Goal: Task Accomplishment & Management: Use online tool/utility

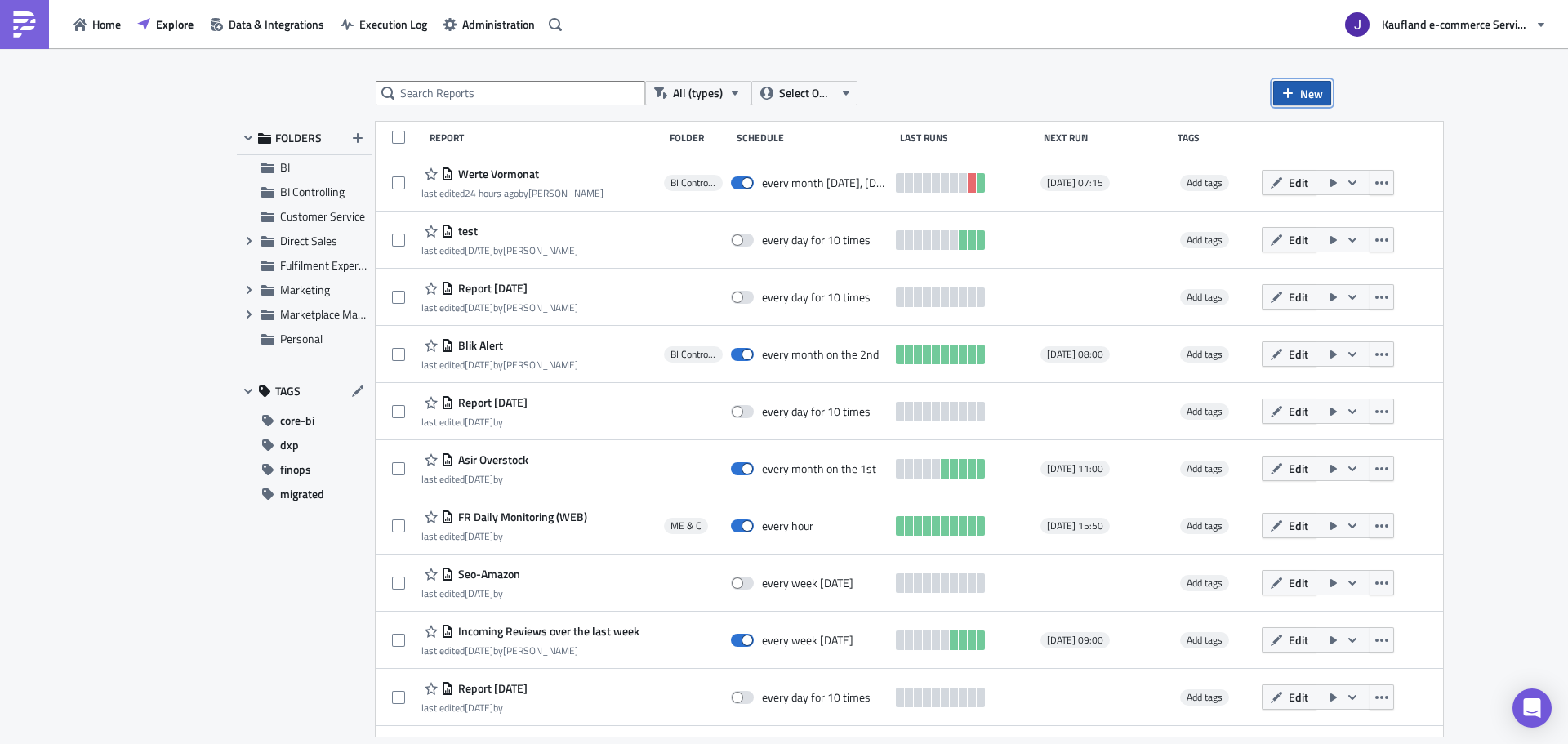
click at [1316, 94] on span "New" at bounding box center [1311, 93] width 23 height 17
click at [1310, 129] on div "Report" at bounding box center [1356, 134] width 109 height 16
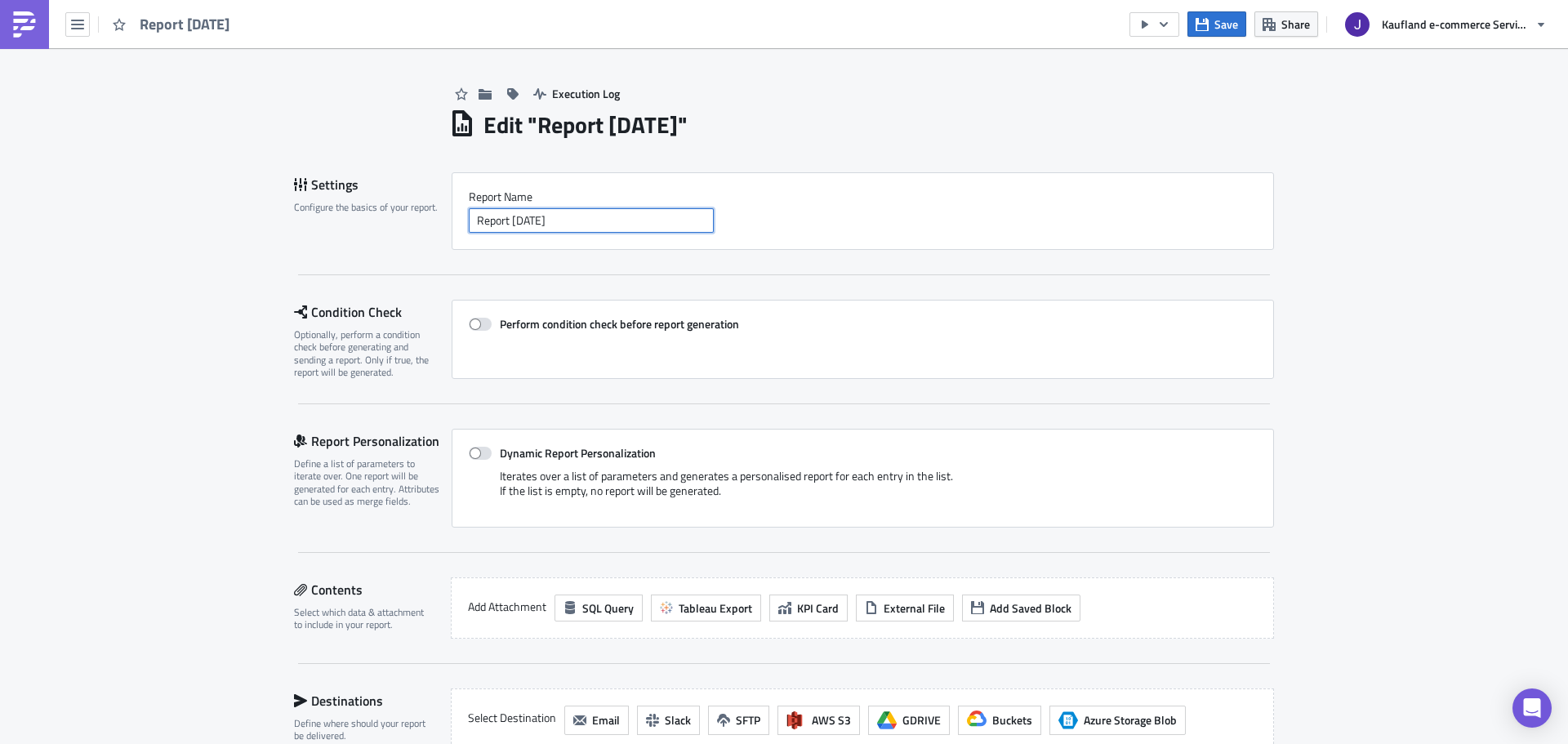
click at [544, 225] on input "Report 2025-09-03" at bounding box center [591, 219] width 245 height 24
click at [556, 231] on input "Report 2025-09-03" at bounding box center [591, 219] width 245 height 24
click at [568, 221] on input "Report 2025-09-03" at bounding box center [591, 219] width 245 height 24
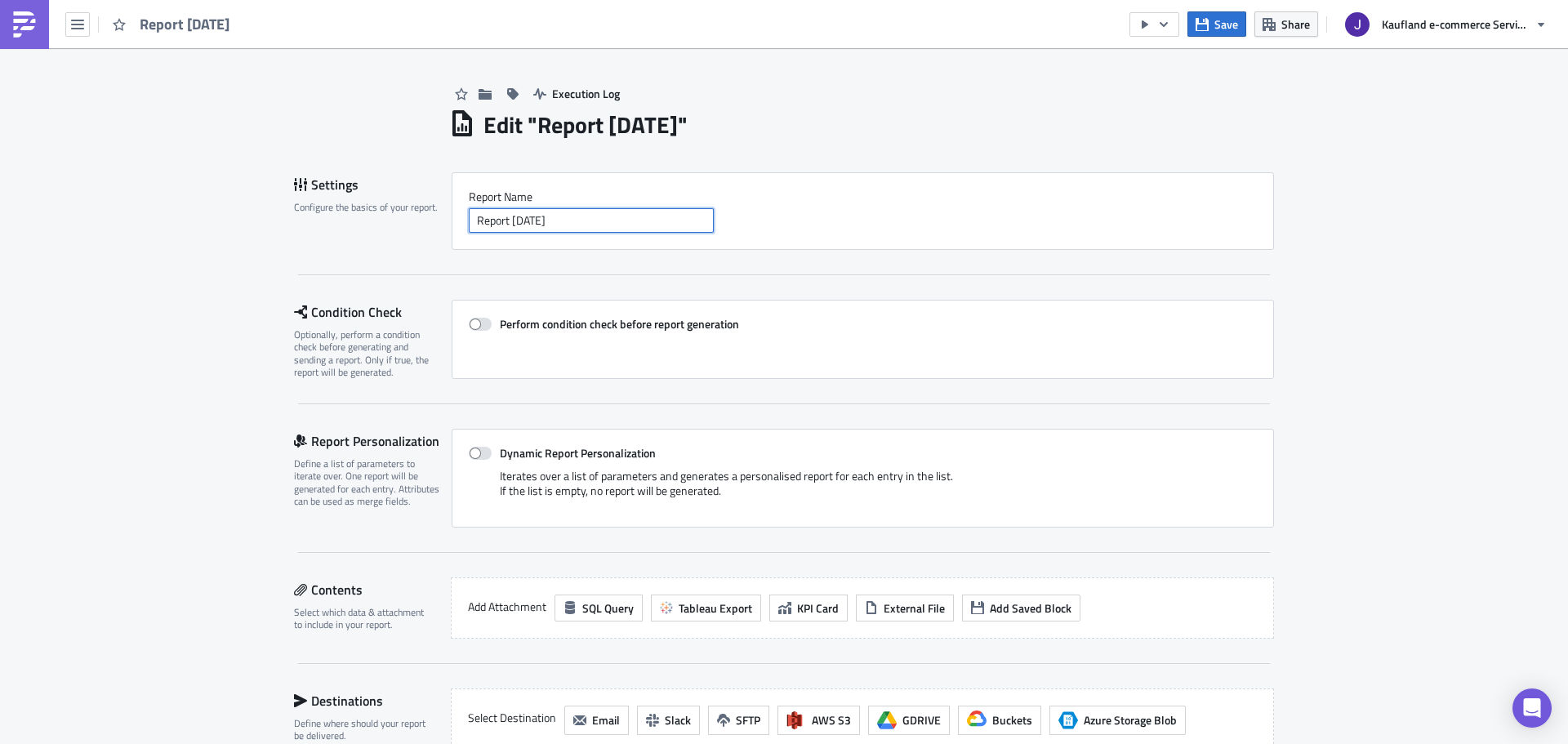
click at [568, 221] on input "Report 2025-09-03" at bounding box center [591, 219] width 245 height 24
paste input "Verordnung über die allgemeine Produktsichert (GPSR)"
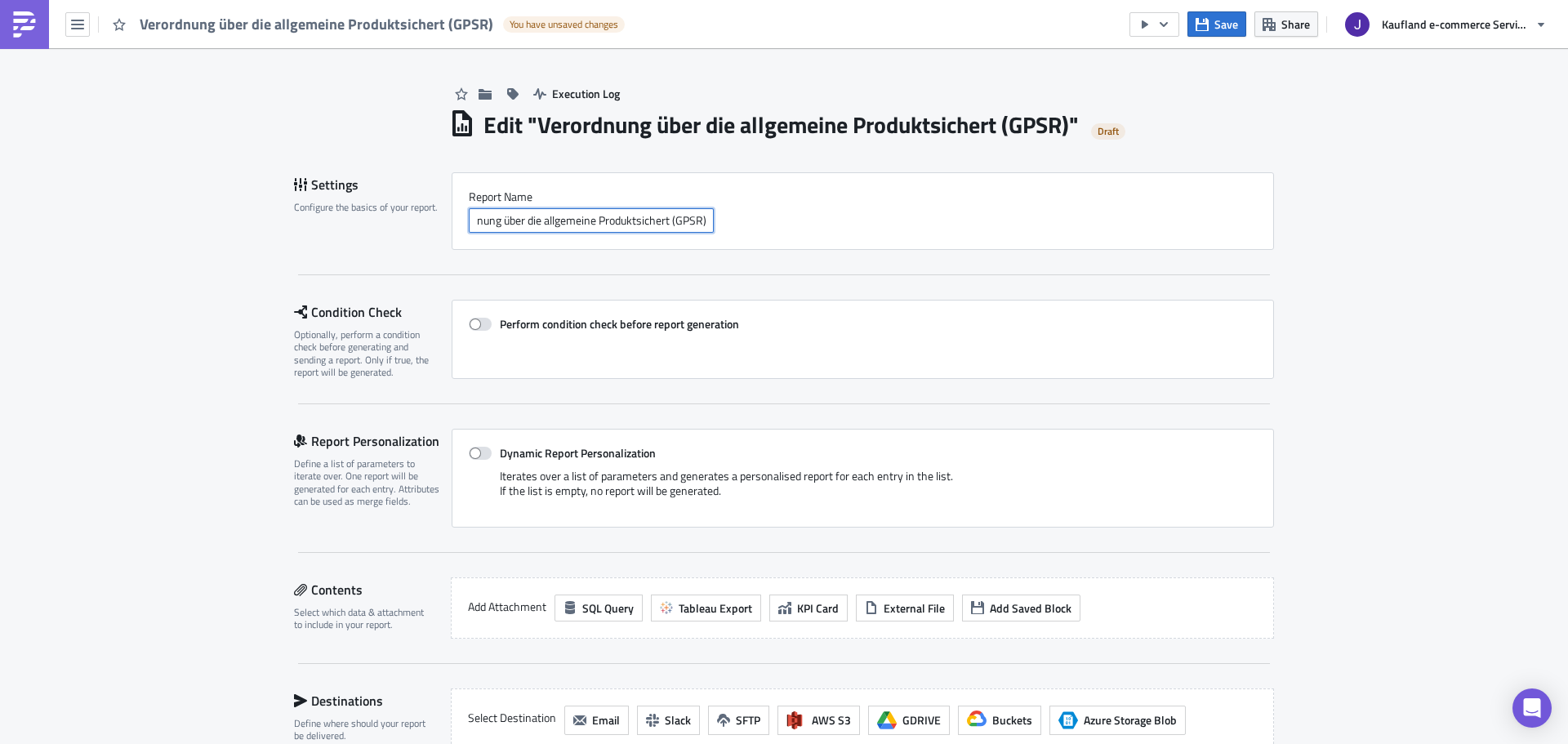
type input "Verordnung über die allgemeine Produktsichert (GPSR)"
click at [746, 230] on div "Verordnung über die allgemeine Produktsichert (GPSR)" at bounding box center [862, 219] width 788 height 24
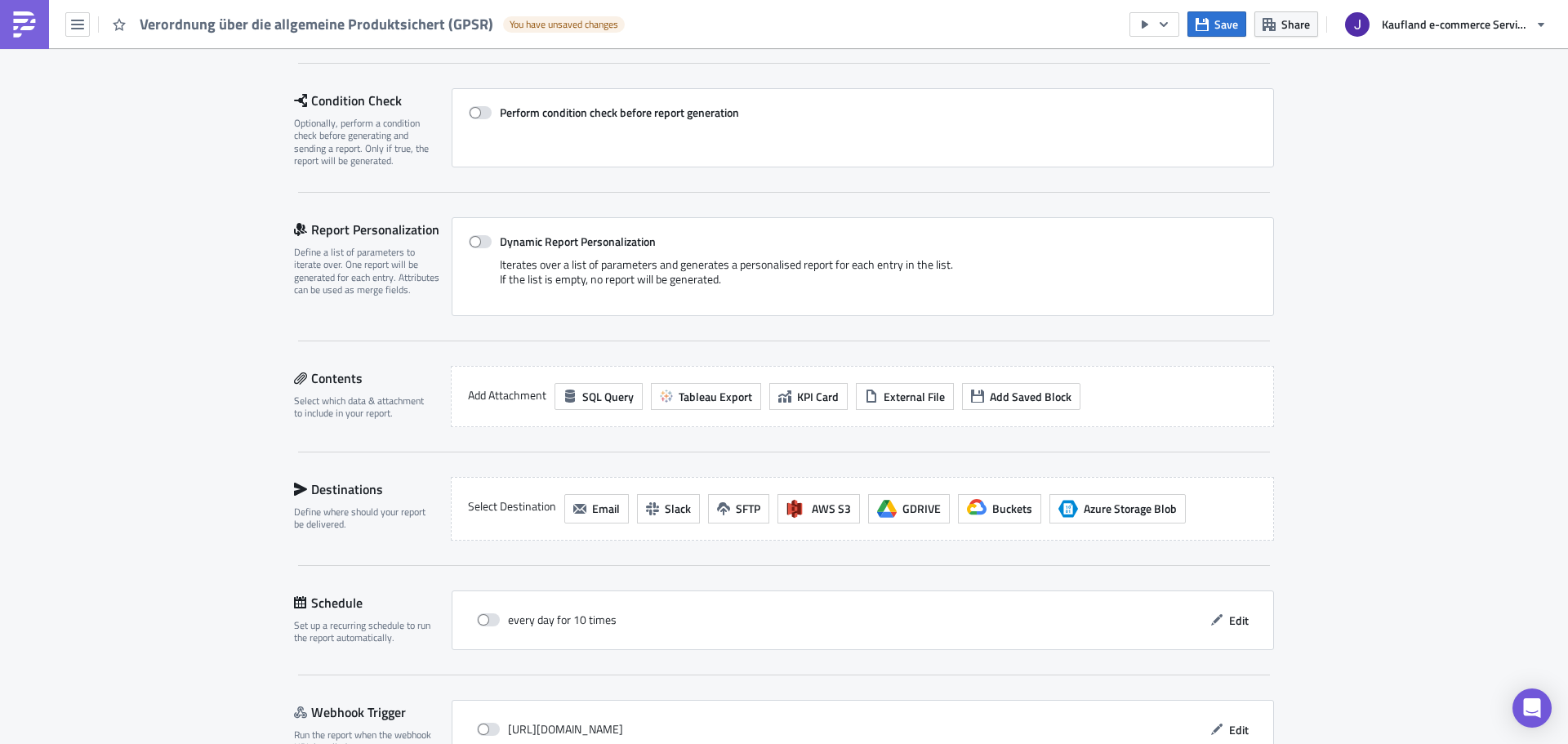
scroll to position [145, 0]
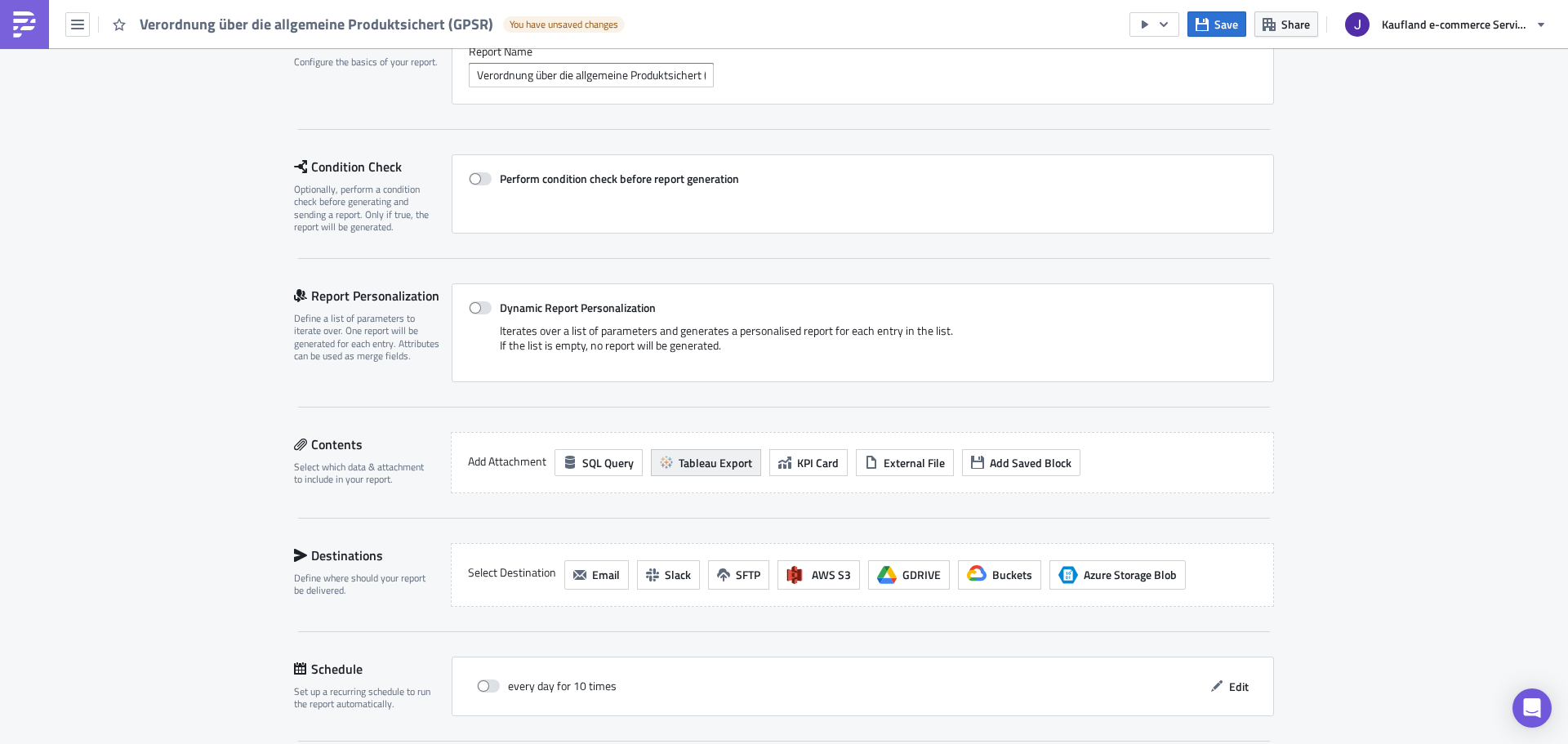
click at [687, 468] on span "Tableau Export" at bounding box center [715, 463] width 73 height 17
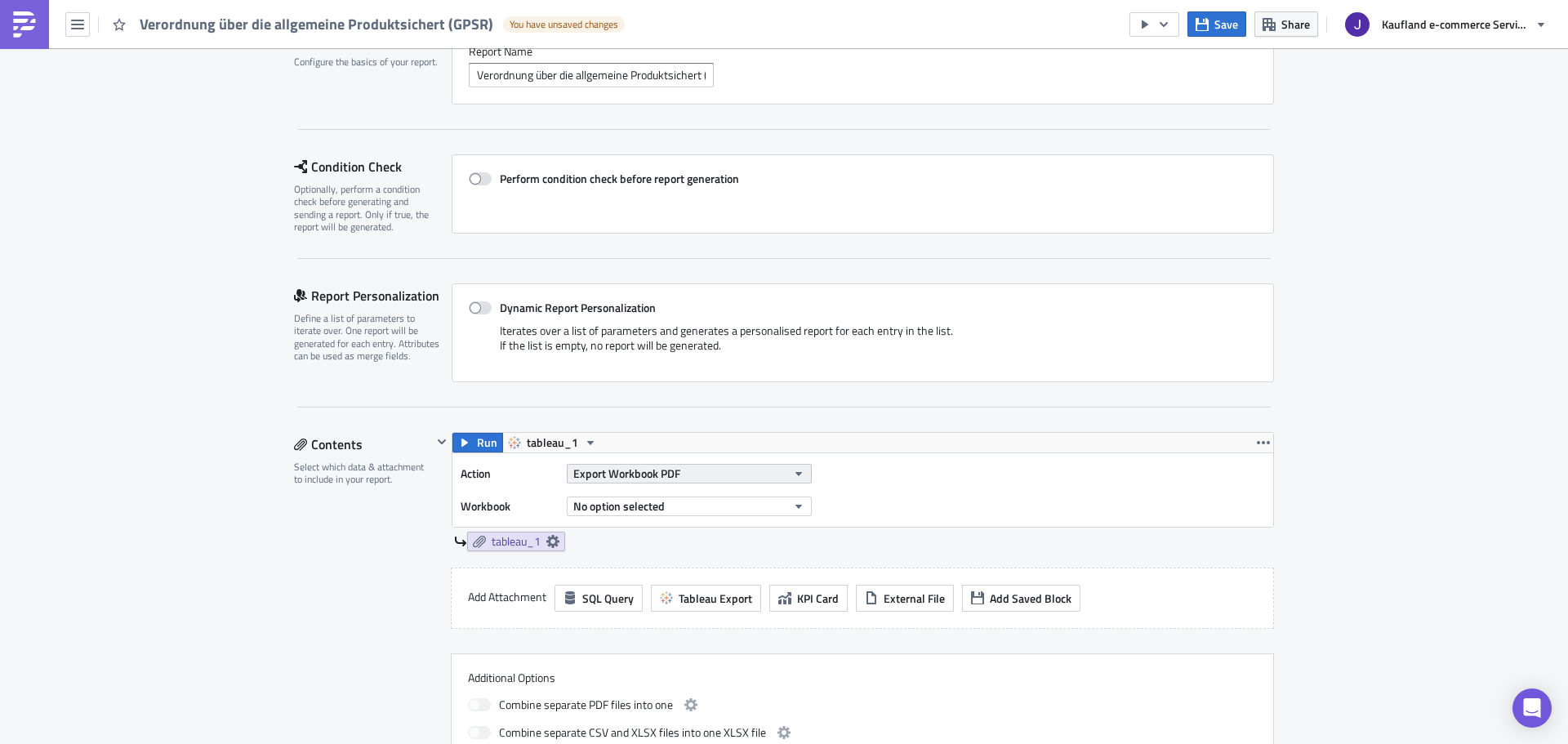
click at [613, 471] on span "Export Workbook PDF" at bounding box center [626, 474] width 107 height 17
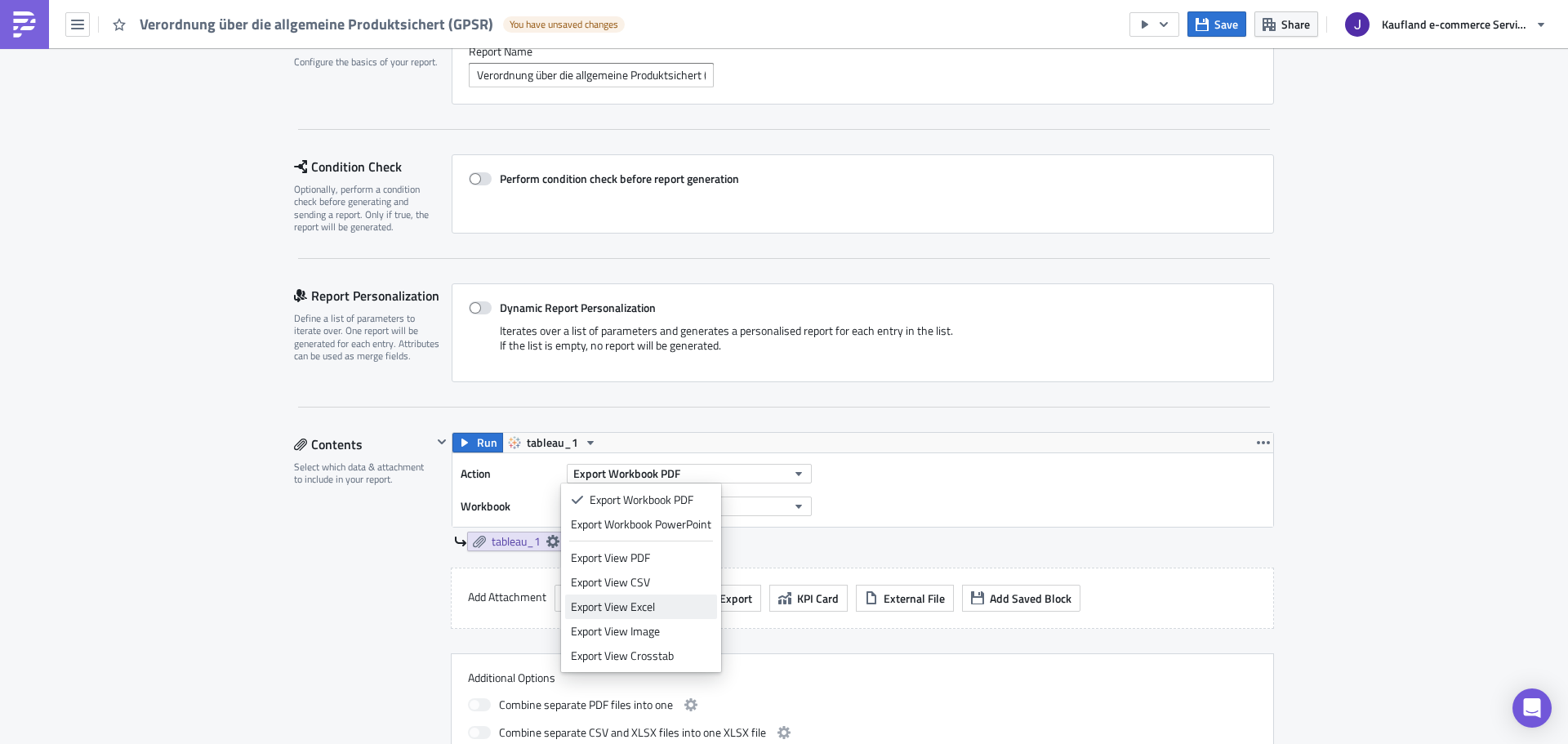
click at [646, 604] on div "Export View Excel" at bounding box center [641, 606] width 140 height 16
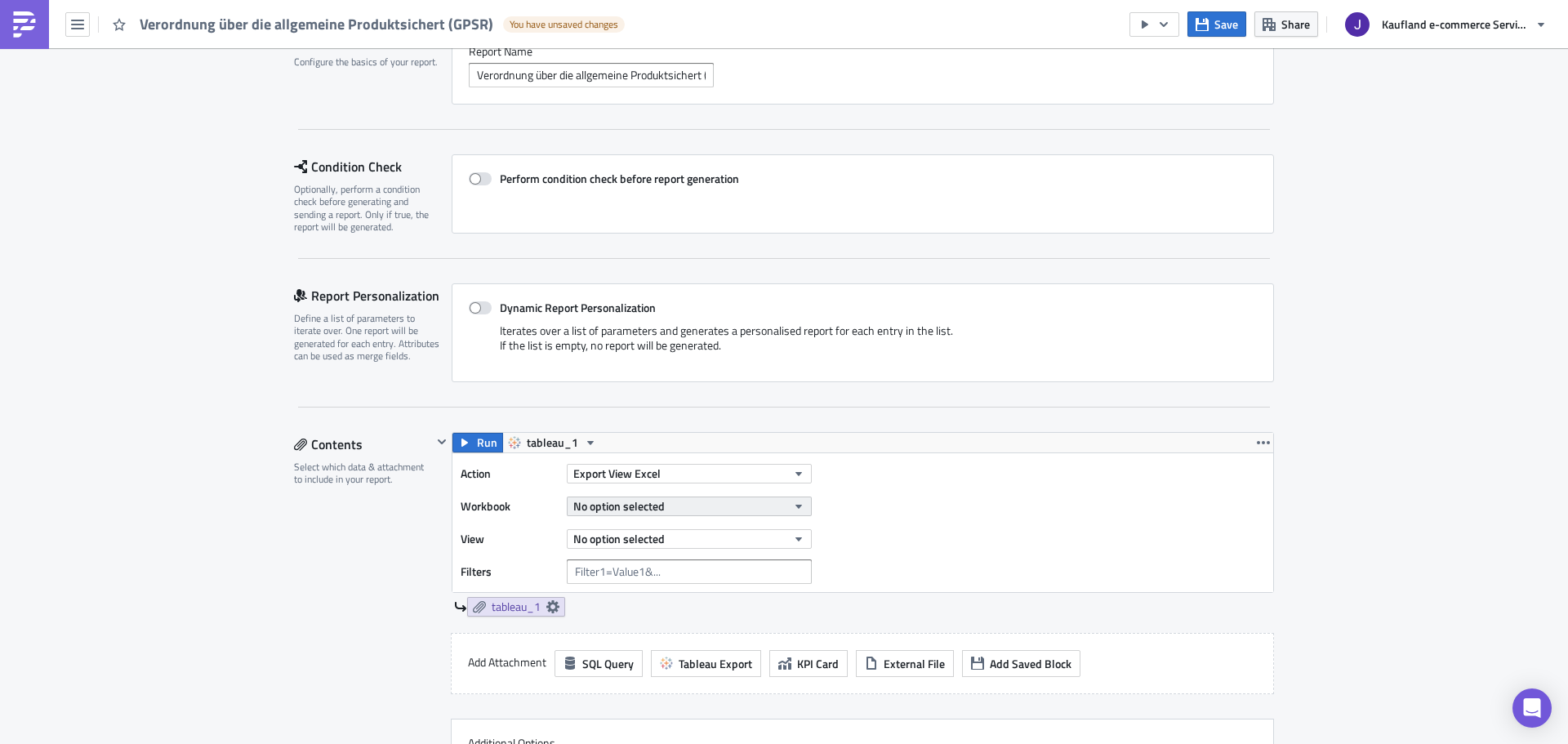
click at [645, 501] on span "No option selected" at bounding box center [619, 506] width 91 height 17
click at [399, 559] on div "Contents Select which data & attachment to include in your report." at bounding box center [363, 632] width 138 height 401
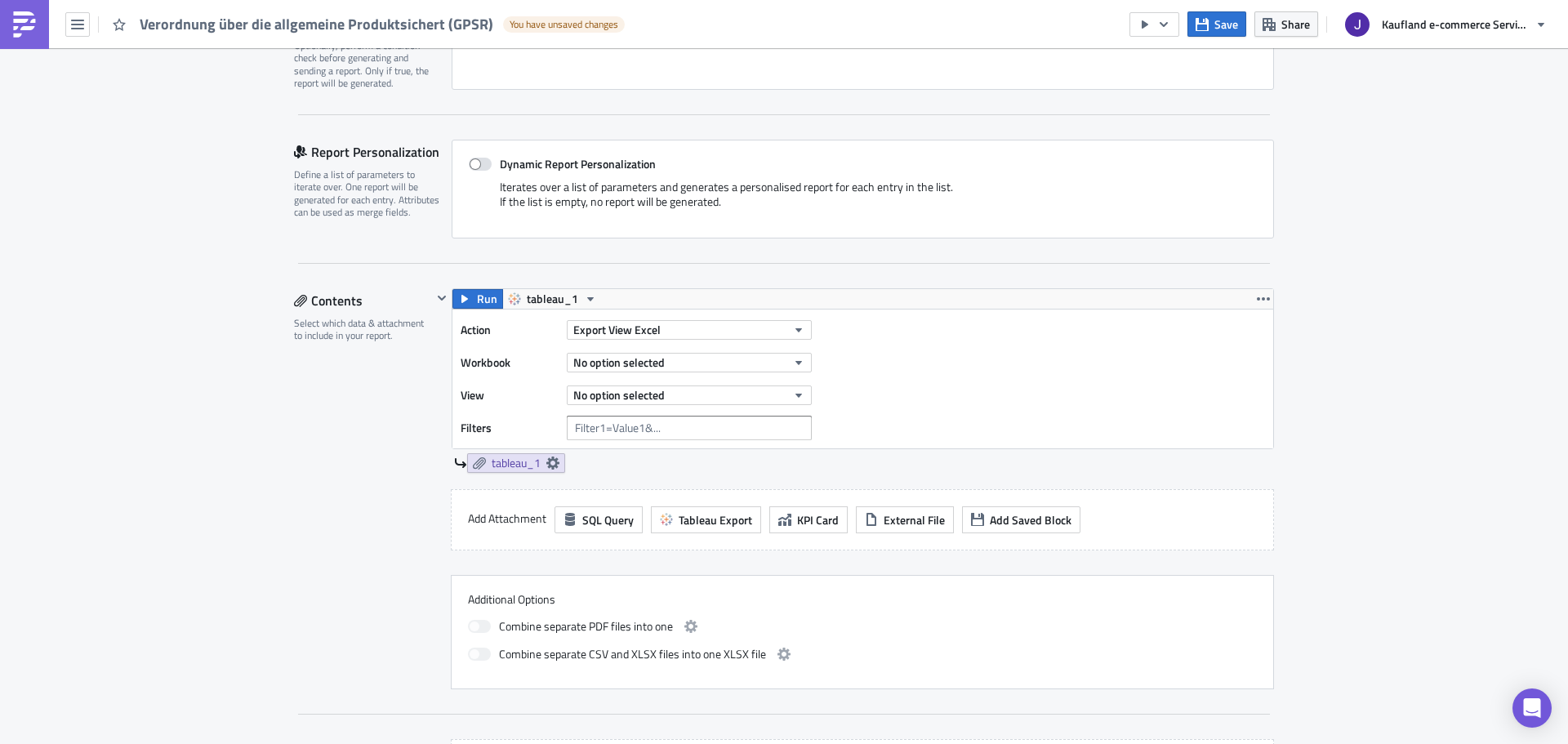
scroll to position [309, 0]
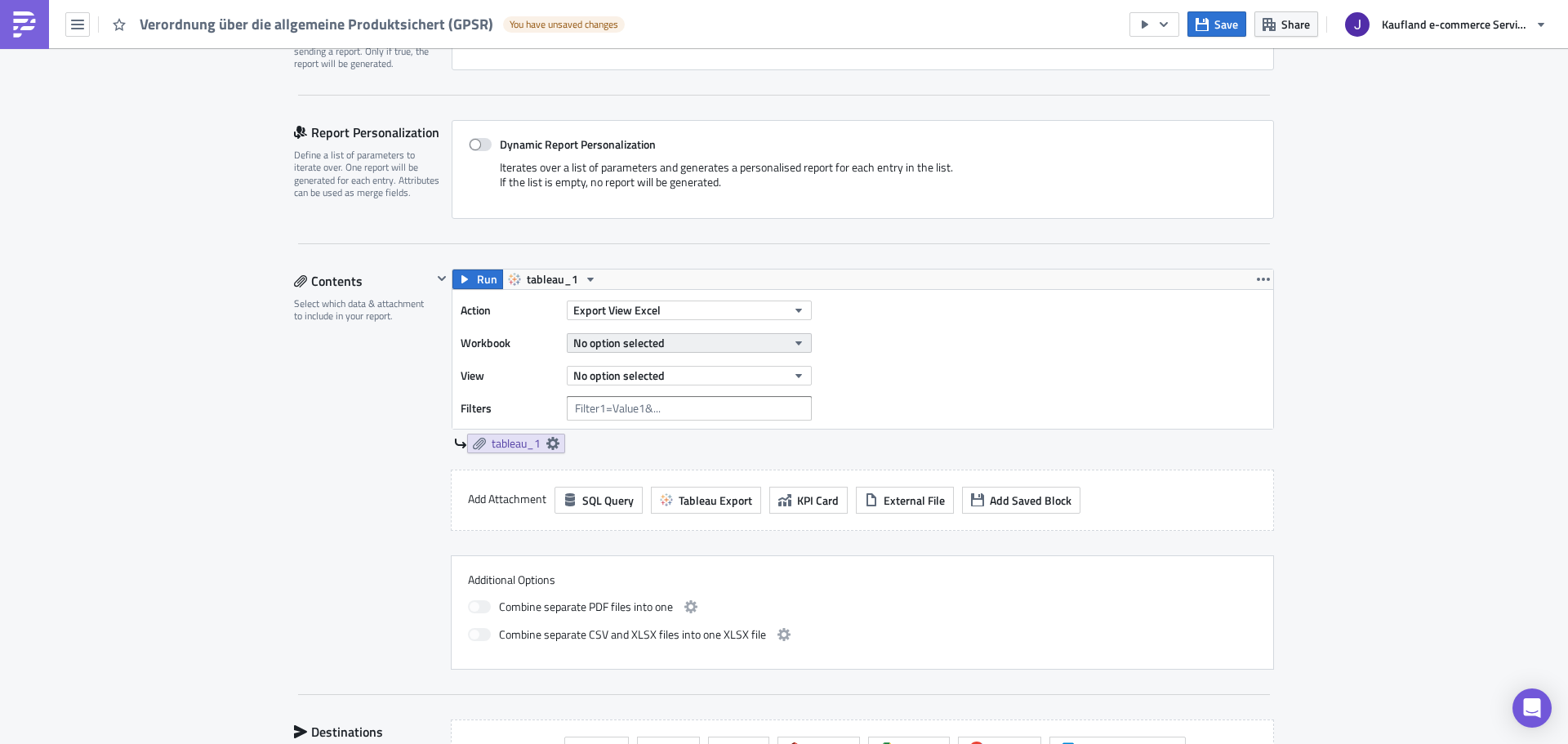
click at [625, 346] on span "No option selected" at bounding box center [619, 343] width 91 height 17
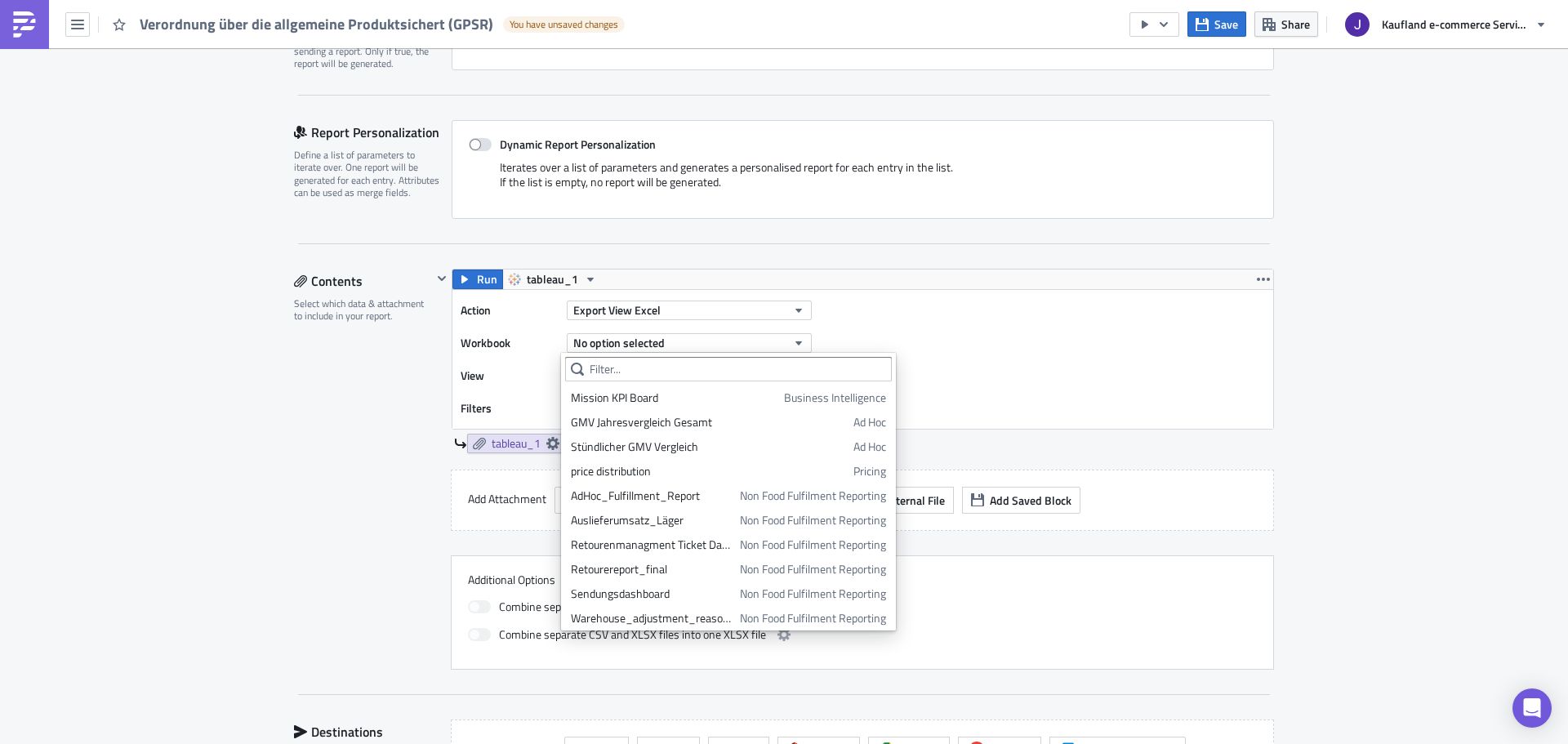
click at [278, 392] on div "Execution Log Edit " Verordnung über die allgemeine Produktsichert (GPSR) " Dra…" at bounding box center [784, 412] width 1013 height 1346
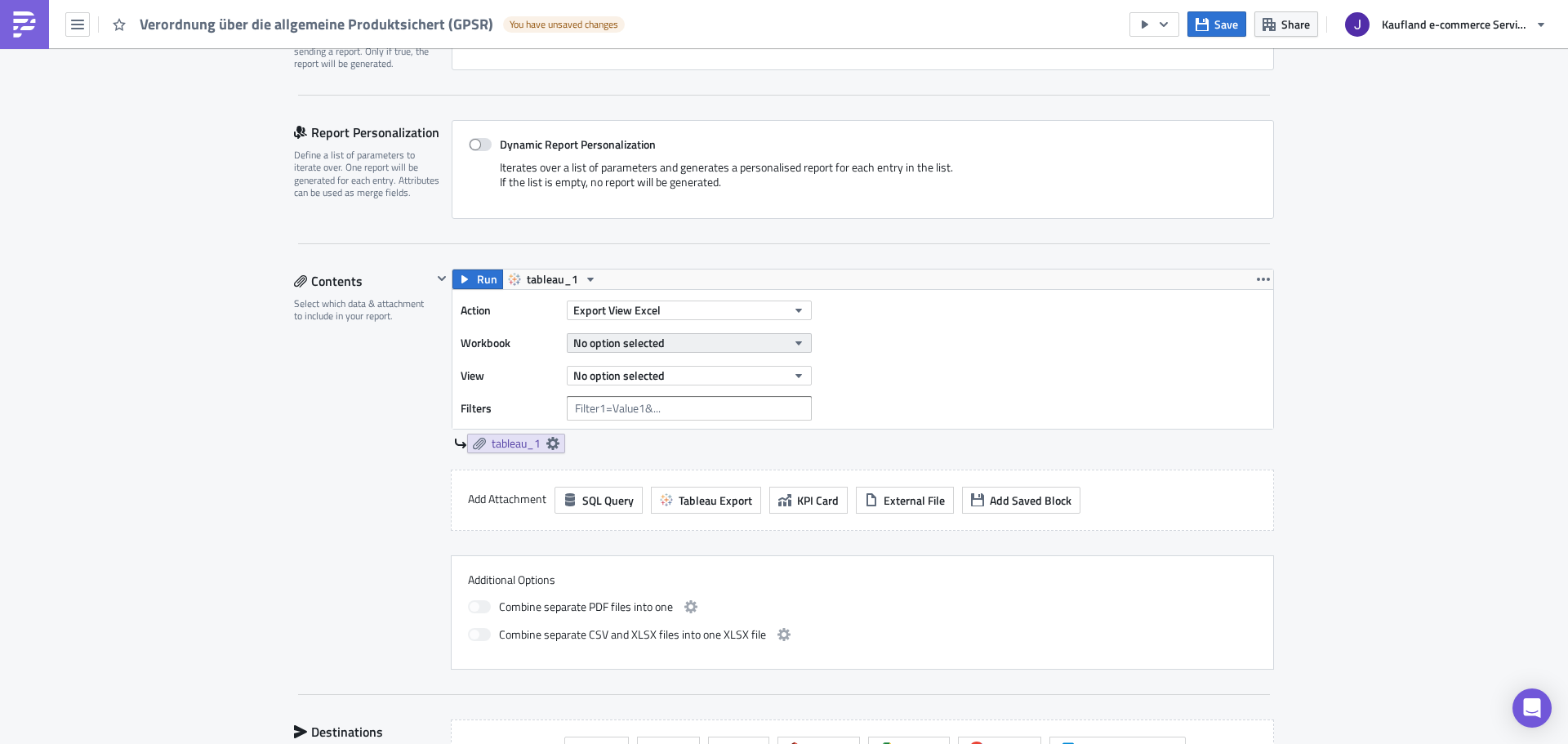
click at [621, 352] on button "No option selected" at bounding box center [689, 343] width 245 height 19
type input "gpsr"
click at [641, 421] on div "GPSR Manufacturers" at bounding box center [633, 422] width 125 height 16
click at [637, 375] on span "No option selected" at bounding box center [619, 375] width 91 height 17
click at [635, 430] on div "GSPR Manufacturer List" at bounding box center [643, 430] width 144 height 16
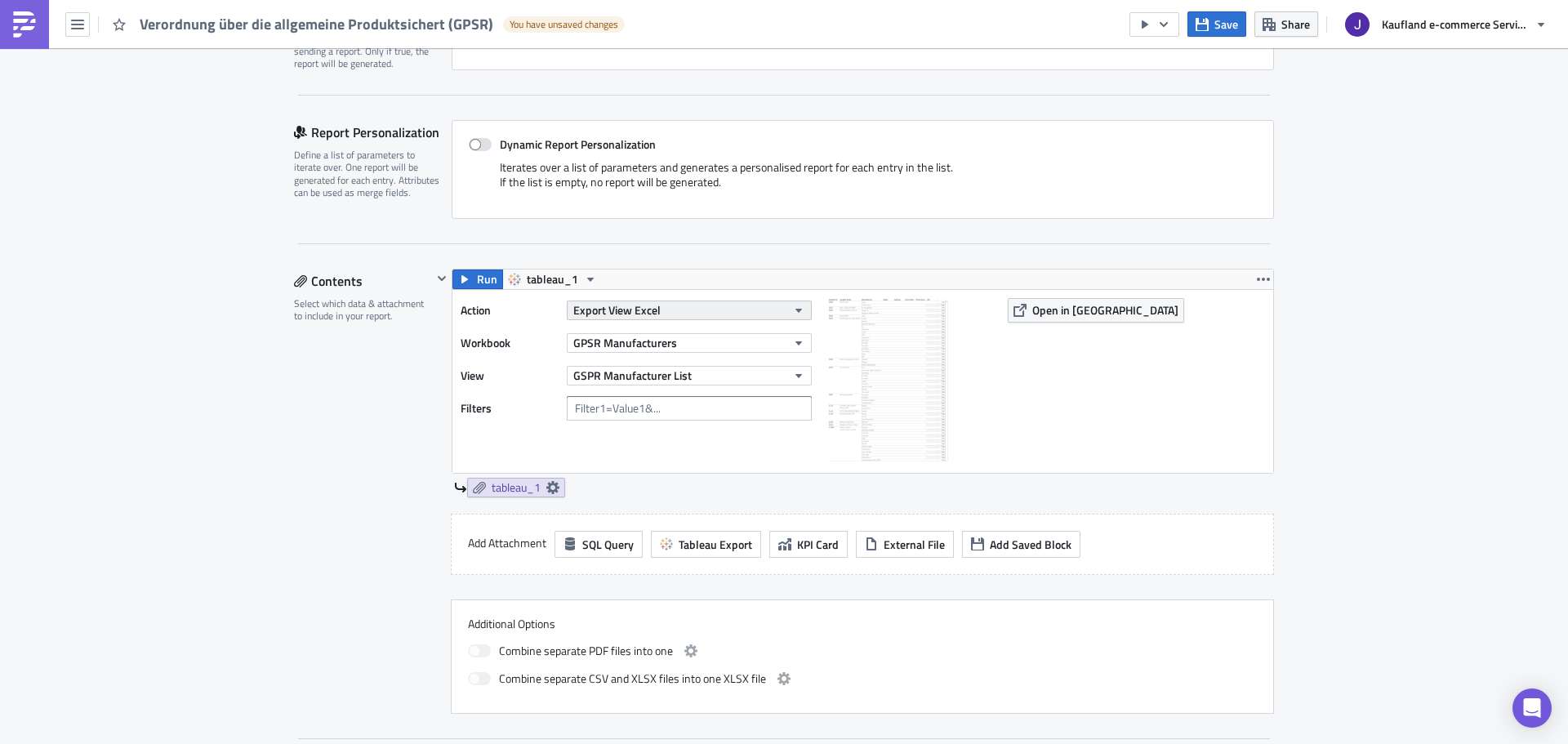
scroll to position [0, 0]
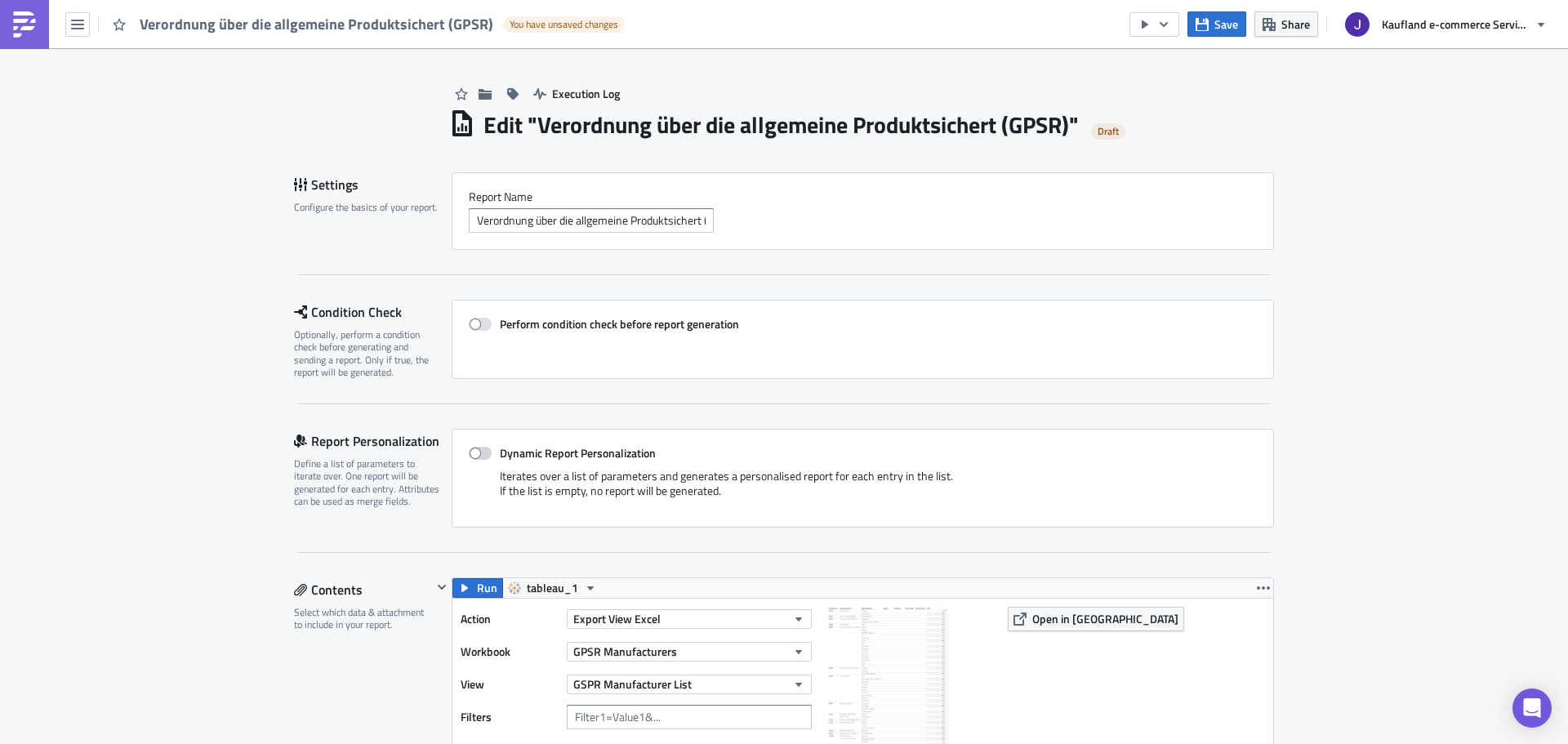
click at [482, 460] on label "Dynamic Report Personalization" at bounding box center [862, 452] width 788 height 14
click at [482, 459] on input "Dynamic Report Personalization" at bounding box center [477, 453] width 11 height 11
checkbox input "true"
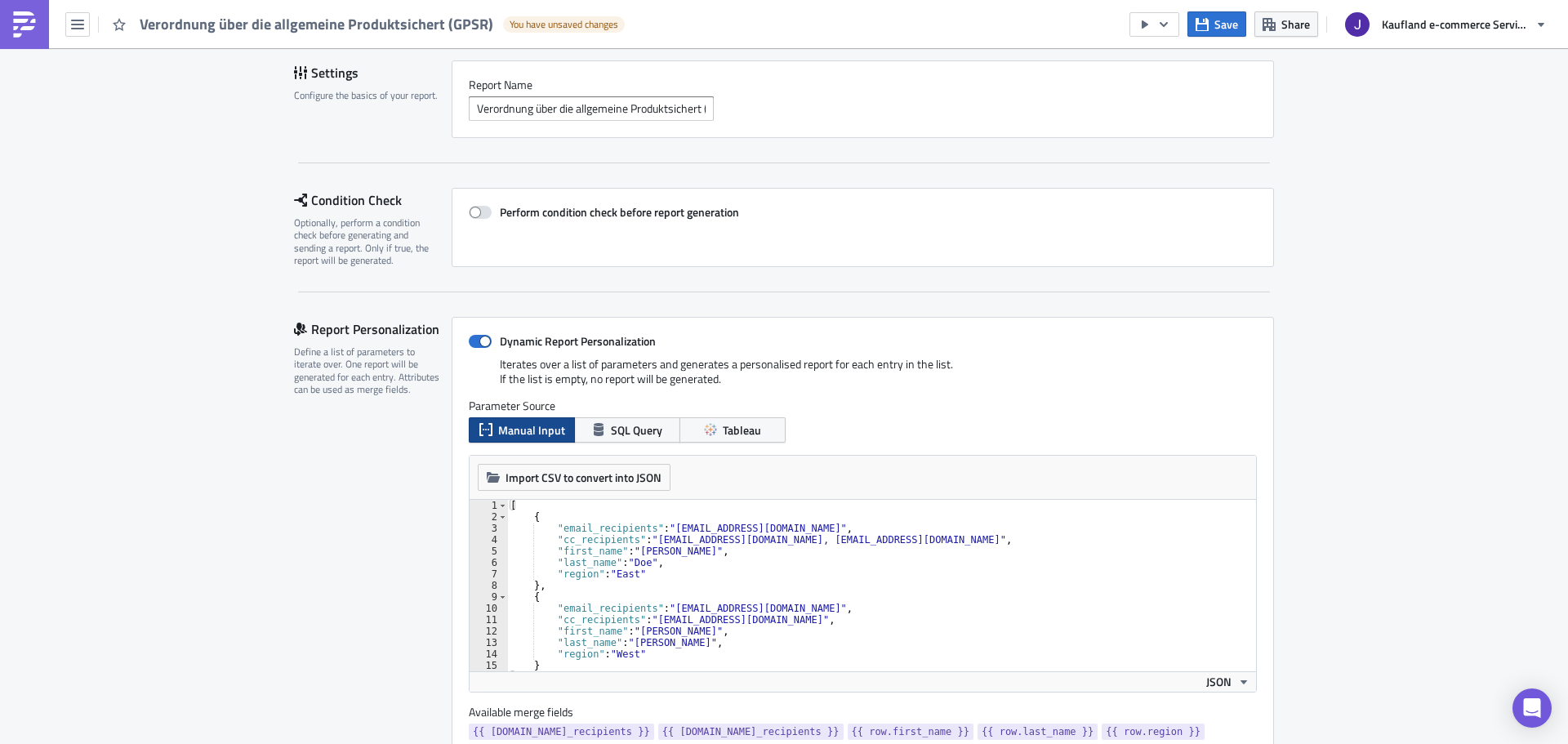
scroll to position [164, 0]
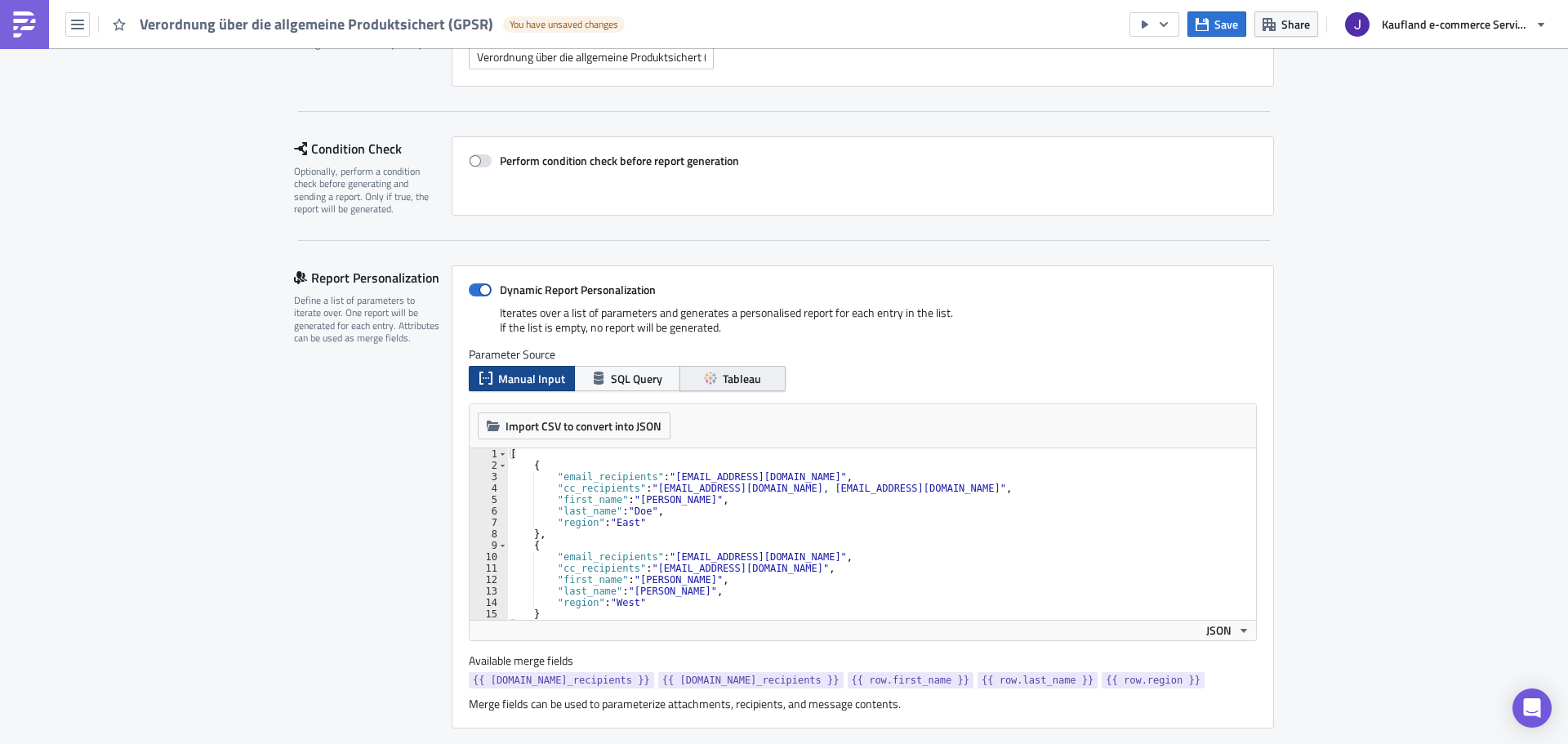
click at [715, 379] on icon "button" at bounding box center [716, 377] width 3 height 3
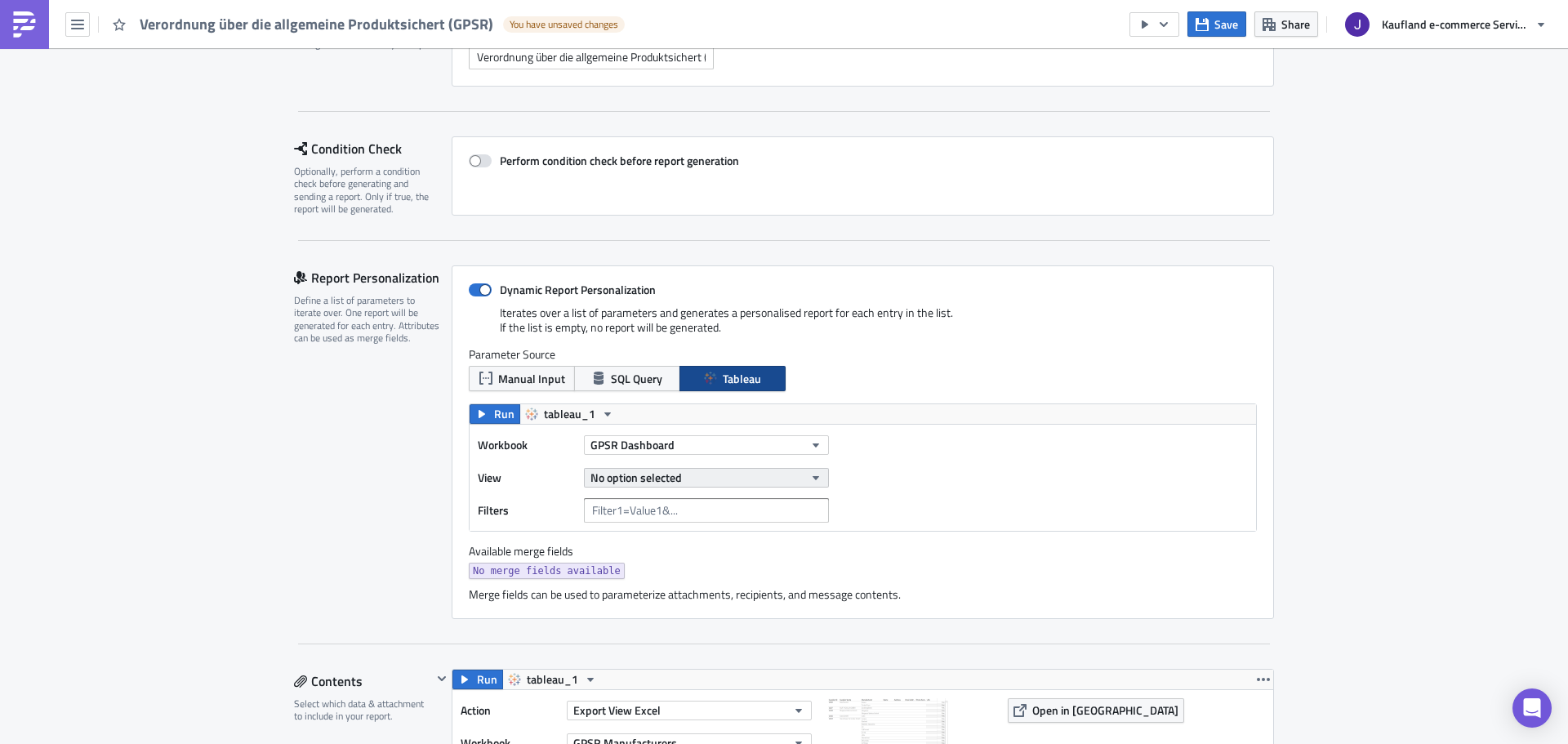
click at [635, 482] on span "No option selected" at bounding box center [636, 477] width 91 height 17
click at [645, 479] on span "No option selected" at bounding box center [636, 477] width 91 height 17
click at [654, 459] on div "Workbook GPSR Dashboard View No option selected Filters" at bounding box center [657, 477] width 359 height 90
click at [658, 451] on span "GPSR Dashboard" at bounding box center [632, 445] width 84 height 17
click at [711, 367] on button "Tableau" at bounding box center [732, 378] width 106 height 25
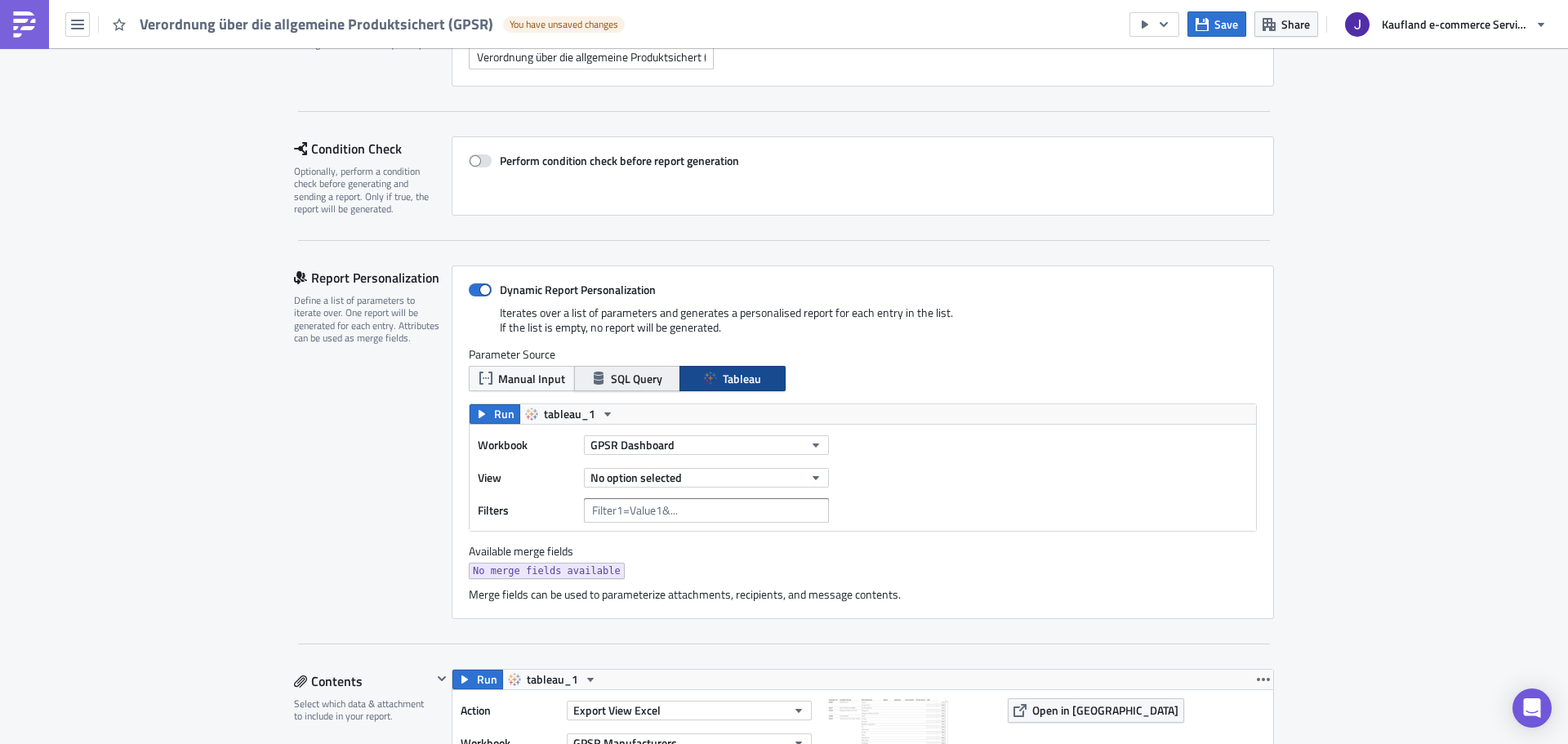
click at [629, 386] on span "SQL Query" at bounding box center [636, 379] width 51 height 17
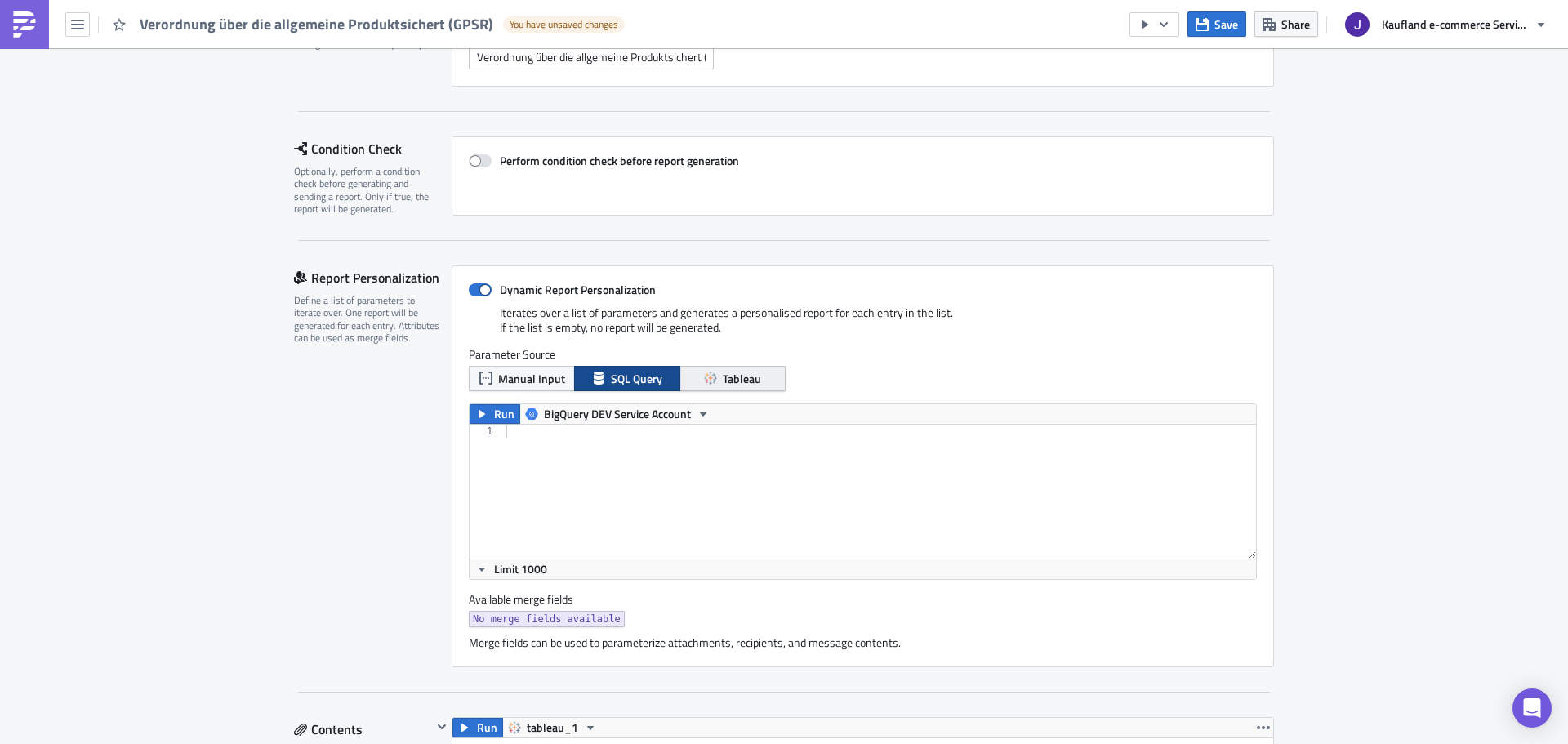
click at [695, 379] on button "Tableau" at bounding box center [732, 378] width 106 height 25
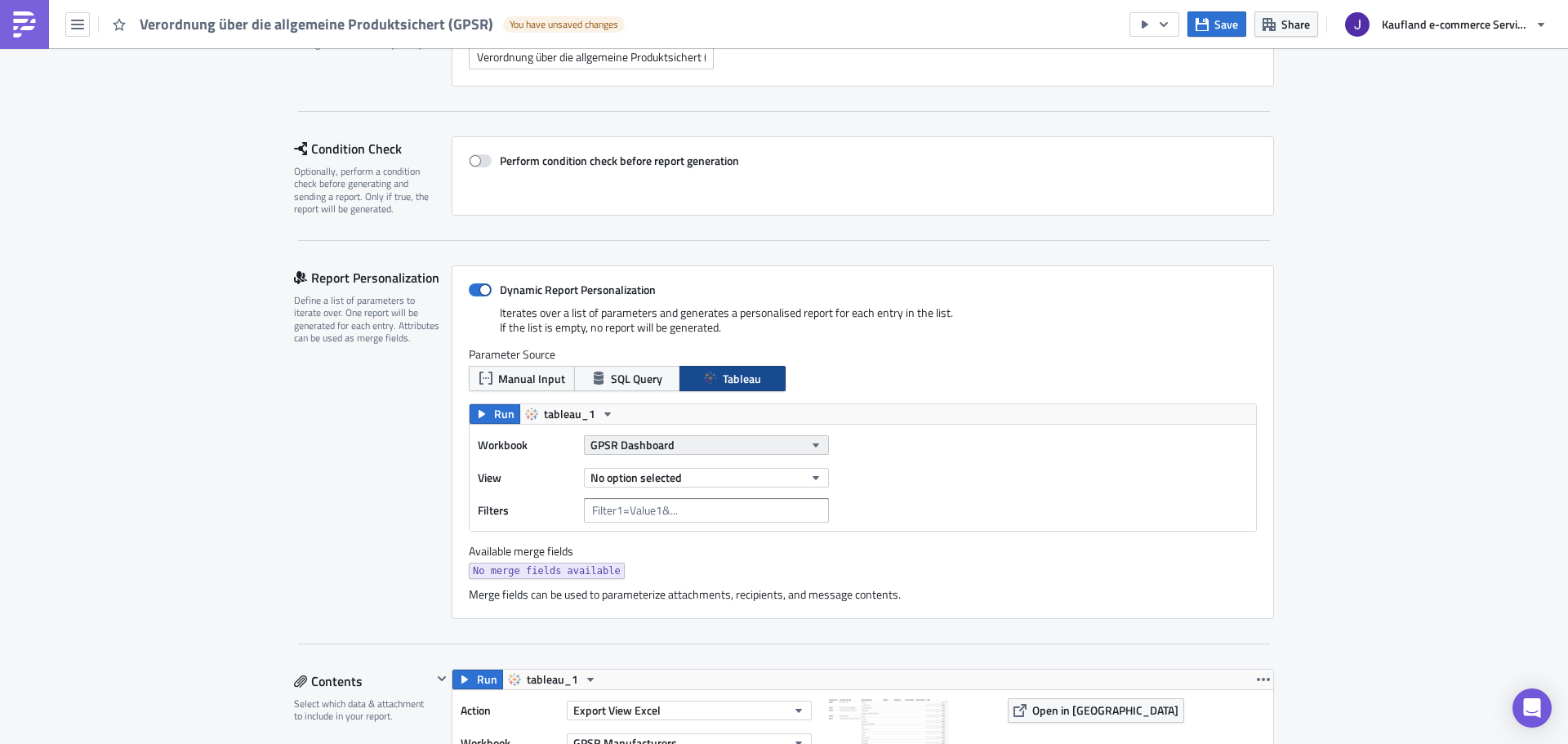
click at [625, 441] on span "GPSR Dashboard" at bounding box center [632, 445] width 84 height 17
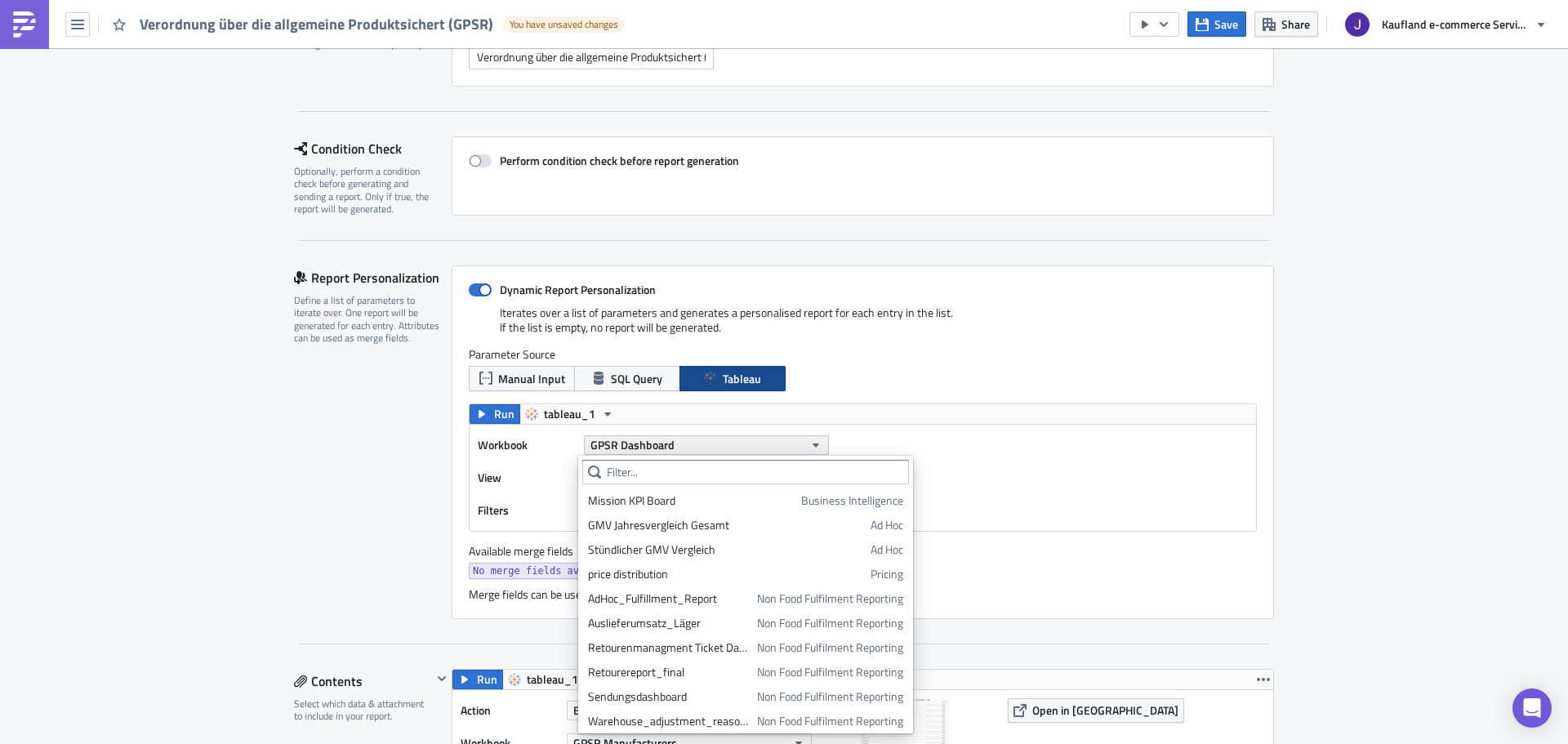
click at [609, 440] on span "GPSR Dashboard" at bounding box center [632, 445] width 84 height 17
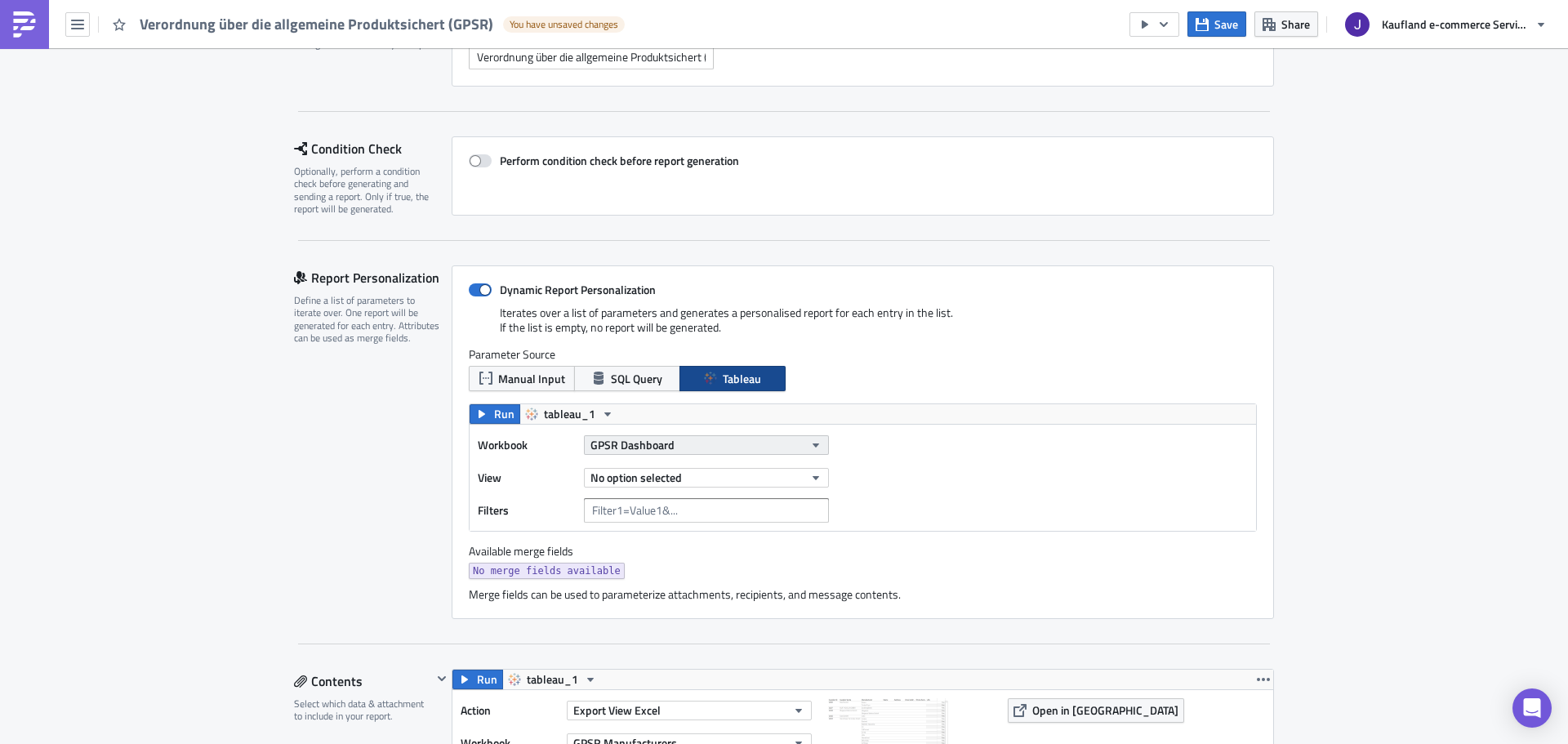
click at [641, 438] on span "GPSR Dashboard" at bounding box center [632, 445] width 84 height 17
type input "gpsr"
click at [746, 477] on button "No option selected" at bounding box center [706, 477] width 245 height 19
type input "gpsr"
click at [910, 511] on div "Workbook GPSR Dashboard View No option selected Filters" at bounding box center [862, 477] width 786 height 106
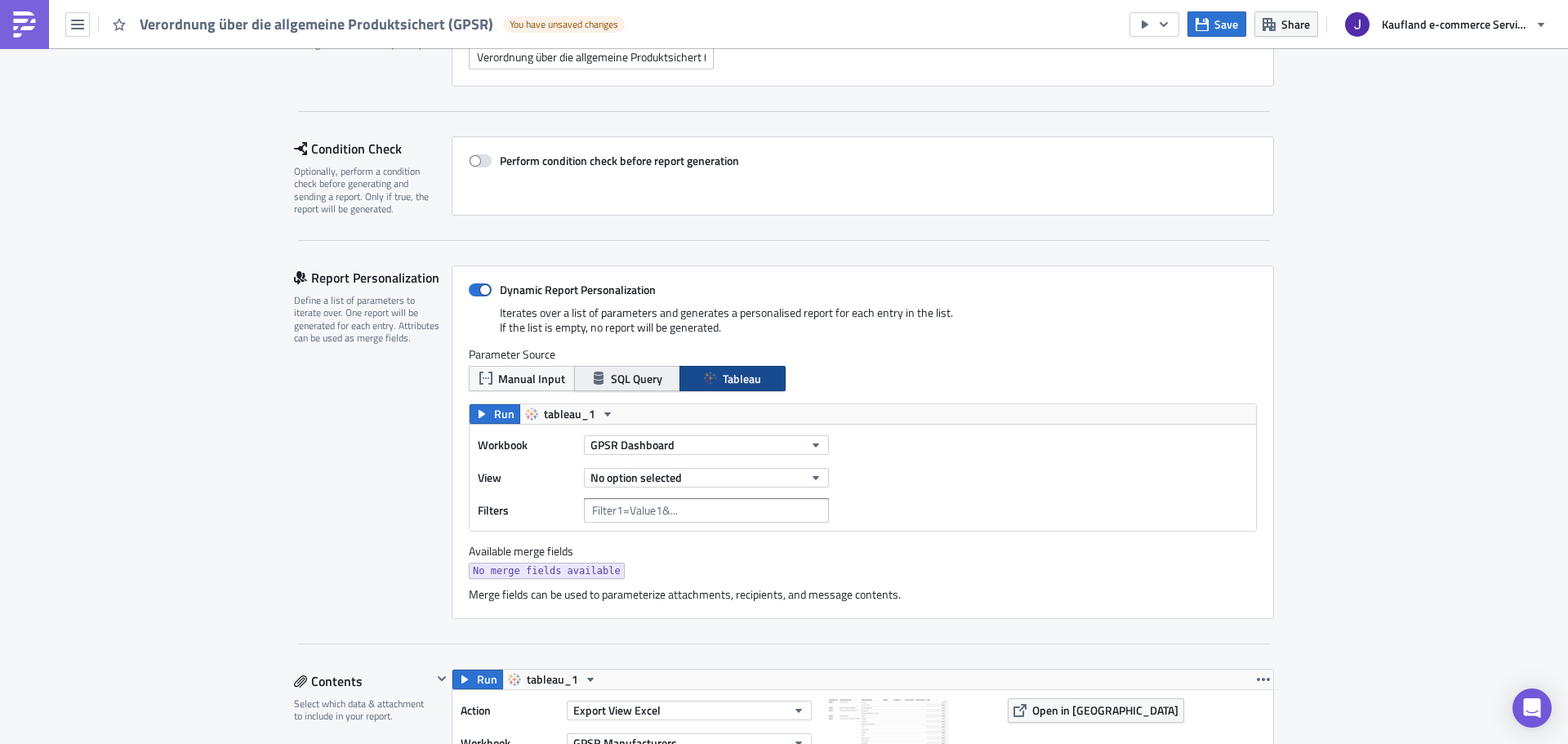
click at [597, 375] on icon "button" at bounding box center [598, 378] width 13 height 13
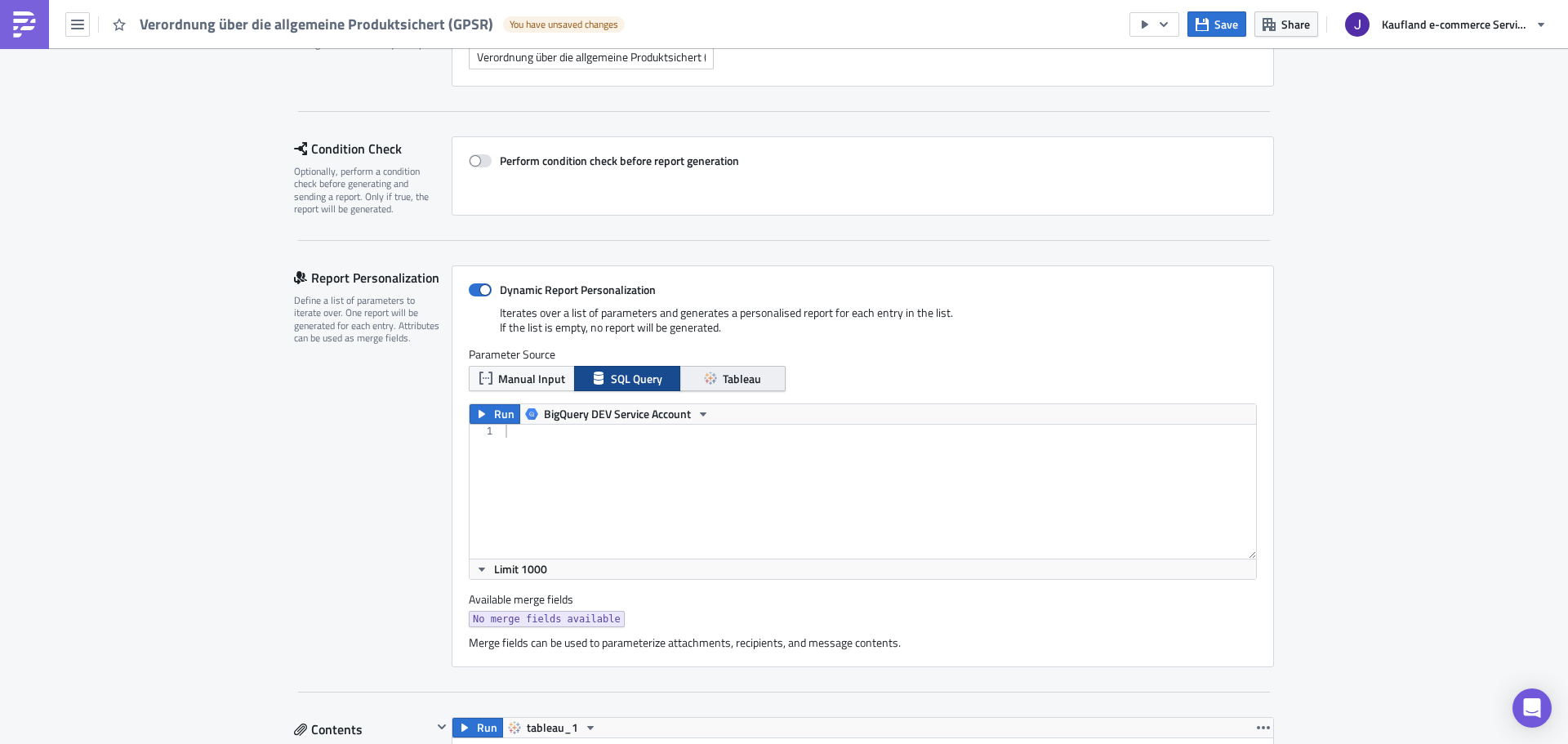
click at [706, 387] on button "Tableau" at bounding box center [732, 378] width 106 height 25
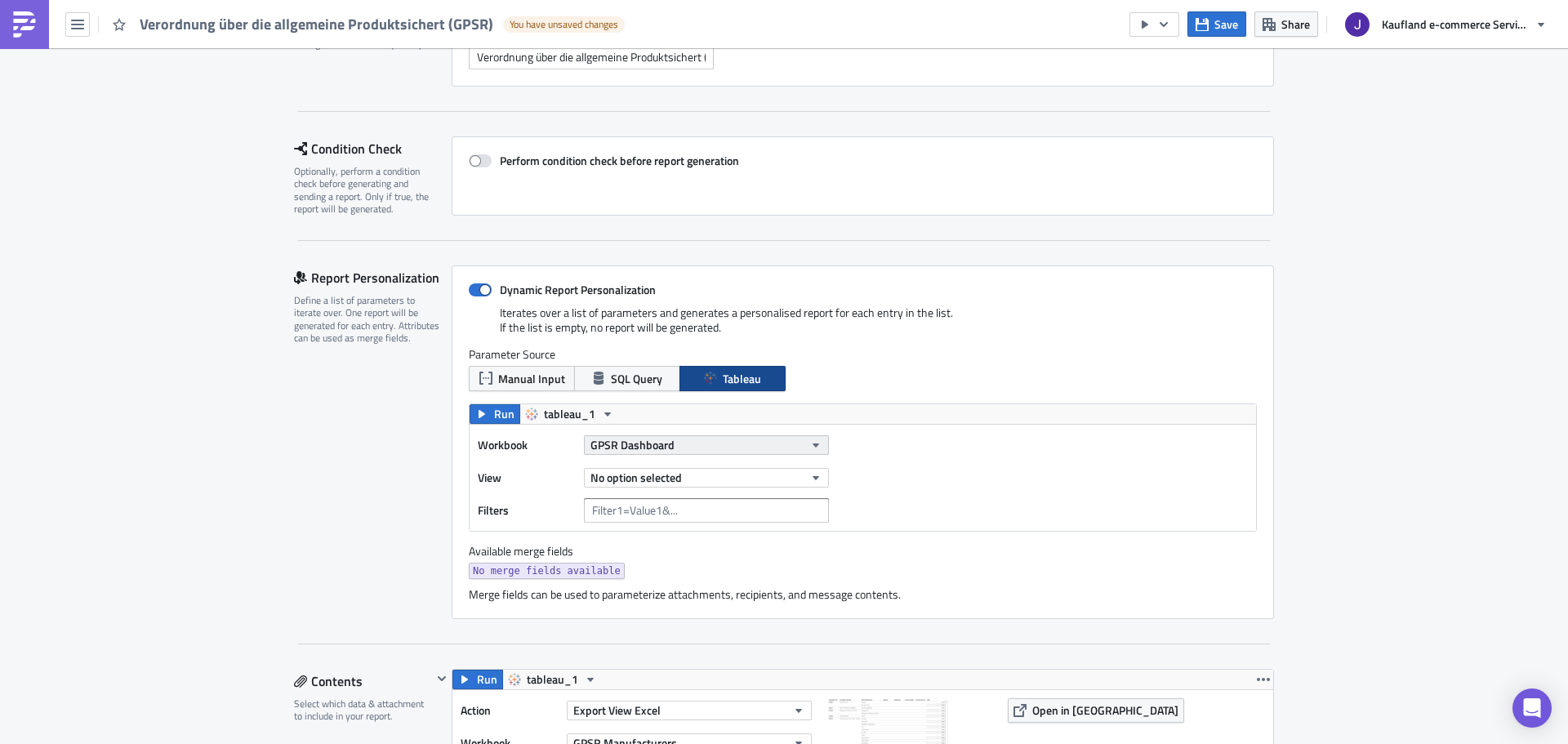
click at [624, 445] on span "GPSR Dashboard" at bounding box center [632, 445] width 84 height 17
type input "g"
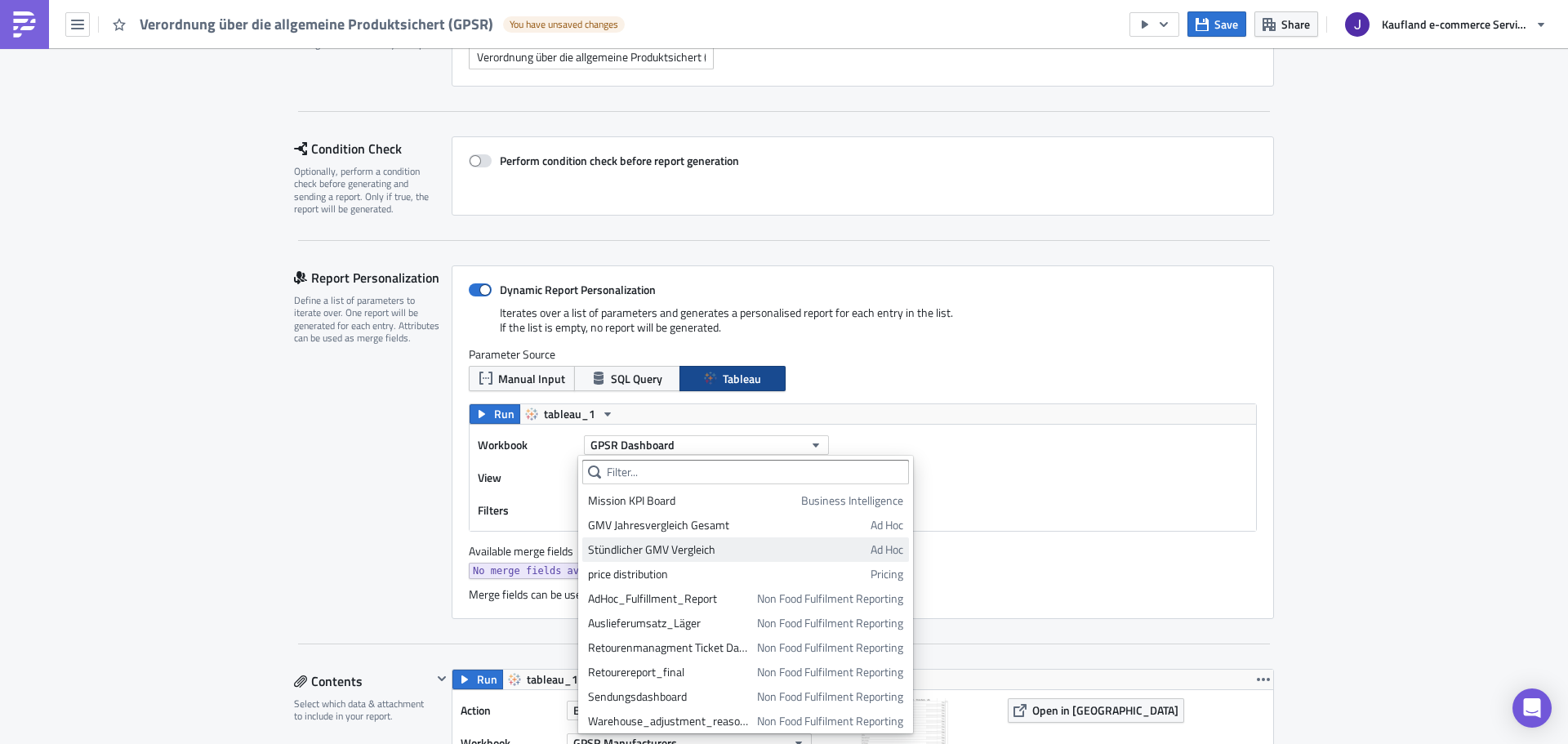
click at [627, 543] on div "Stündlicher GMV Vergleich" at bounding box center [726, 550] width 277 height 16
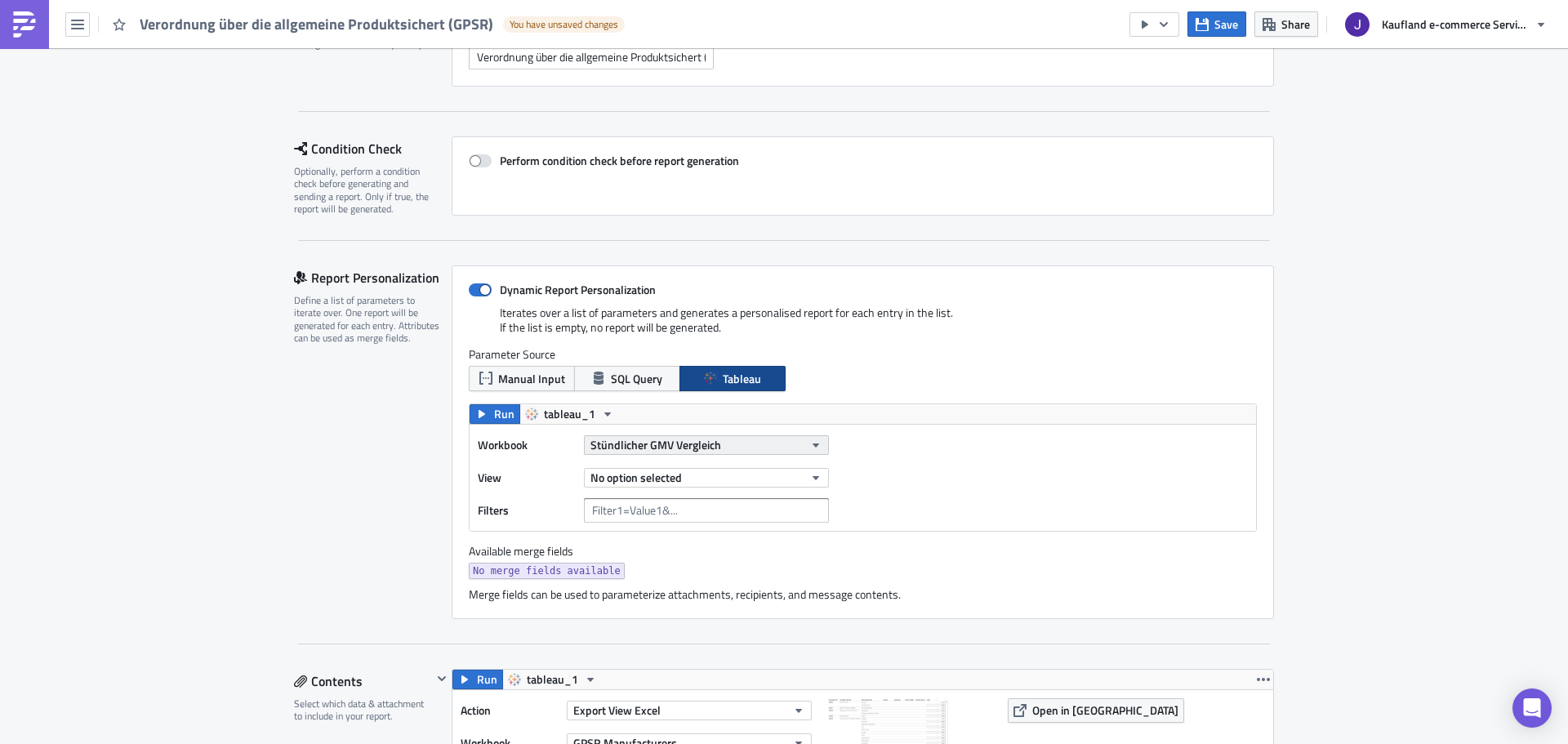
click at [620, 455] on button "Stündlicher GMV Vergleich" at bounding box center [706, 445] width 245 height 19
type input "gpsr"
click at [660, 452] on span "Stündlicher GMV Vergleich" at bounding box center [656, 445] width 131 height 17
type input "g"
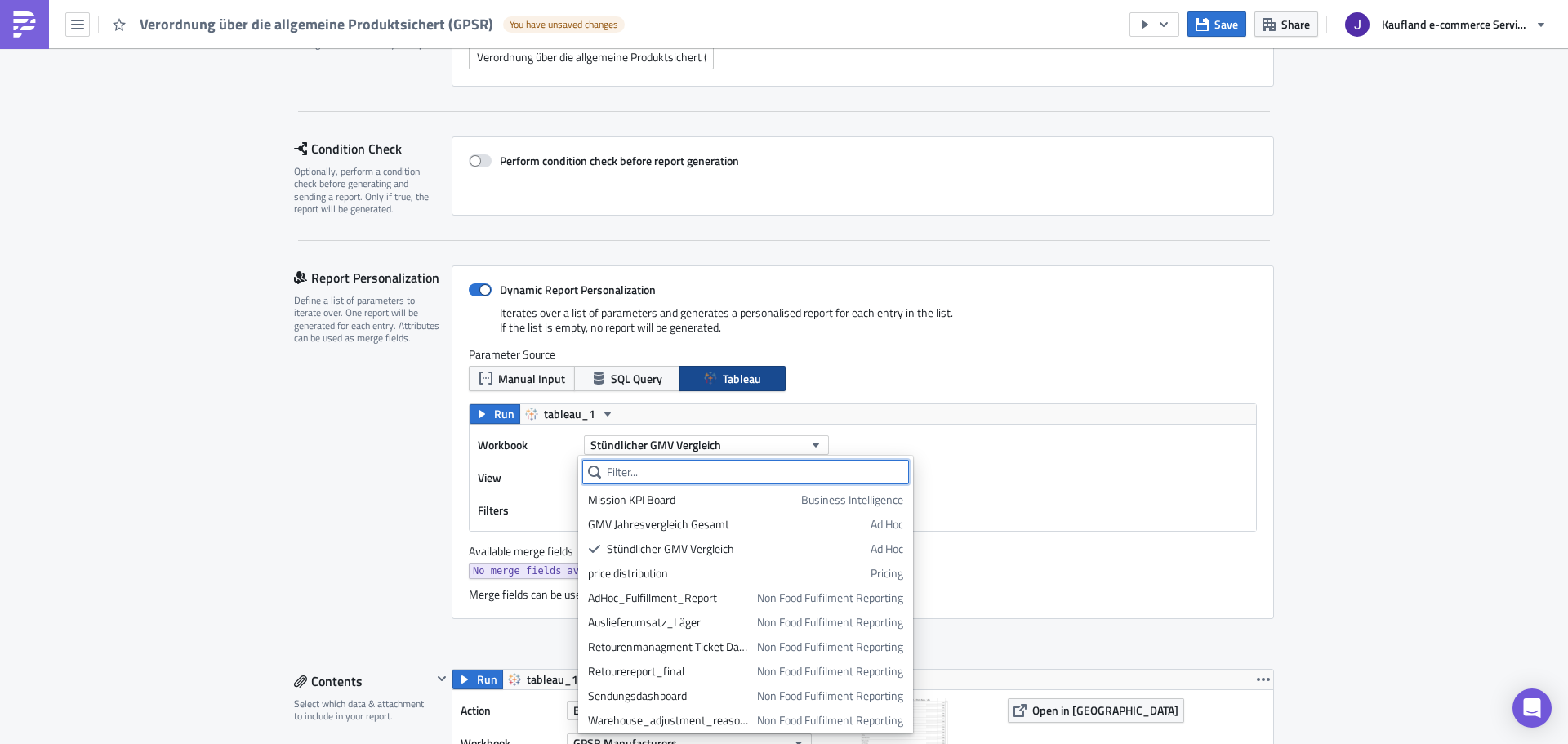
scroll to position [0, 0]
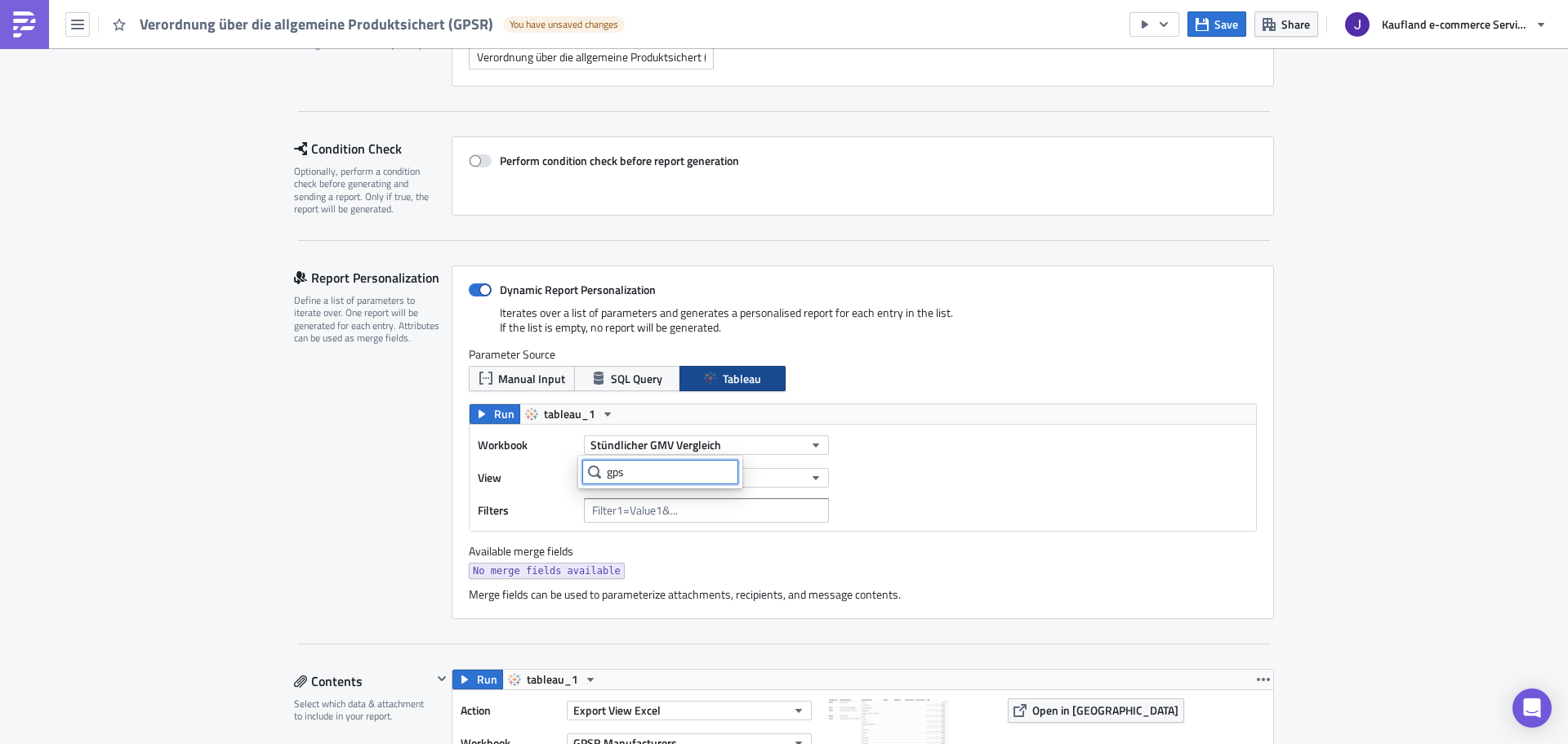
type input "gpsr"
click at [832, 411] on div "Run tableau_1" at bounding box center [862, 414] width 786 height 19
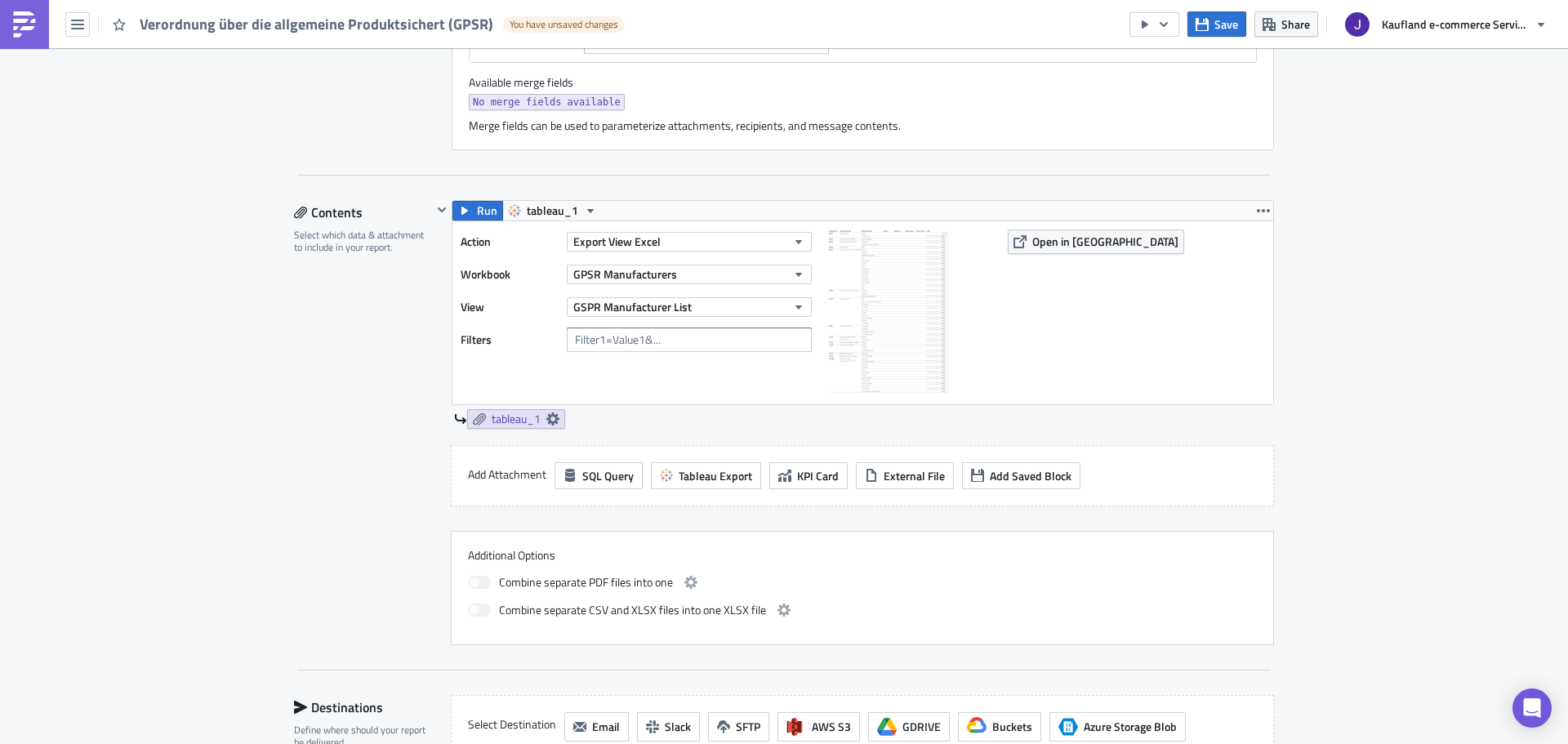
scroll to position [948, 0]
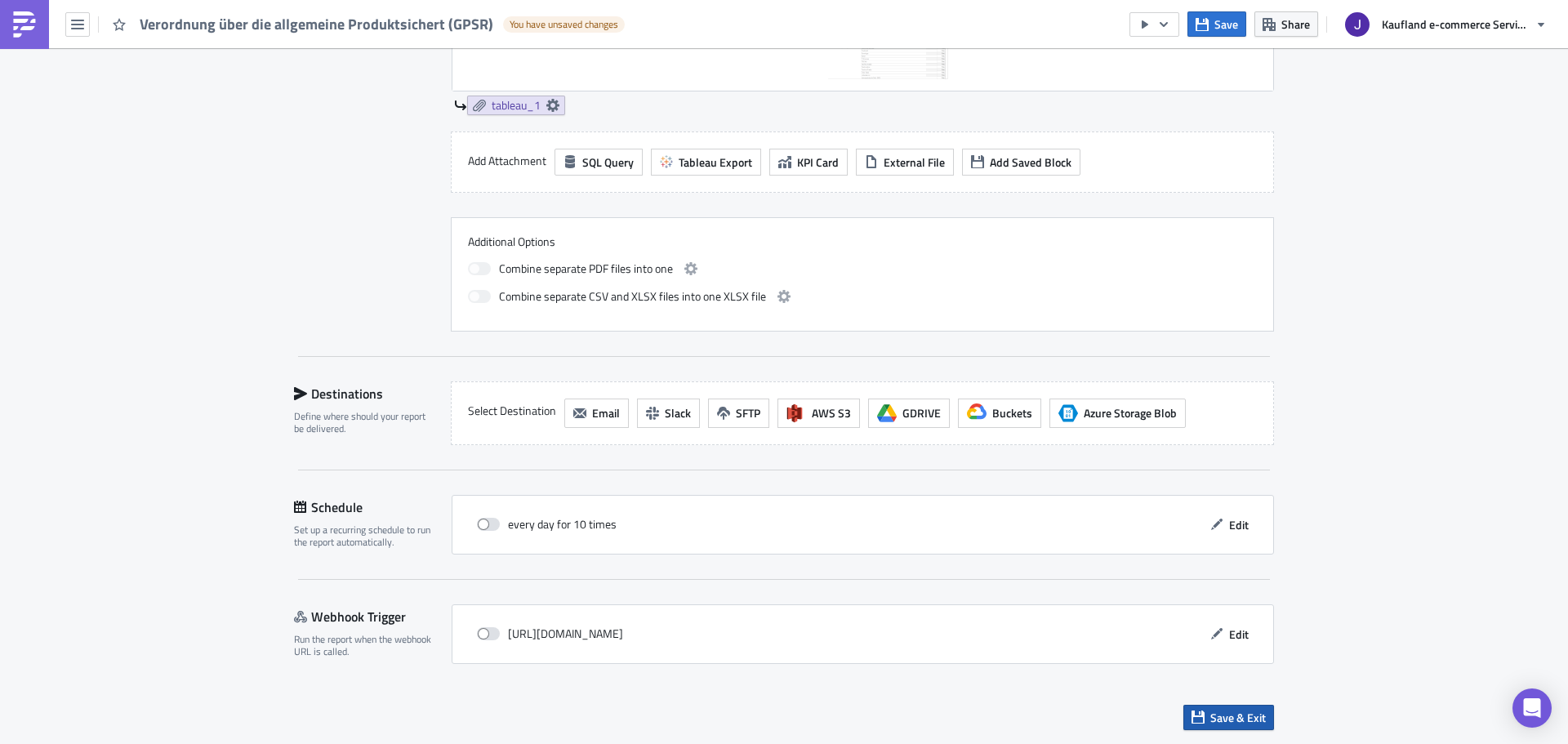
click at [1211, 711] on span "Save & Exit" at bounding box center [1238, 718] width 56 height 17
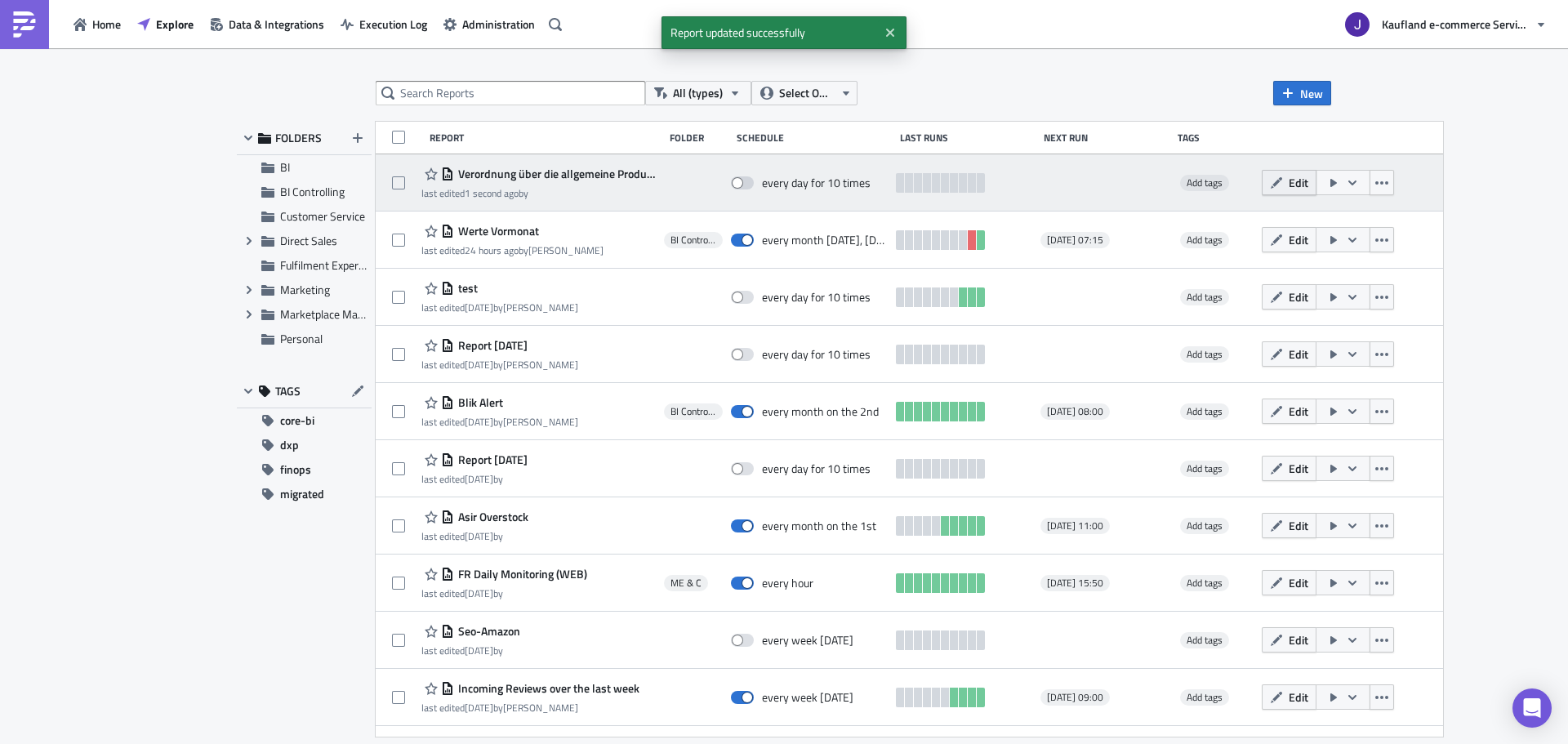
click at [1301, 182] on span "Edit" at bounding box center [1298, 183] width 19 height 17
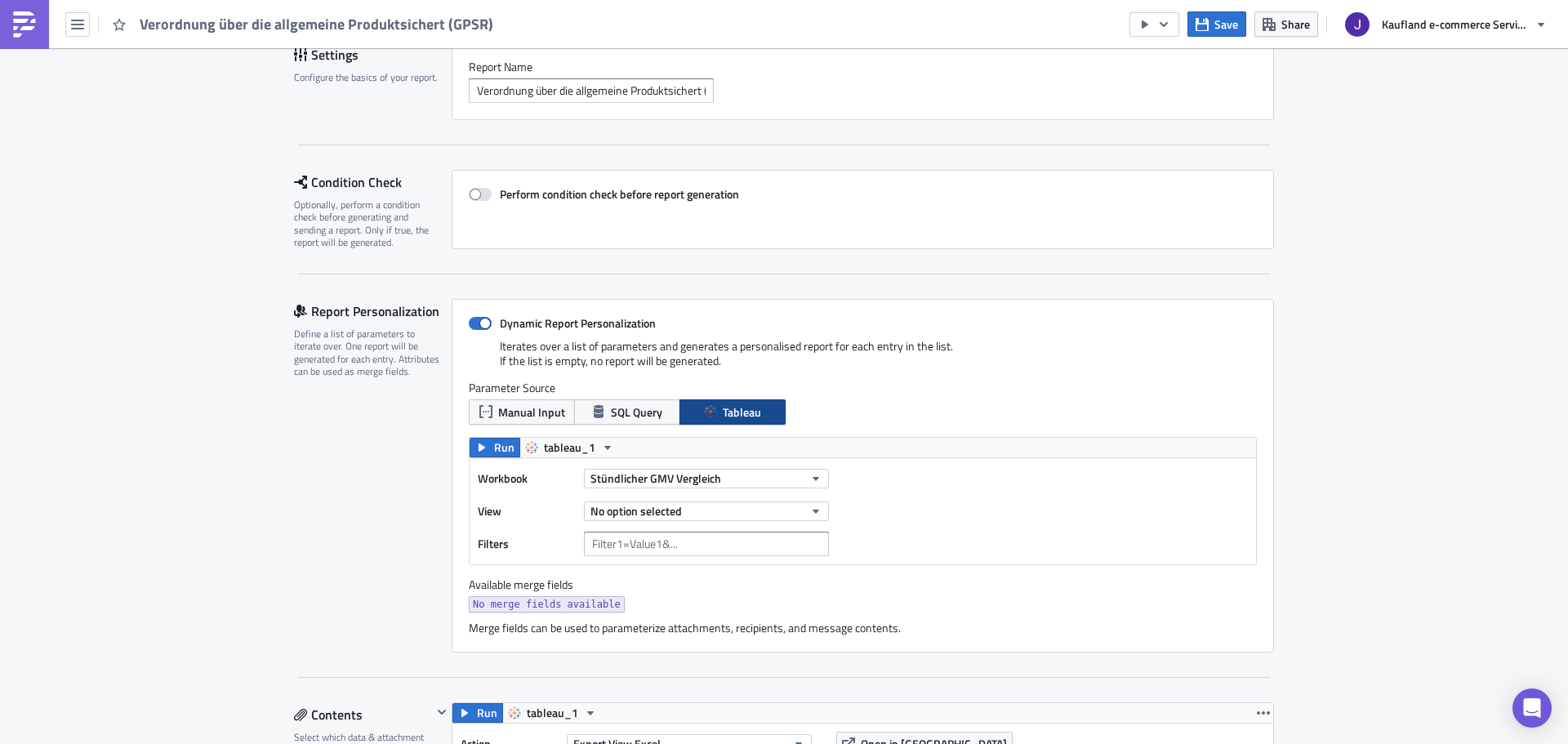
scroll to position [164, 0]
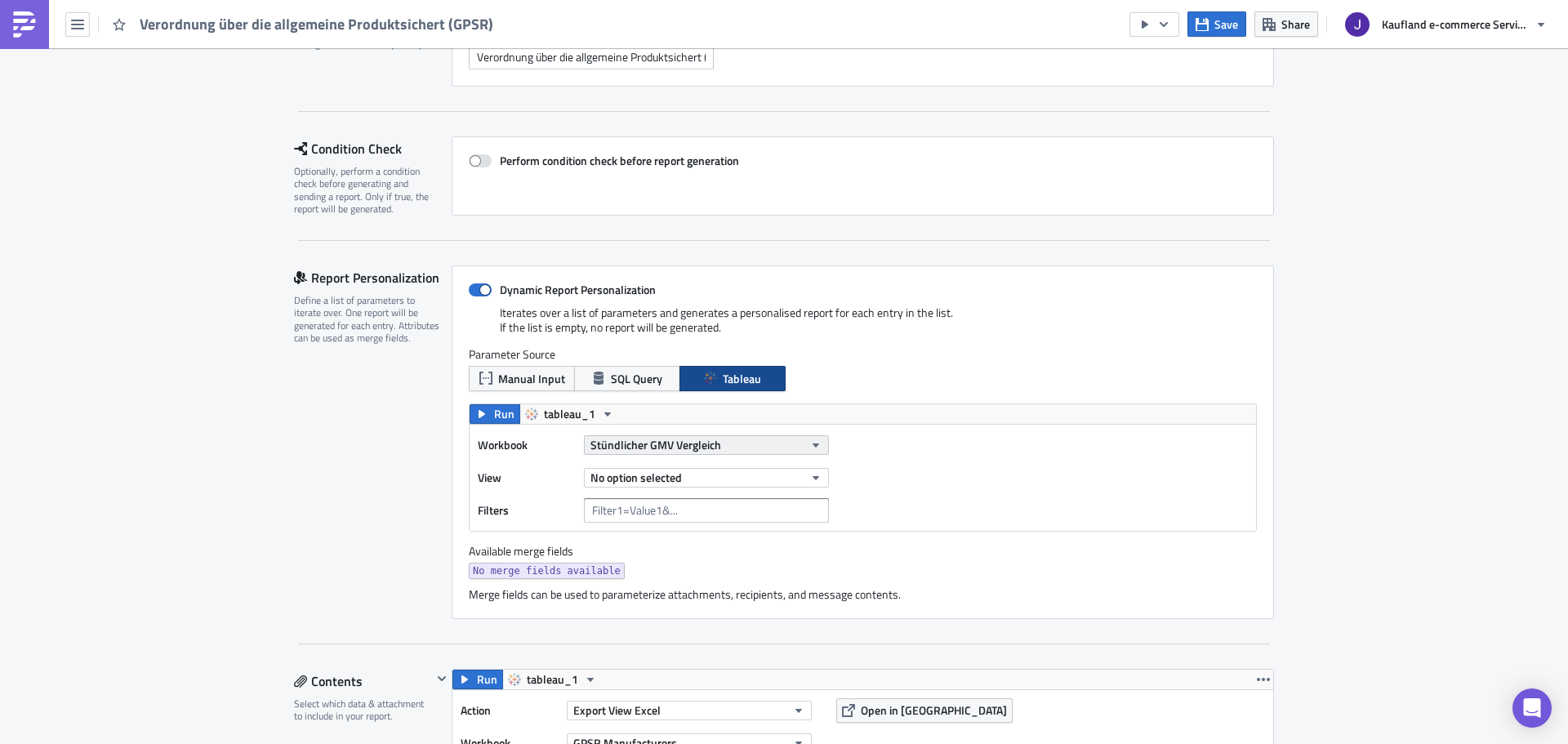
click at [658, 444] on span "Stündlicher GMV Vergleich" at bounding box center [656, 445] width 131 height 17
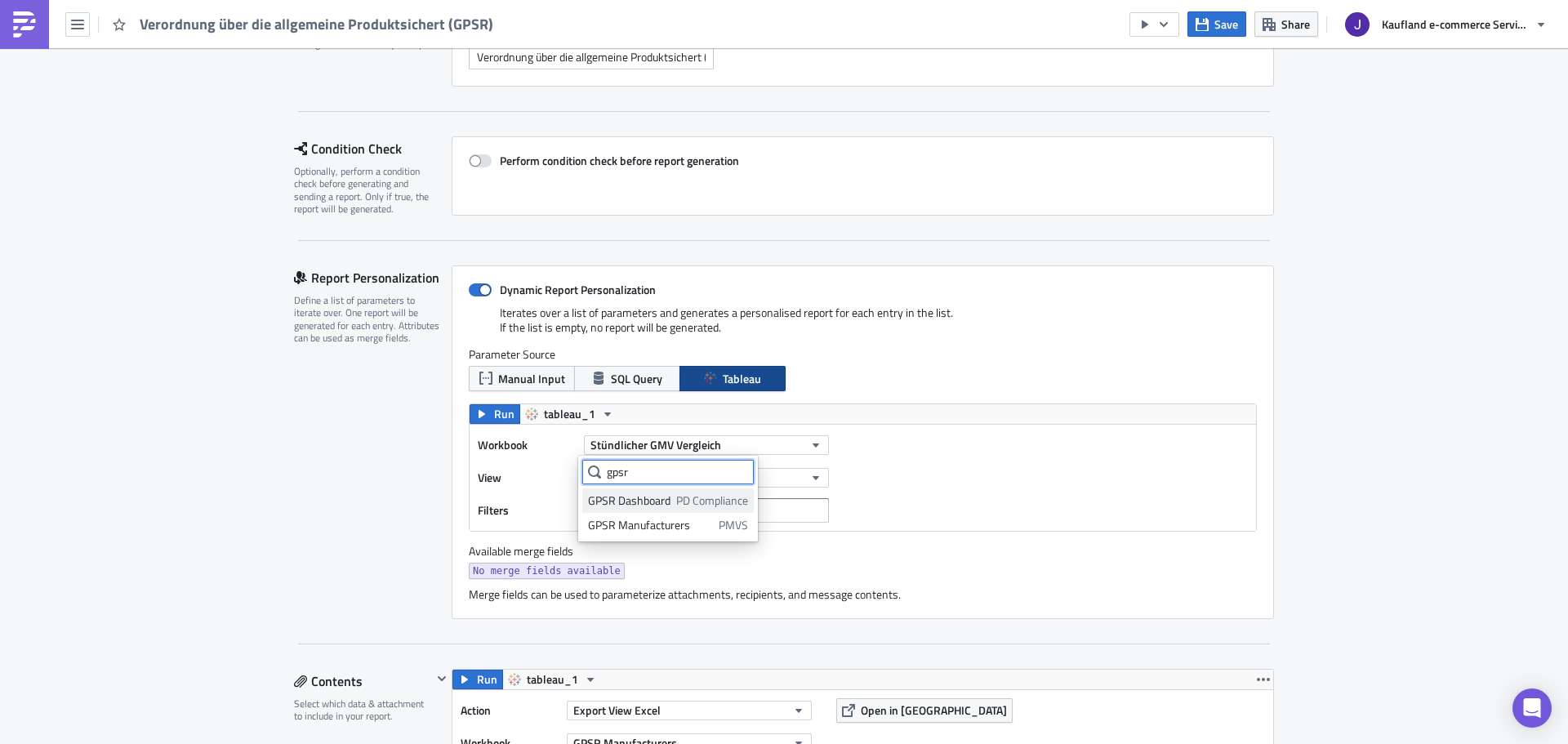
type input "gpsr"
click at [641, 503] on div "GPSR Dashboard" at bounding box center [629, 500] width 83 height 16
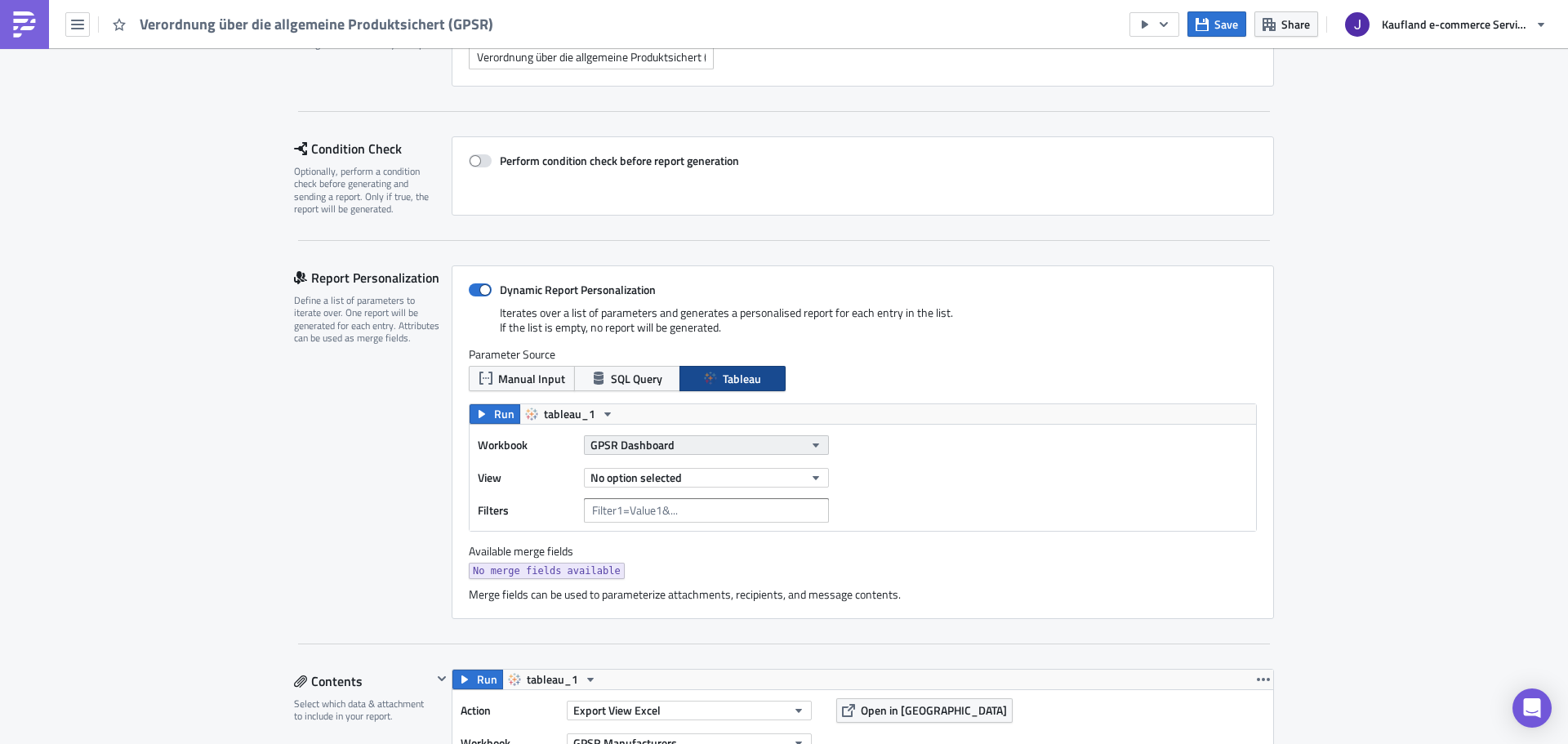
click at [664, 451] on span "GPSR Dashboard" at bounding box center [632, 445] width 84 height 17
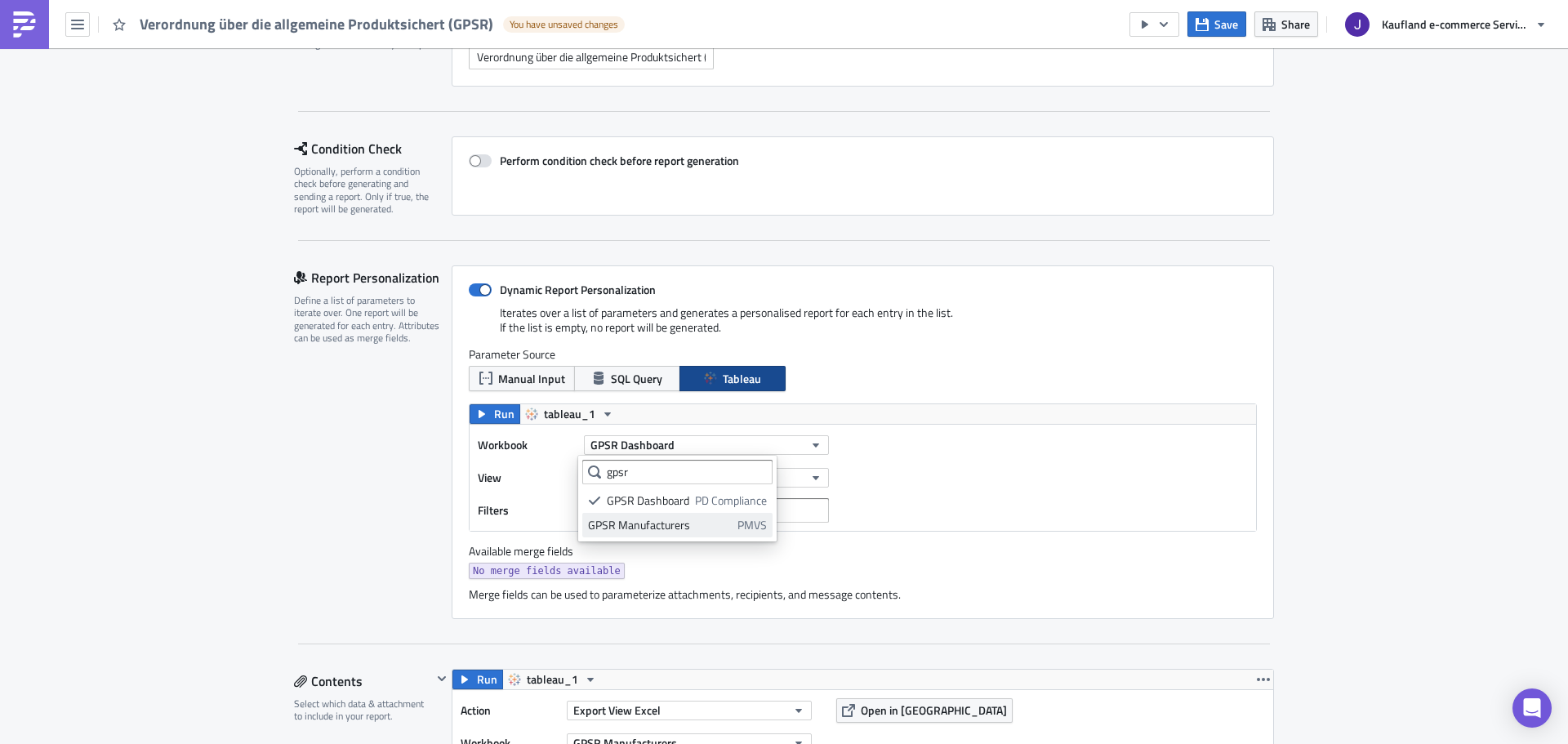
click at [631, 522] on div "GPSR Manufacturers" at bounding box center [659, 525] width 143 height 16
click at [656, 480] on span "No option selected" at bounding box center [636, 477] width 91 height 17
click at [635, 555] on div "GSPR E-Mails" at bounding box center [660, 557] width 144 height 16
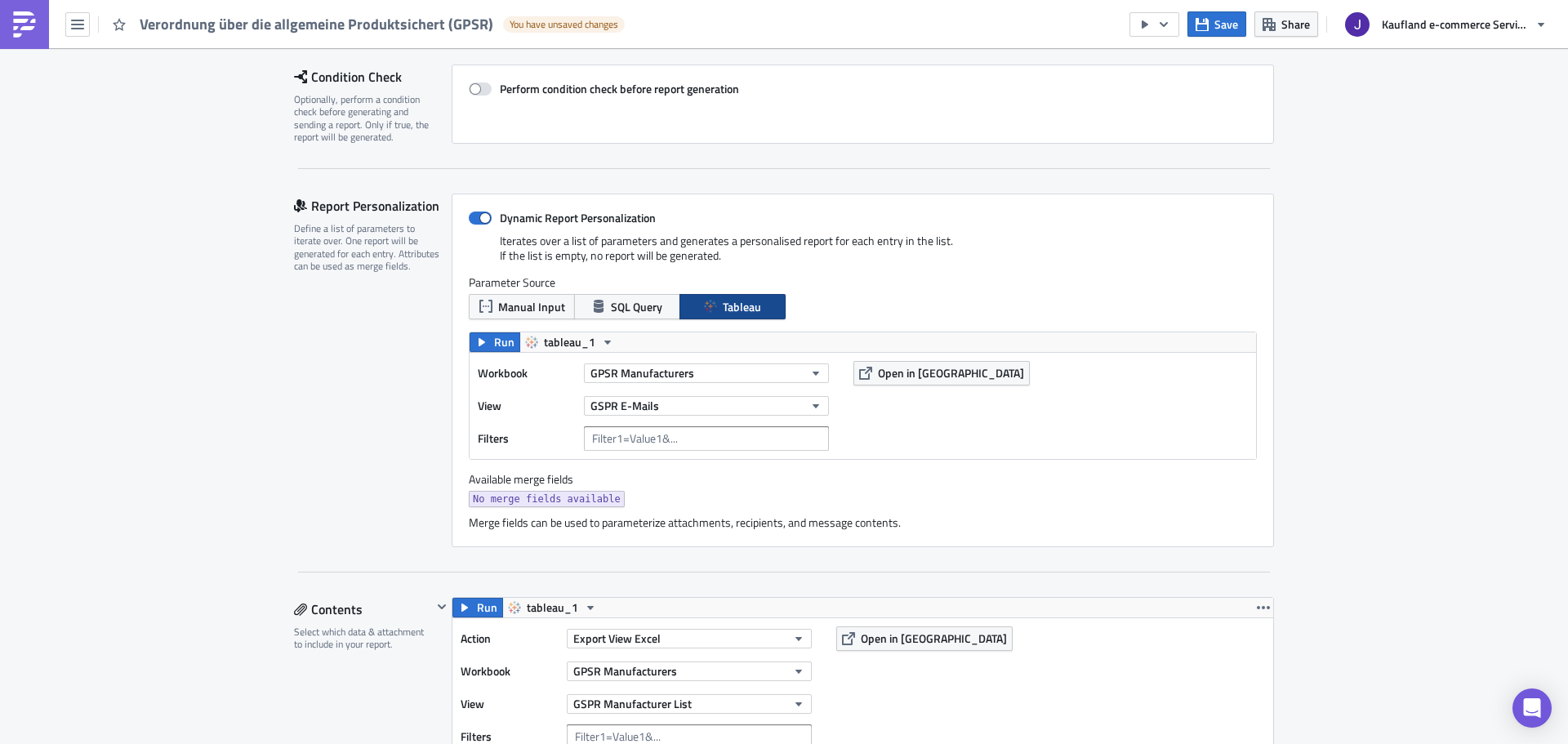
scroll to position [245, 0]
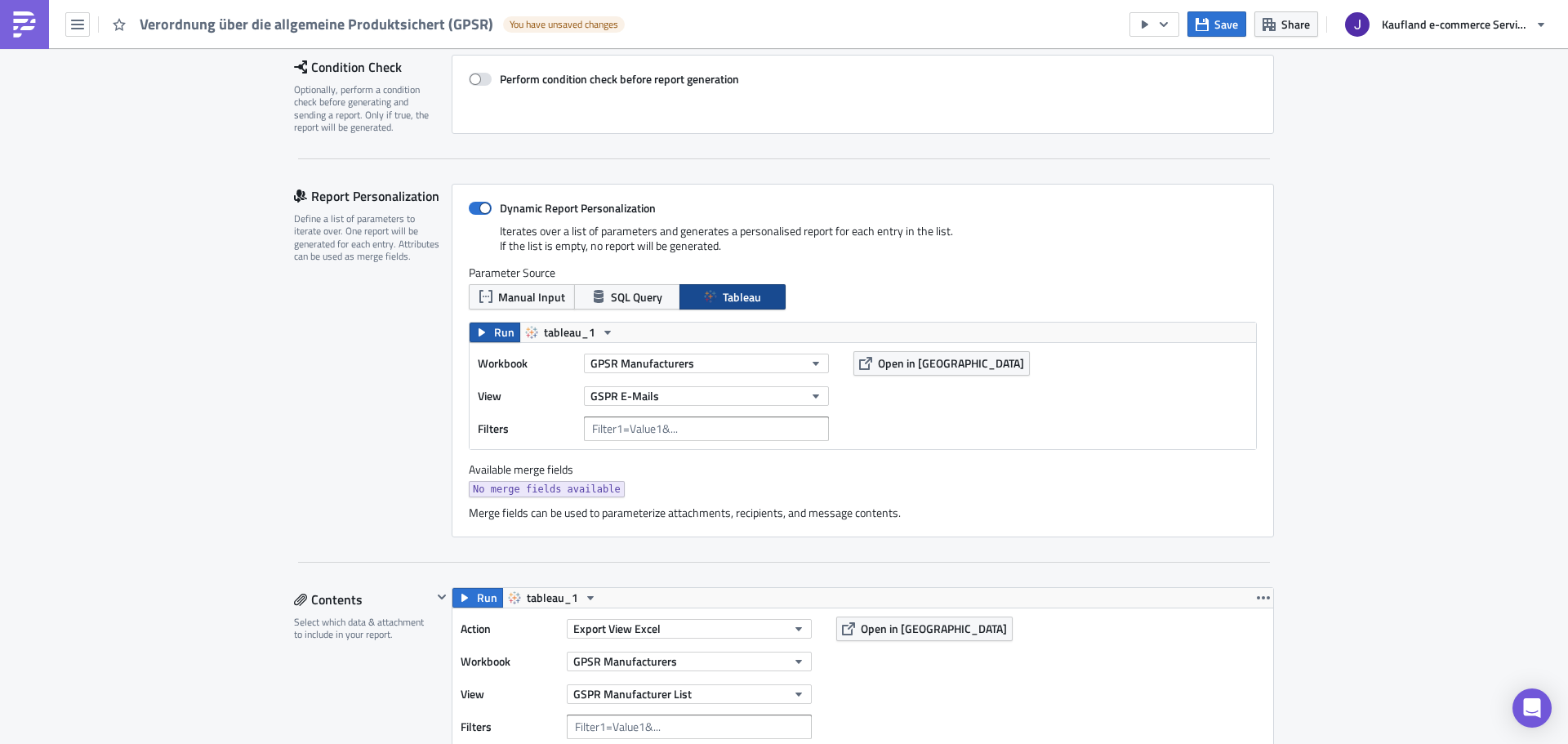
click at [477, 338] on icon "button" at bounding box center [482, 333] width 13 height 13
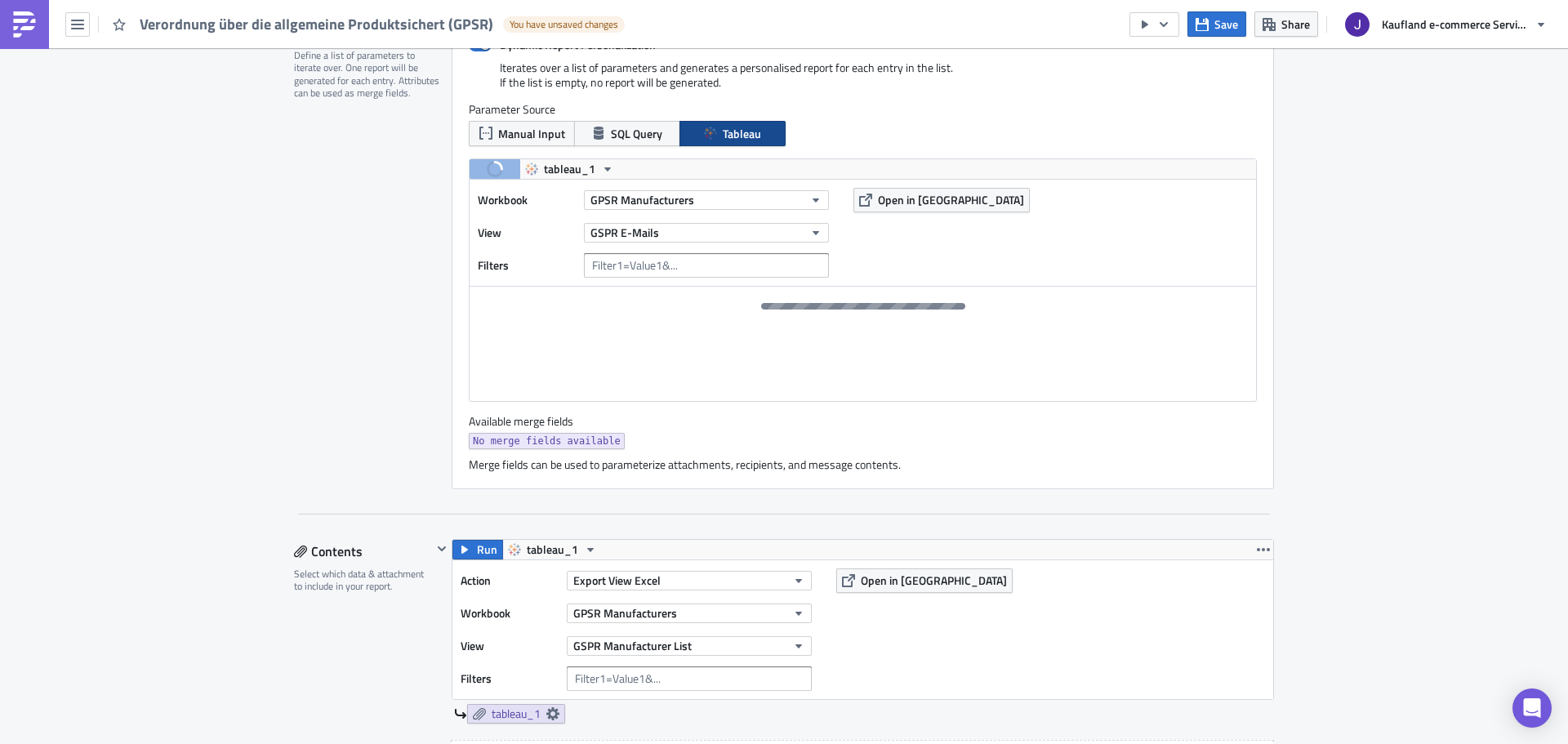
scroll to position [490, 0]
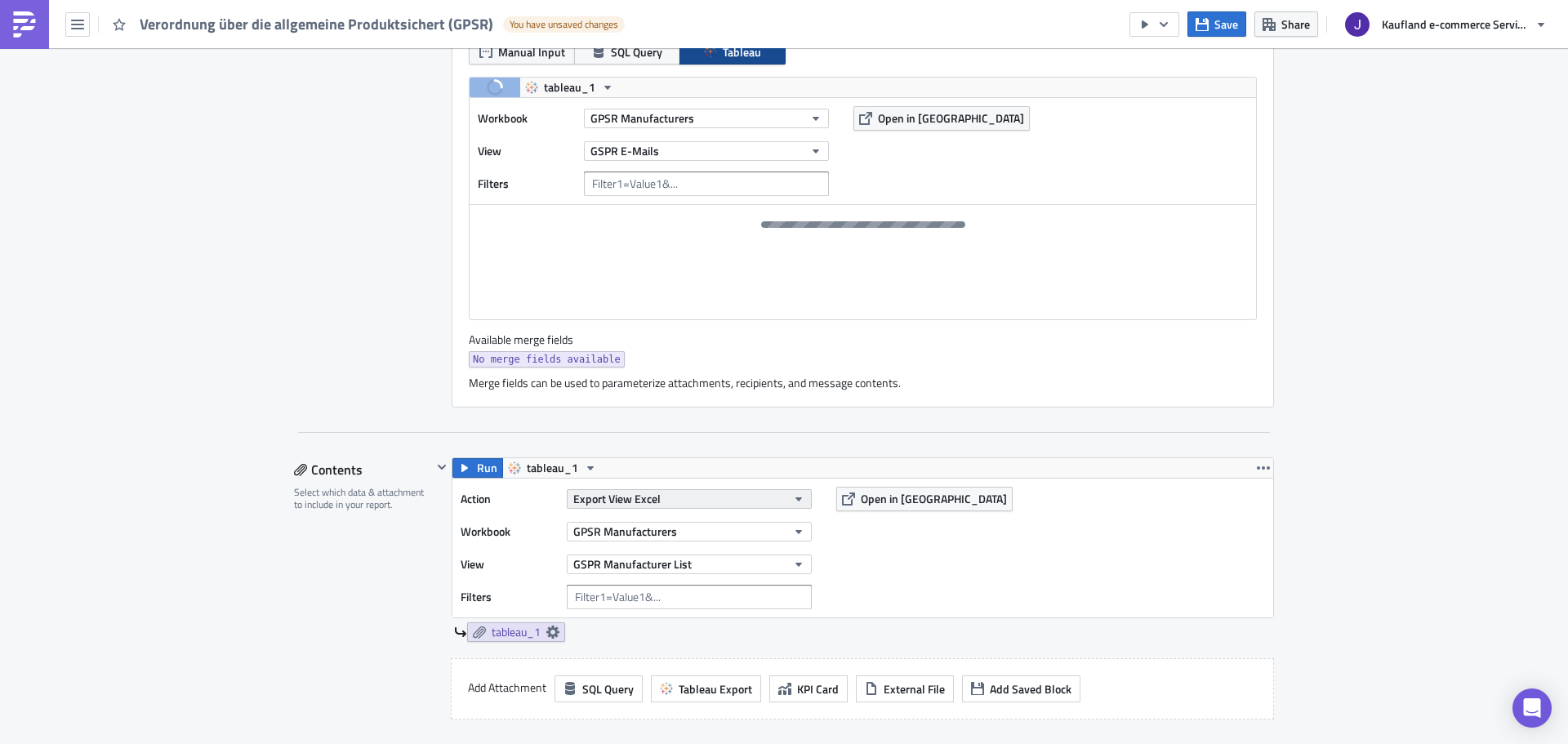
click at [664, 504] on button "Export View Excel" at bounding box center [689, 499] width 245 height 19
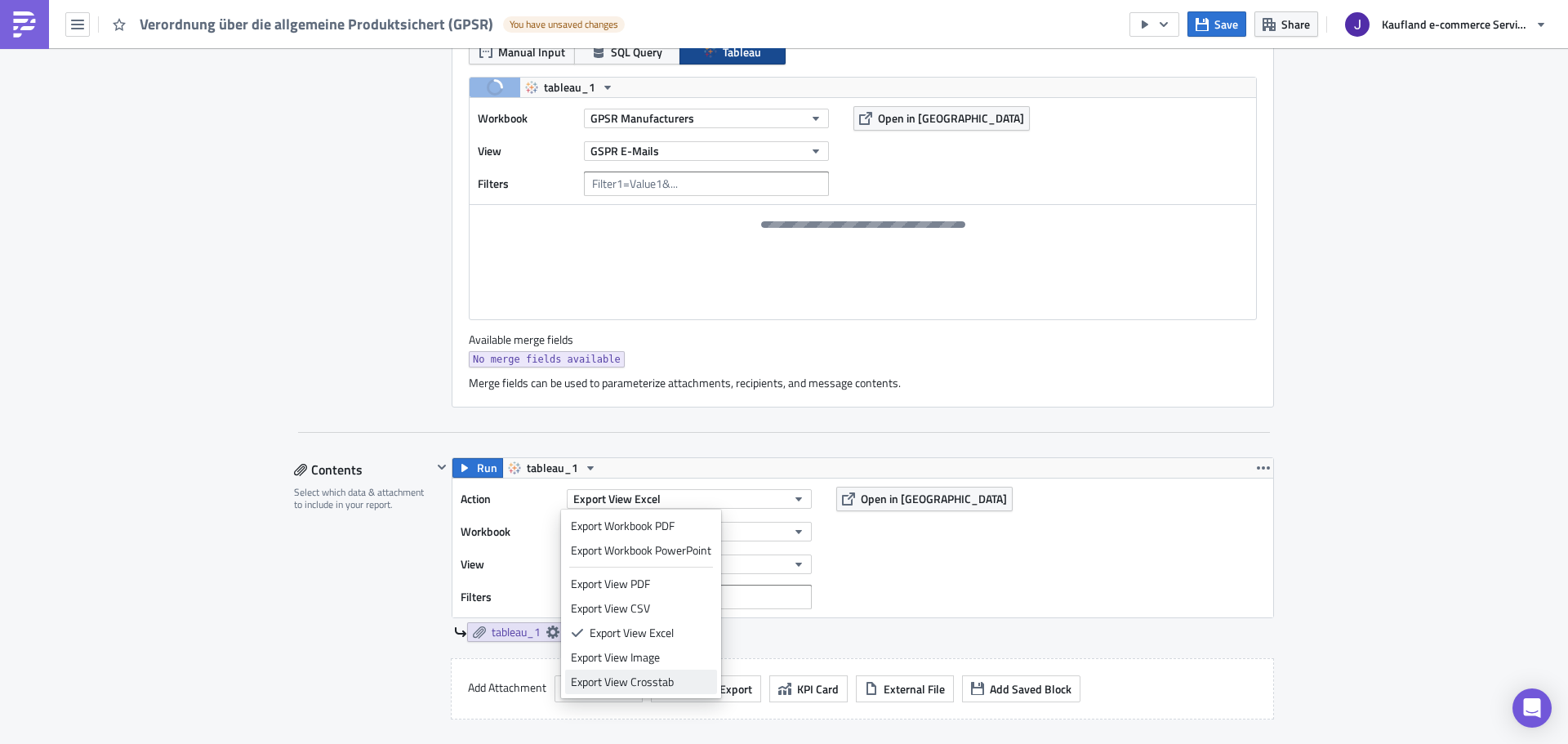
click at [660, 680] on div "Export View Crosstab" at bounding box center [641, 681] width 140 height 16
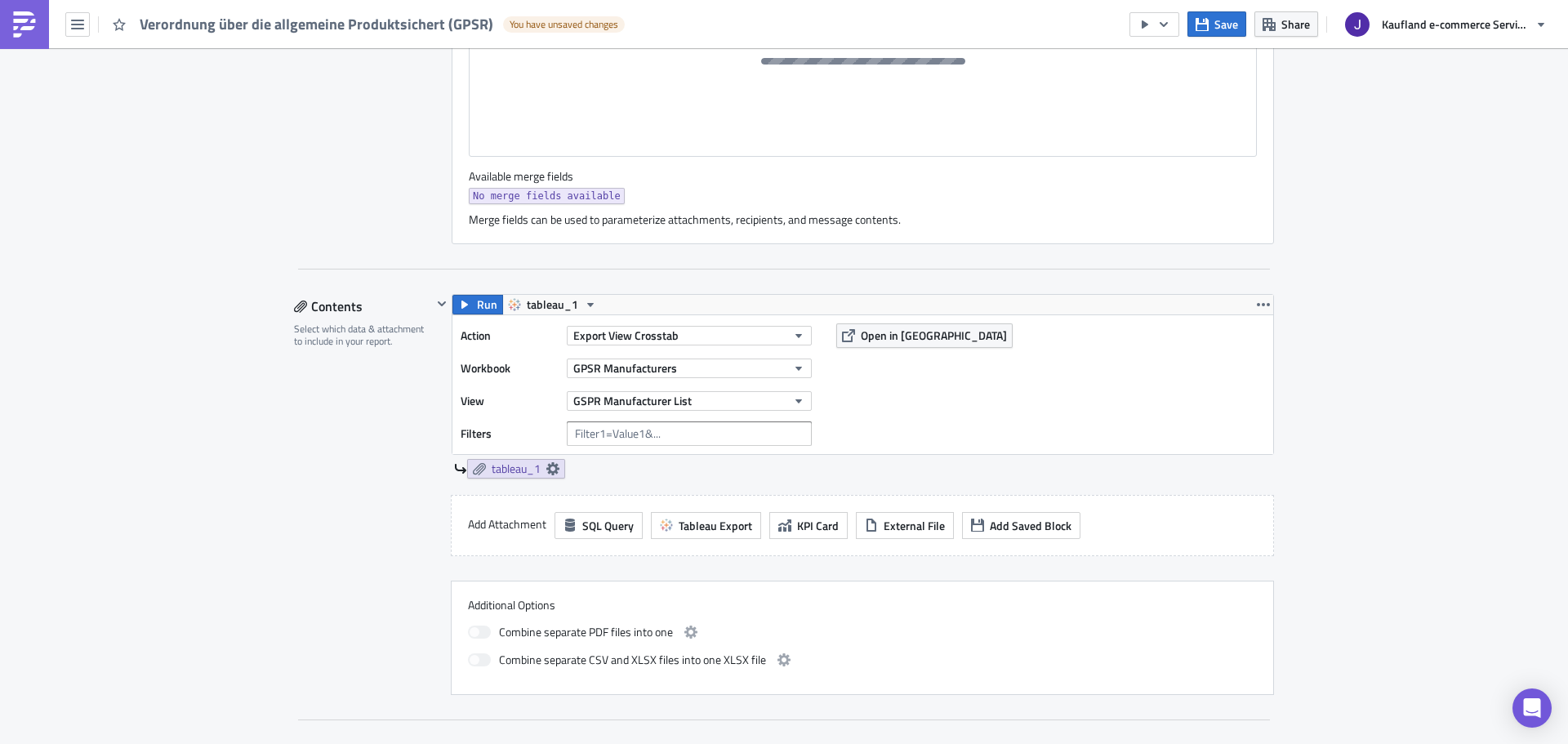
scroll to position [735, 0]
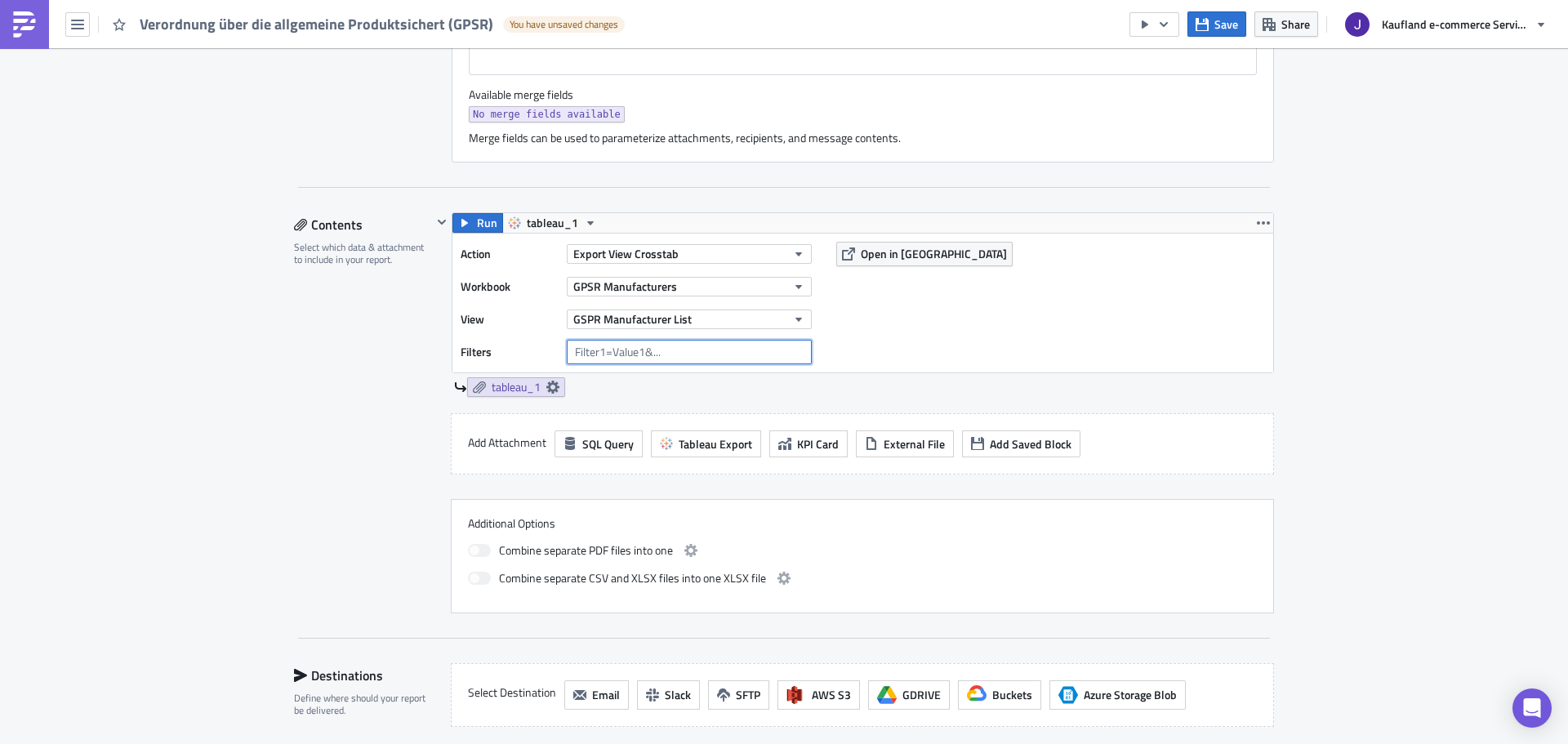
click at [651, 354] on input "text" at bounding box center [689, 351] width 245 height 24
paste input "supplier_id={{ row.supplier_id }}"
click at [577, 351] on input "supplier_id={{ row.supplier_id }}" at bounding box center [689, 351] width 245 height 24
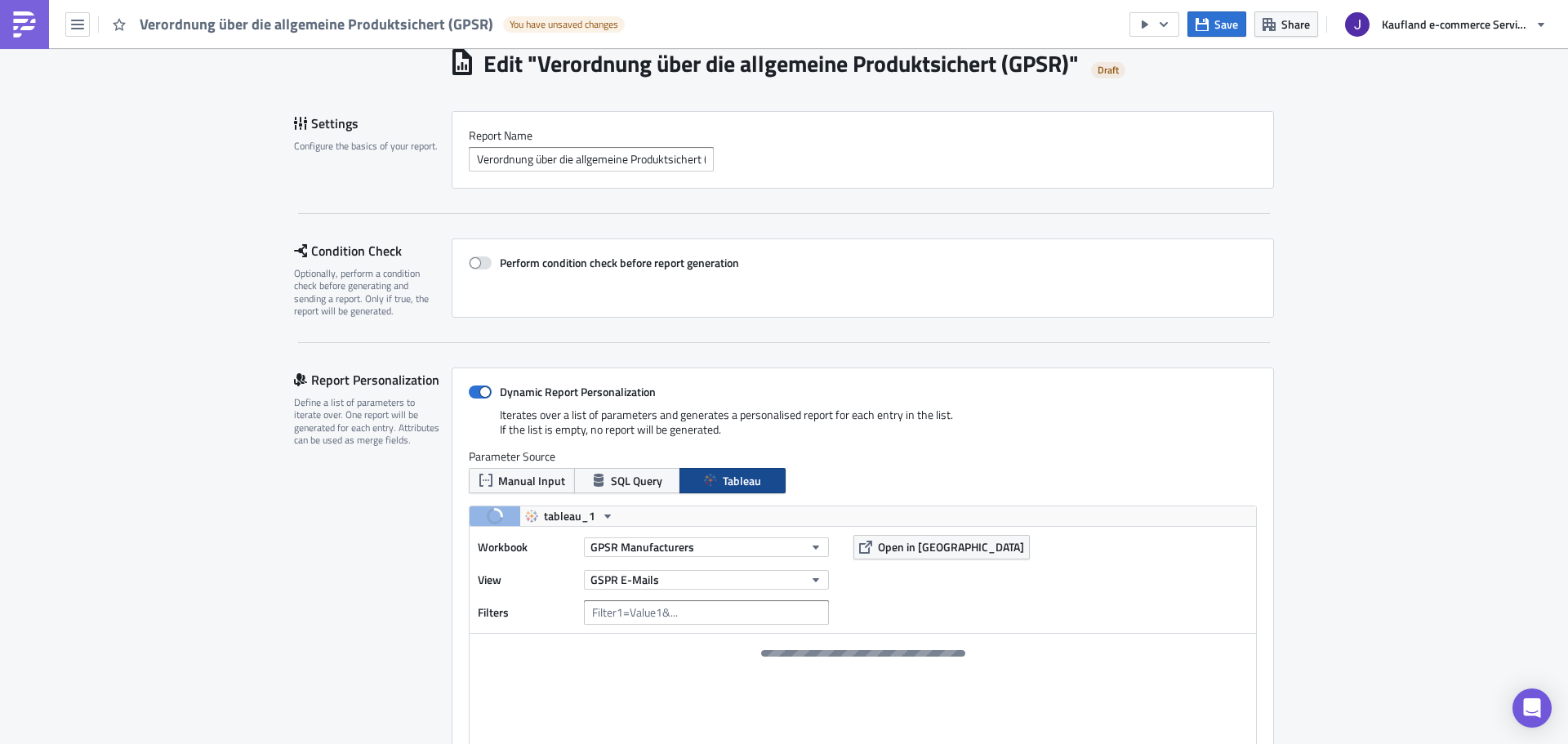
scroll to position [0, 0]
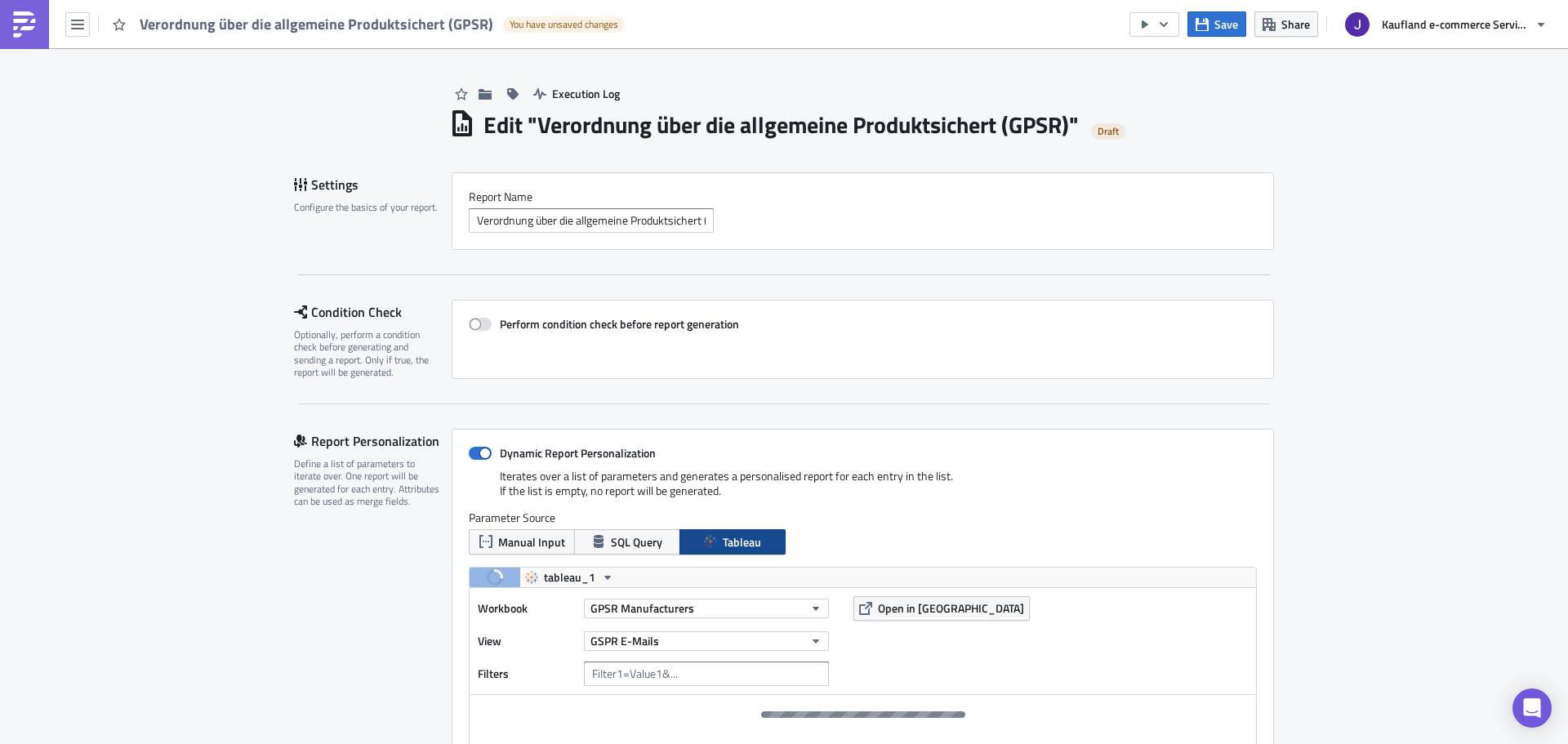
type input "Supplier ID={{ row.supplier_id }}"
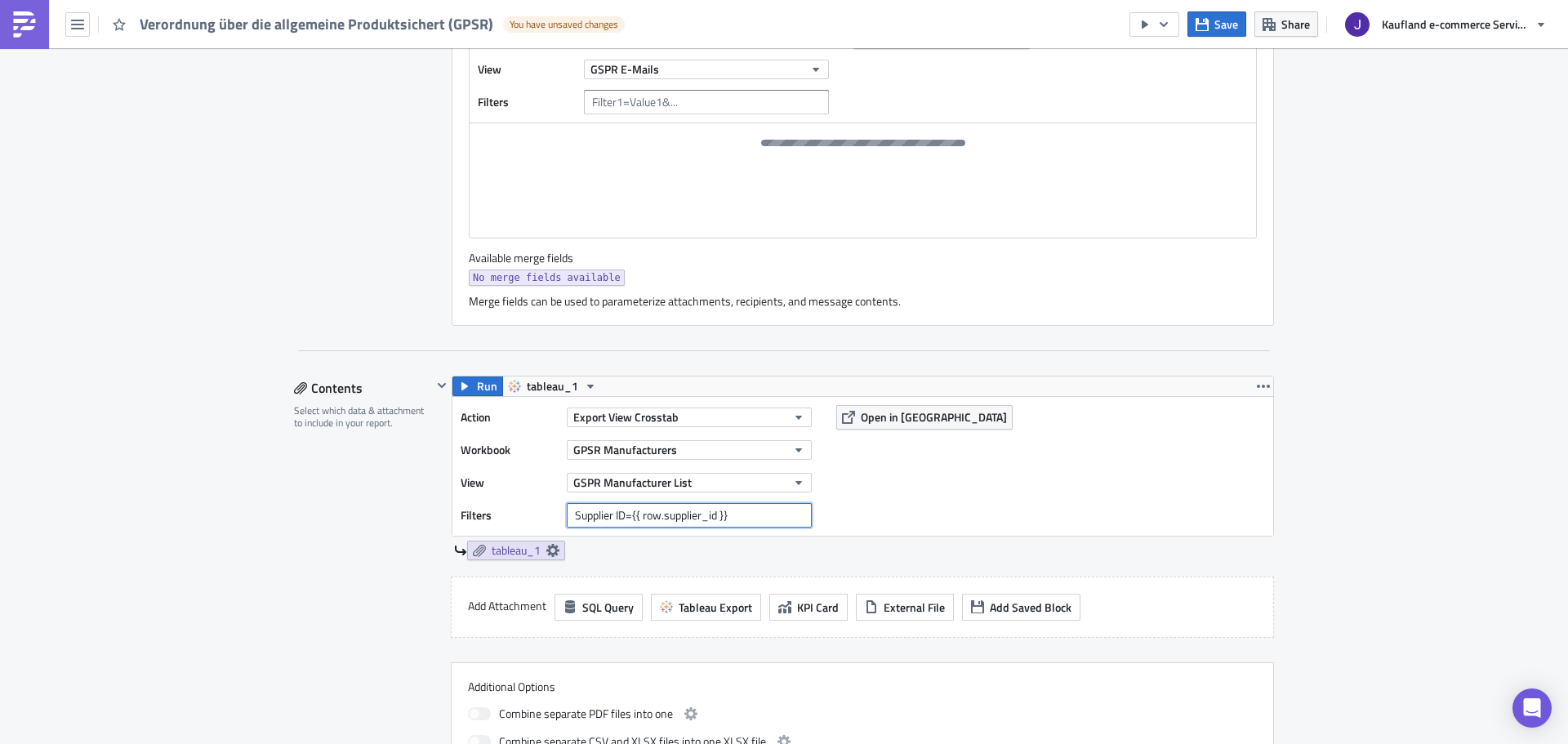
scroll to position [735, 0]
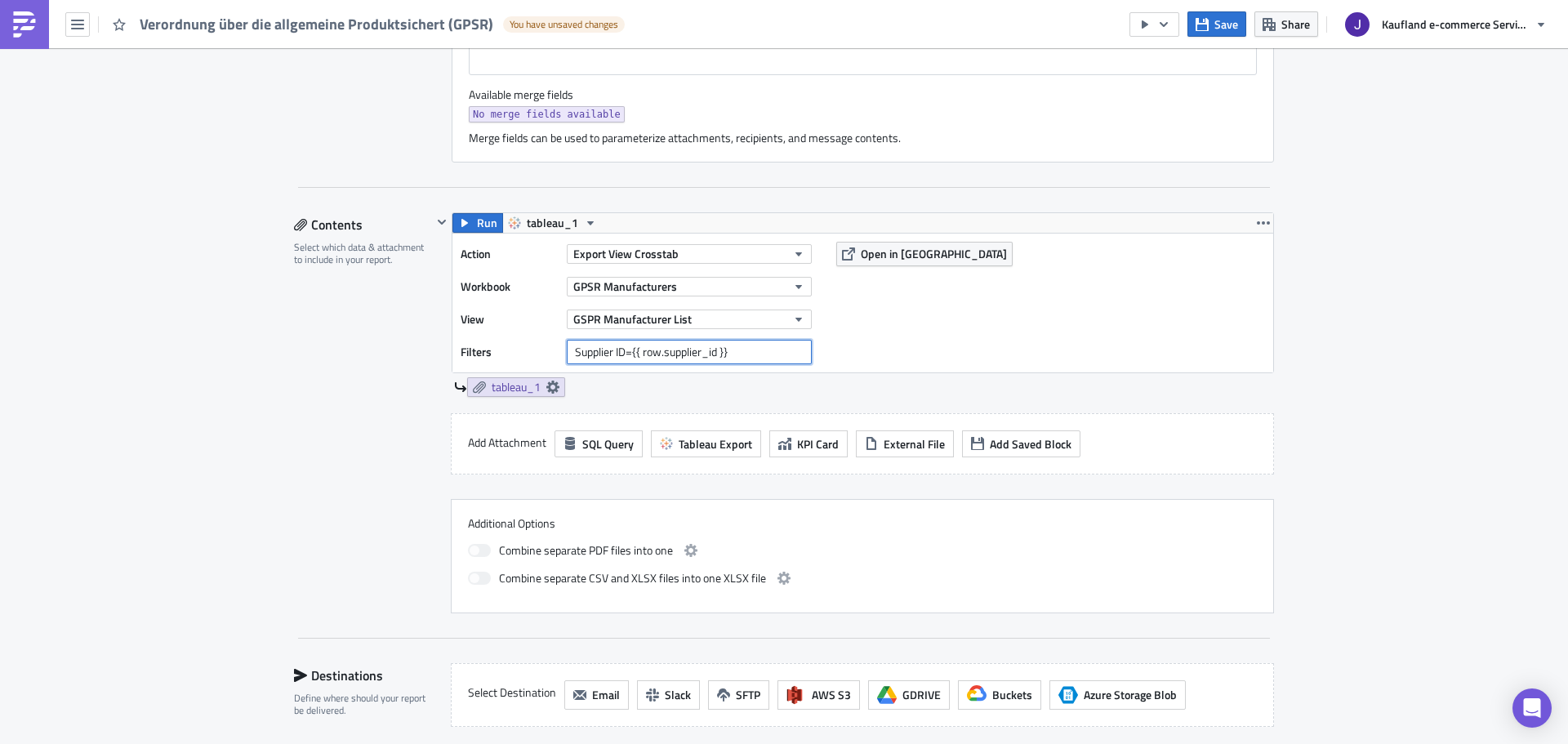
click at [692, 346] on input "Supplier ID={{ row.supplier_id }}" at bounding box center [689, 351] width 245 height 24
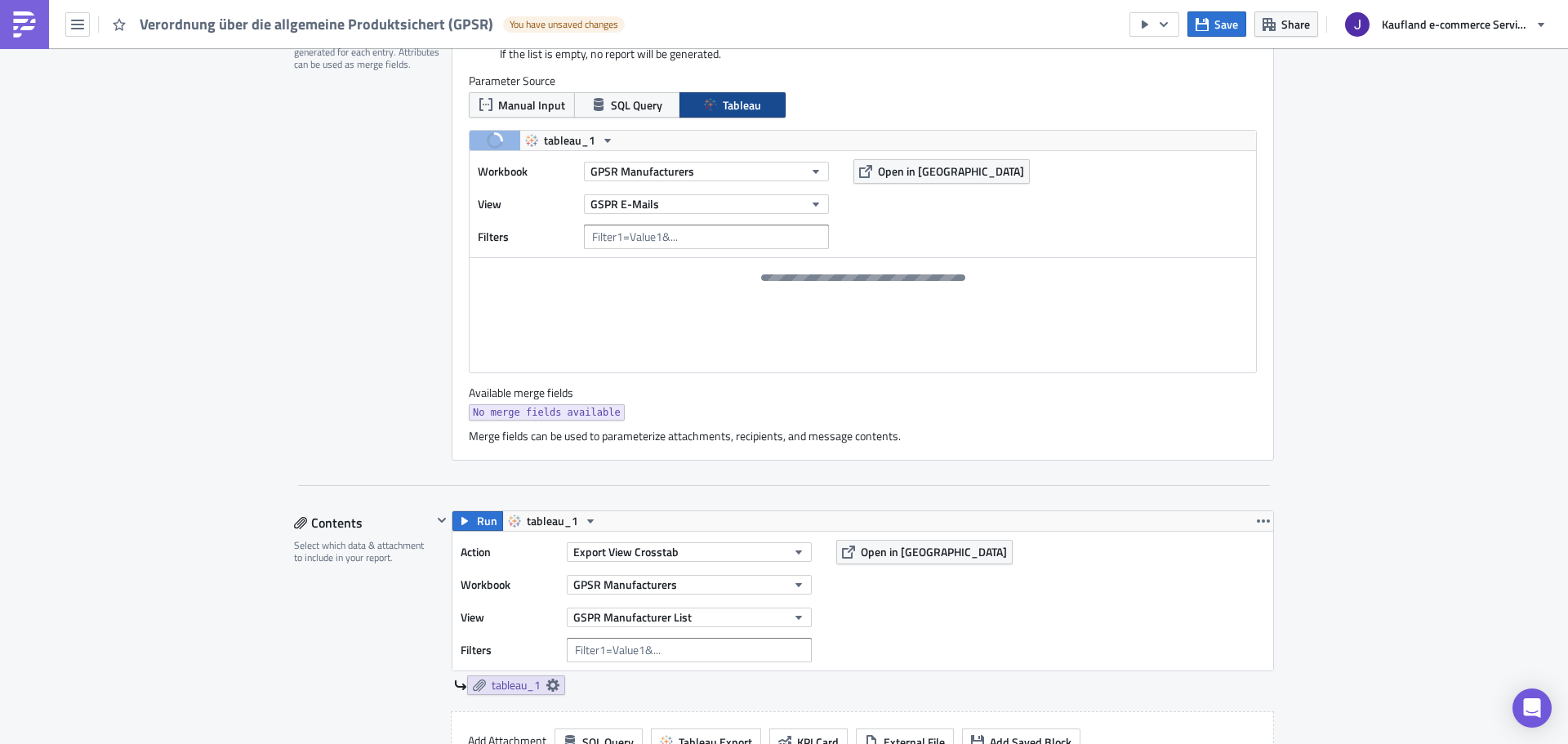
scroll to position [1019, 0]
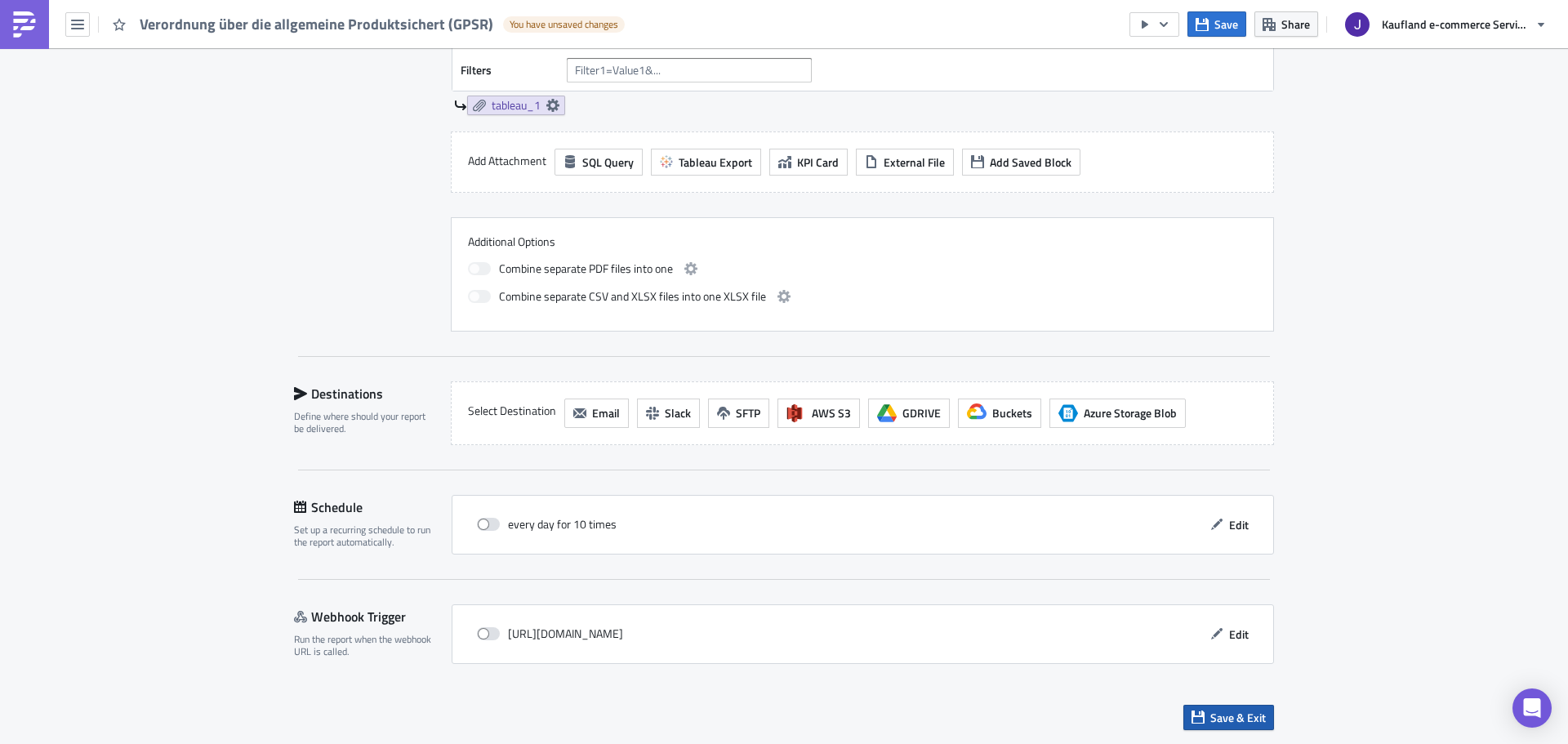
click at [1210, 709] on span "Save & Exit" at bounding box center [1238, 718] width 56 height 17
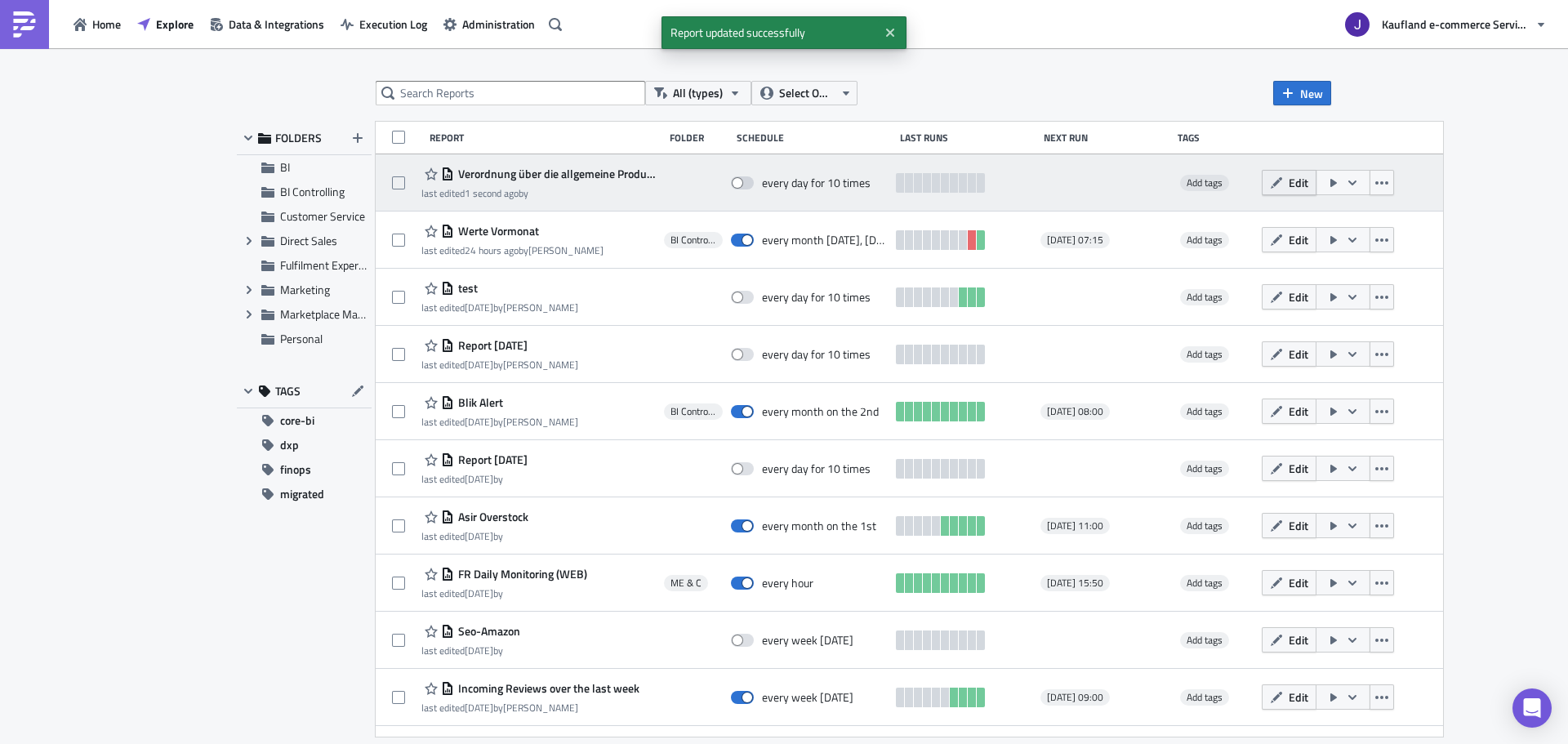
click at [1308, 177] on span "Edit" at bounding box center [1298, 183] width 19 height 17
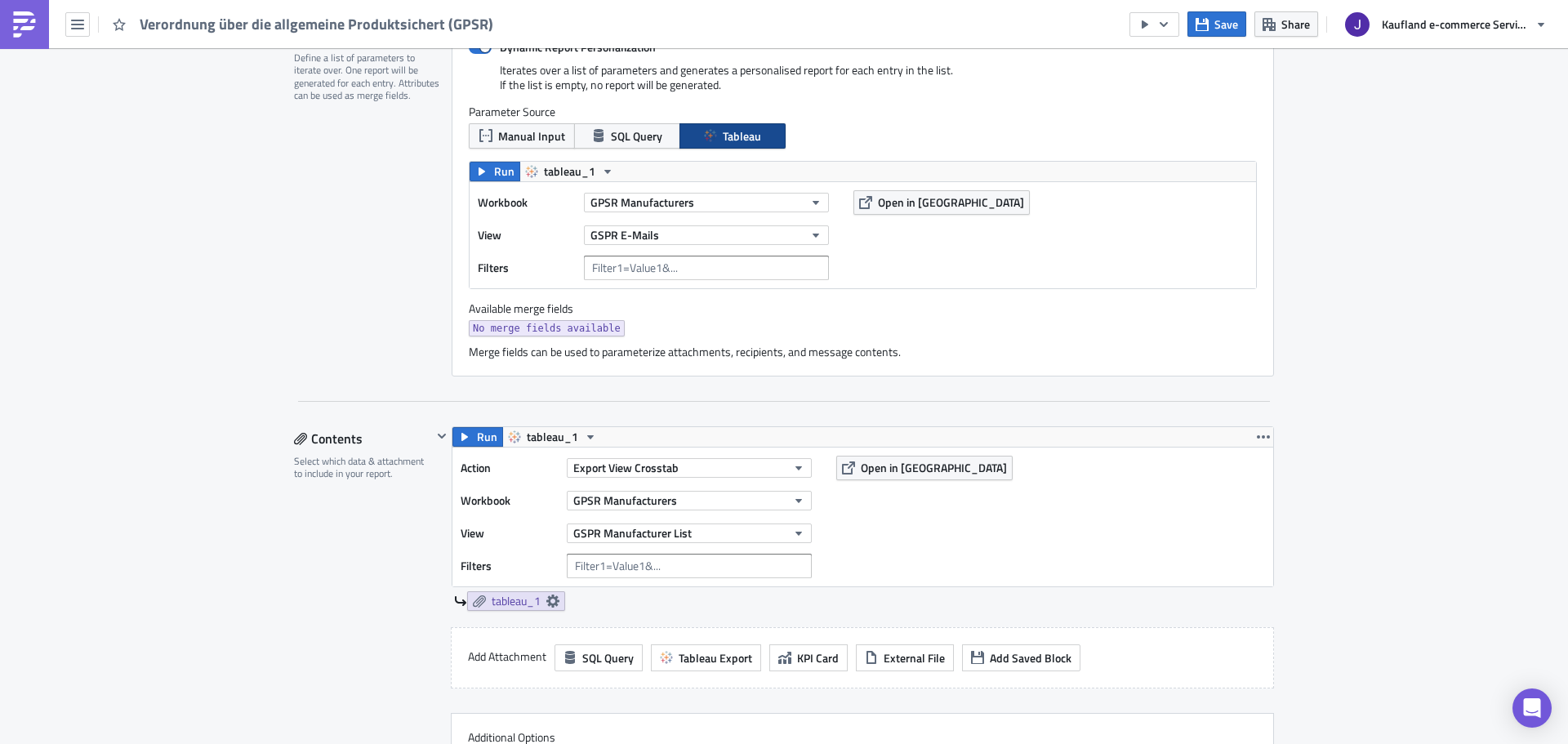
scroll to position [327, 0]
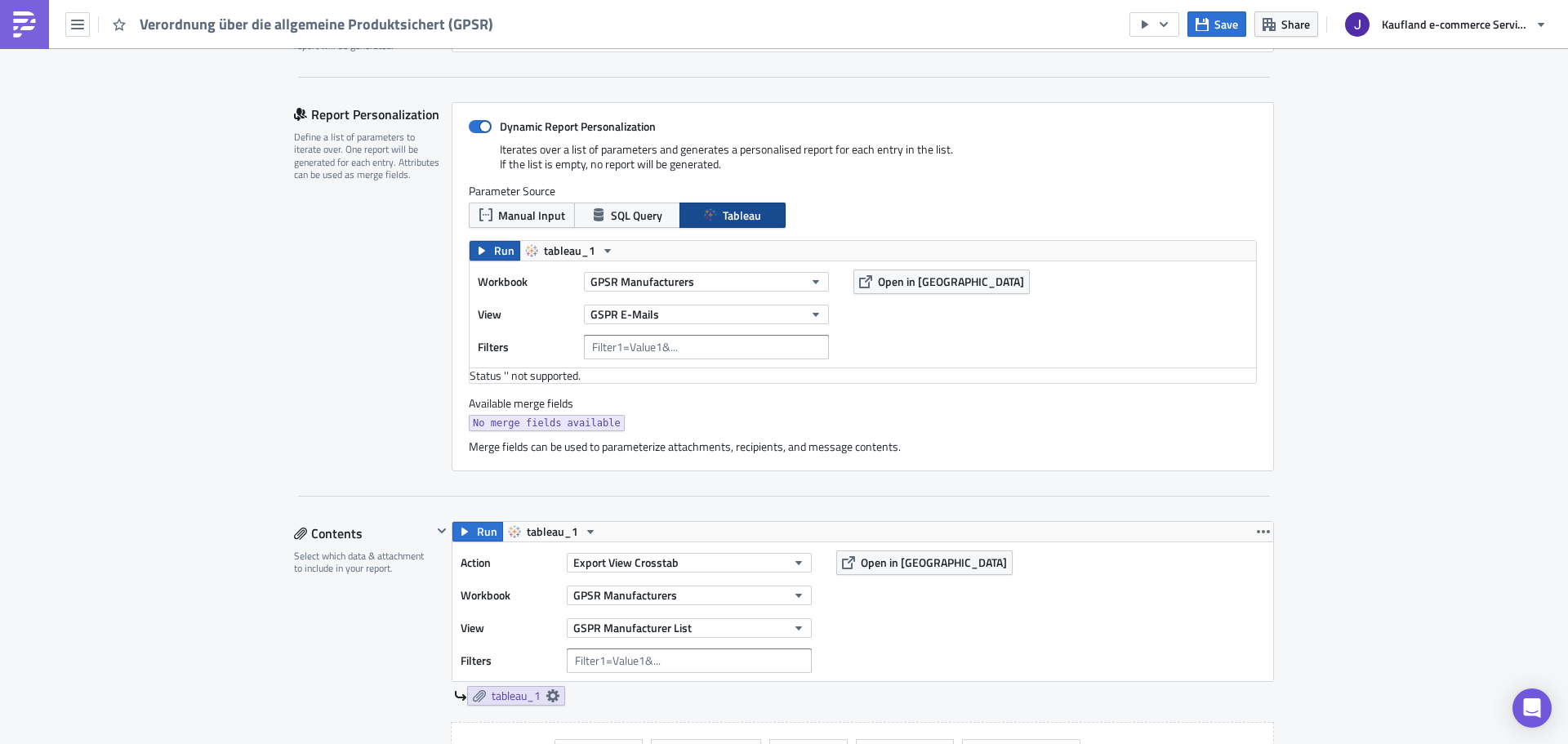
click at [499, 255] on span "Run" at bounding box center [504, 250] width 20 height 19
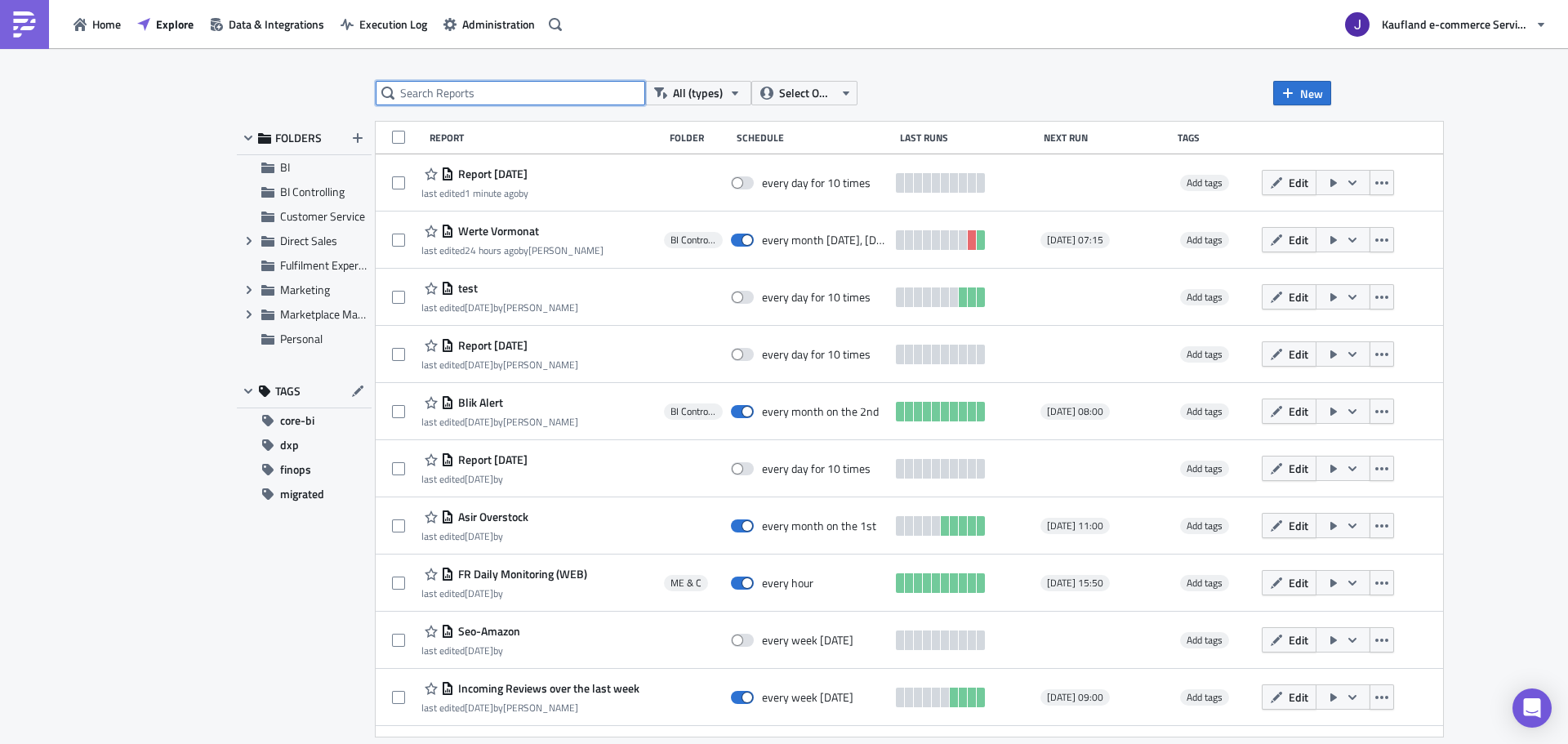
click at [528, 92] on input "text" at bounding box center [510, 92] width 269 height 24
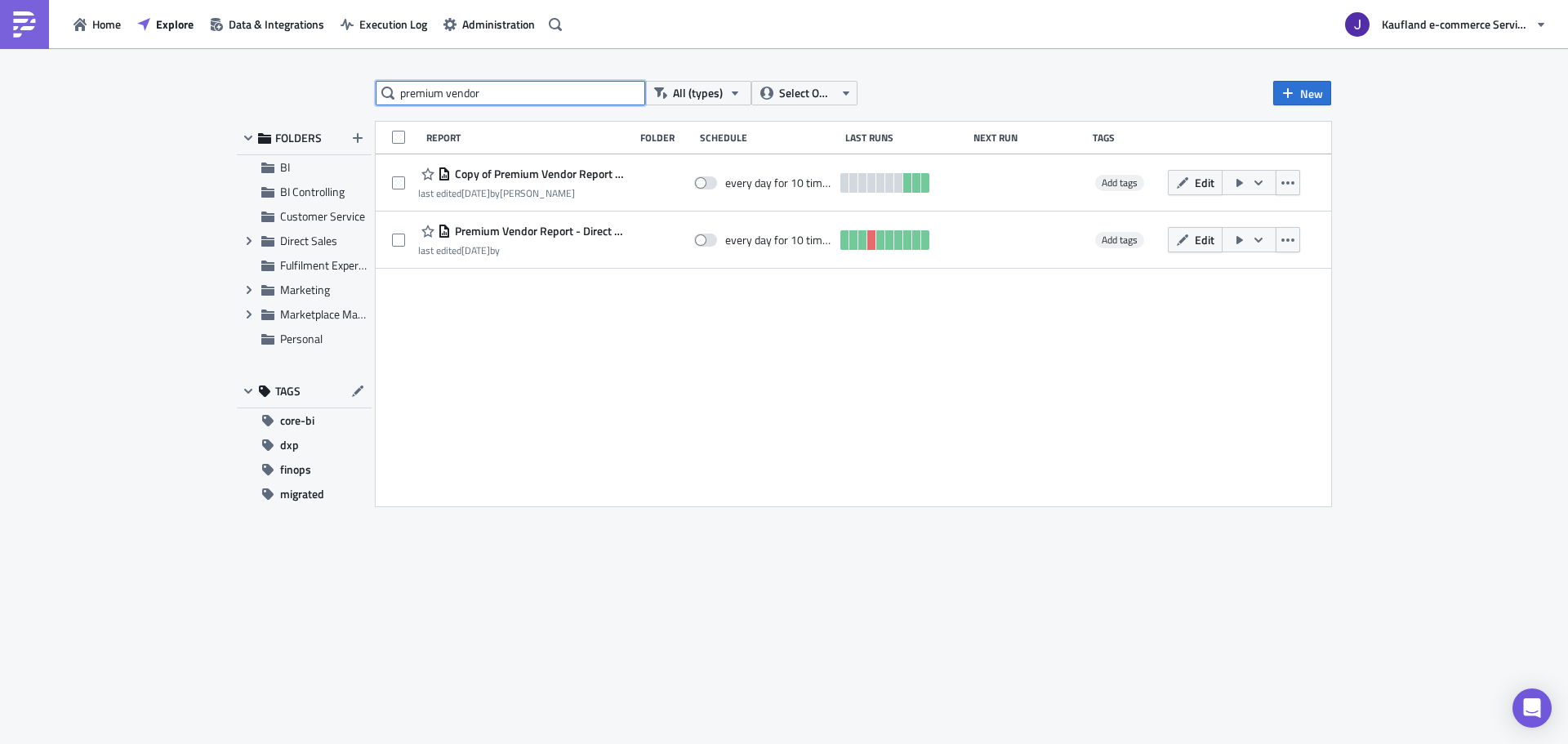
click at [538, 95] on input "premium vendor" at bounding box center [510, 92] width 269 height 24
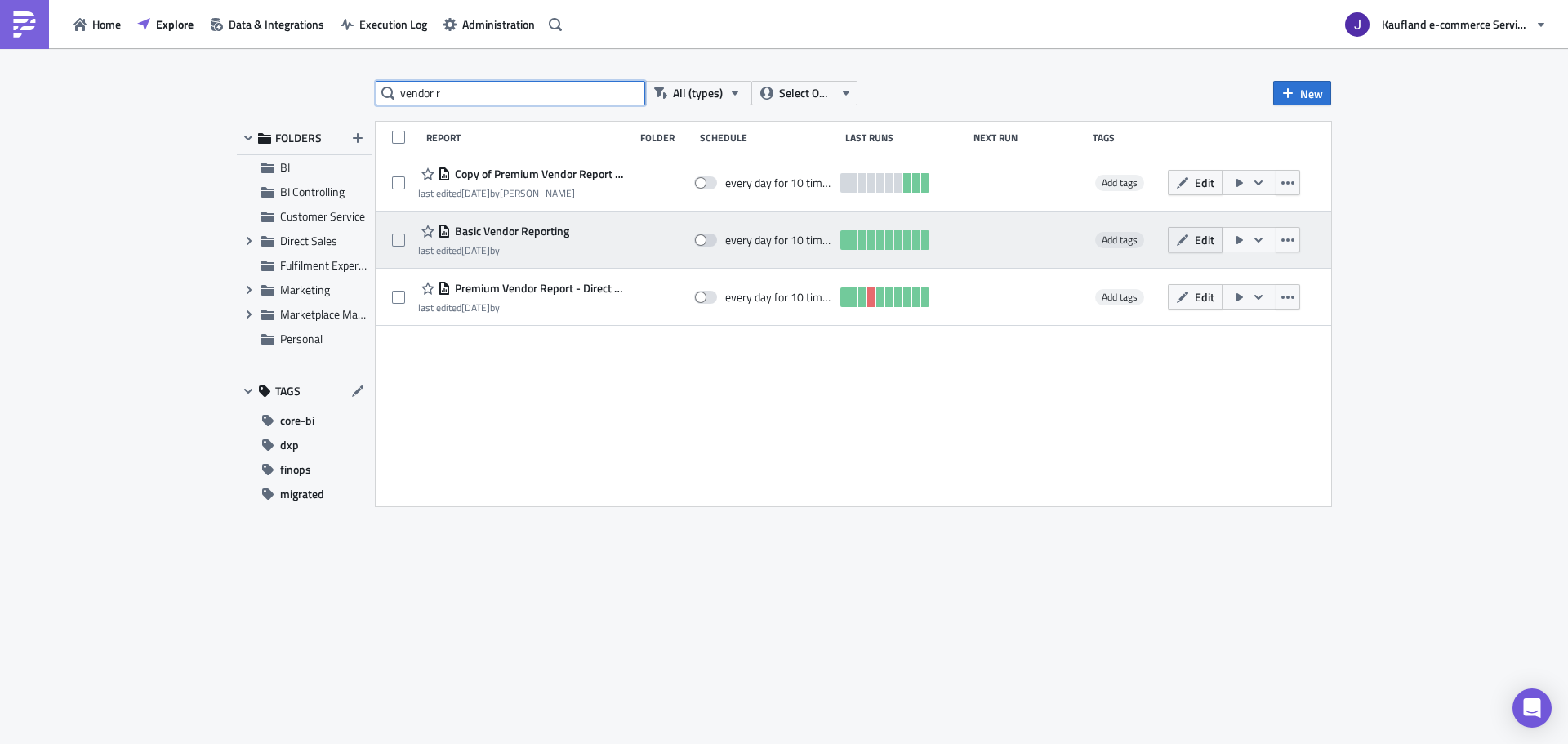
type input "vendor r"
click at [1192, 237] on button "Edit" at bounding box center [1195, 240] width 55 height 25
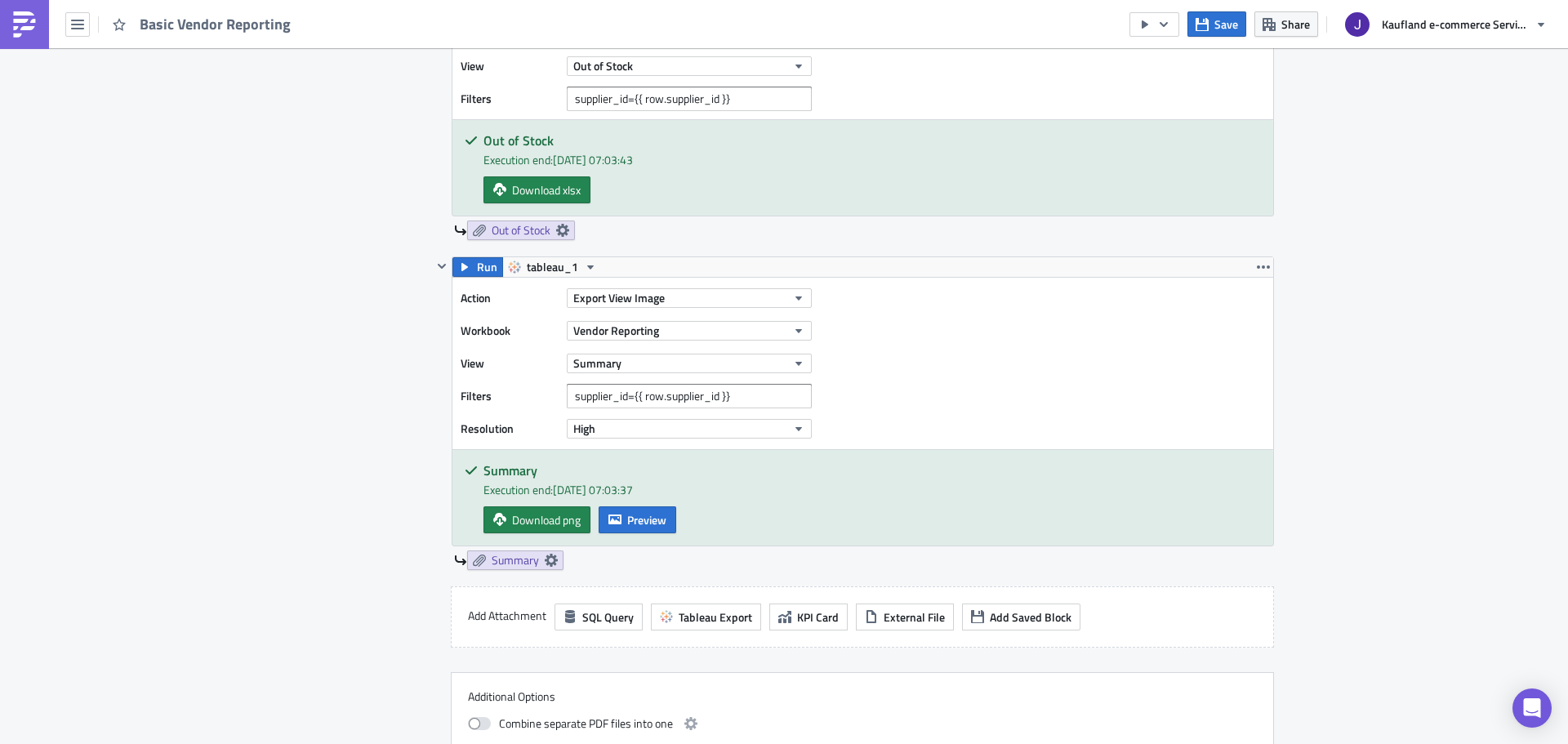
scroll to position [2140, 0]
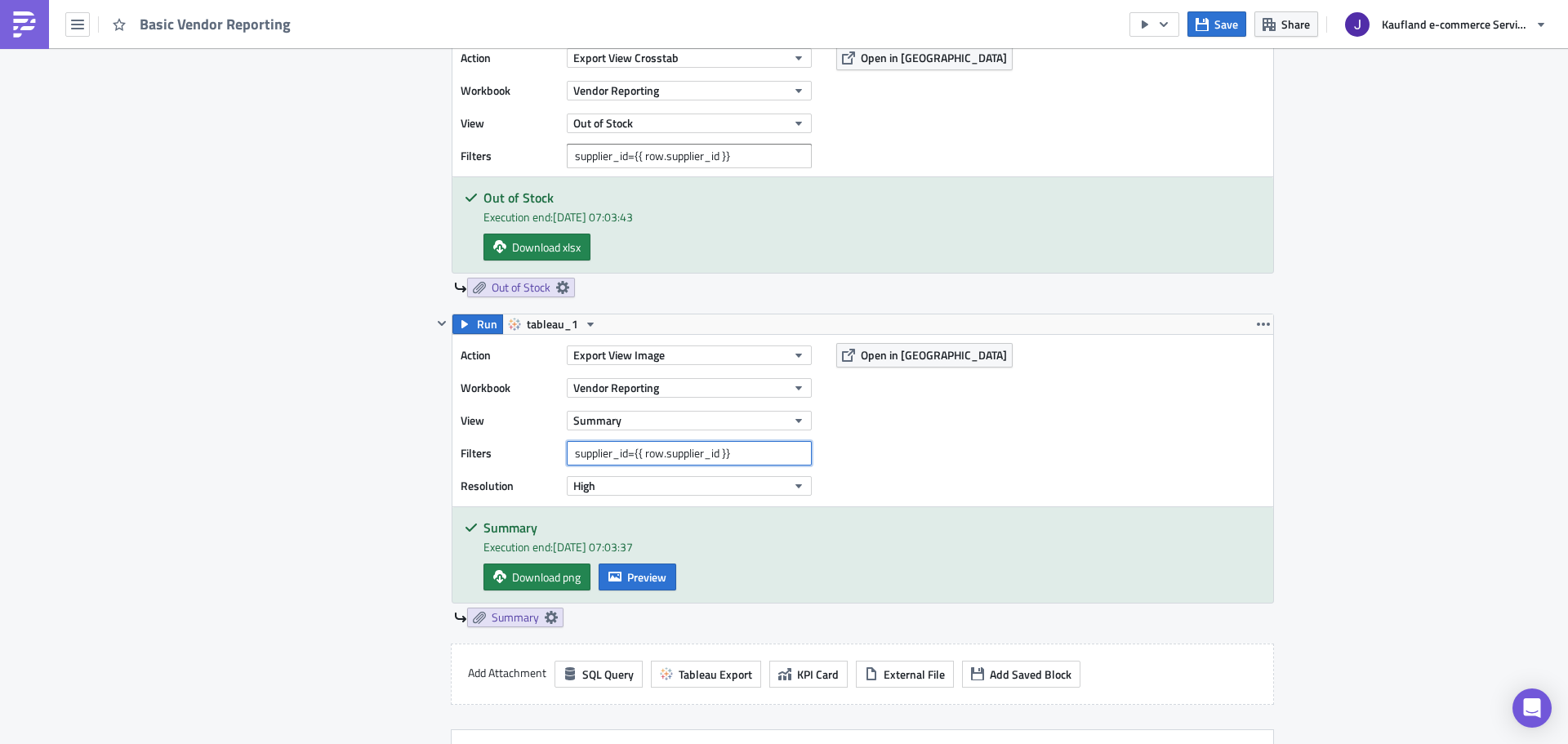
click at [693, 455] on input "supplier_id={{ row.supplier_id }}" at bounding box center [689, 452] width 245 height 24
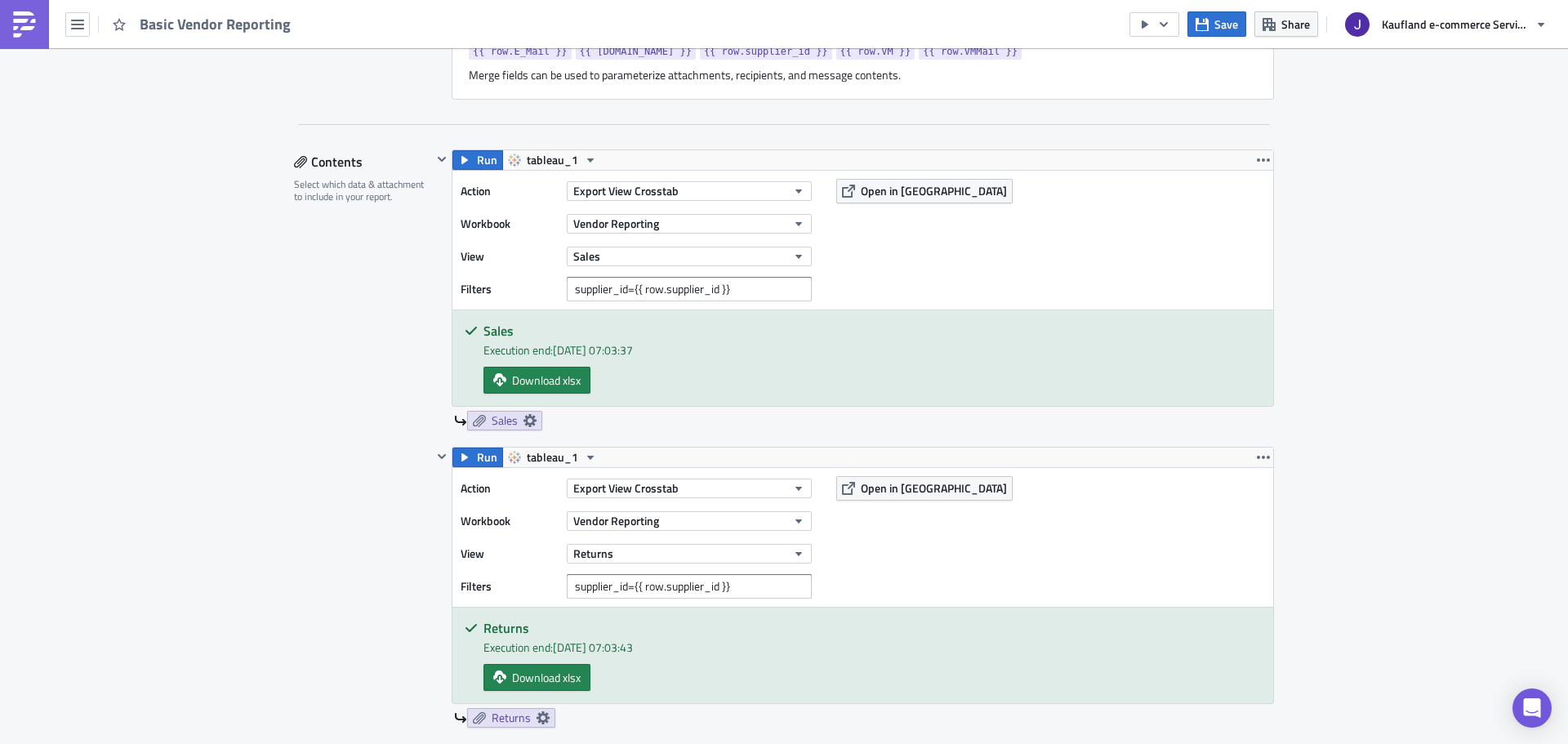
scroll to position [899, 0]
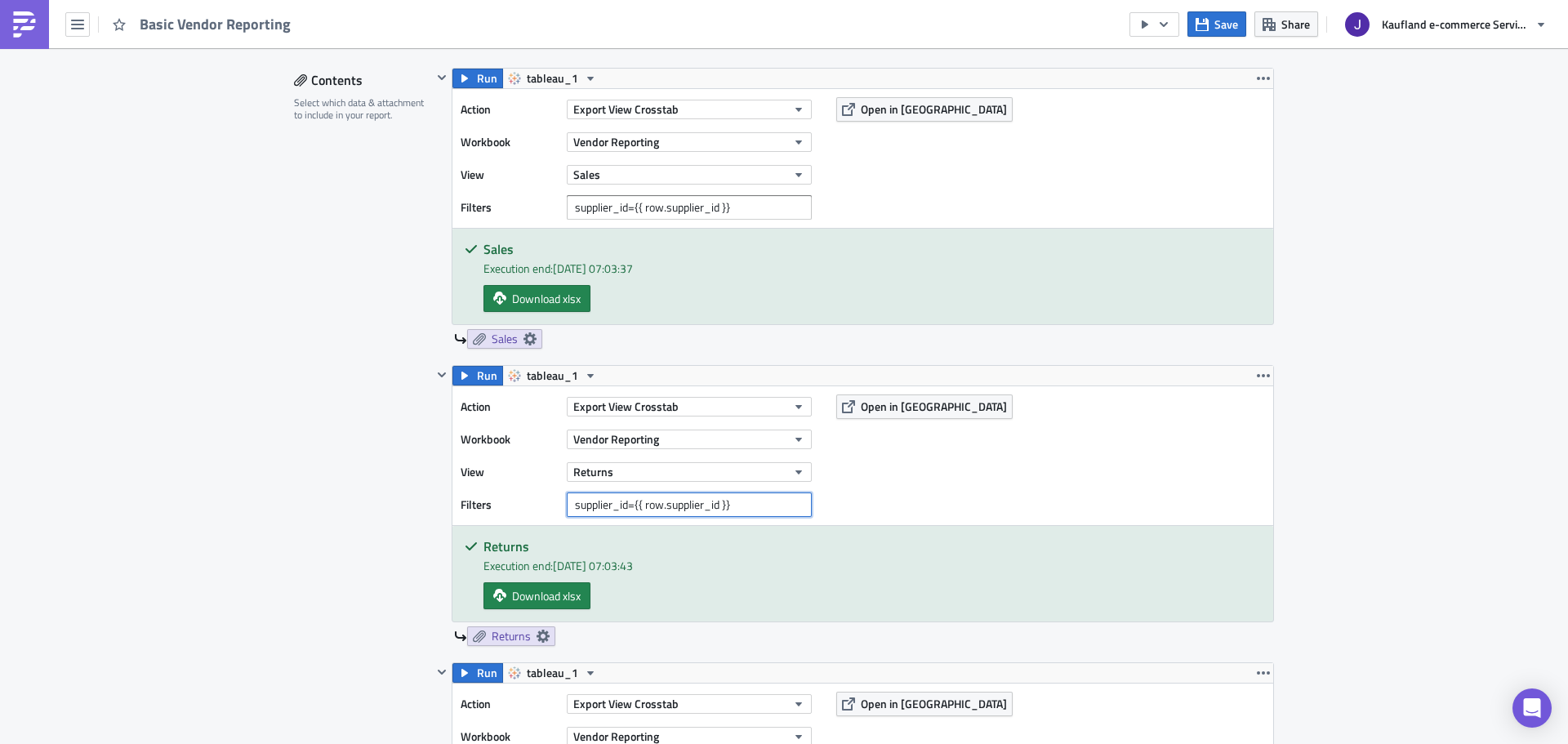
click at [645, 500] on input "supplier_id={{ row.supplier_id }}" at bounding box center [689, 504] width 245 height 24
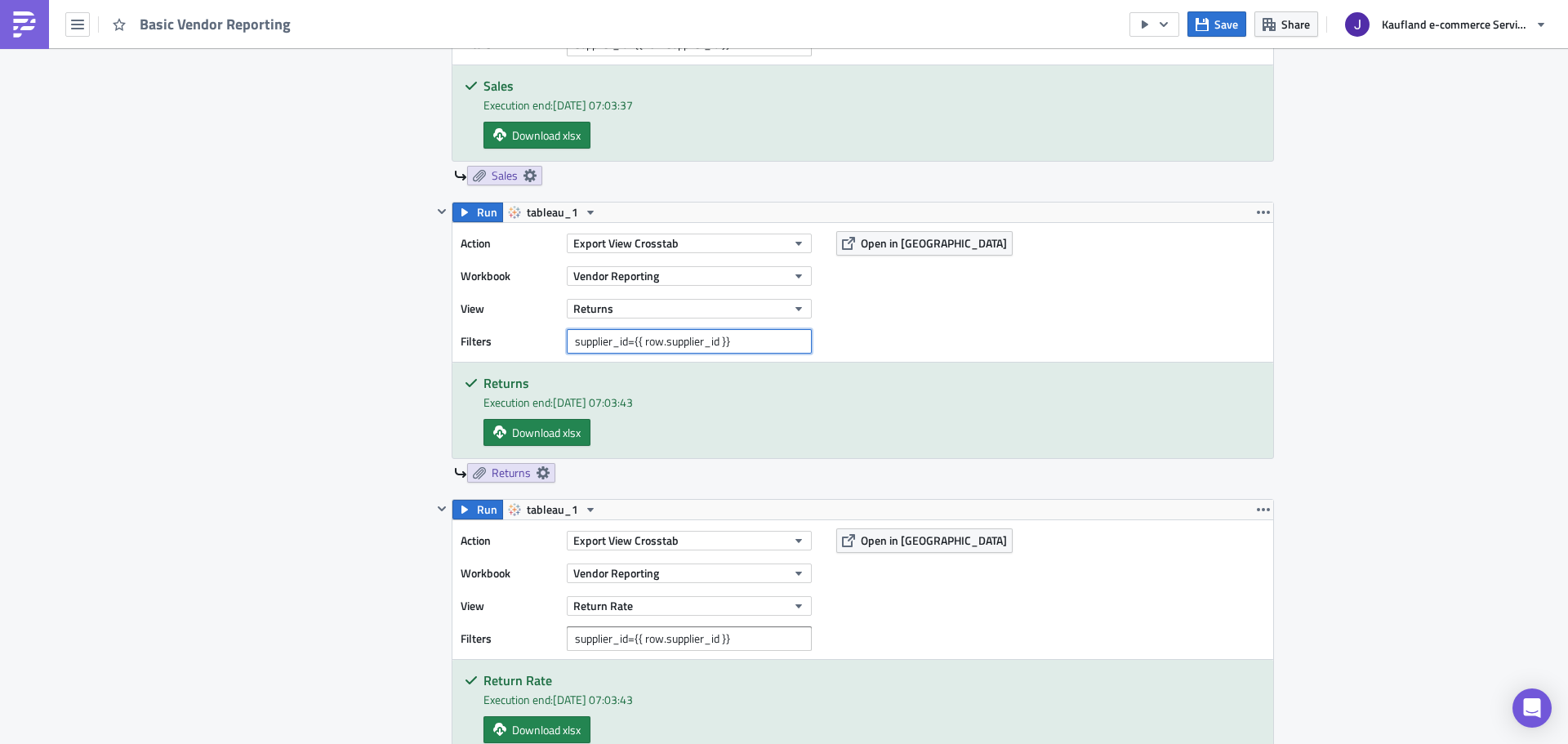
click at [655, 338] on input "supplier_id={{ row.supplier_id }}" at bounding box center [689, 341] width 245 height 24
click at [650, 341] on input "supplier_id={{ row.supplier_id }}" at bounding box center [689, 341] width 245 height 24
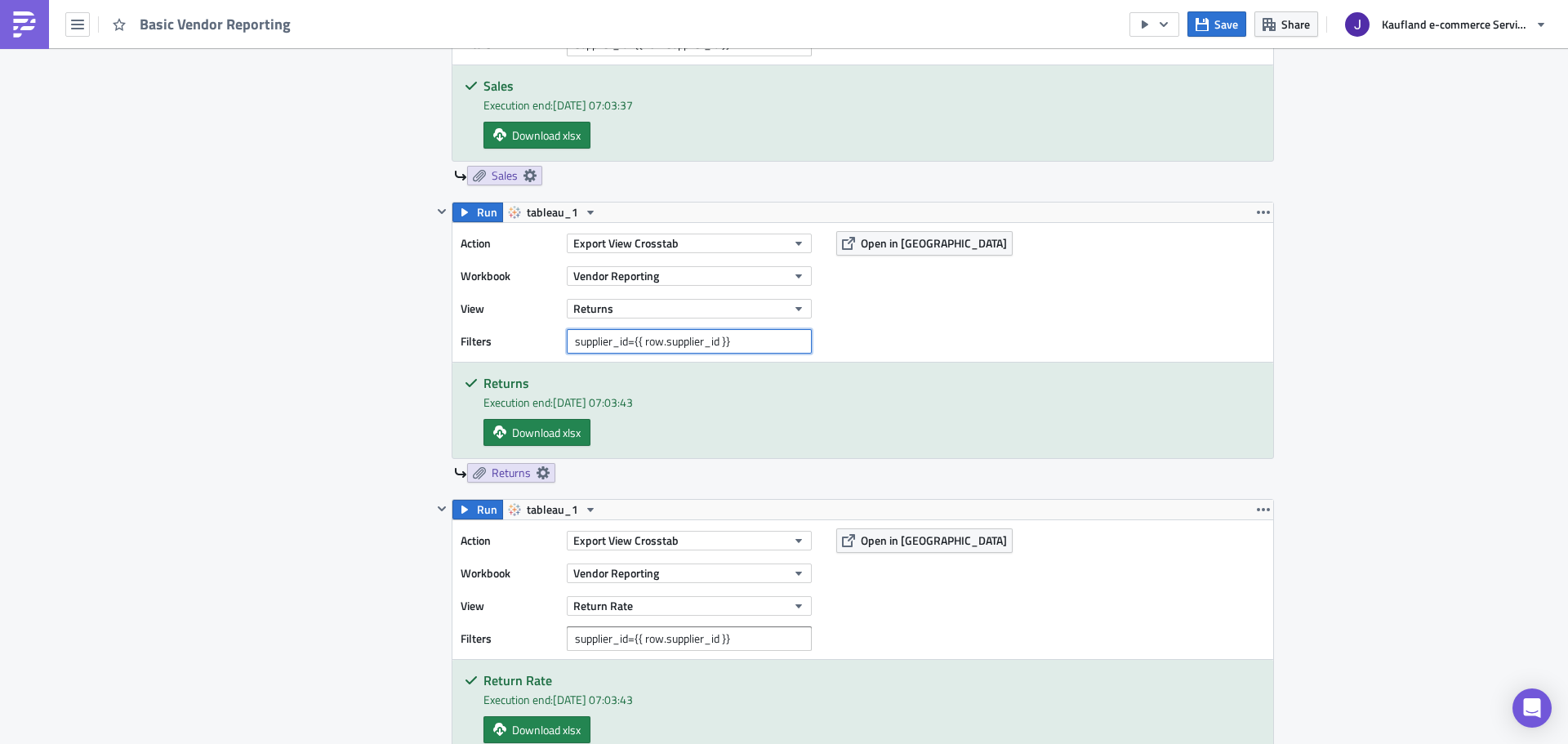
click at [650, 341] on input "supplier_id={{ row.supplier_id }}" at bounding box center [689, 341] width 245 height 24
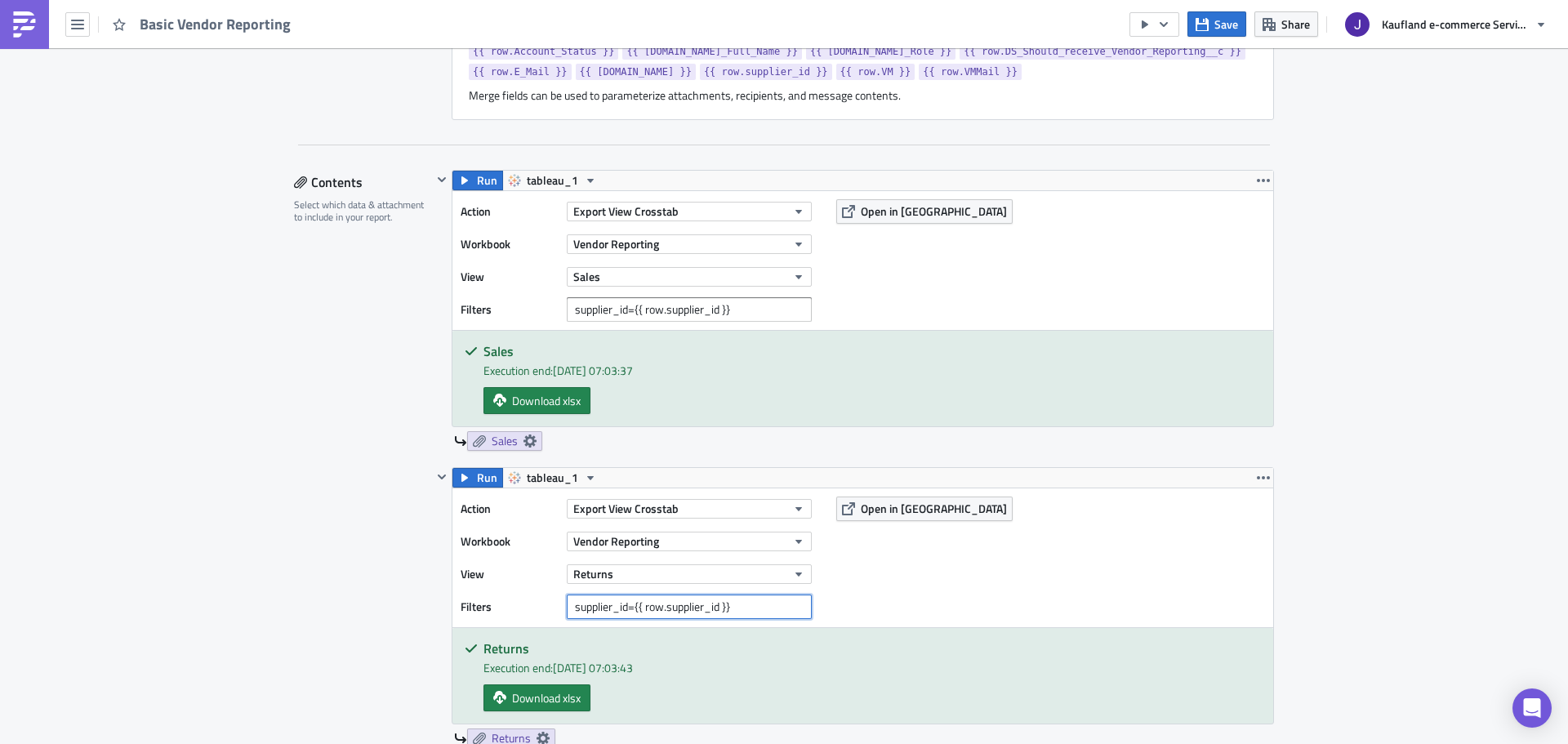
scroll to position [0, 0]
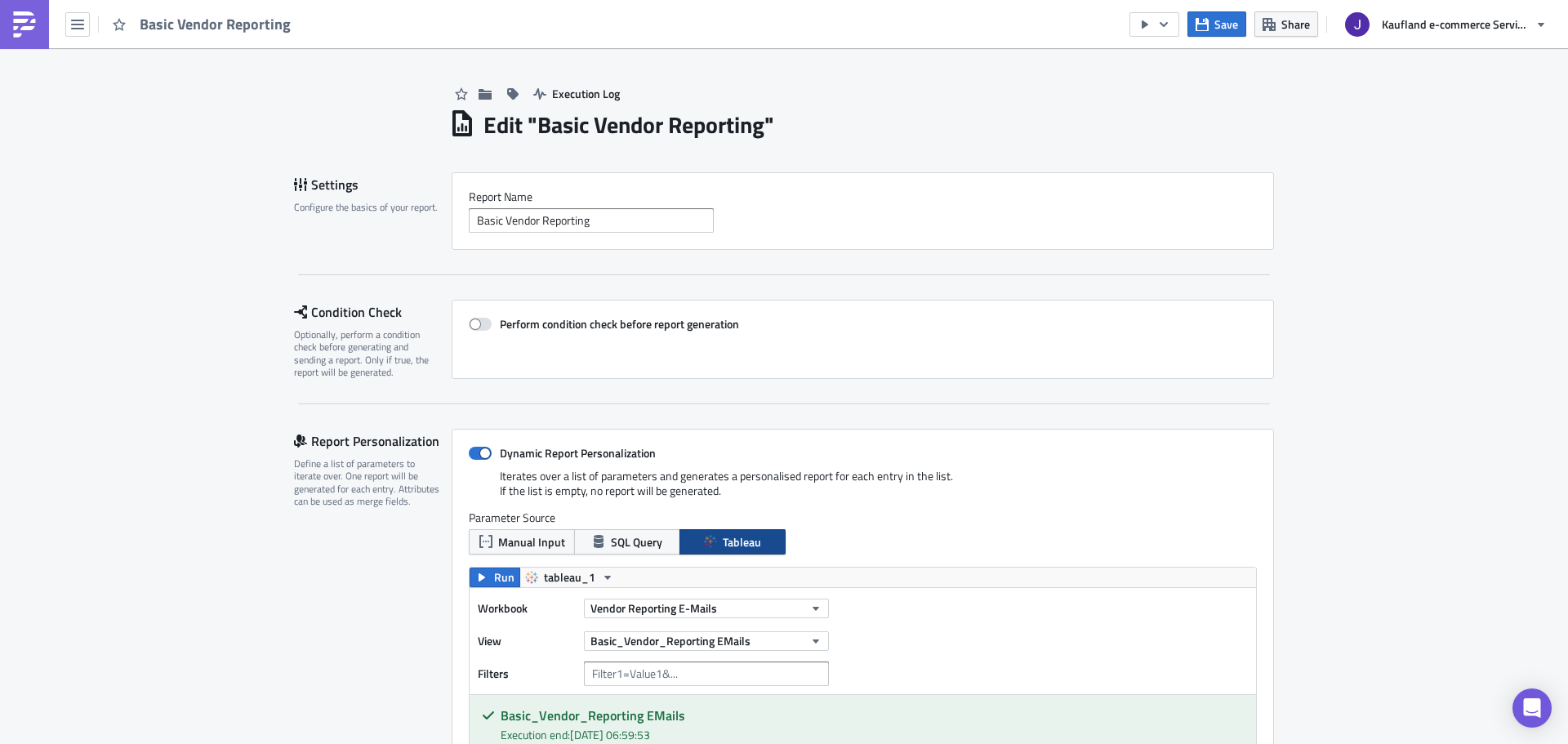
click at [27, 34] on img at bounding box center [24, 24] width 26 height 26
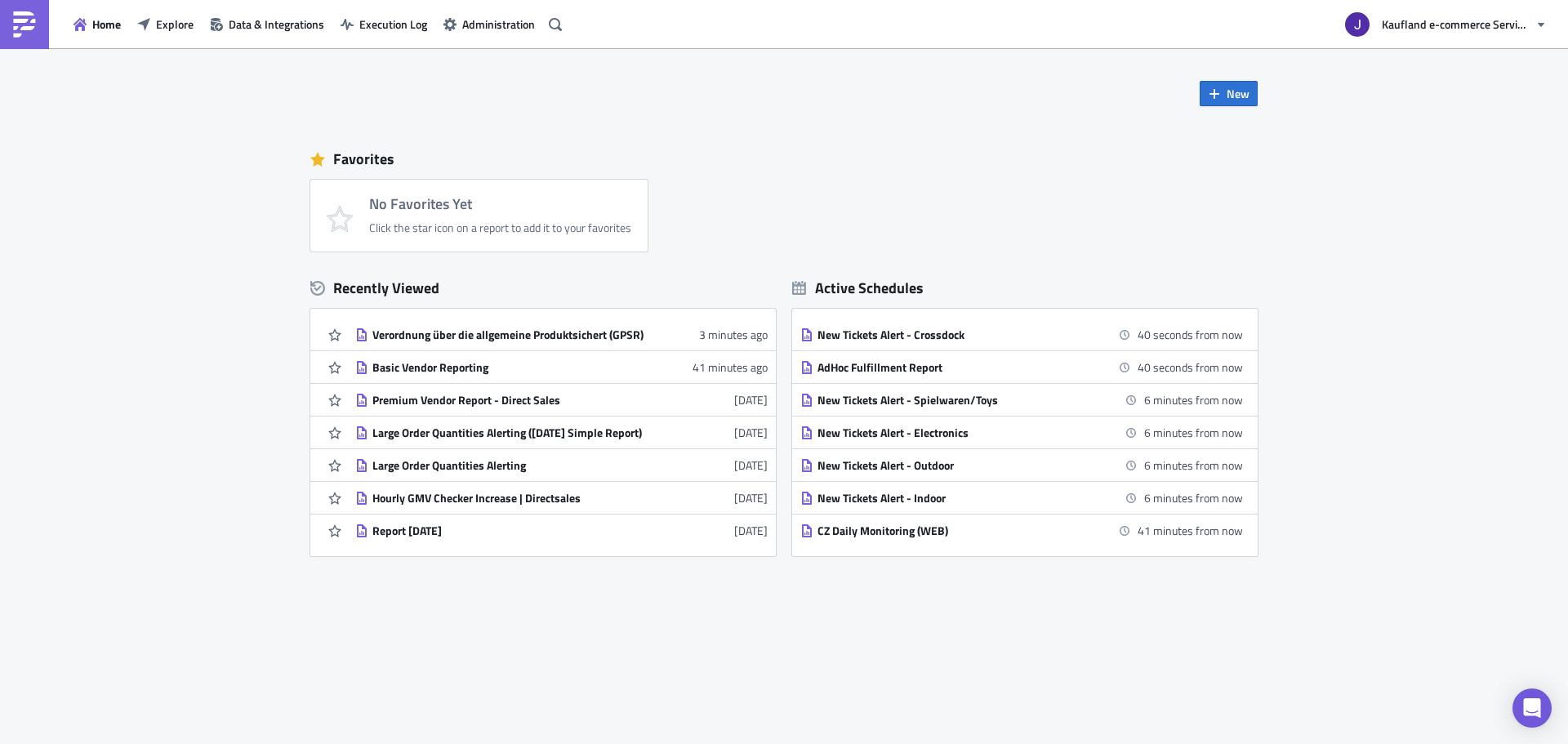
click at [170, 38] on div "Home Explore Data & Integrations Execution Log Administration" at bounding box center [284, 24] width 568 height 48
click at [176, 29] on span "Explore" at bounding box center [174, 24] width 38 height 17
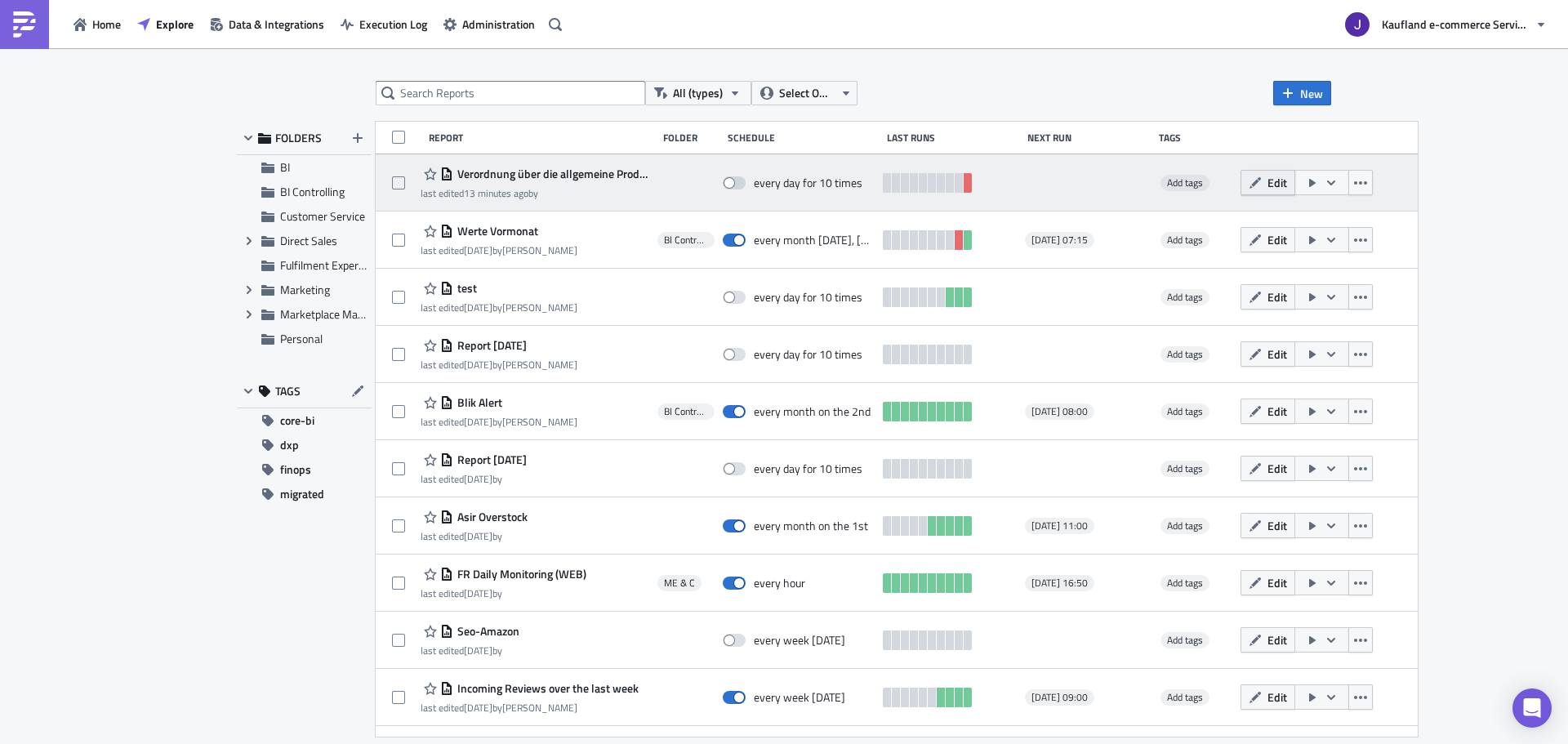
click at [1261, 188] on icon "button" at bounding box center [1255, 183] width 13 height 13
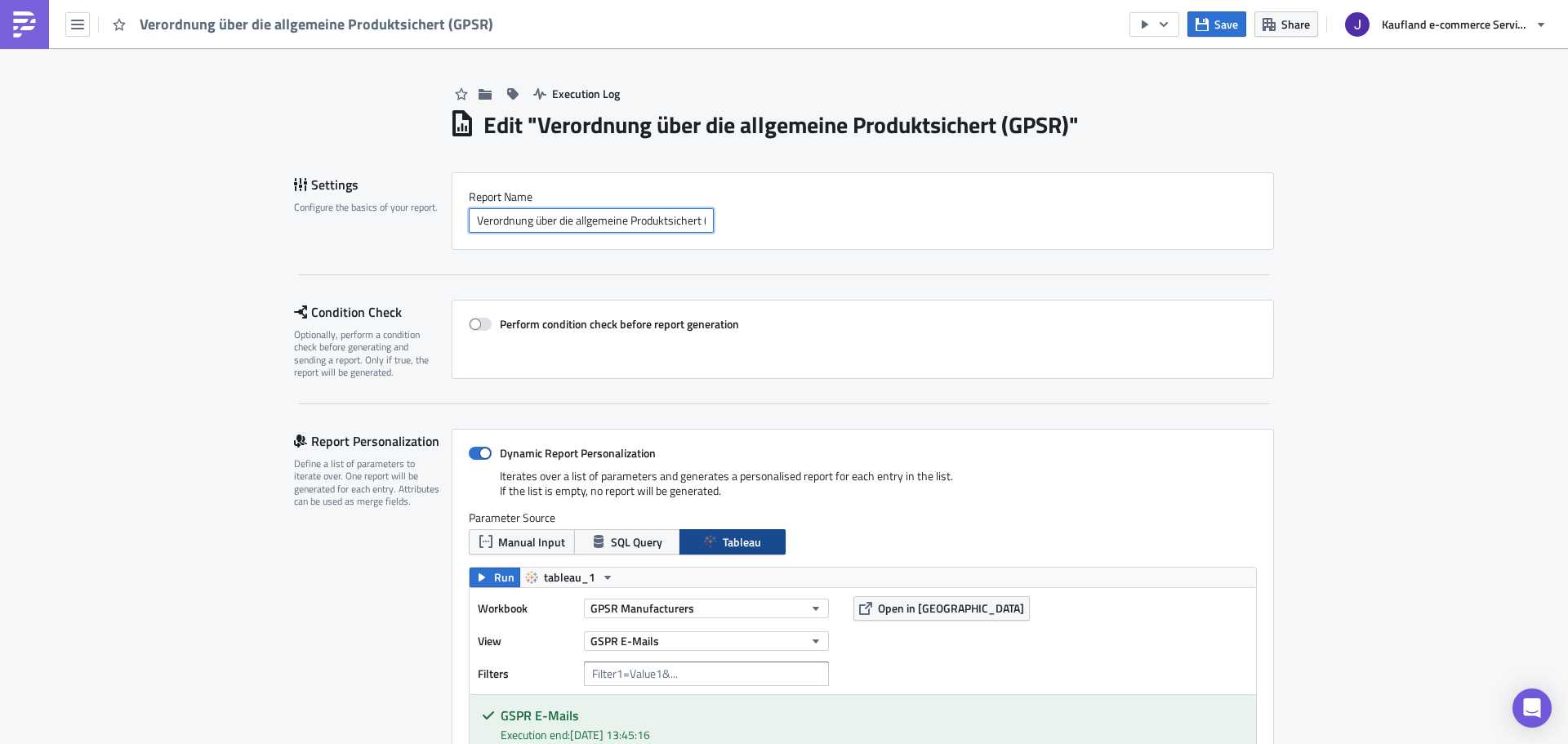
scroll to position [0, 32]
drag, startPoint x: 597, startPoint y: 227, endPoint x: 746, endPoint y: 218, distance: 149.3
click at [746, 218] on div "Verordnung über die allgemeine Produktsichert (GPSR)" at bounding box center [862, 219] width 788 height 24
click at [711, 248] on div "Report Nam﻿e Verordnung über die allgemeine Produktsichert (GPSR)" at bounding box center [862, 211] width 822 height 78
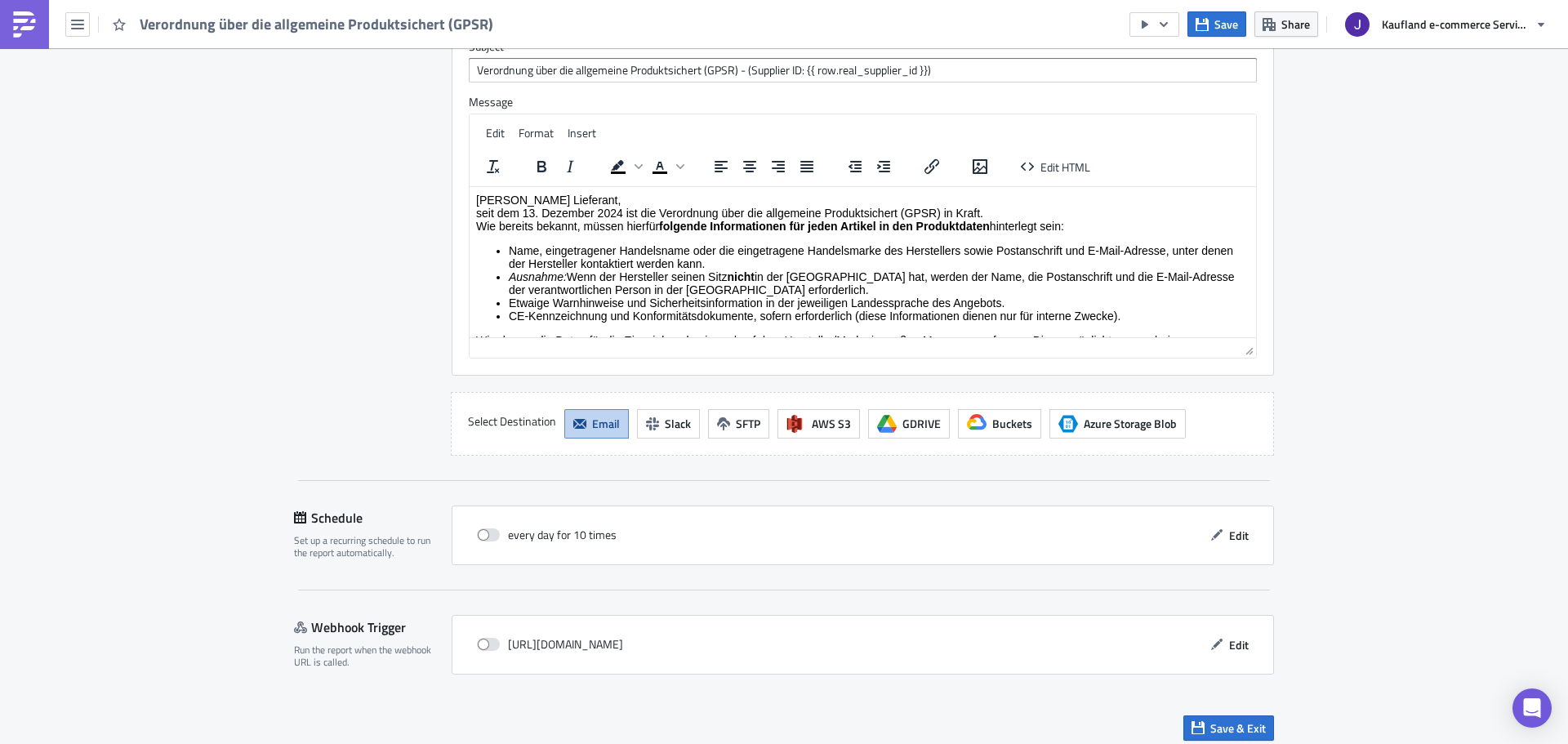
scroll to position [1770, 0]
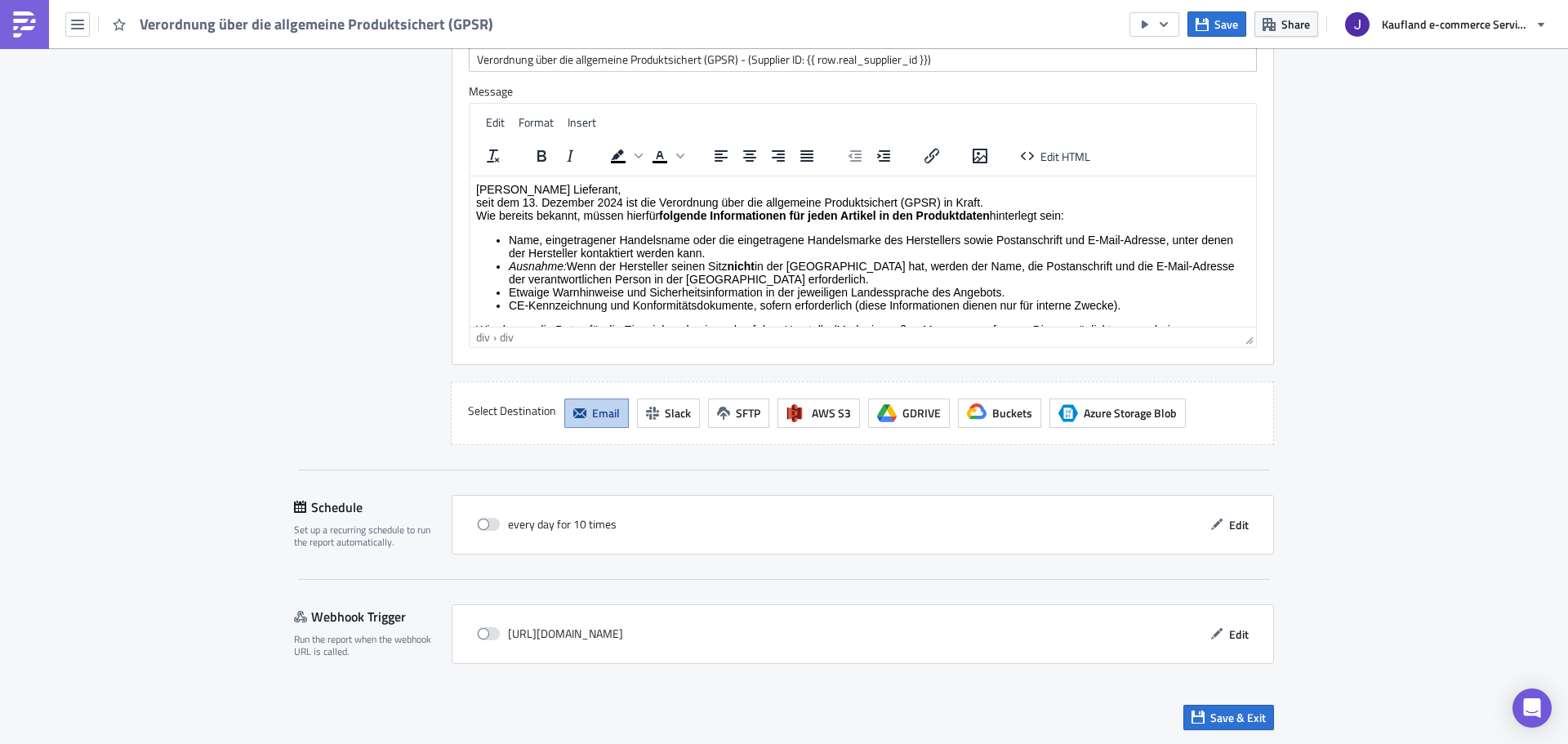
click at [873, 203] on div "seit dem 13. Dezember 2024 ist die Verordnung über die allgemeine Produktsicher…" at bounding box center [863, 202] width 773 height 13
click at [880, 204] on div "seit dem 13. Dezember 2024 ist die Verordnung über die allgemeine Produktsicher…" at bounding box center [863, 202] width 773 height 13
click at [884, 205] on div "seit dem 13. Dezember 2024 ist die Verordnung über die allgemeine Produktsicher…" at bounding box center [863, 202] width 773 height 13
click at [895, 201] on div "seit dem 13. Dezember 2024 ist die Verordnung über die allgemeine Produktsicher…" at bounding box center [863, 202] width 773 height 13
click at [853, 203] on div "seit dem 13. Dezember 2024 ist die Verordnung über die allgemeine Produktsicher…" at bounding box center [863, 202] width 773 height 13
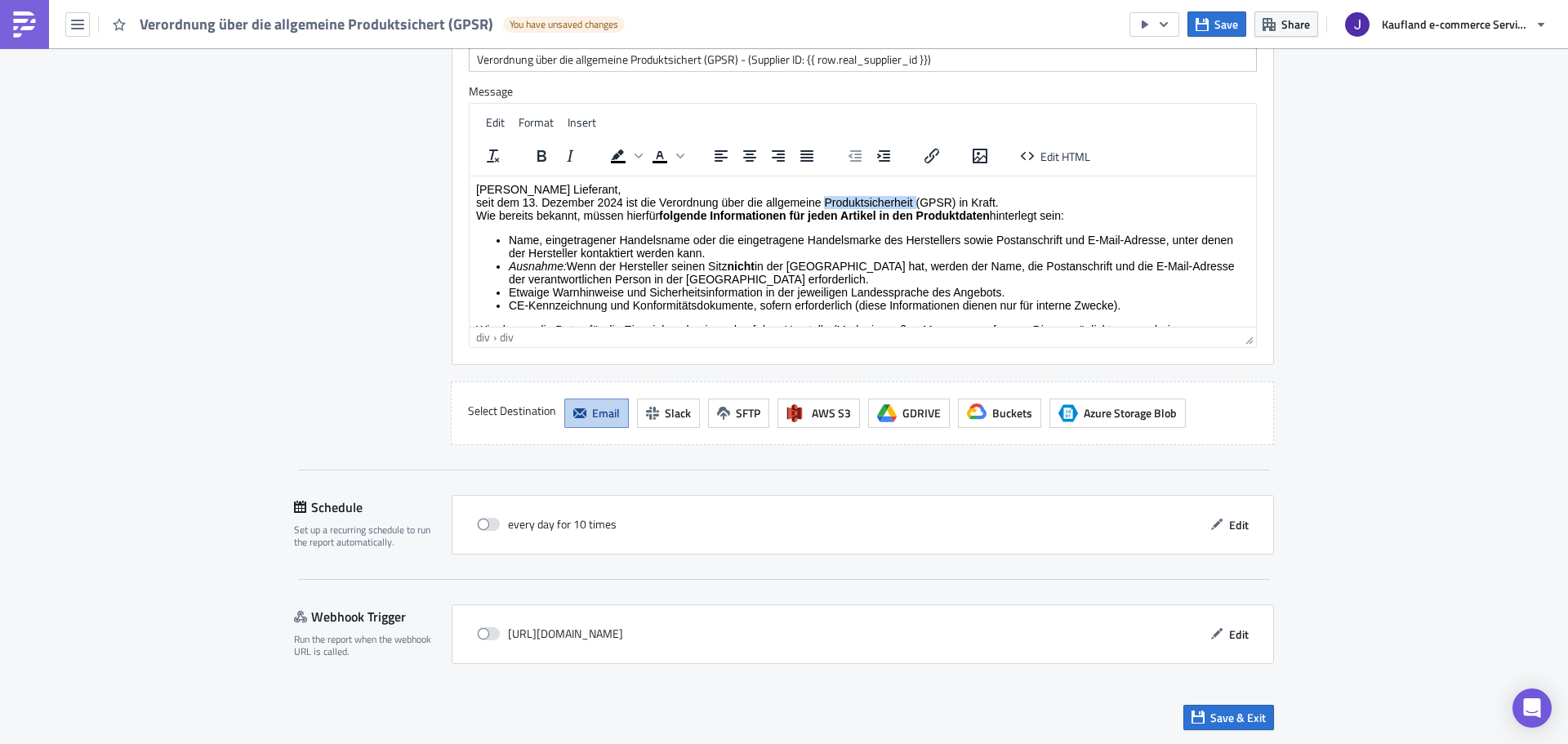
click at [853, 203] on div "seit dem 13. Dezember 2024 ist die Verordnung über die allgemeine Produktsicher…" at bounding box center [863, 202] width 773 height 13
copy div "Produktsicherheit"
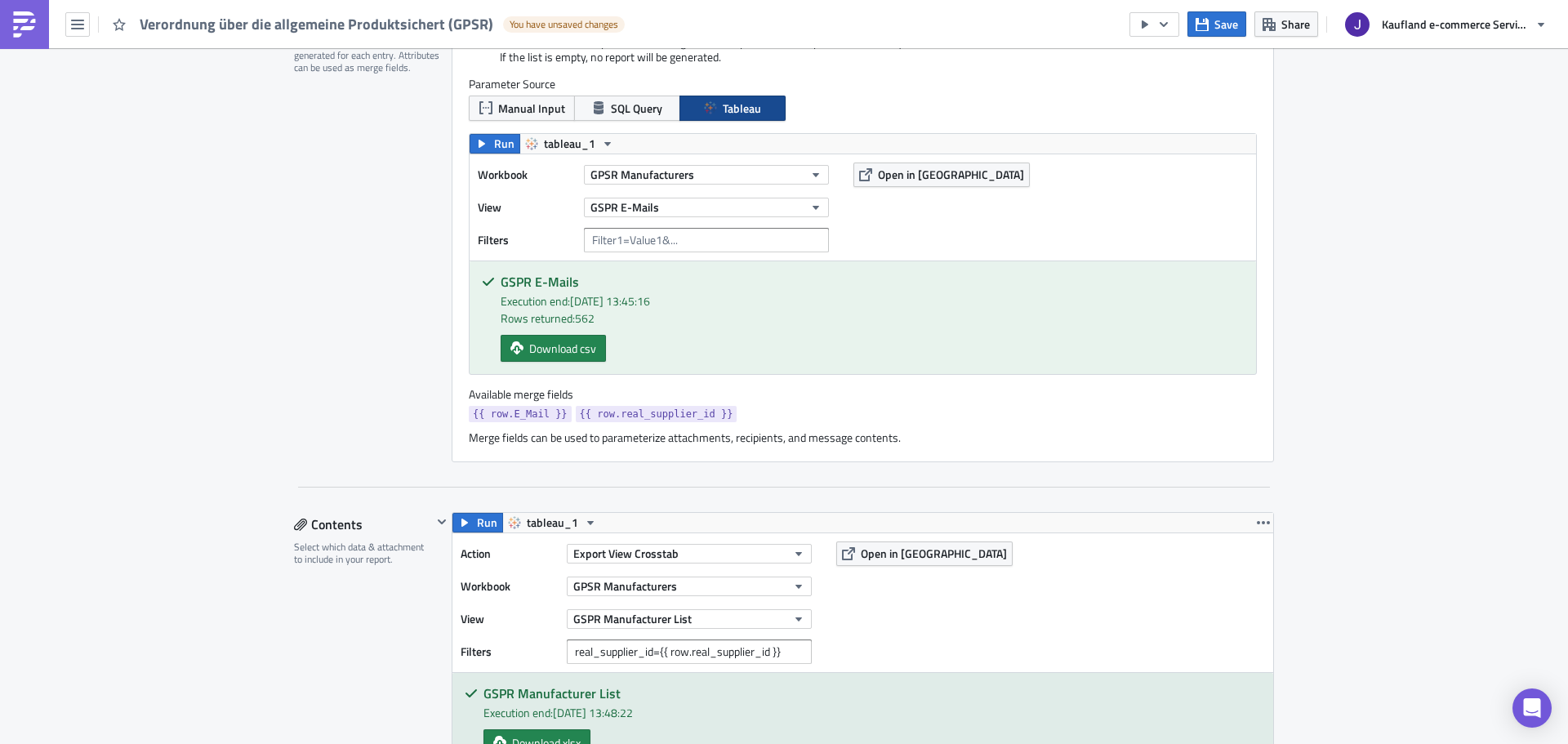
scroll to position [0, 0]
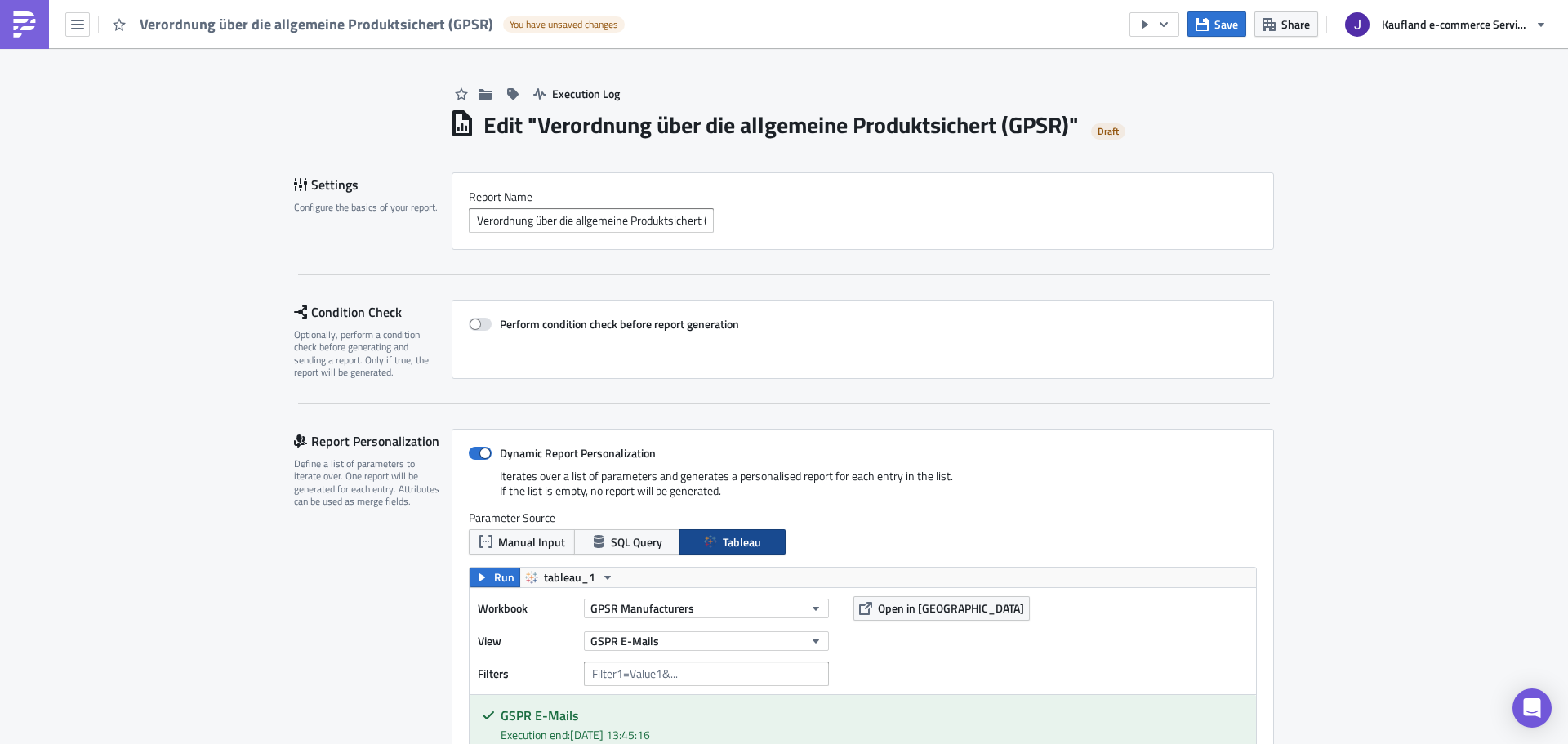
click at [653, 224] on input "Verordnung über die allgemeine Produktsichert (GPSR)" at bounding box center [591, 219] width 245 height 24
drag, startPoint x: 705, startPoint y: 218, endPoint x: 761, endPoint y: 218, distance: 56.0
click at [761, 218] on div "Verordnung über die allgemeine Produktsicherheit (GPSR)" at bounding box center [862, 219] width 788 height 24
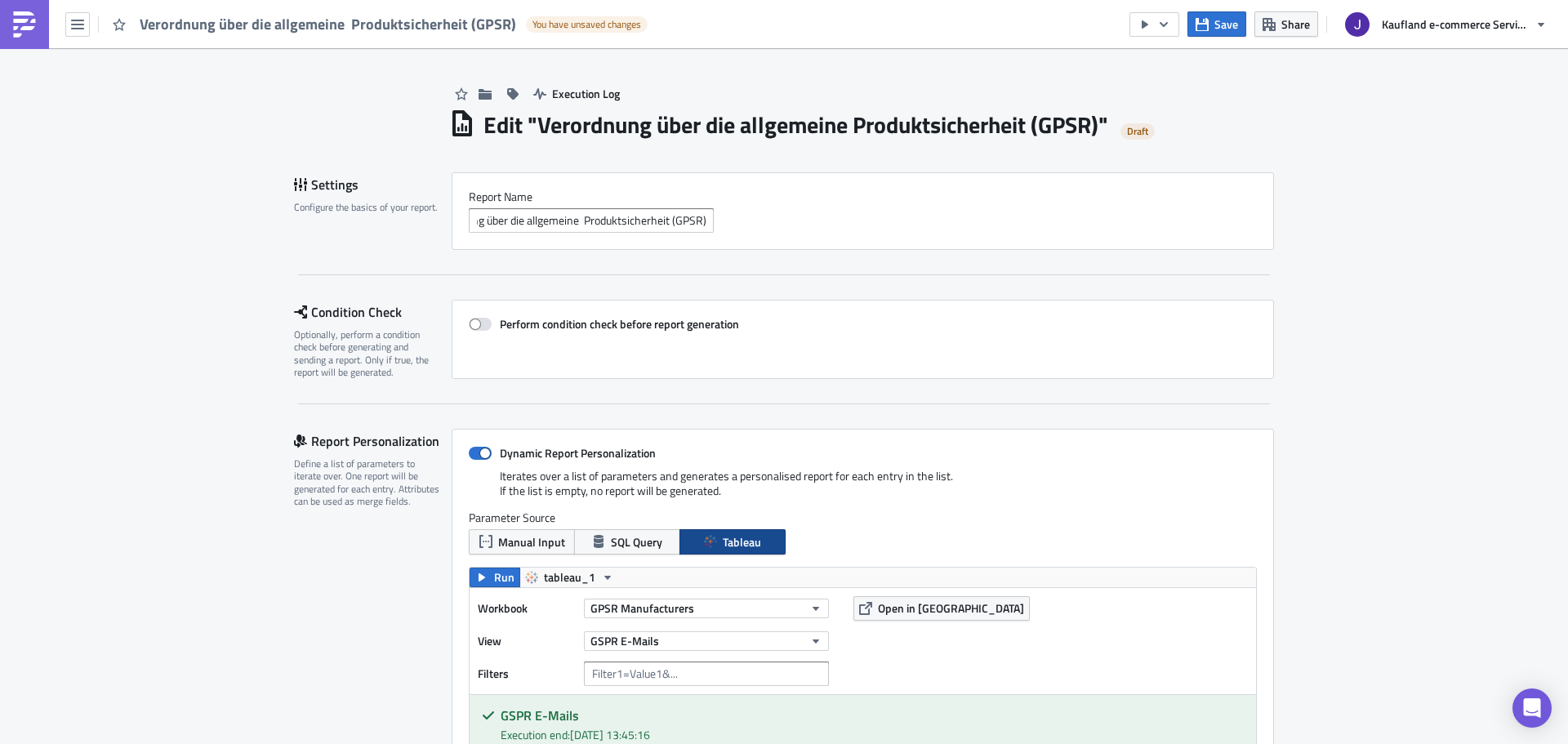
click at [665, 218] on input "Verordnung über die allgemeine Produktsicherheit (GPSR)" at bounding box center [591, 219] width 245 height 24
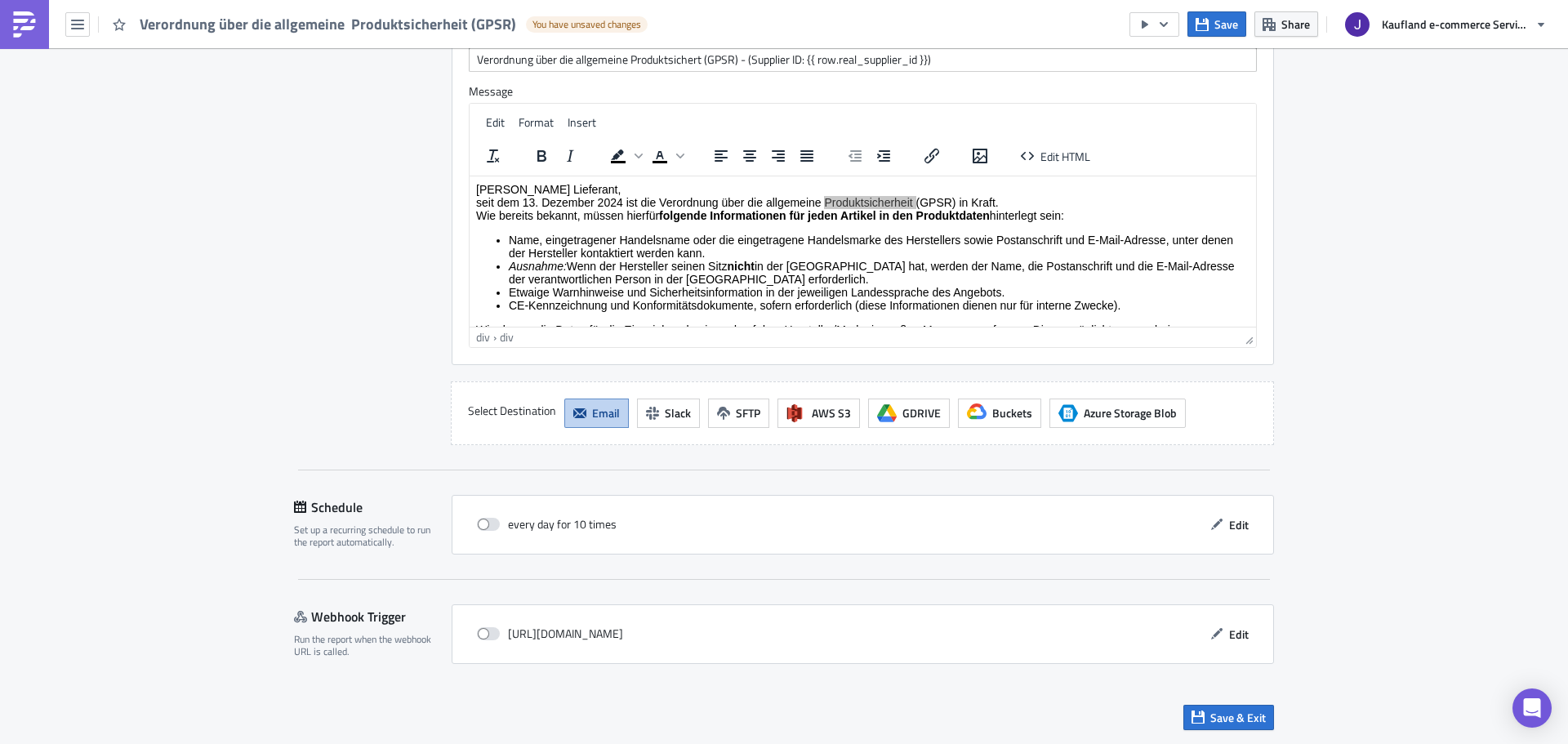
scroll to position [1526, 0]
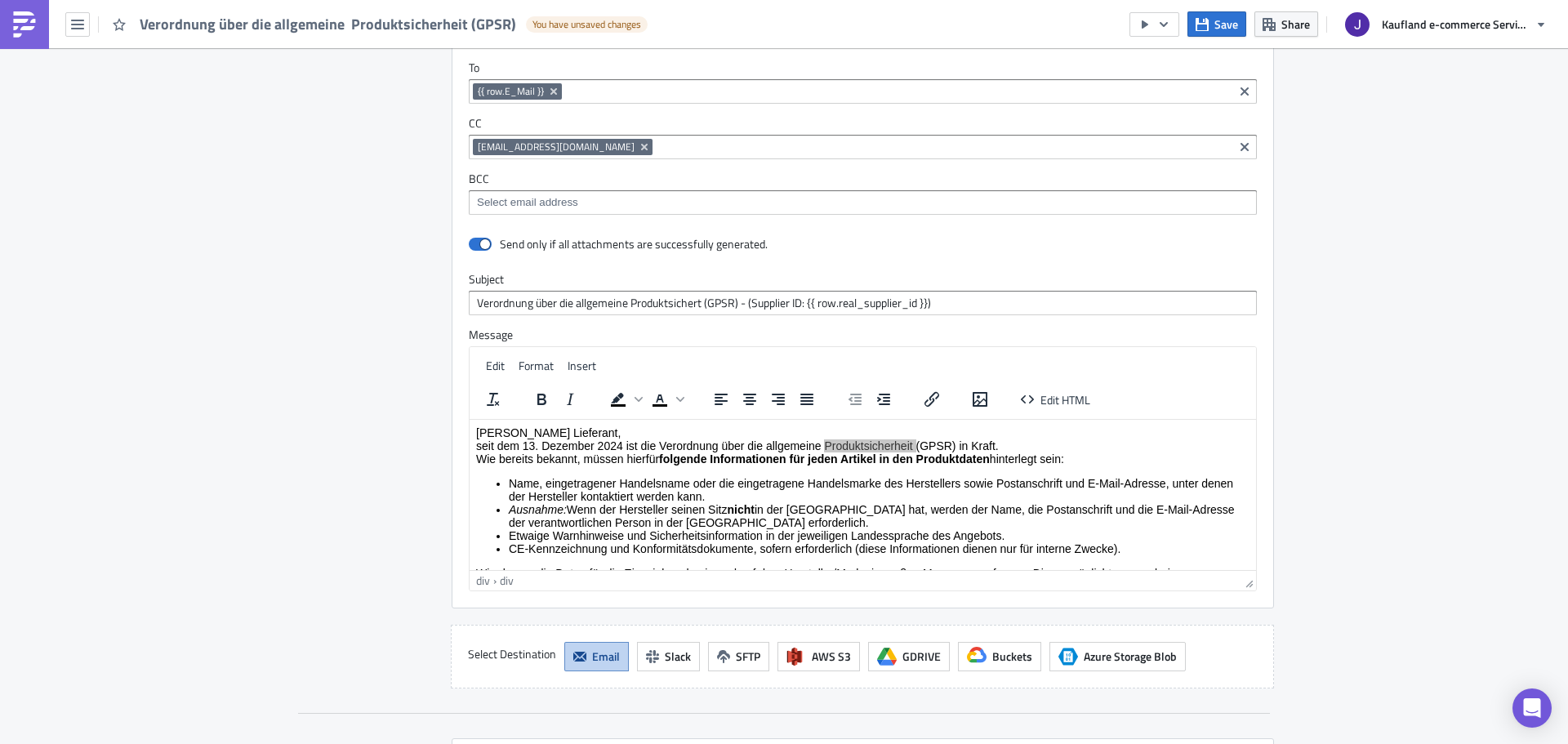
type input "Verordnung über die allgemeine Produktsicherheit (GPSR)"
click at [660, 302] on input "Verordnung über die allgemeine Produktsichert (GPSR) - (Supplier ID: {{ row.rea…" at bounding box center [862, 302] width 788 height 24
paste input "Produktsicherhei"
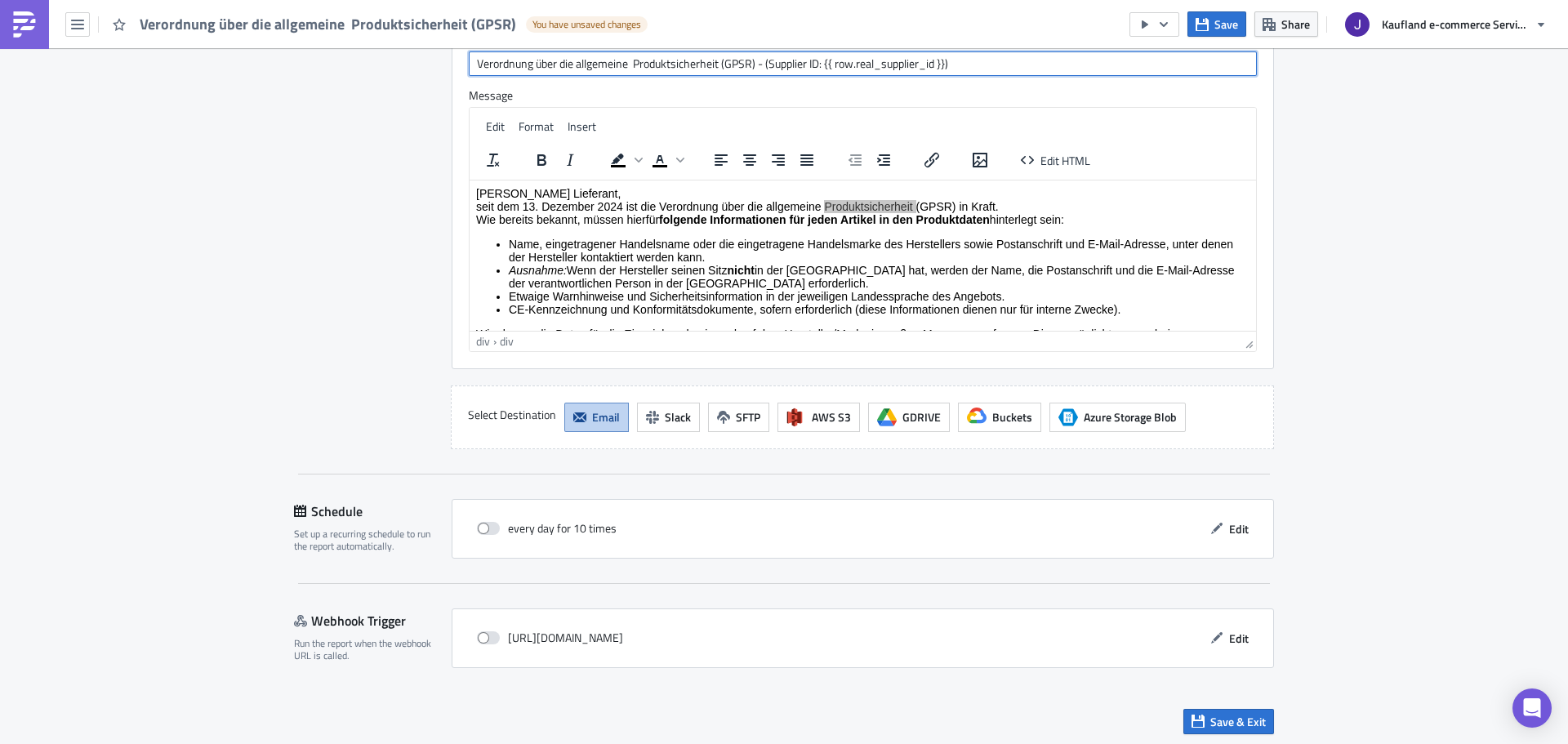
scroll to position [1770, 0]
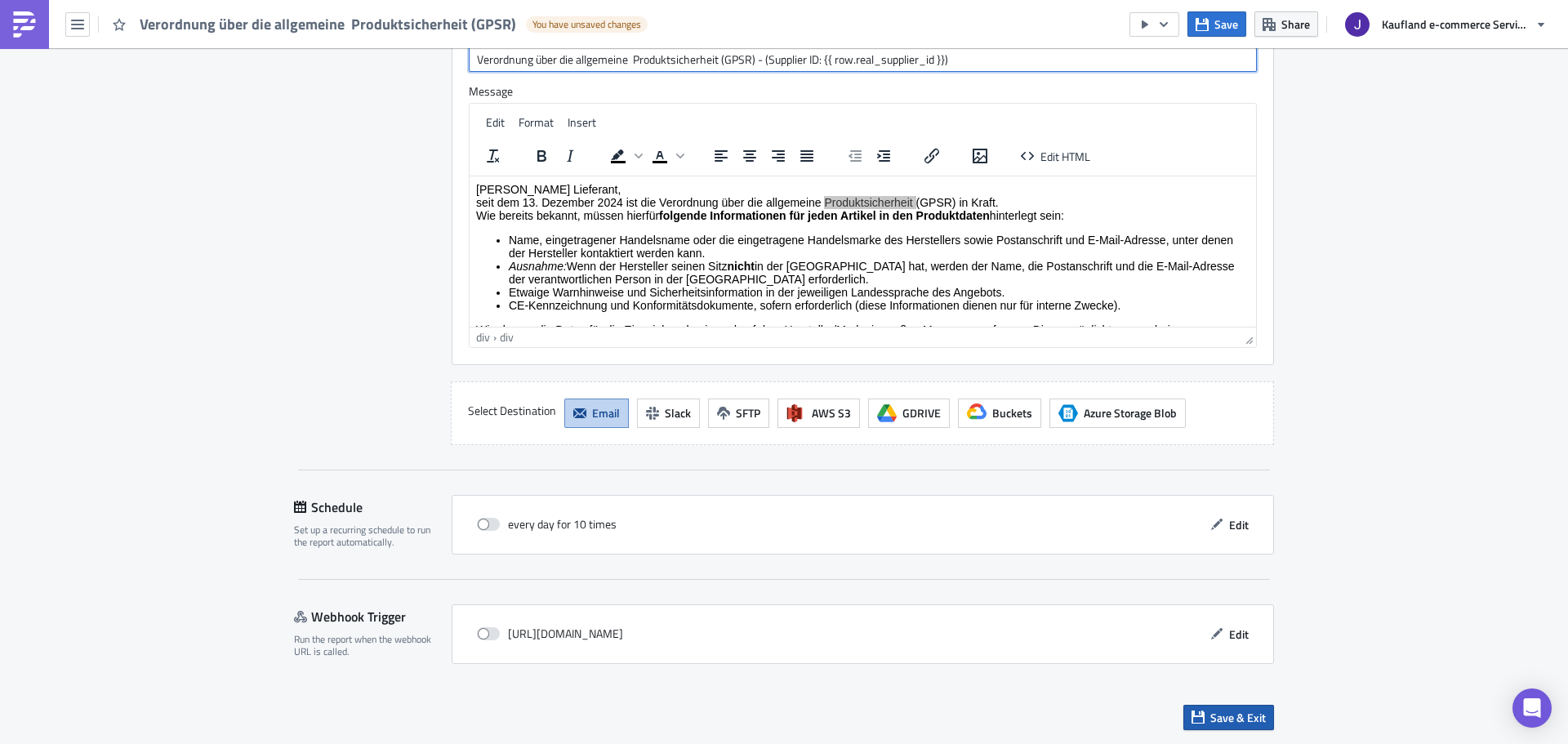
type input "Verordnung über die allgemeine Produktsicherheit (GPSR) - (Supplier ID: {{ row.…"
click at [1186, 728] on button "Save & Exit" at bounding box center [1228, 718] width 90 height 25
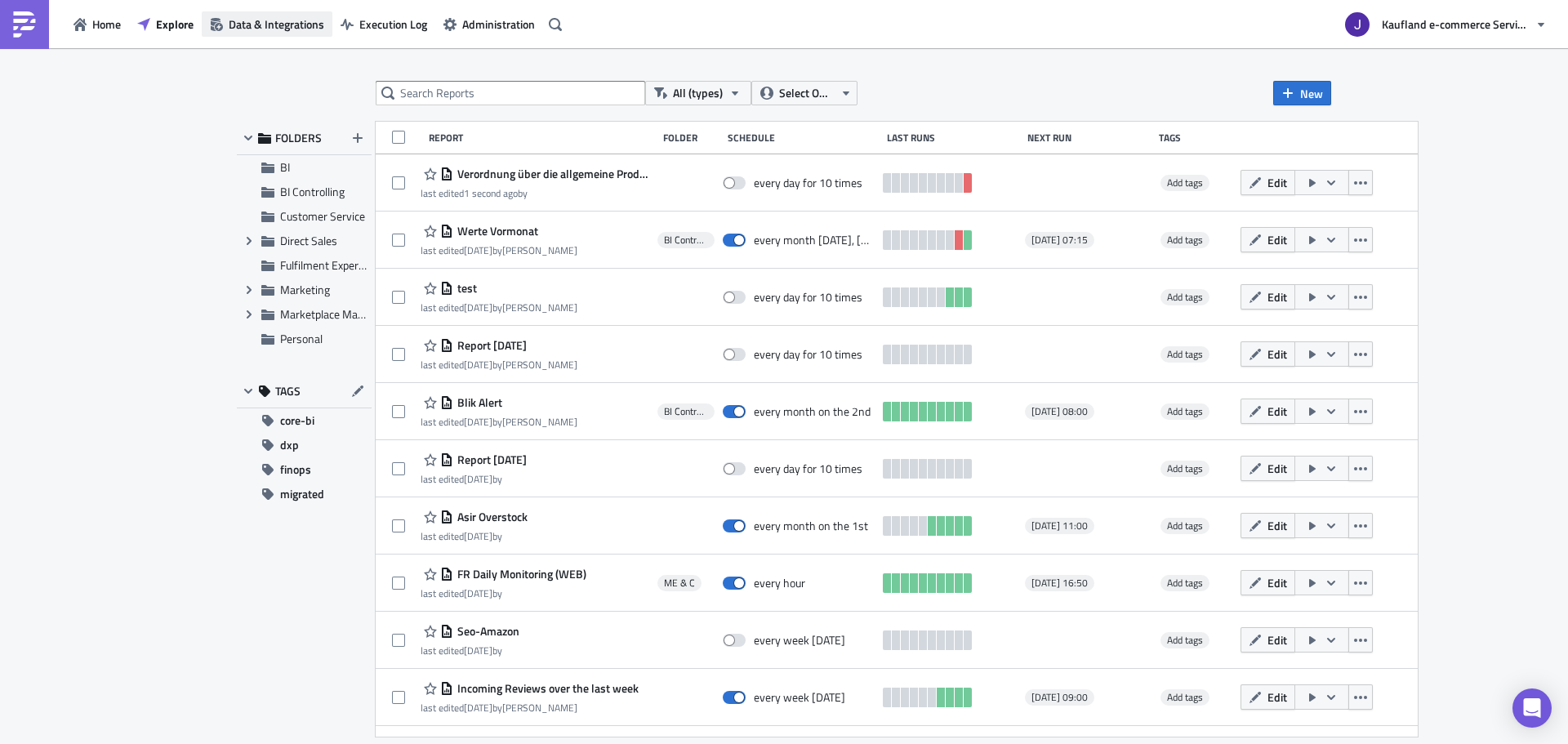
click at [300, 25] on span "Data & Integrations" at bounding box center [276, 24] width 95 height 17
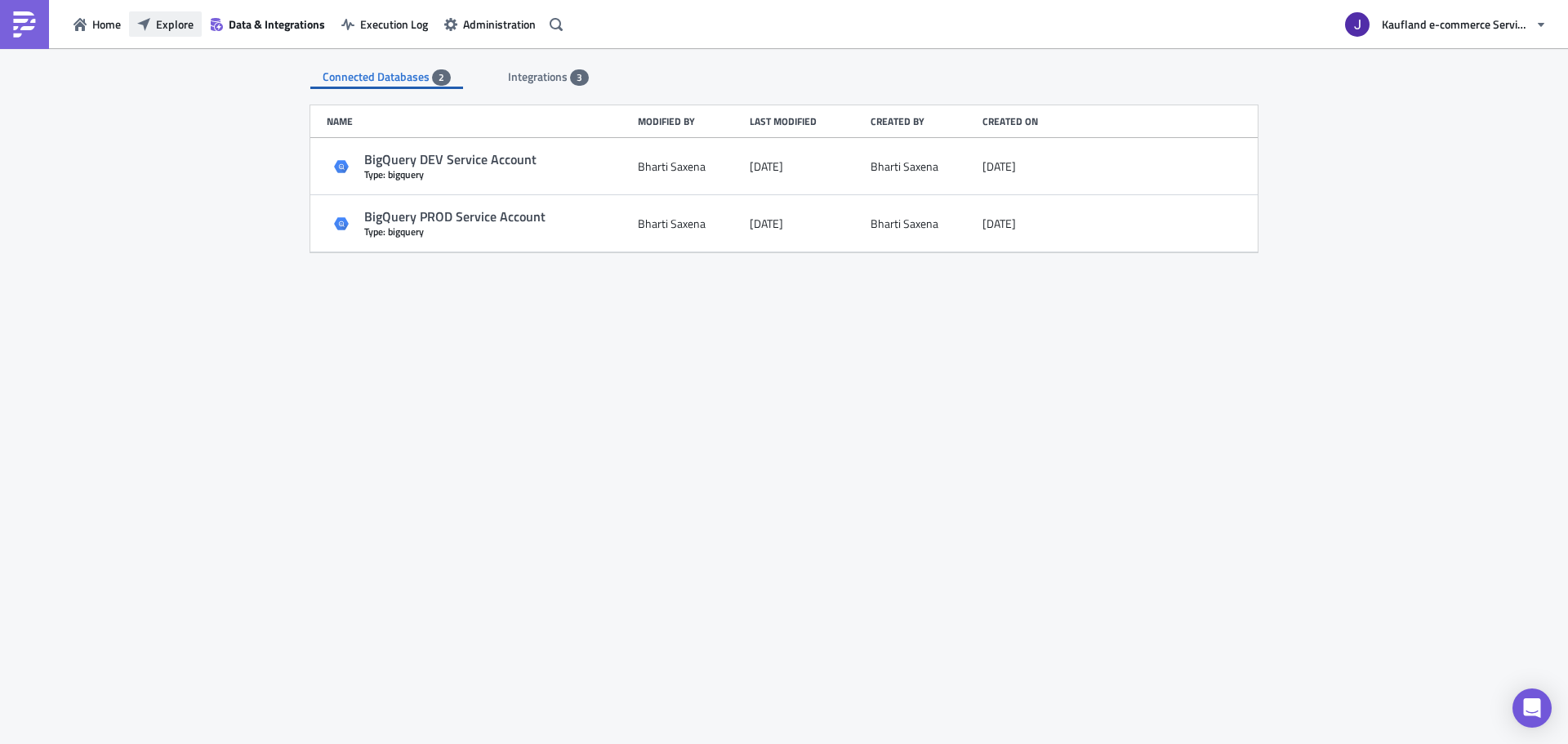
click at [193, 28] on button "Explore" at bounding box center [165, 24] width 73 height 25
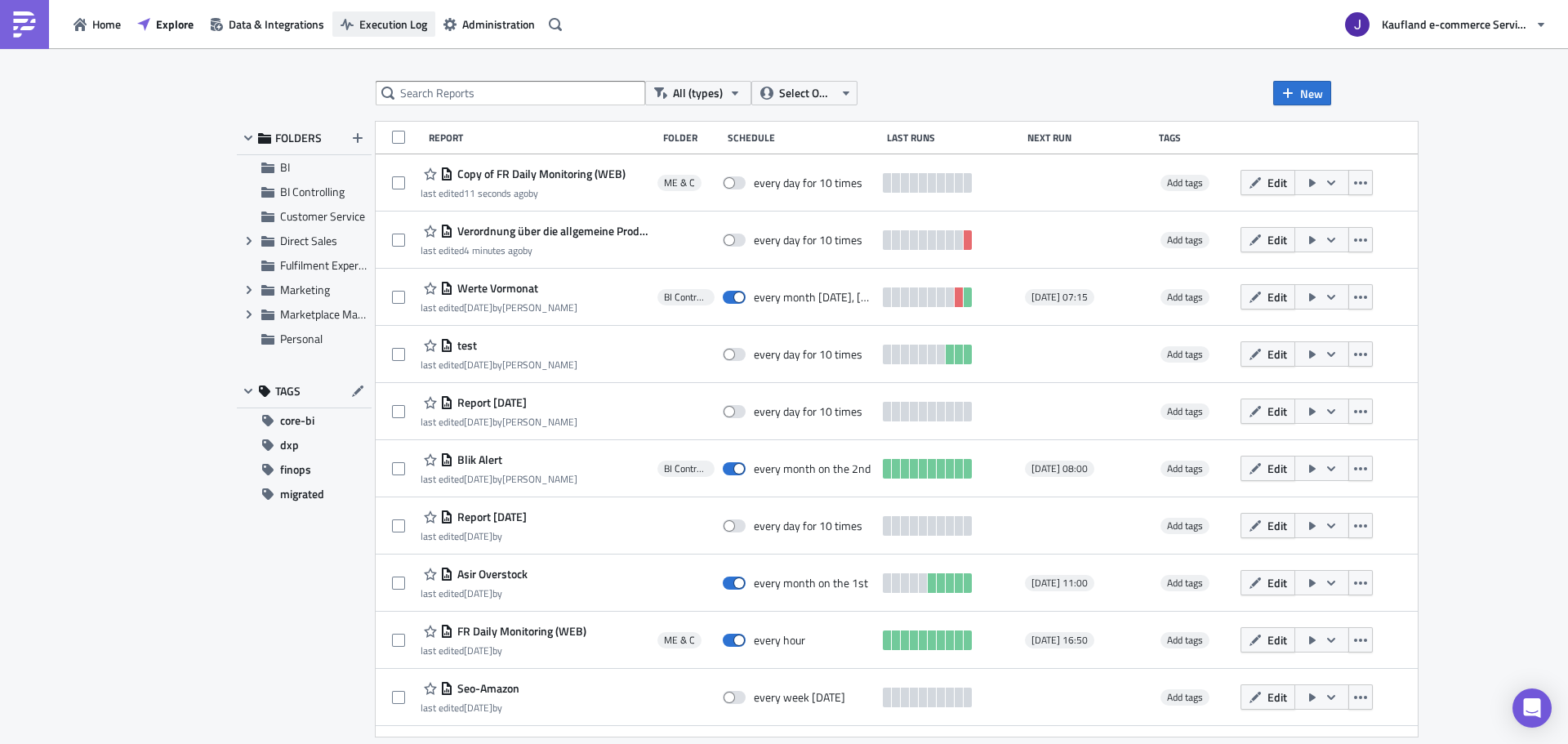
click at [392, 31] on span "Execution Log" at bounding box center [392, 24] width 67 height 17
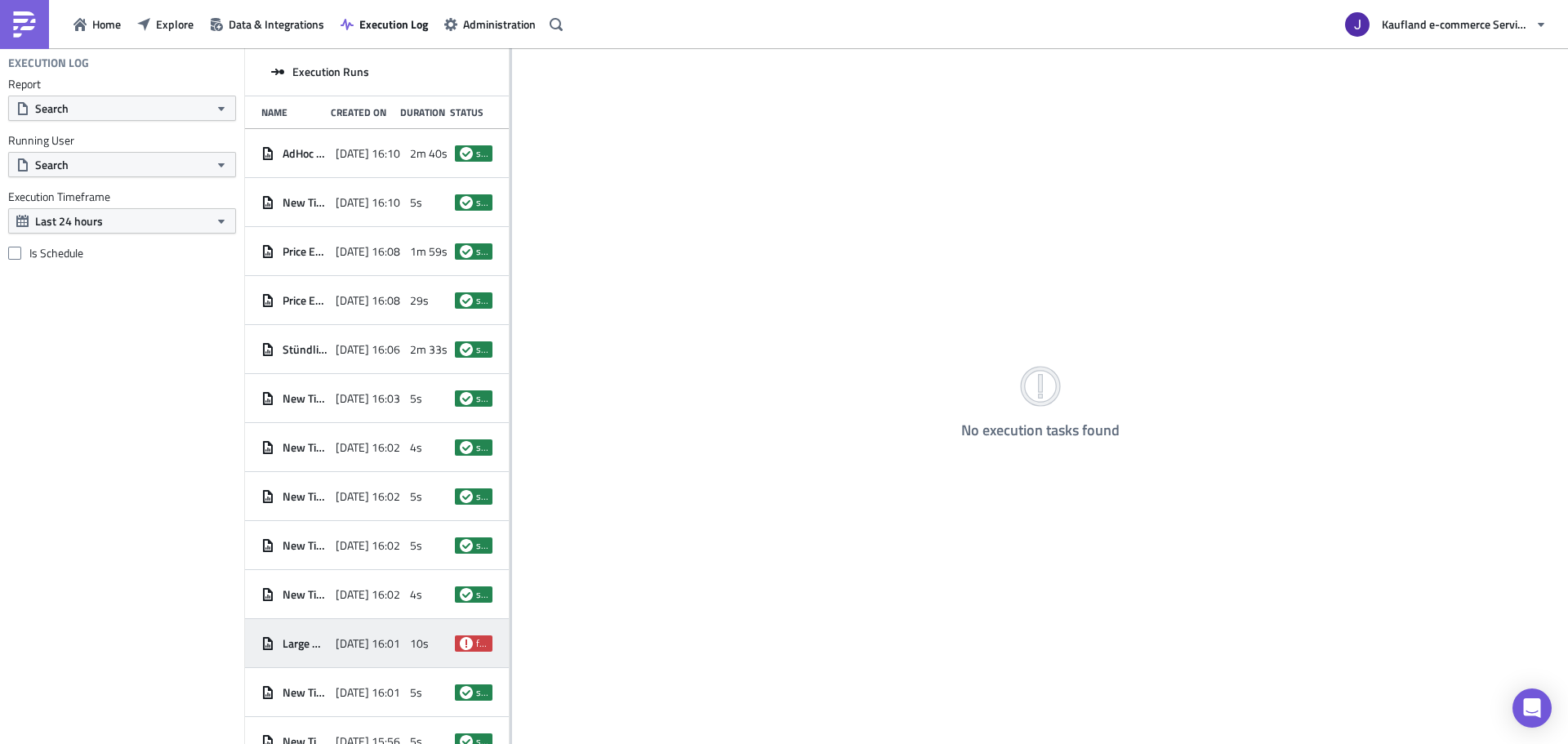
click at [383, 633] on div "[DATE] 16:01" at bounding box center [368, 644] width 66 height 30
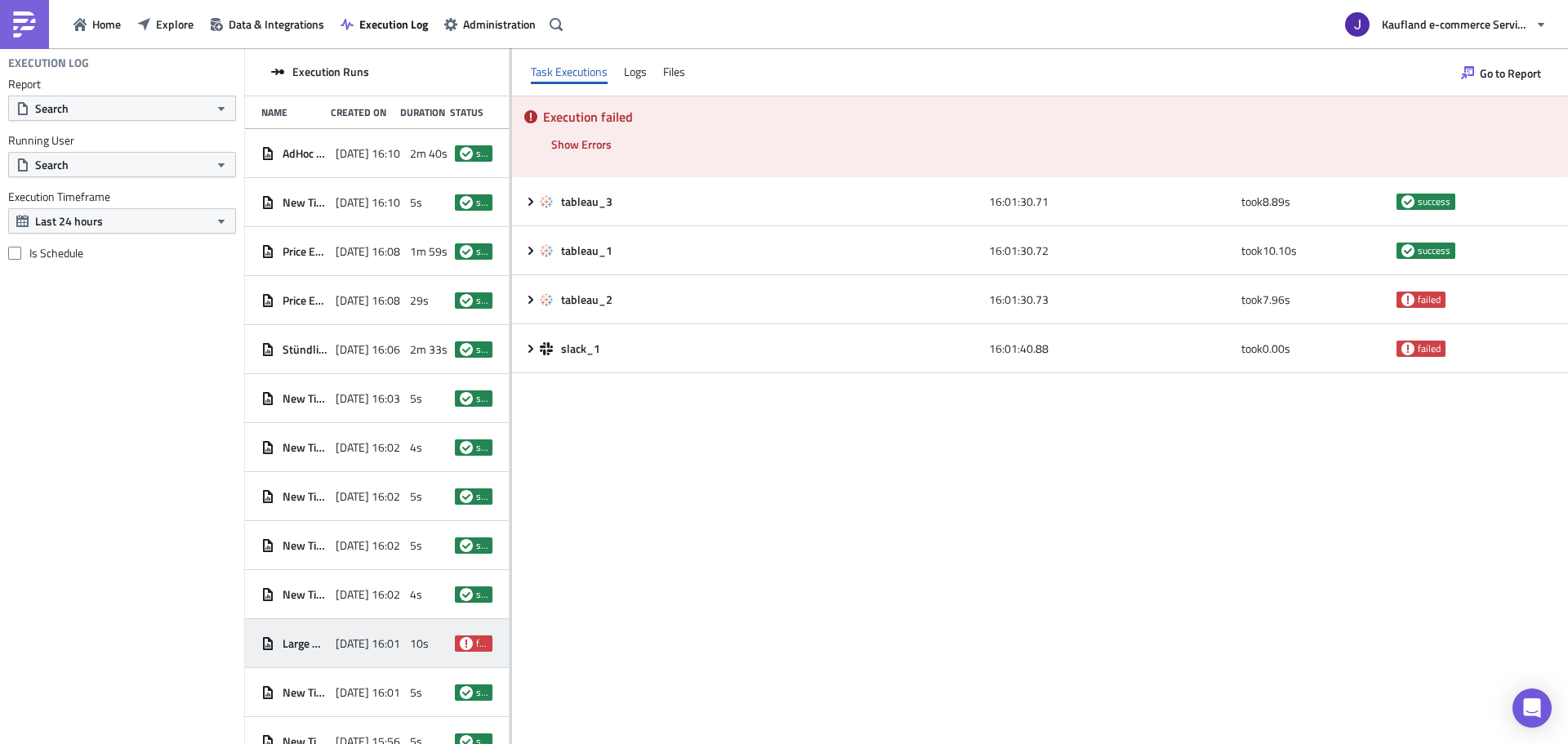
click at [114, 122] on div "Report Search Running User Search Execution Timeframe Last 24 hours Is Schedule" at bounding box center [122, 168] width 244 height 184
click at [121, 116] on button "Search" at bounding box center [121, 108] width 228 height 25
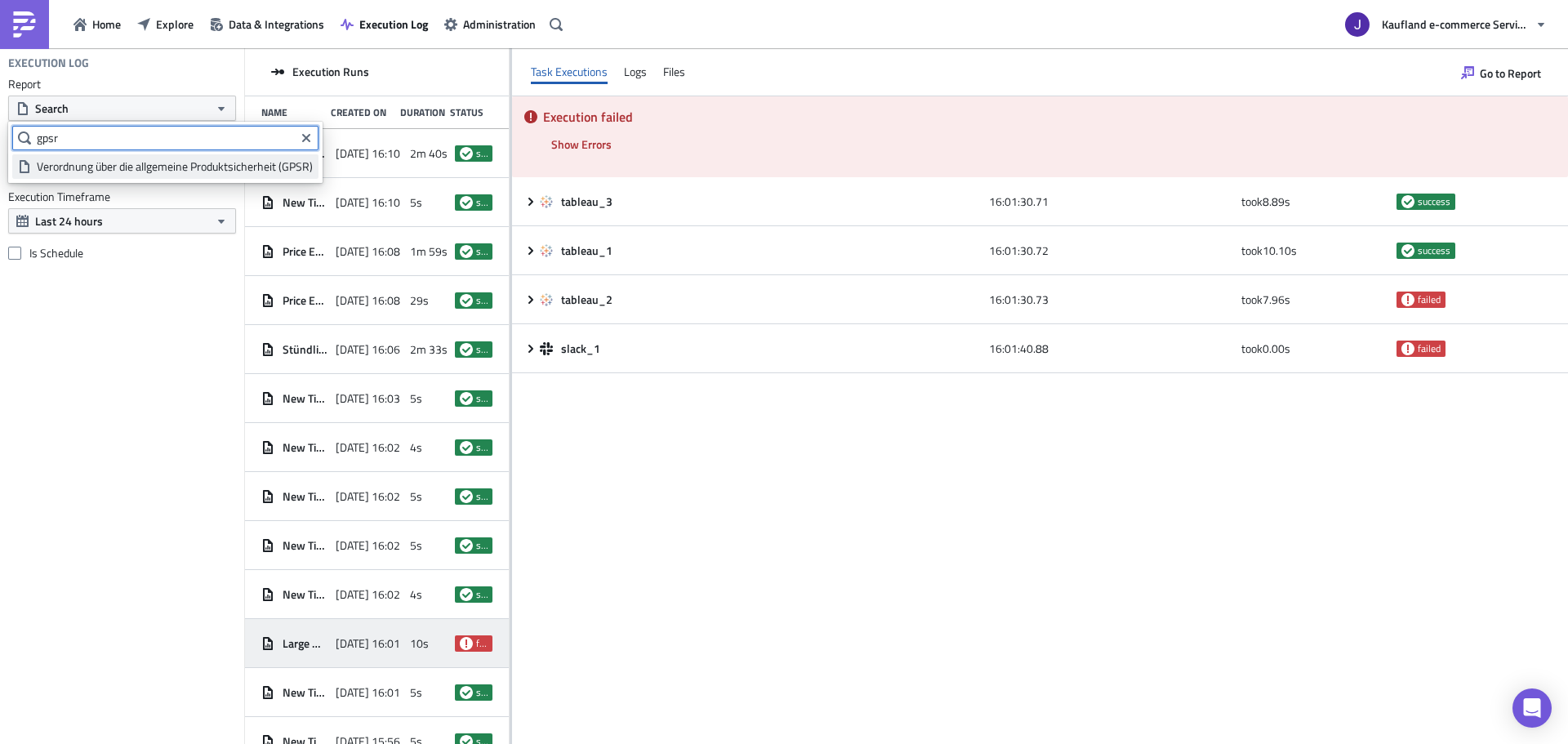
type input "gpsr"
click at [94, 169] on div "Verordnung über die allgemeine Produktsicherheit (GPSR)" at bounding box center [174, 167] width 276 height 16
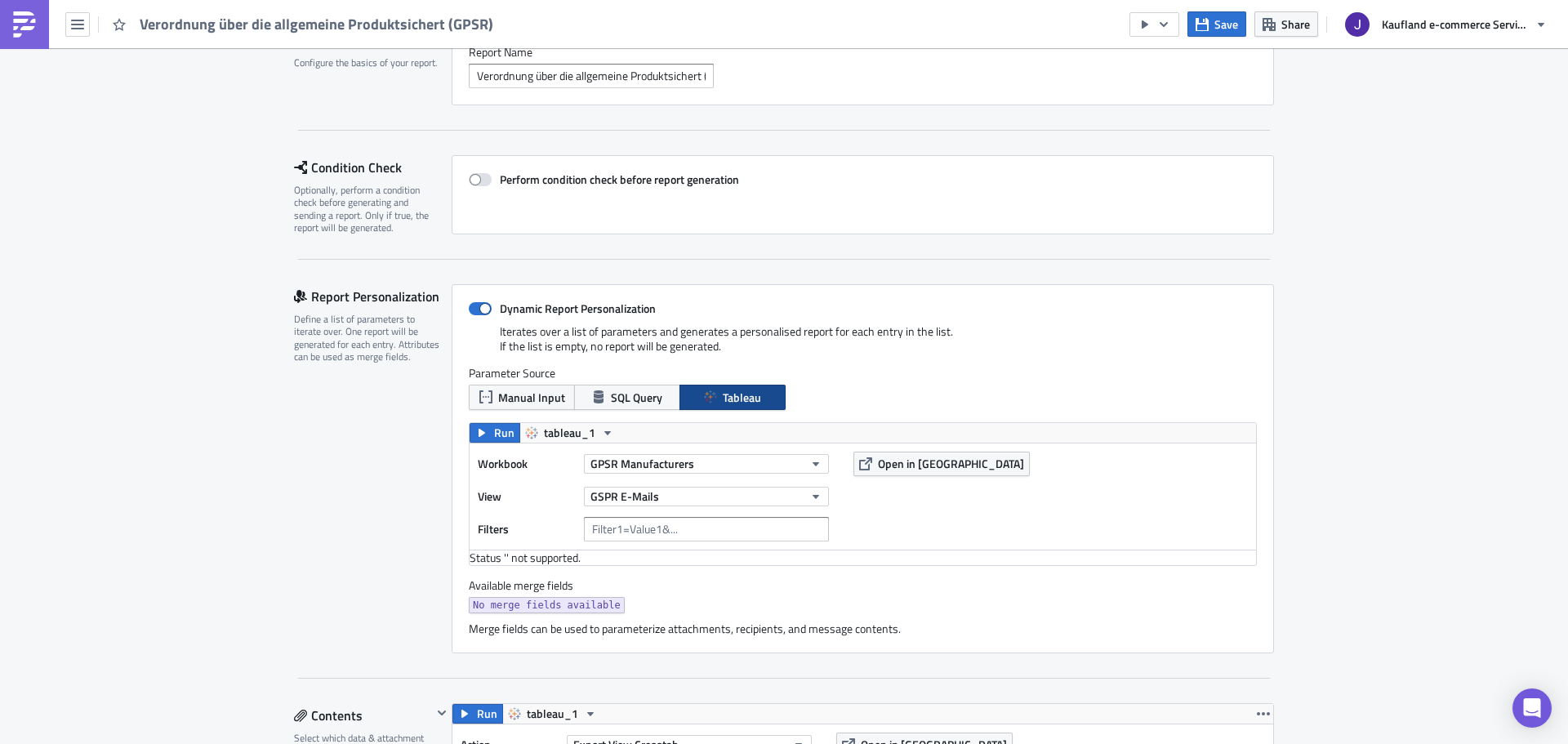
scroll to position [164, 0]
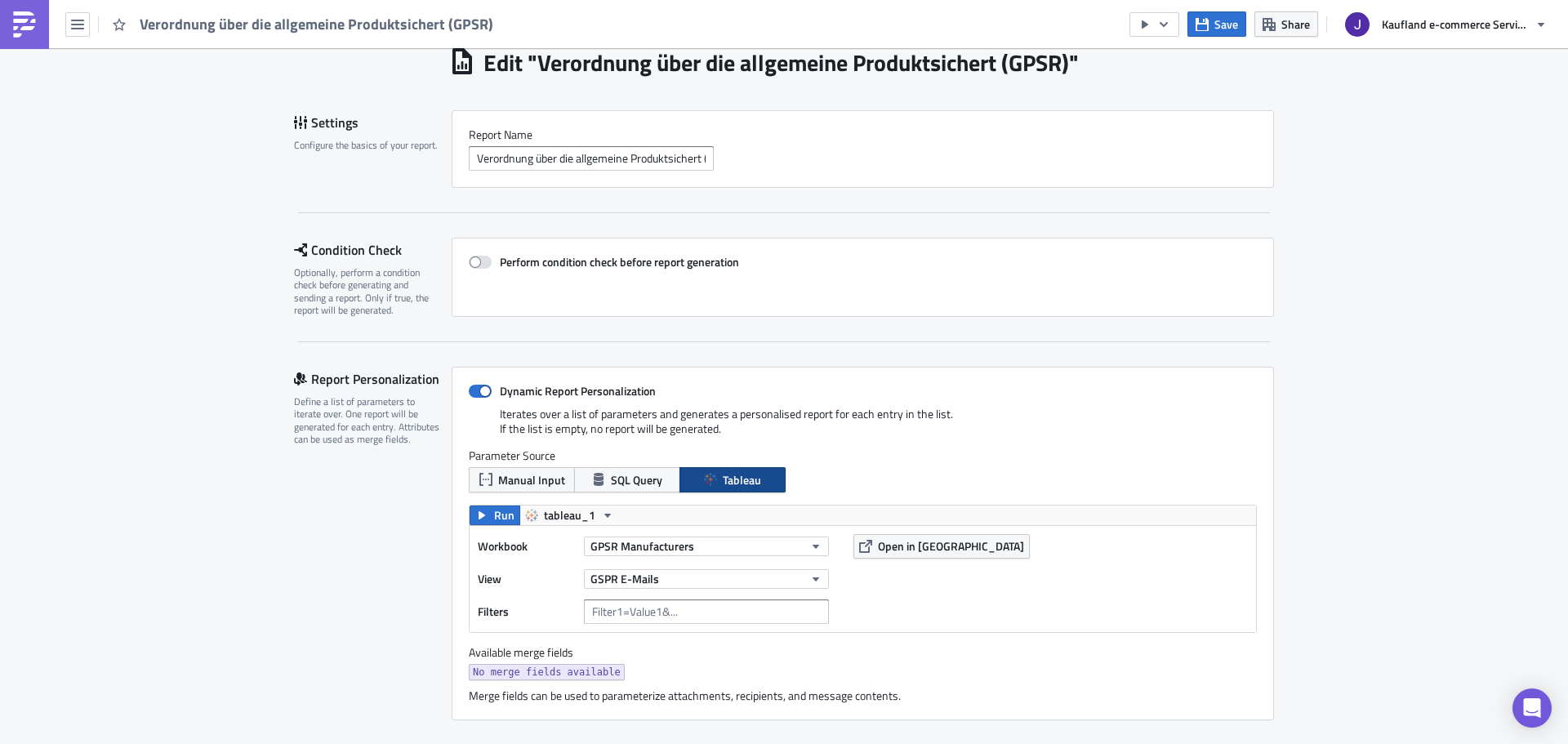
scroll to position [82, 0]
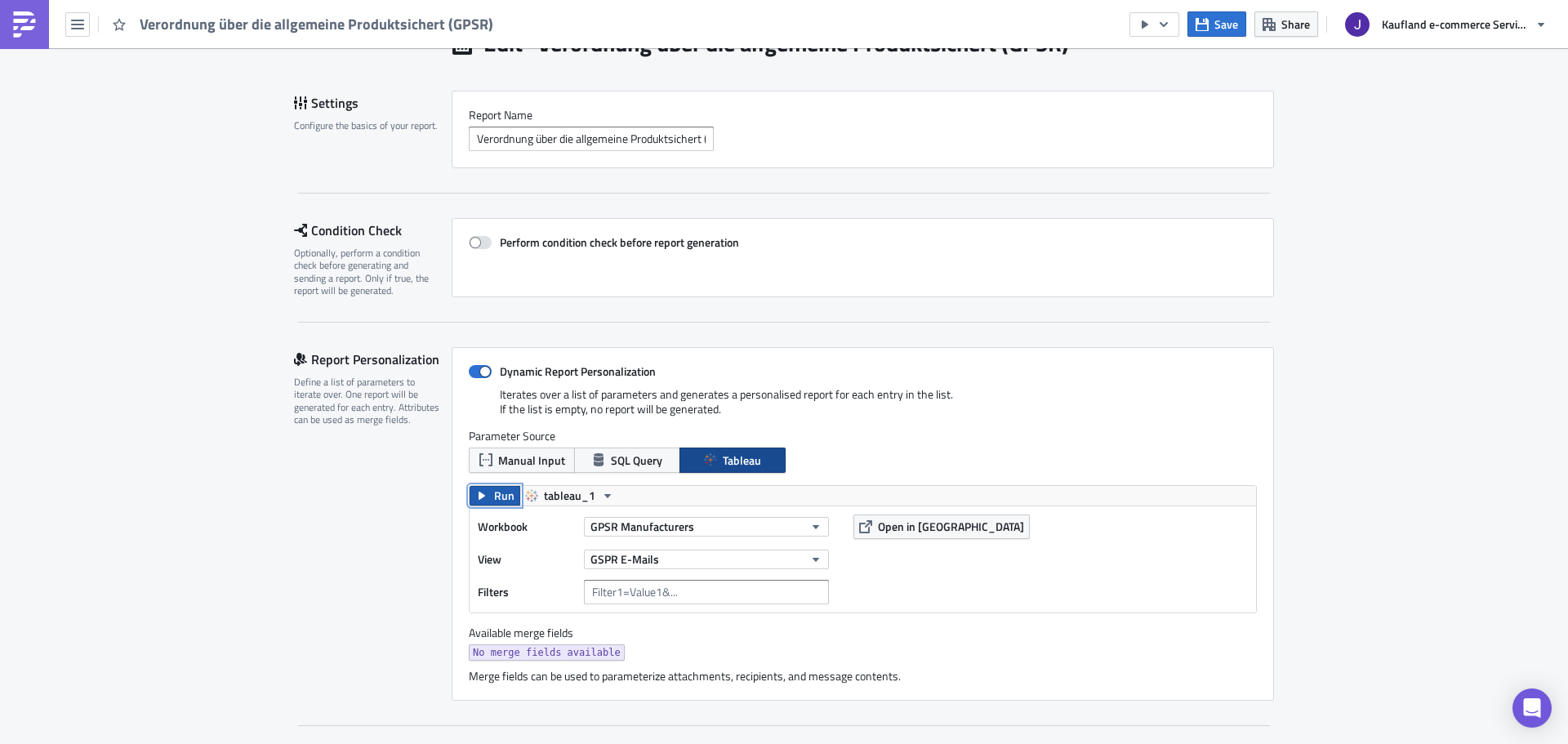
click at [499, 500] on span "Run" at bounding box center [504, 496] width 20 height 19
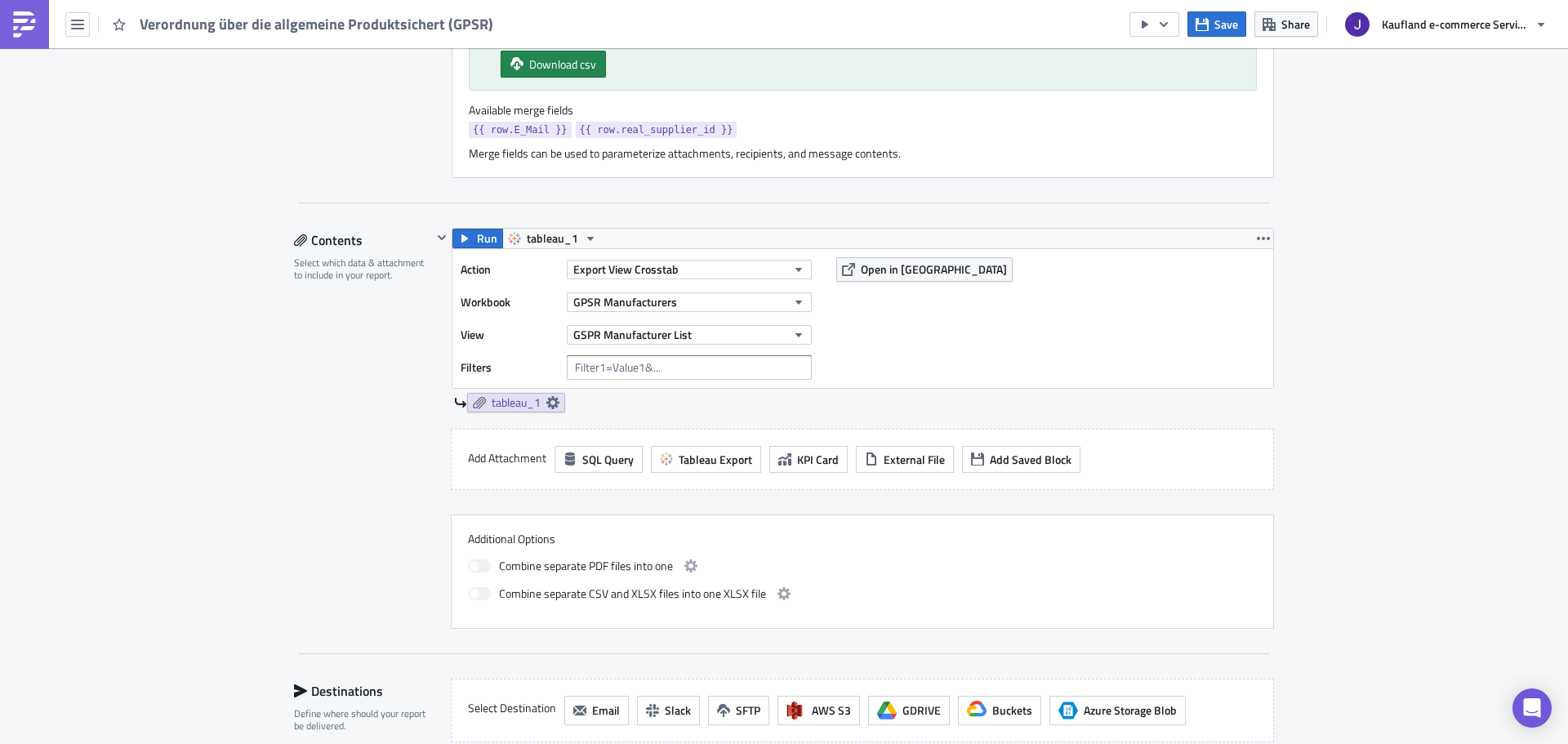
scroll to position [690, 0]
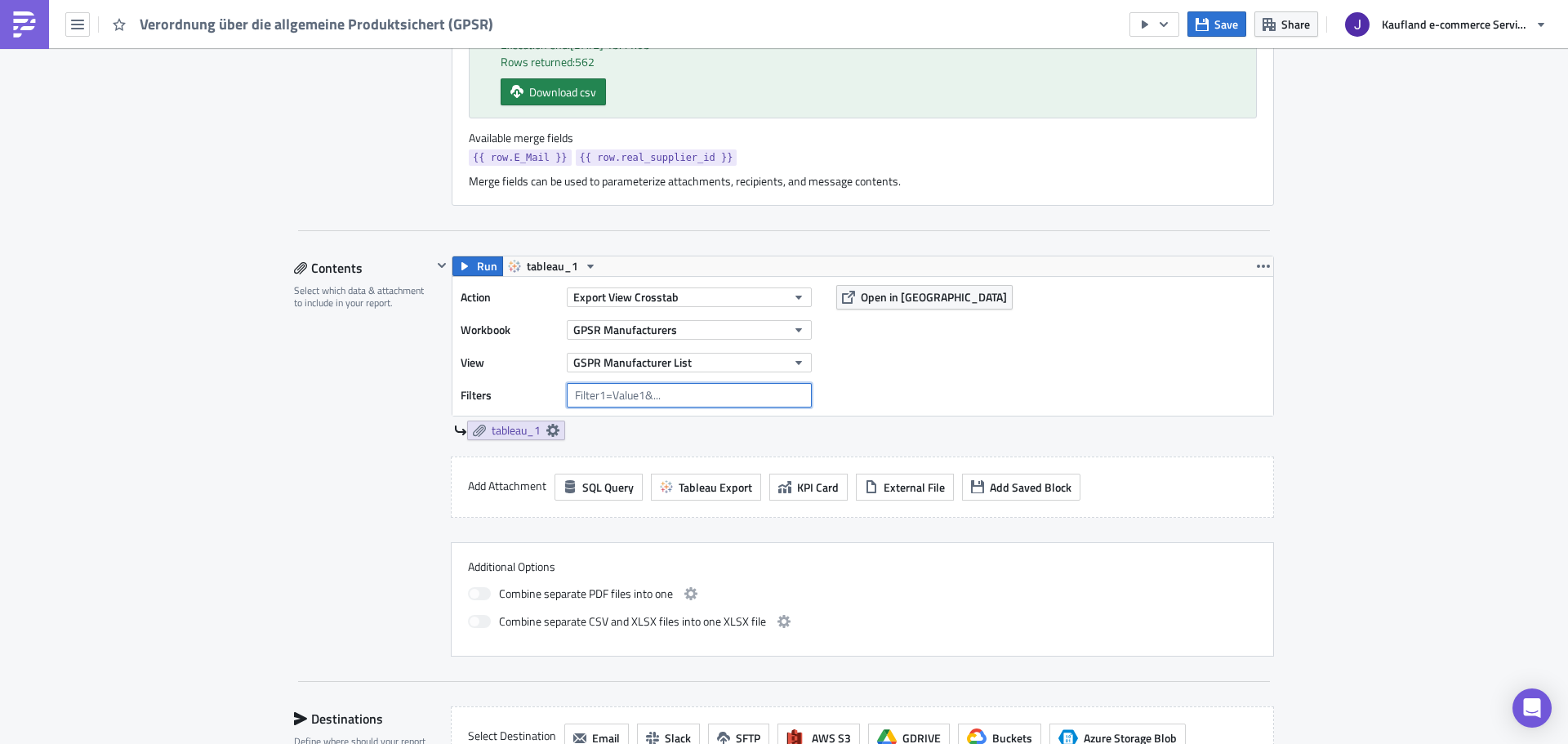
click at [590, 393] on input "text" at bounding box center [689, 395] width 245 height 24
paste input "supplier_id={{ row.supplier_id }}"
click at [593, 396] on input "supplier_id={{ row.supplier_id }}" at bounding box center [689, 395] width 245 height 24
click at [567, 396] on input "supplier_id={{ row.supplier_id }}" at bounding box center [689, 395] width 245 height 24
click at [690, 392] on input "real_supplier_id={{ row.supplier_id }}" at bounding box center [689, 395] width 245 height 24
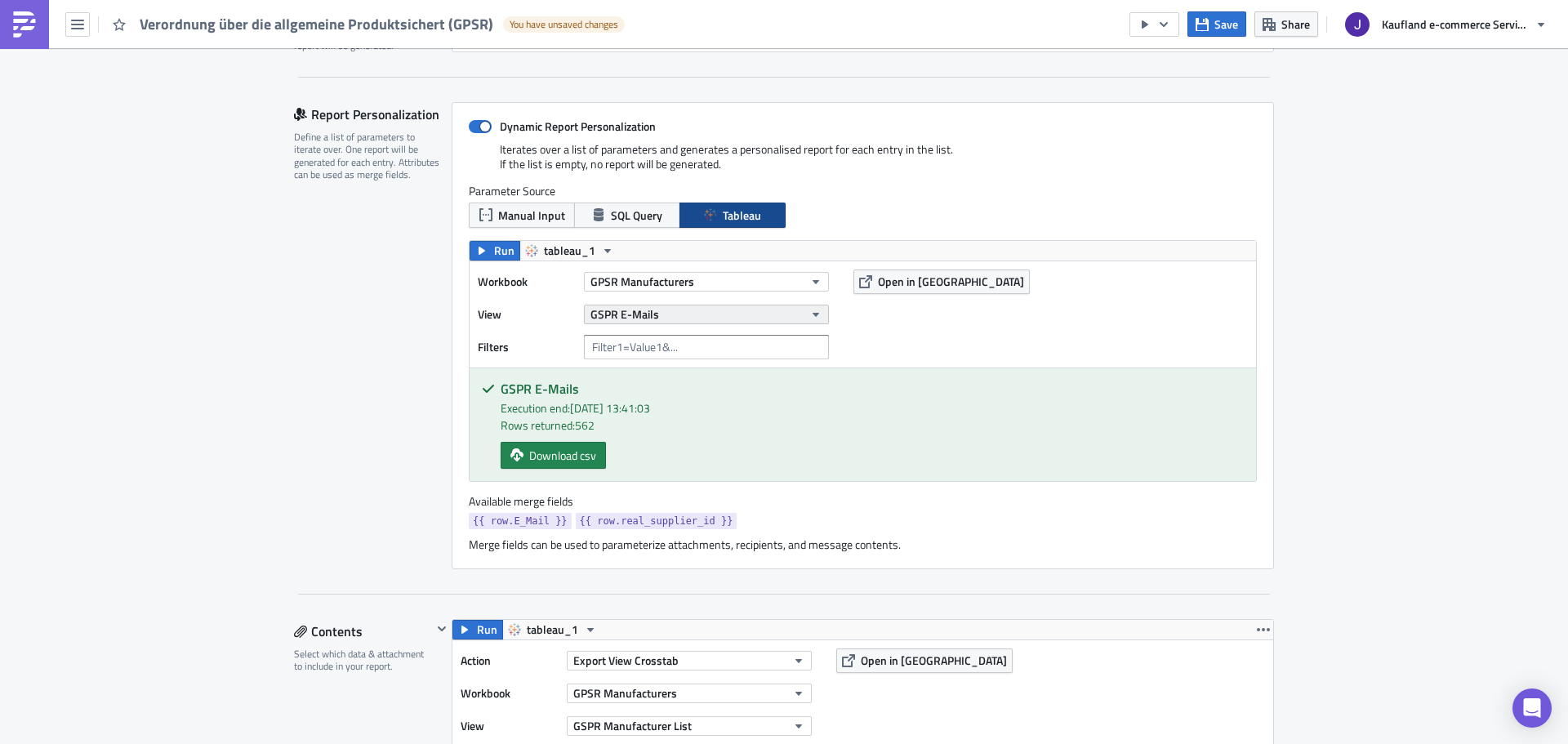
scroll to position [817, 0]
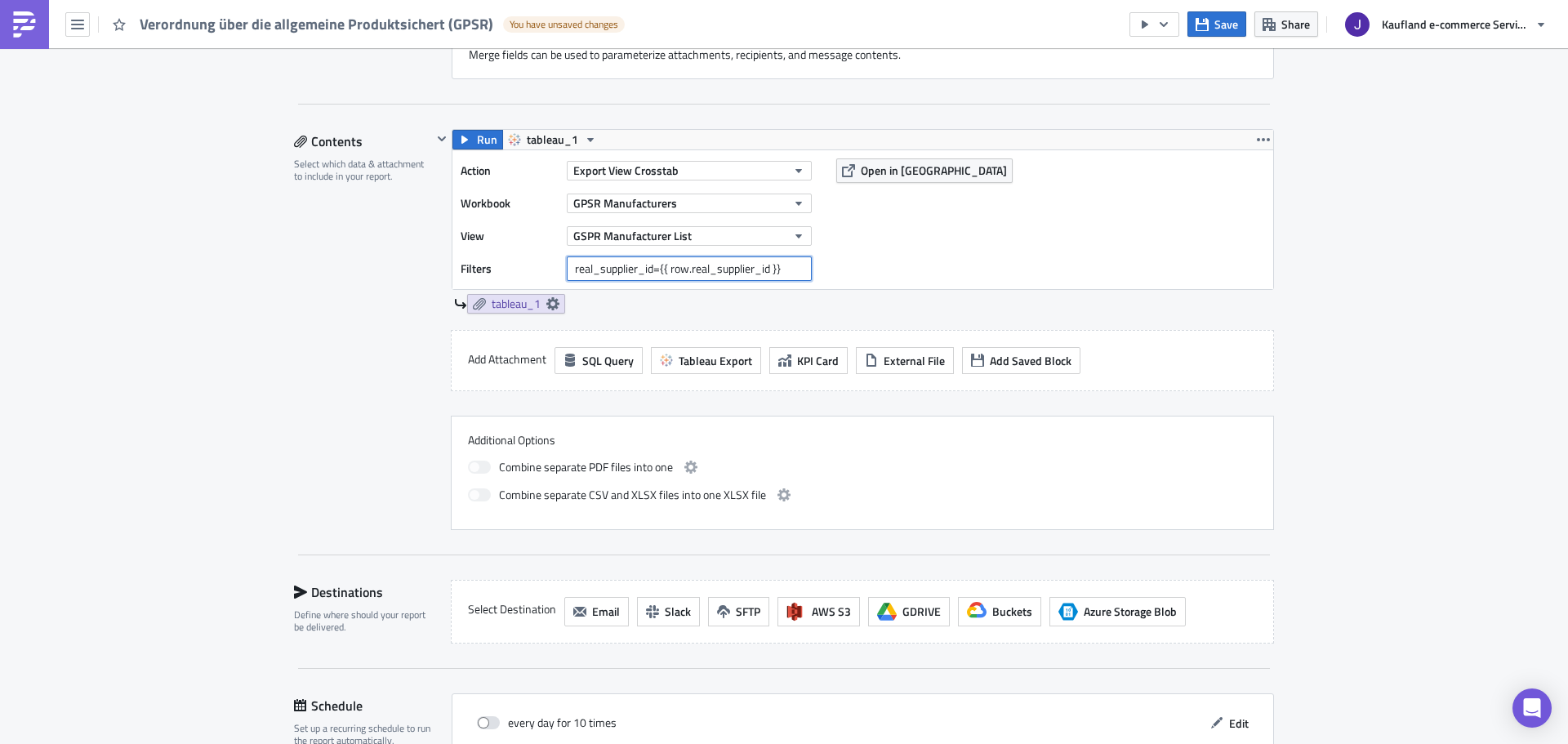
type input "real_supplier_id={{ row.real_supplier_id }}"
click at [1289, 327] on div "Execution Log Edit " Verordnung über die allgemeine Produktsichert (GPSR) " Dra…" at bounding box center [784, 88] width 1568 height 1714
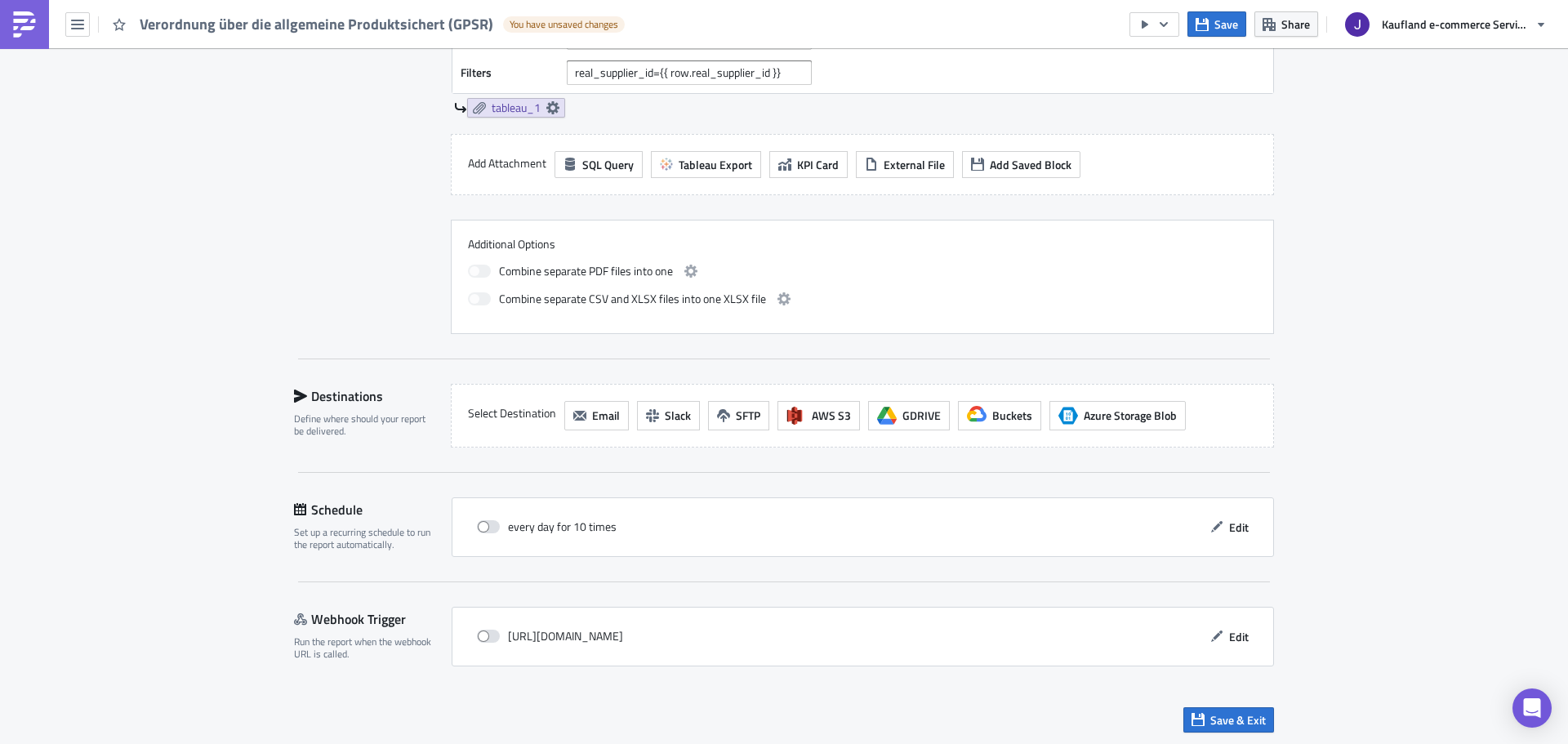
scroll to position [1017, 0]
click at [338, 289] on div "Contents Select which data & attachment to include in your report." at bounding box center [363, 131] width 138 height 401
click at [575, 418] on icon "button" at bounding box center [580, 414] width 13 height 13
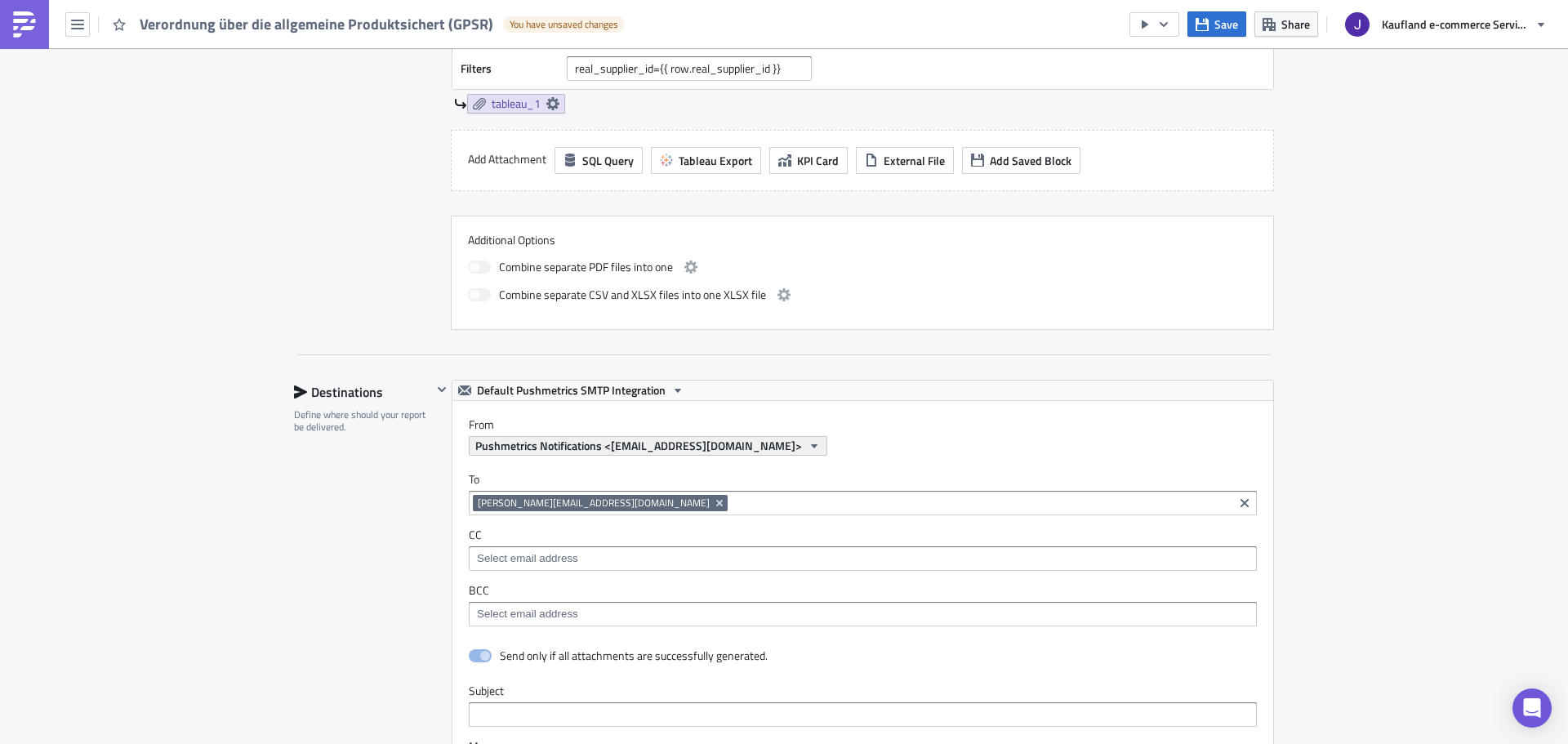
scroll to position [0, 0]
click at [619, 503] on div "johannes.janka@real-digital.de" at bounding box center [850, 504] width 756 height 20
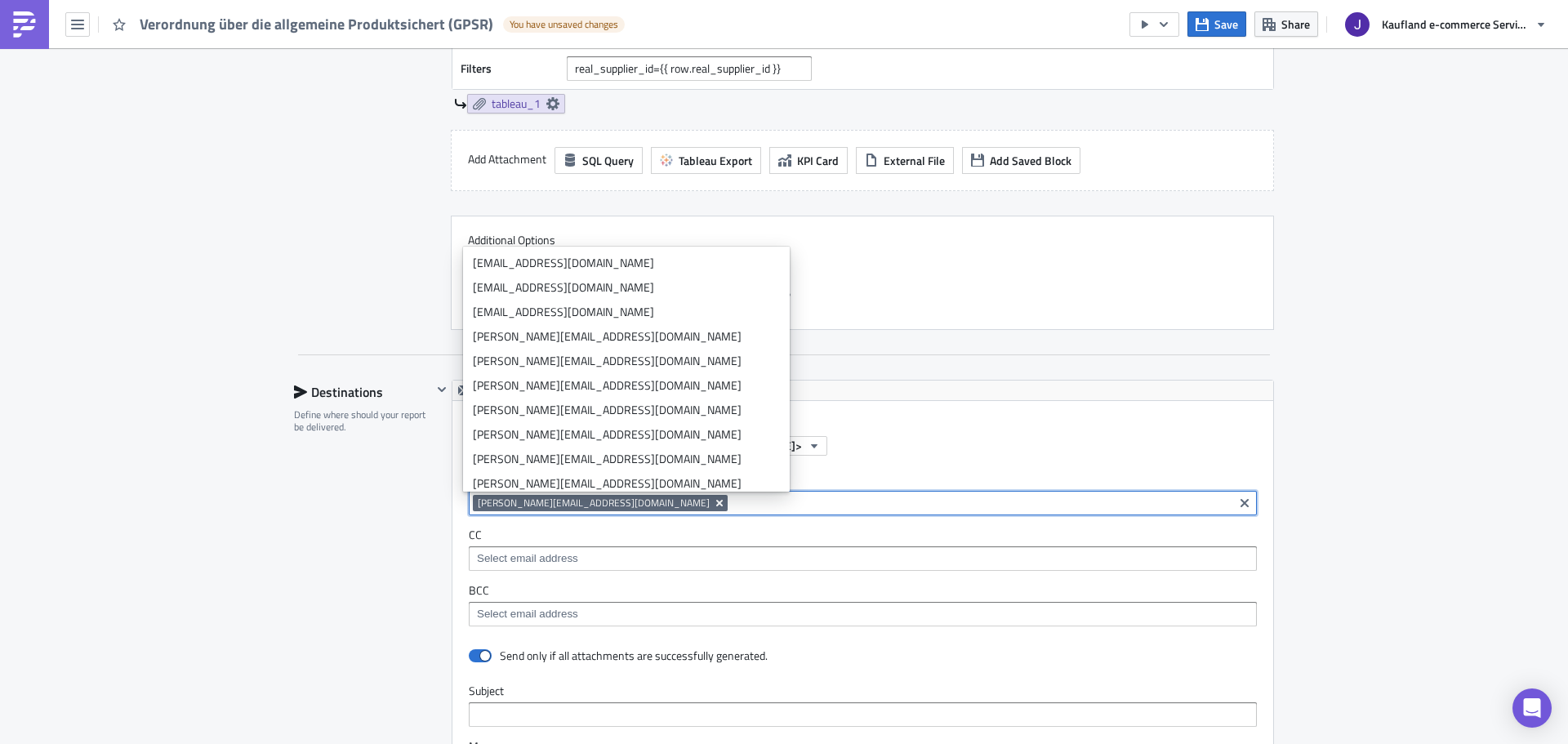
click at [713, 500] on icon "Remove Tag" at bounding box center [720, 503] width 13 height 13
click at [605, 500] on input at bounding box center [861, 502] width 778 height 16
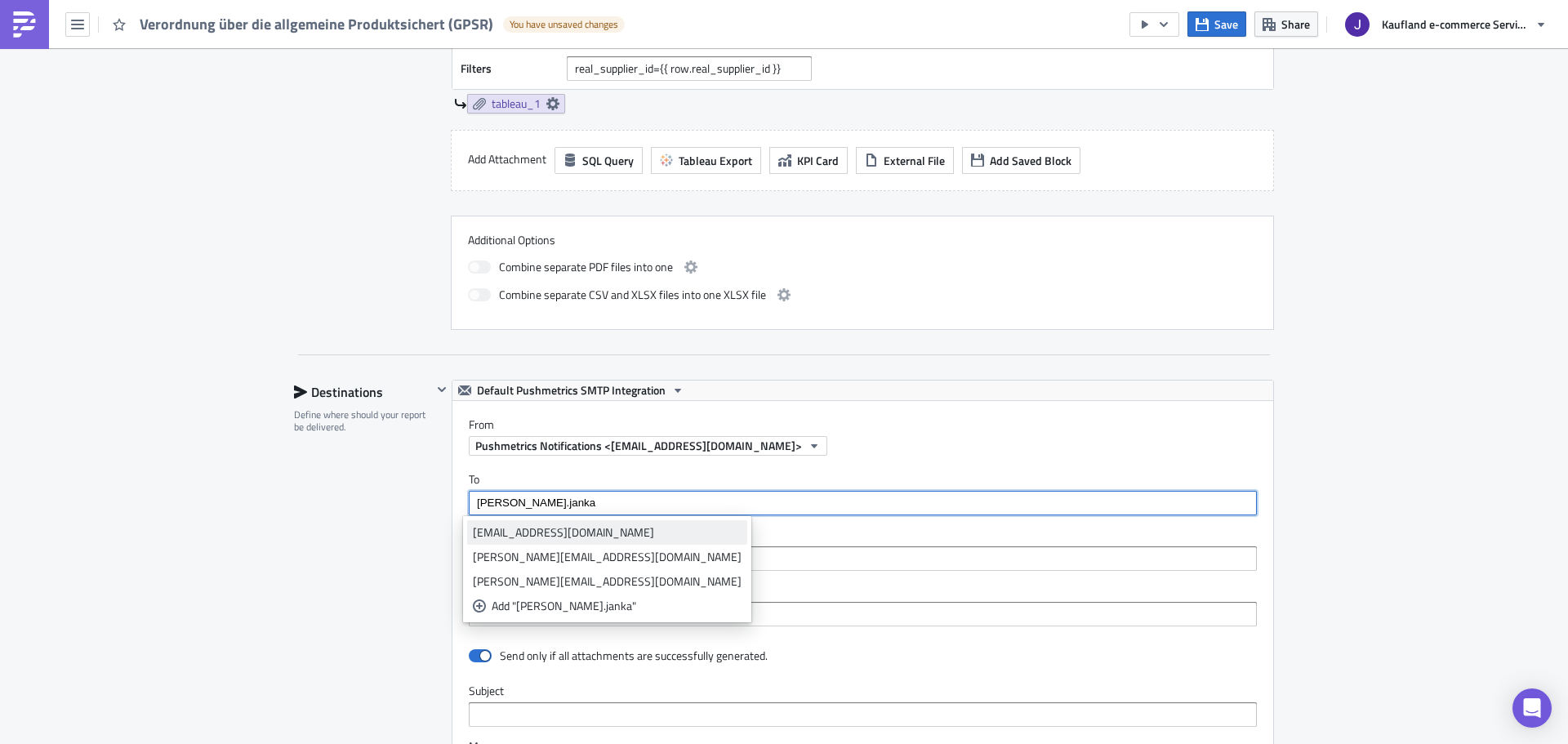
type input "johannes.janka"
click at [582, 523] on link "johannes.janka1@kaufland-ecommerce.com" at bounding box center [607, 532] width 280 height 24
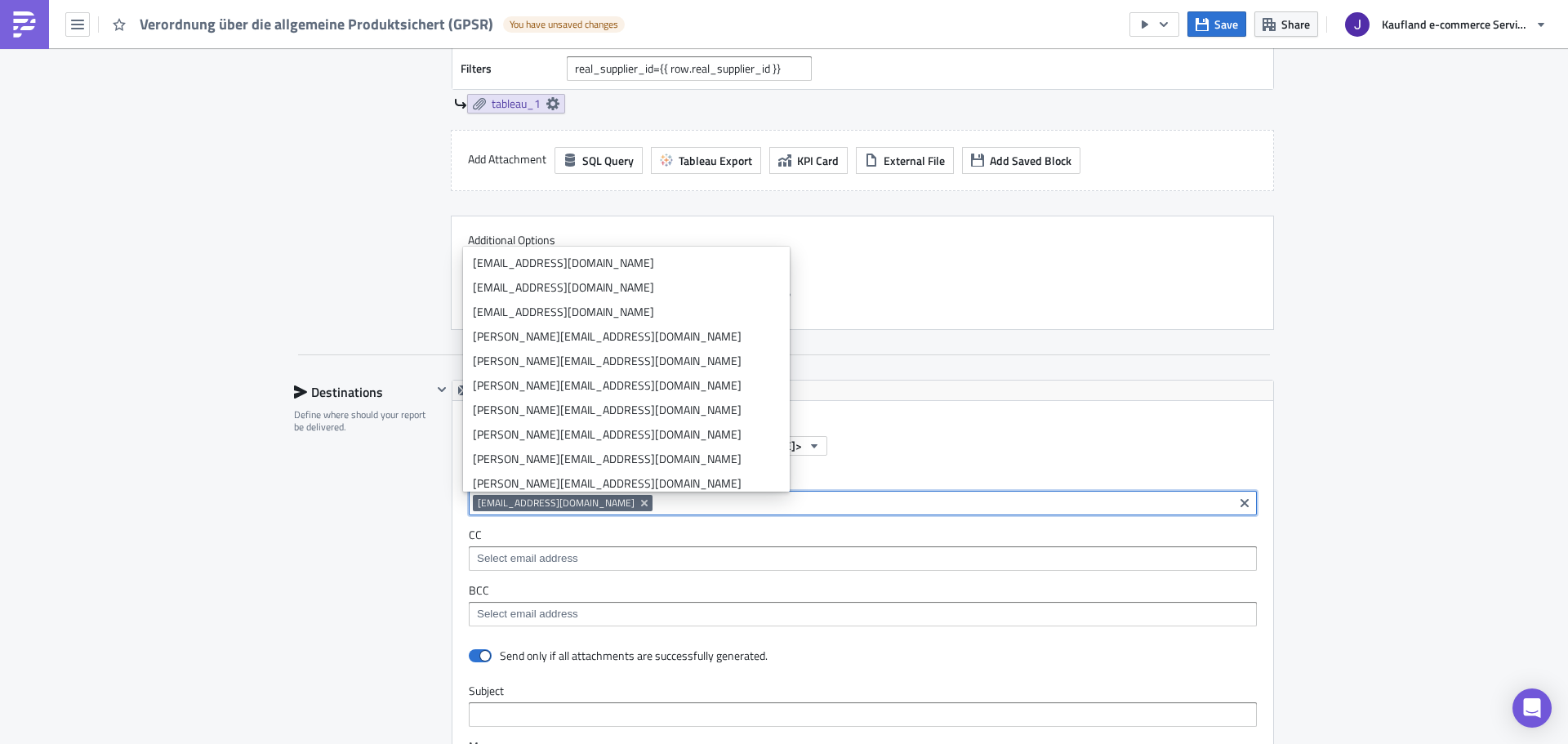
click at [532, 608] on input at bounding box center [861, 614] width 778 height 16
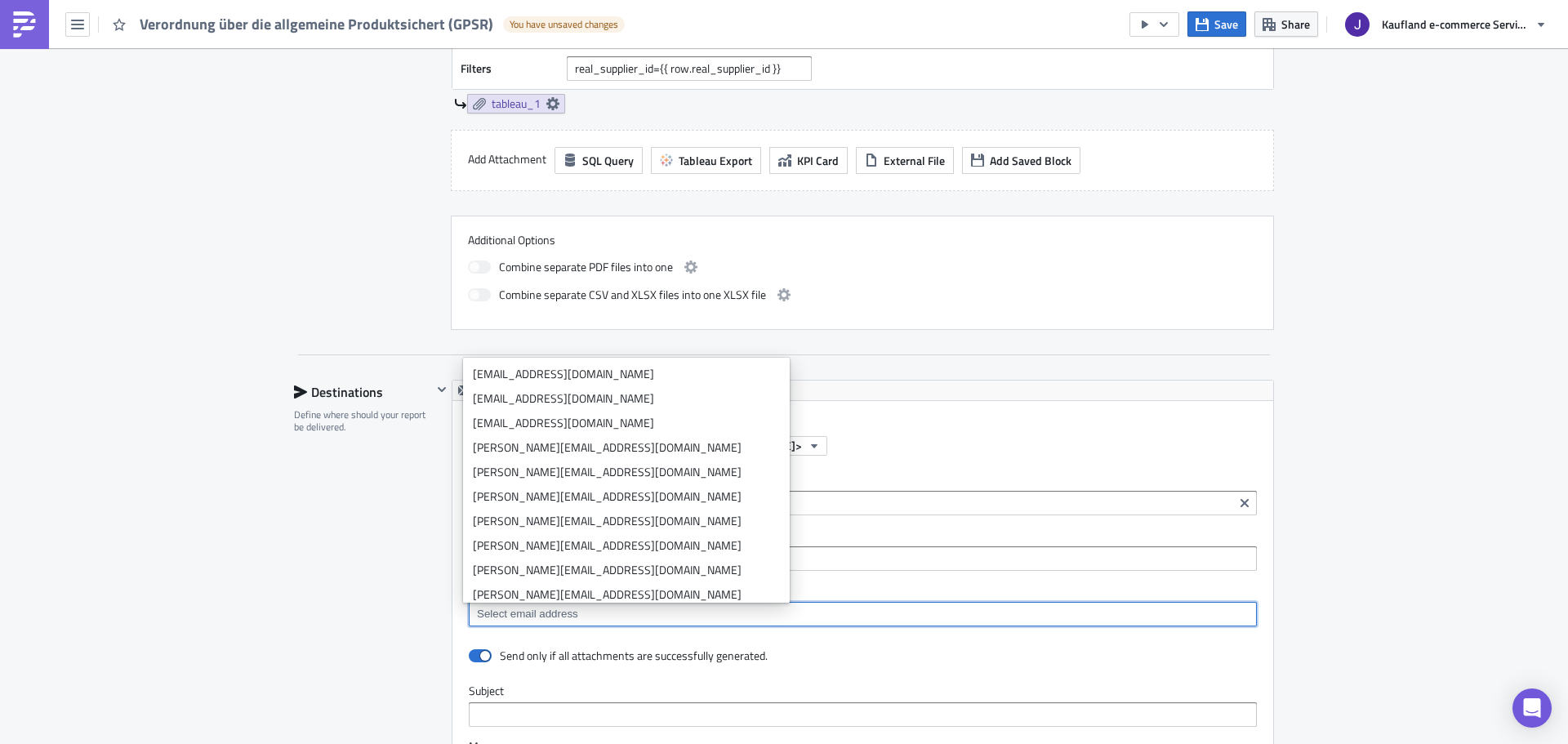
click at [511, 702] on div "Subject" at bounding box center [862, 705] width 788 height 43
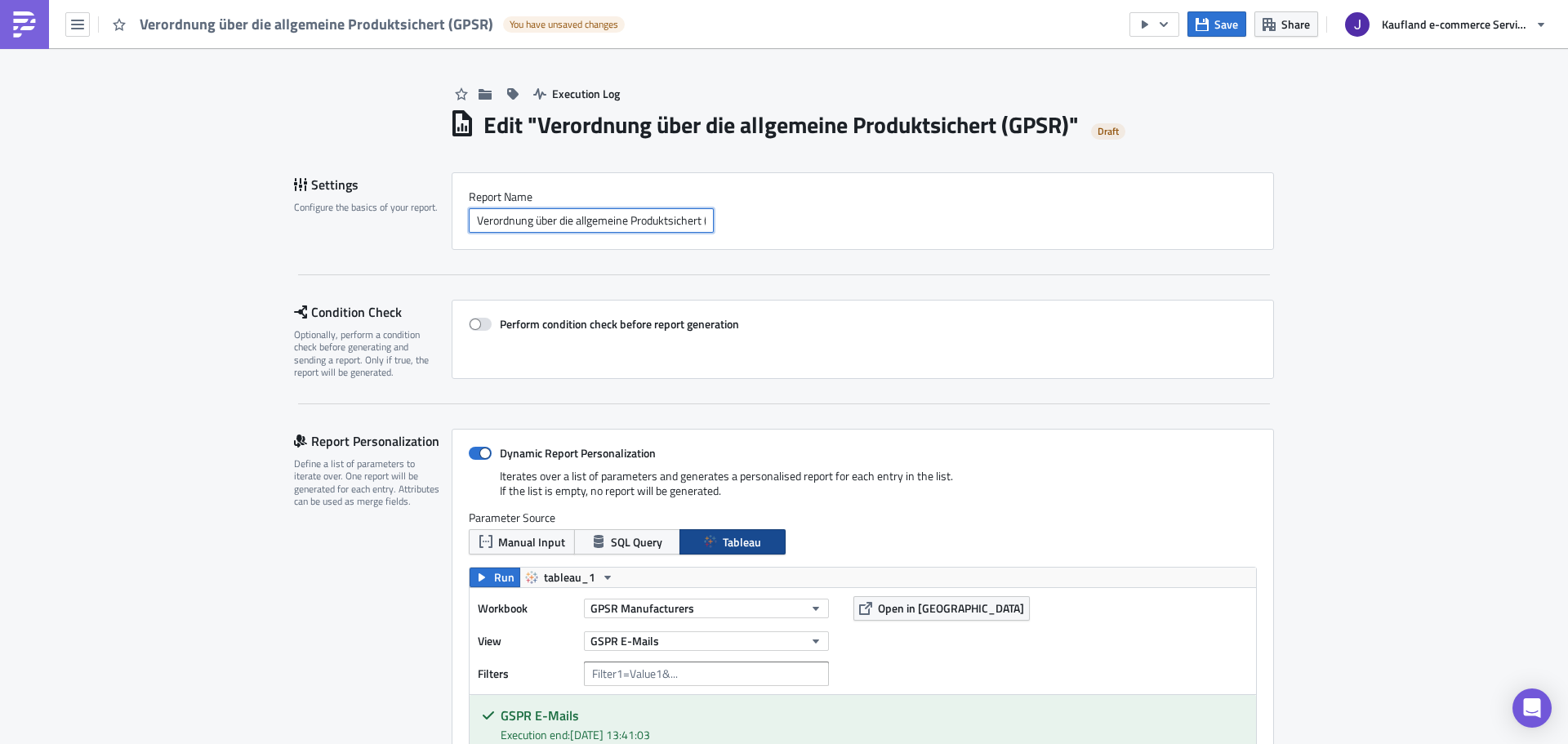
click at [547, 218] on input "Verordnung über die allgemeine Produktsichert (GPSR)" at bounding box center [591, 219] width 245 height 24
click at [546, 218] on input "Verordnung über die allgemeine Produktsichert (GPSR)" at bounding box center [591, 219] width 245 height 24
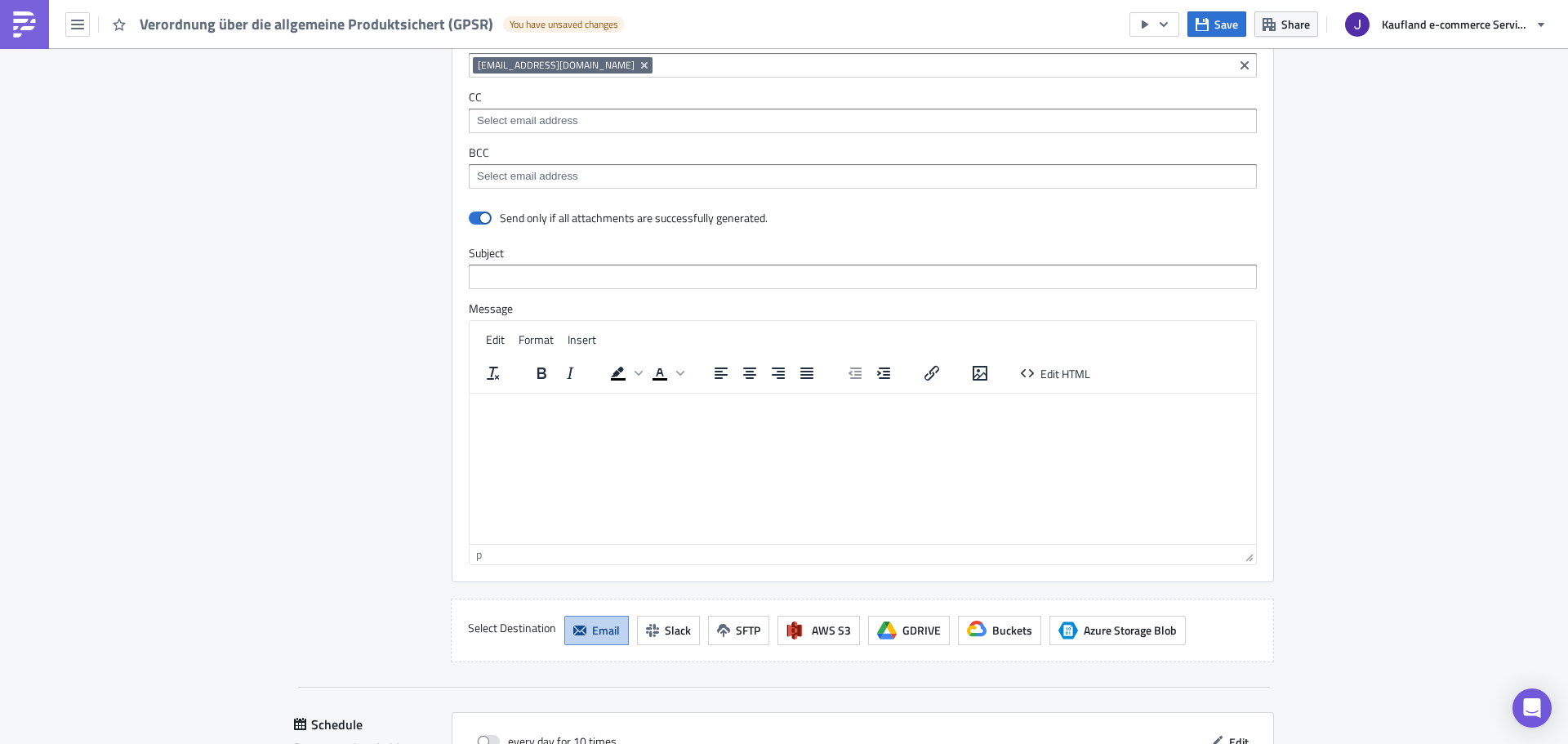
scroll to position [1266, 0]
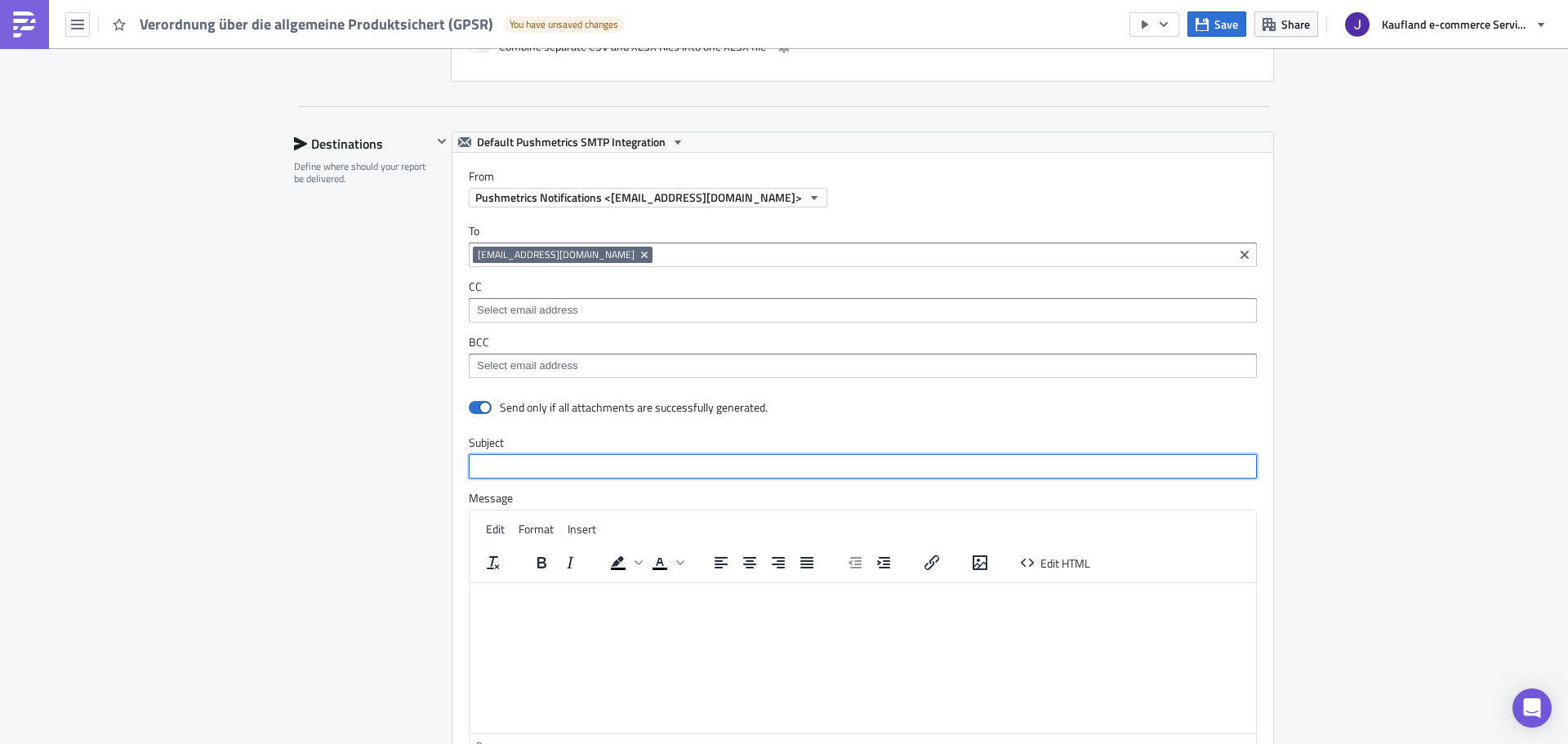
click at [499, 469] on input "text" at bounding box center [862, 466] width 788 height 24
paste input "Verordnung über die allgemeine Produktsichert (GPSR)"
type input "Verordnung über die allgemeine Produktsichert (GPSR)"
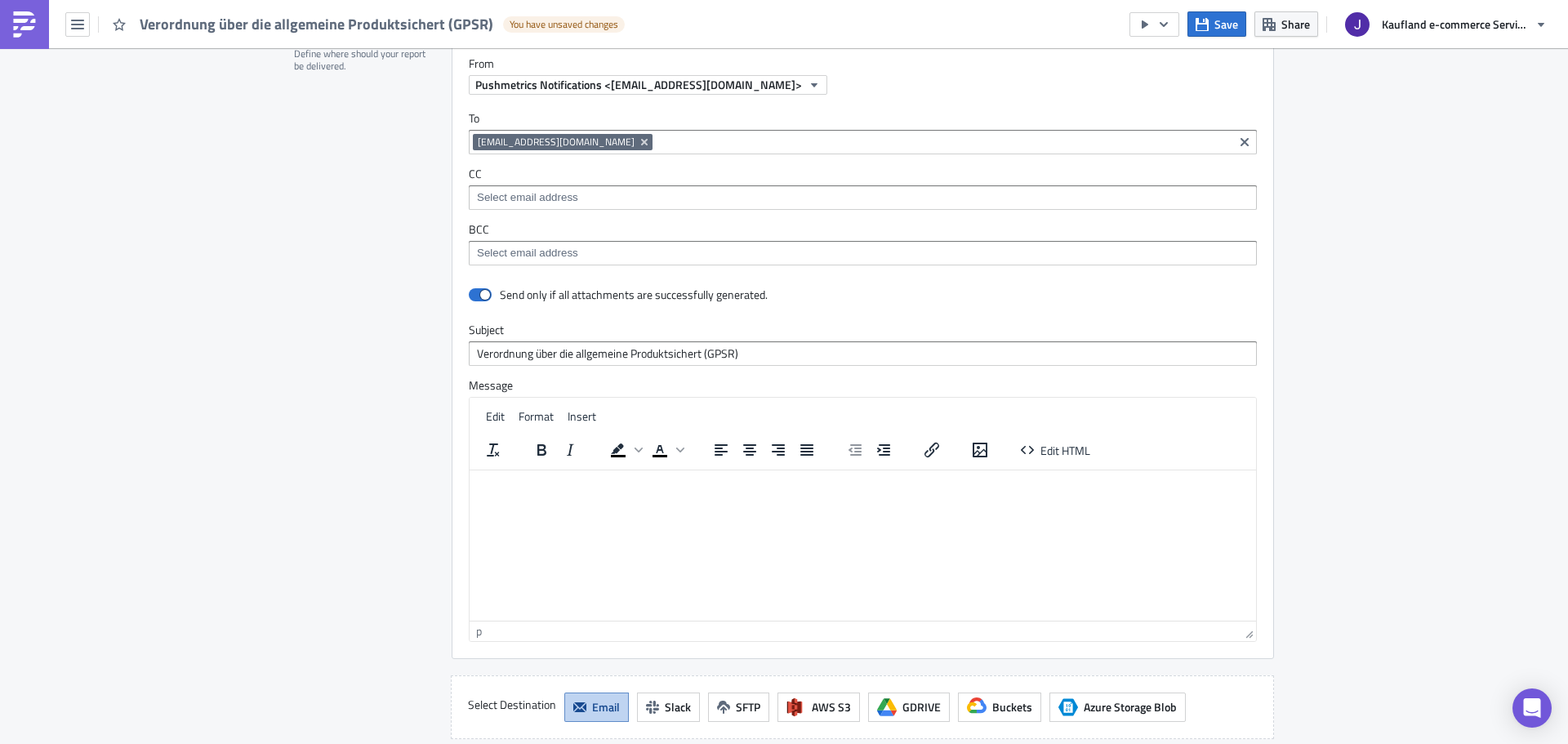
scroll to position [1429, 0]
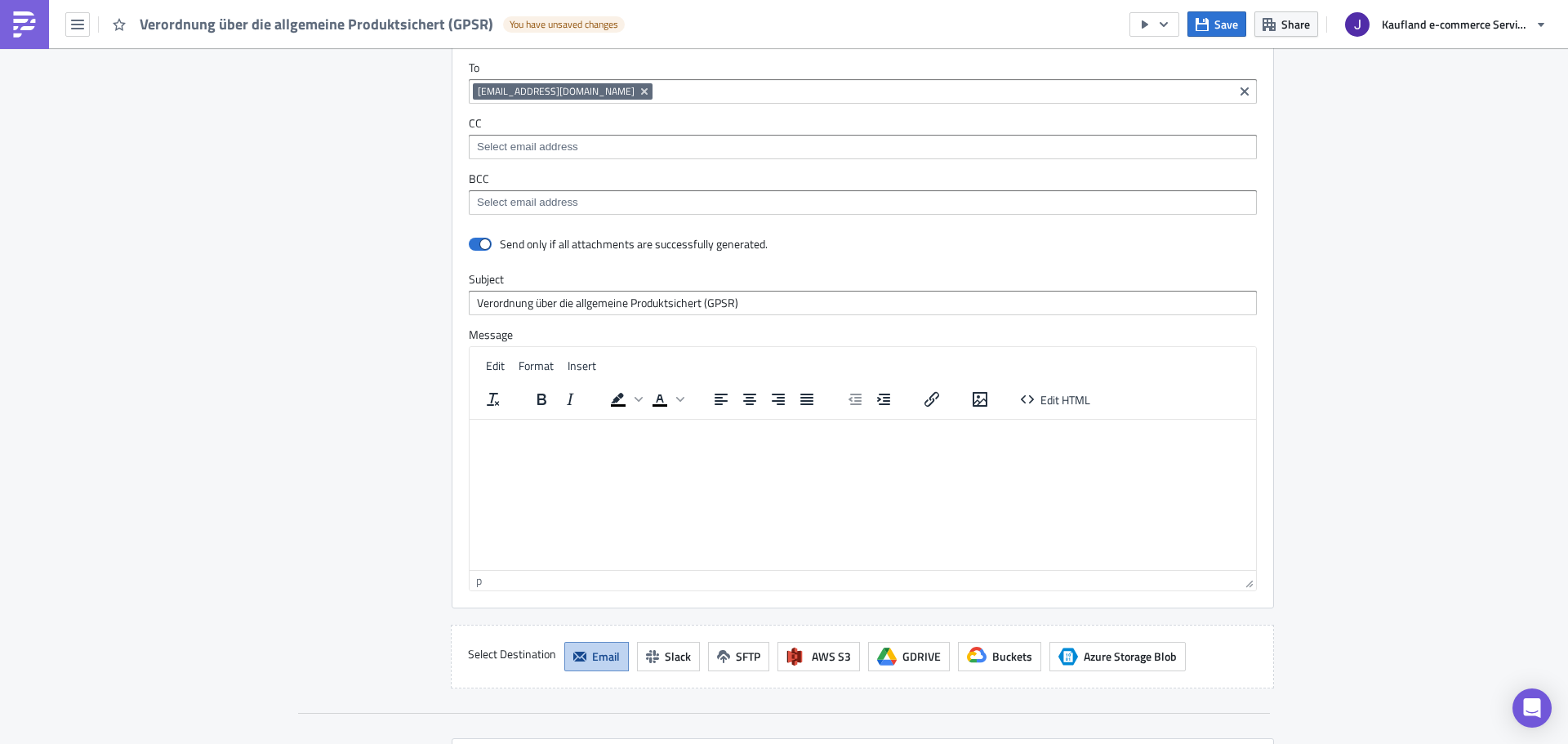
click at [568, 438] on p "Rich Text Area. Press ALT-0 for help." at bounding box center [863, 432] width 773 height 13
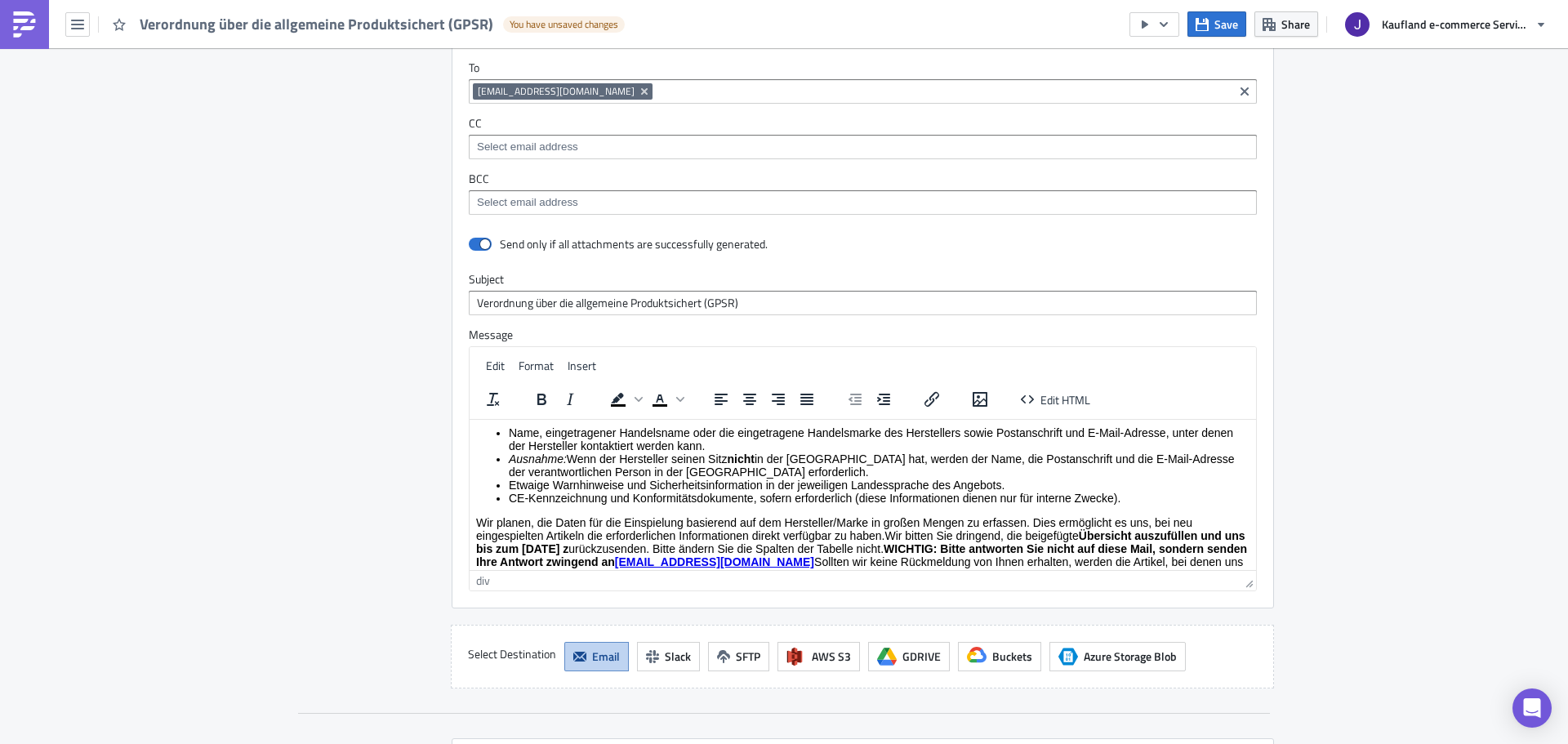
scroll to position [56, 0]
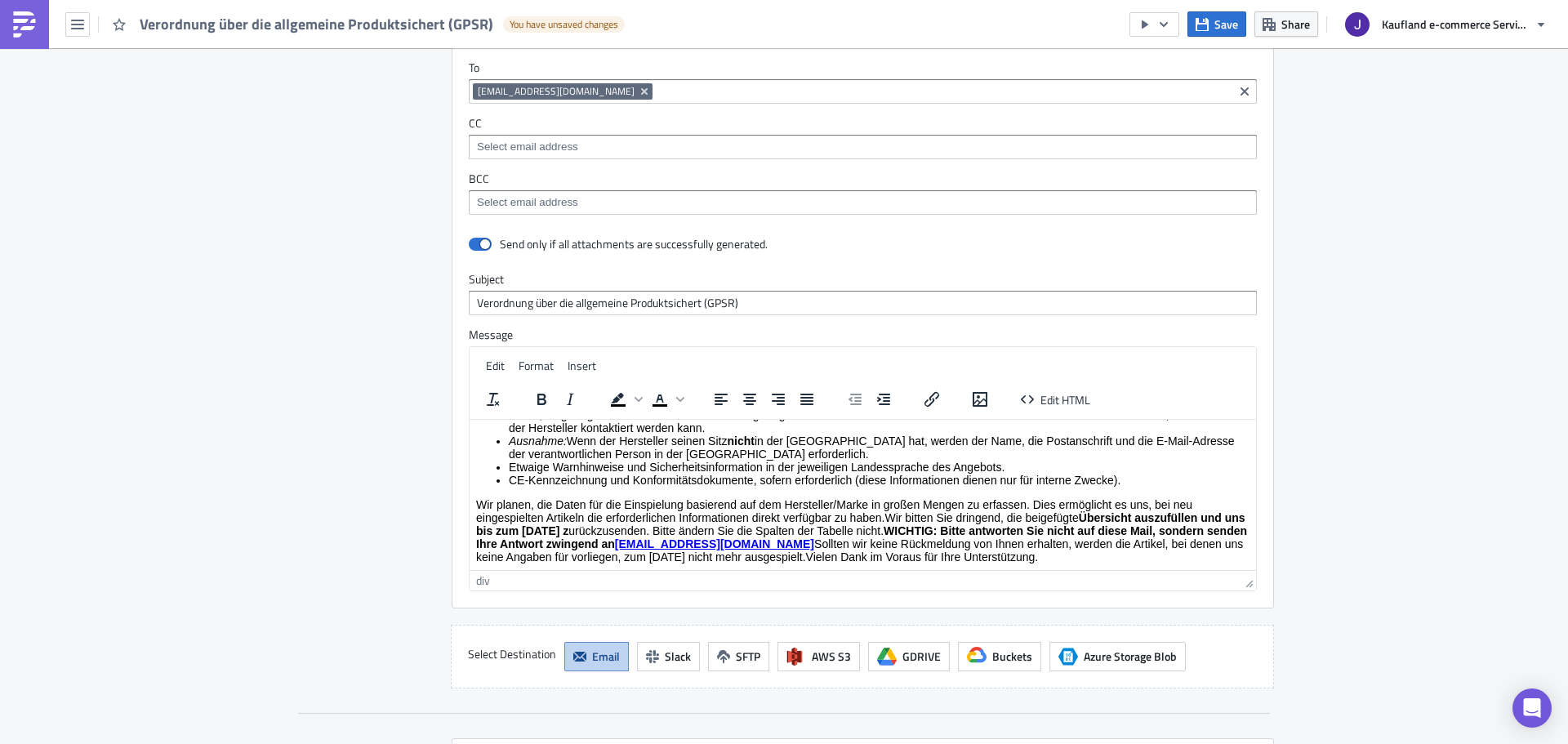
click at [619, 511] on div "Wir planen, die Daten für die Einspielung basierend auf dem Hersteller/Marke in…" at bounding box center [863, 530] width 773 height 65
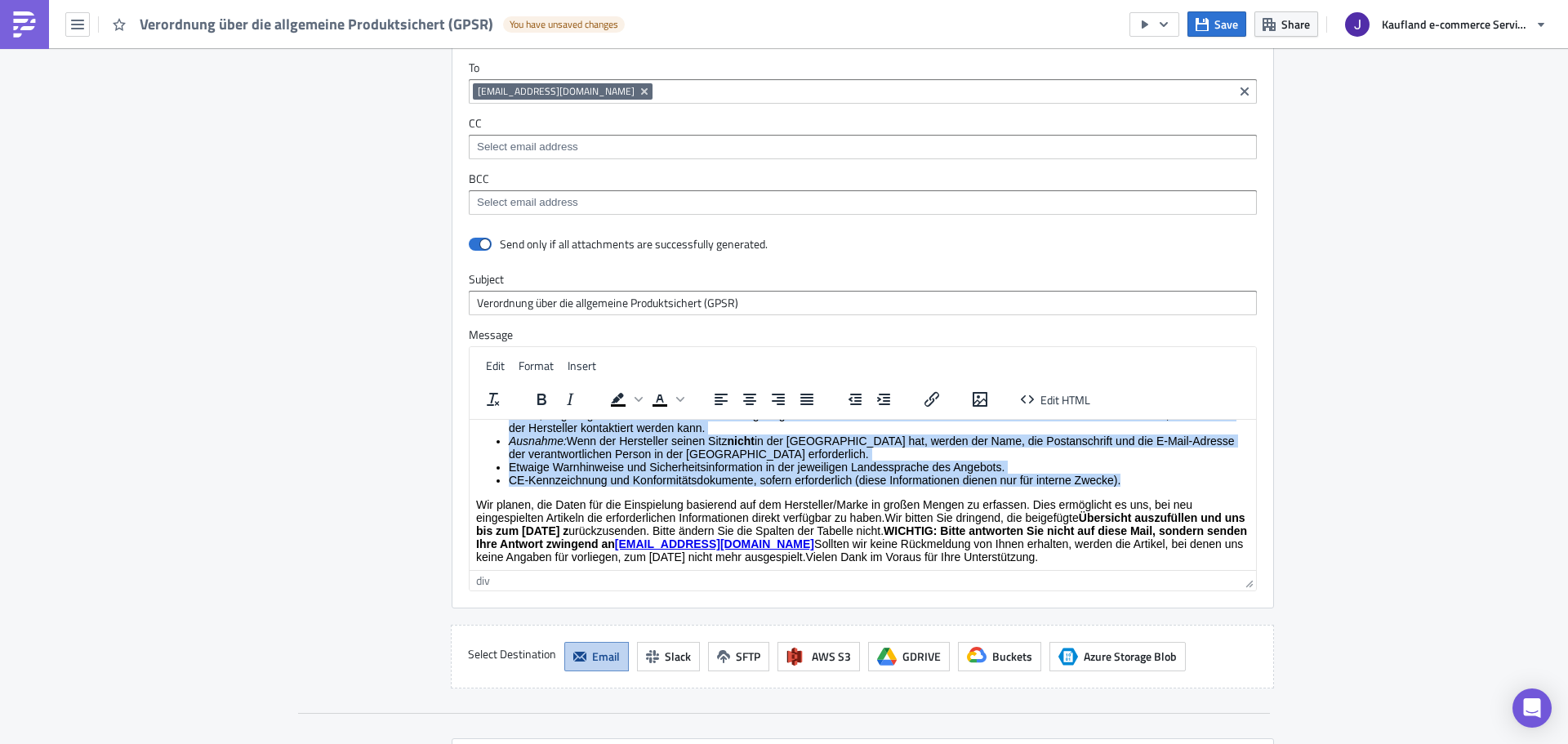
paste body "Rich Text Area. Press ALT-0 for help."
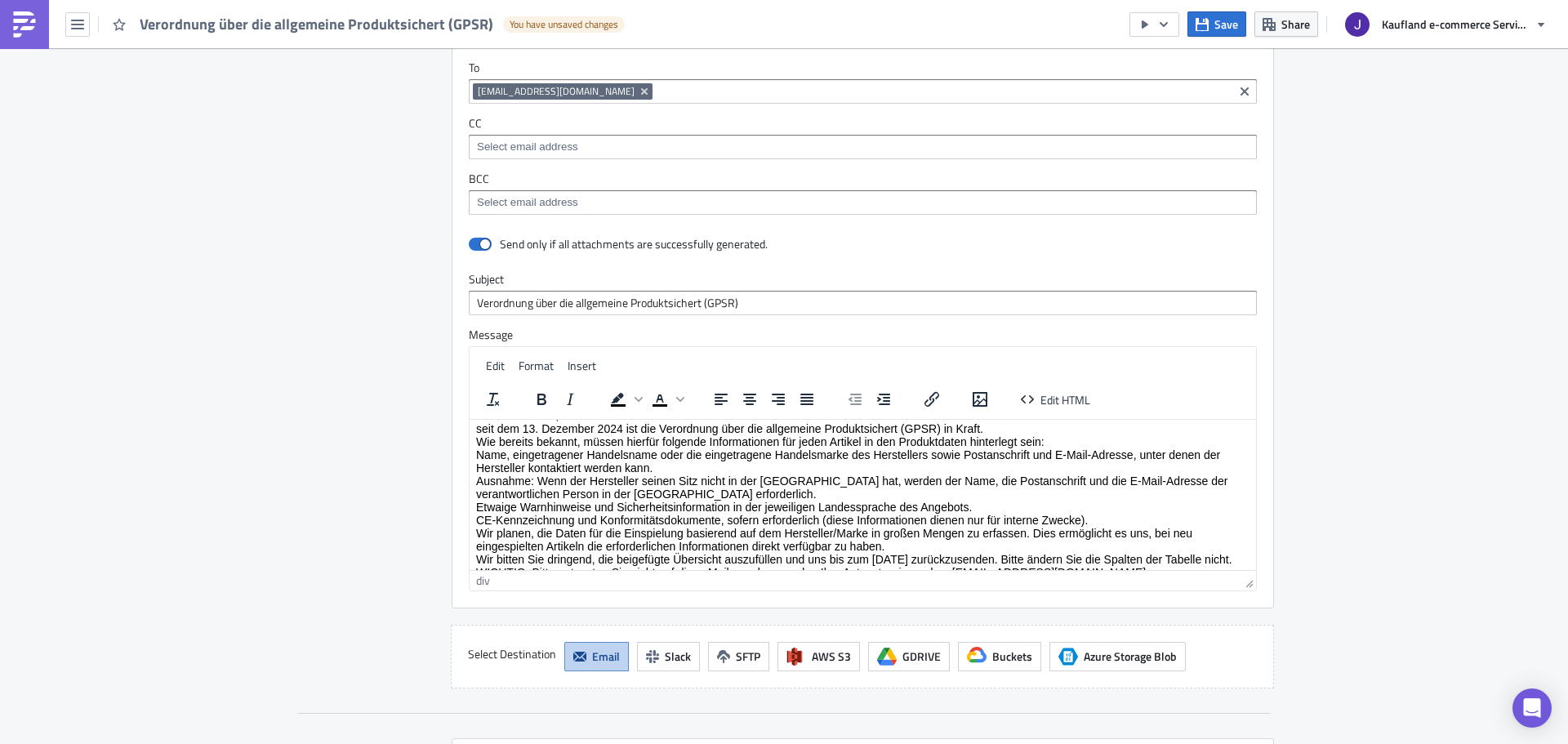
scroll to position [0, 0]
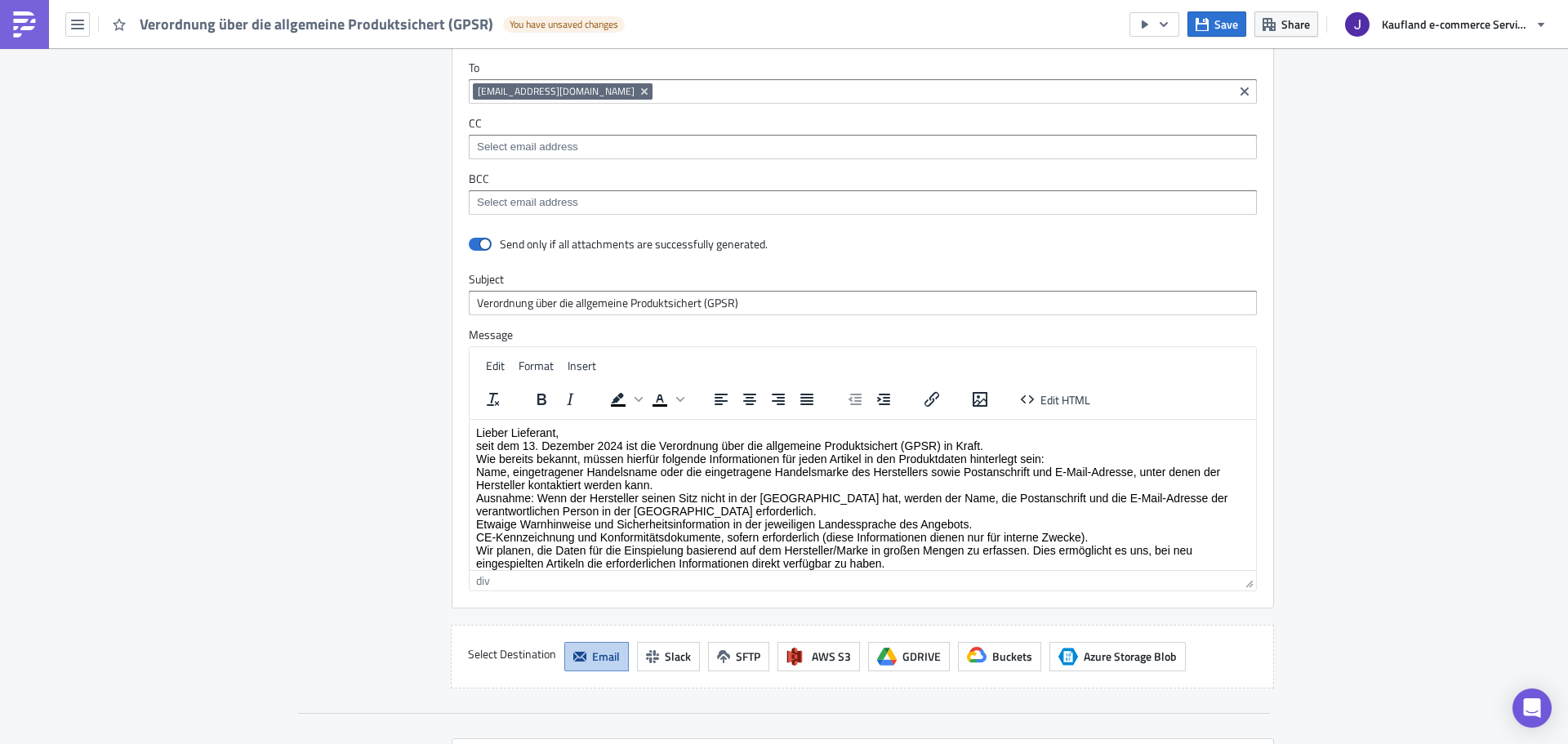
click at [547, 450] on div "Lieber Lieferant, seit dem 13. Dezember 2024 ist die Verordnung über die allgem…" at bounding box center [863, 524] width 773 height 196
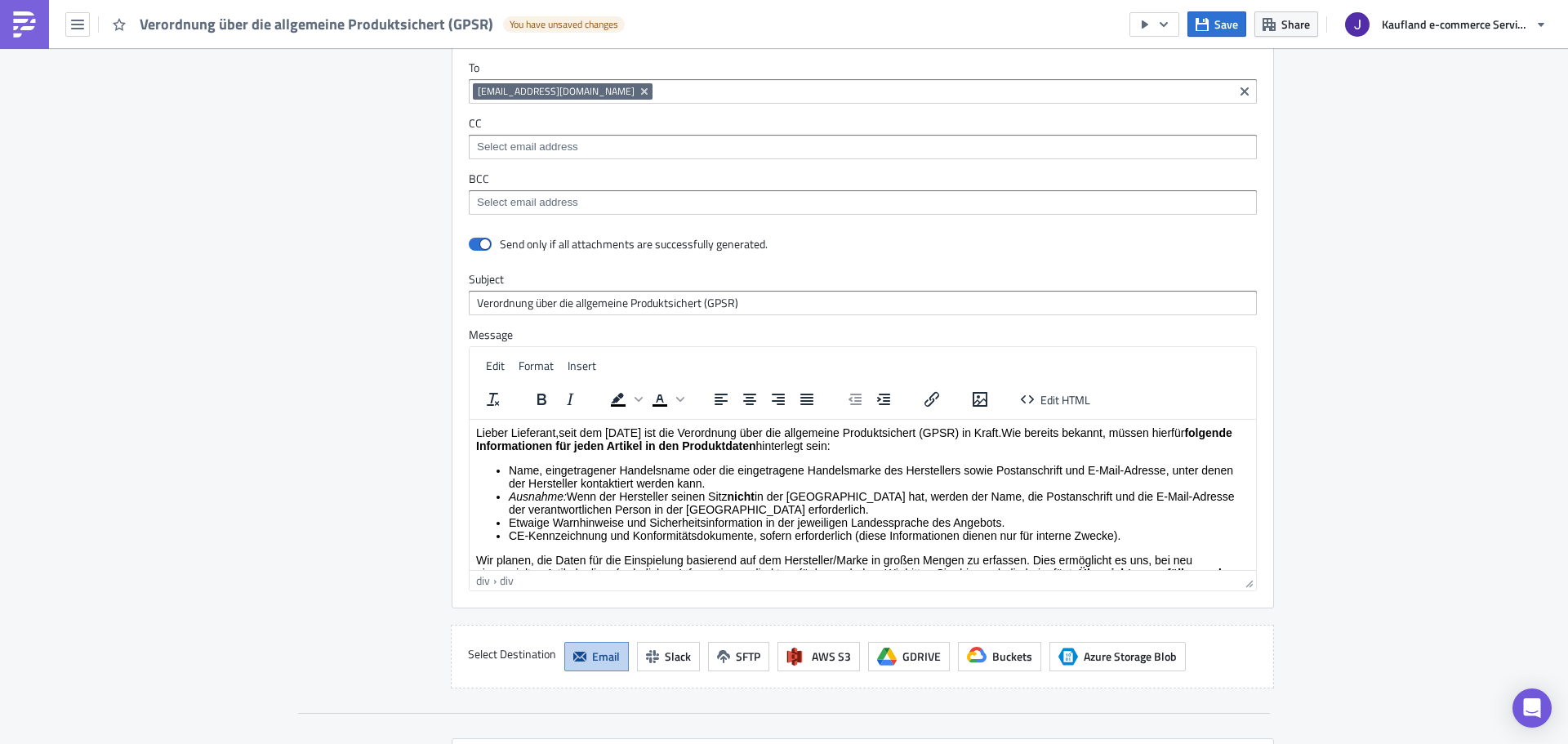
click at [568, 441] on strong "folgende Informationen für jeden Artikel in den Produktdaten" at bounding box center [854, 438] width 756 height 26
click at [561, 433] on div "Lieber Lieferant,seit dem 13. Dezember 2024 ist die Verordnung über die allgeme…" at bounding box center [863, 438] width 773 height 26
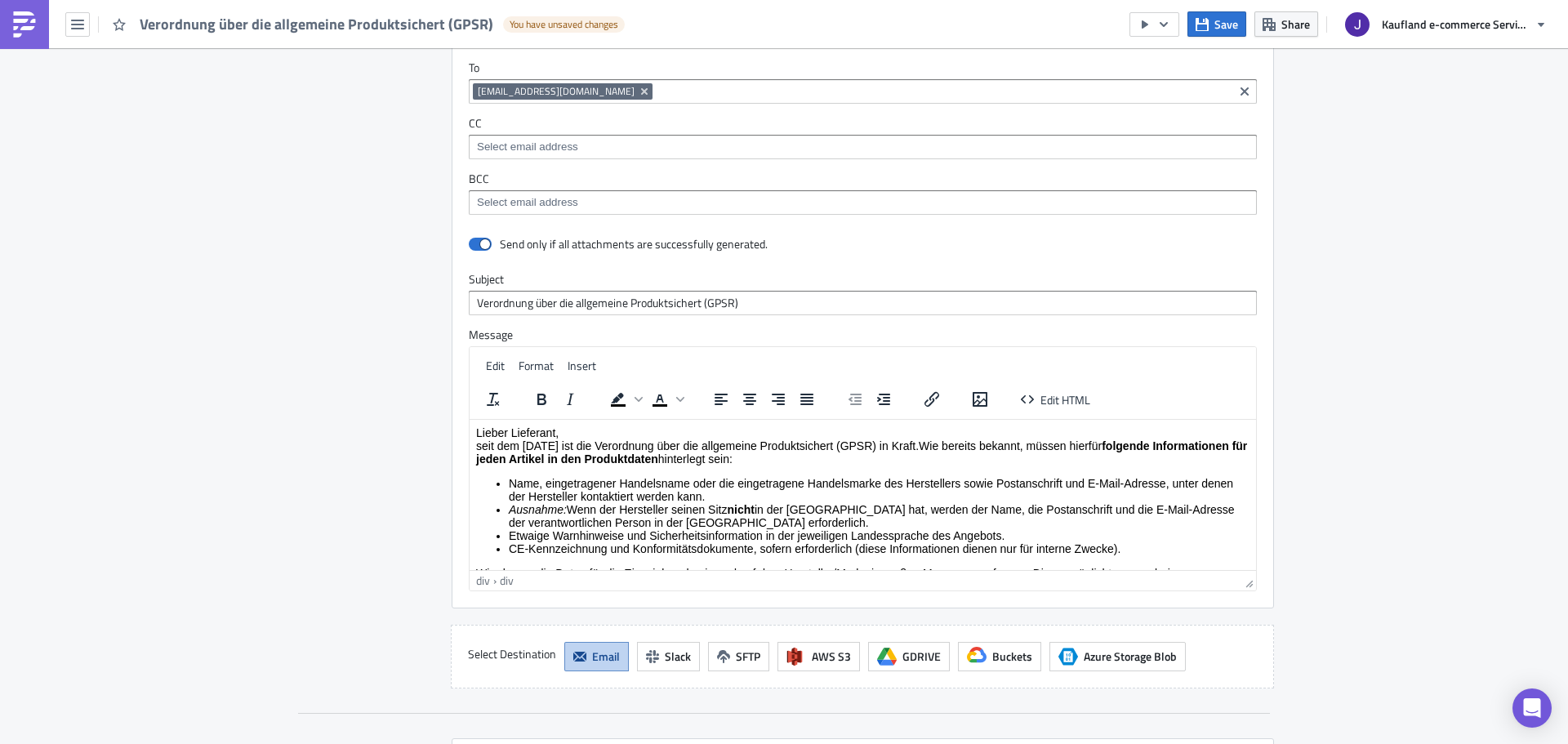
click at [986, 442] on div "seit dem 13. Dezember 2024 ist die Verordnung über die allgemeine Produktsicher…" at bounding box center [863, 451] width 773 height 26
click at [584, 473] on div "Lieber Lieferant, seit dem 13. Dezember 2024 ist die Verordnung über die allgem…" at bounding box center [863, 528] width 773 height 206
click at [592, 468] on div "Lieber Lieferant, seit dem 13. Dezember 2024 ist die Verordnung über die allgem…" at bounding box center [863, 528] width 773 height 206
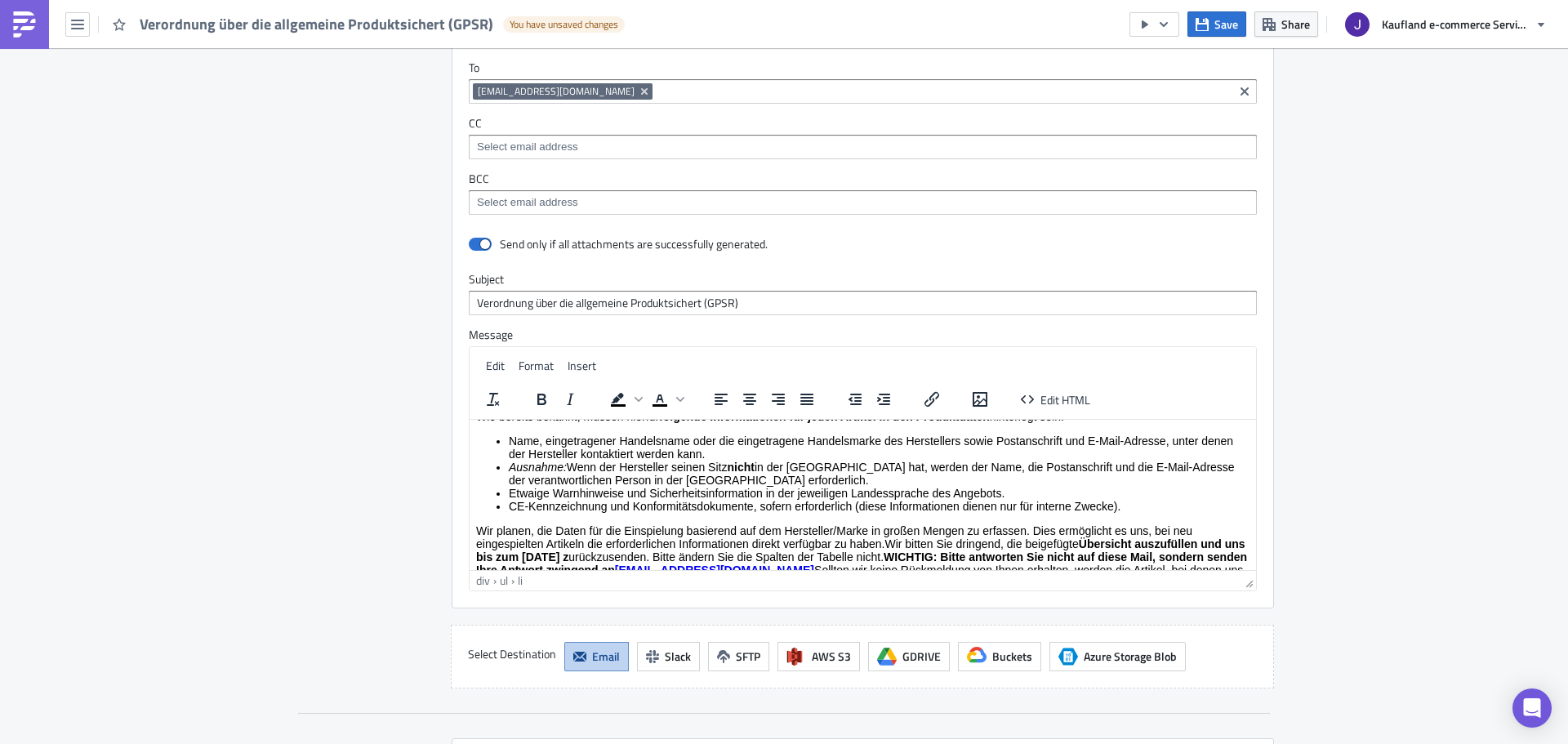
scroll to position [68, 0]
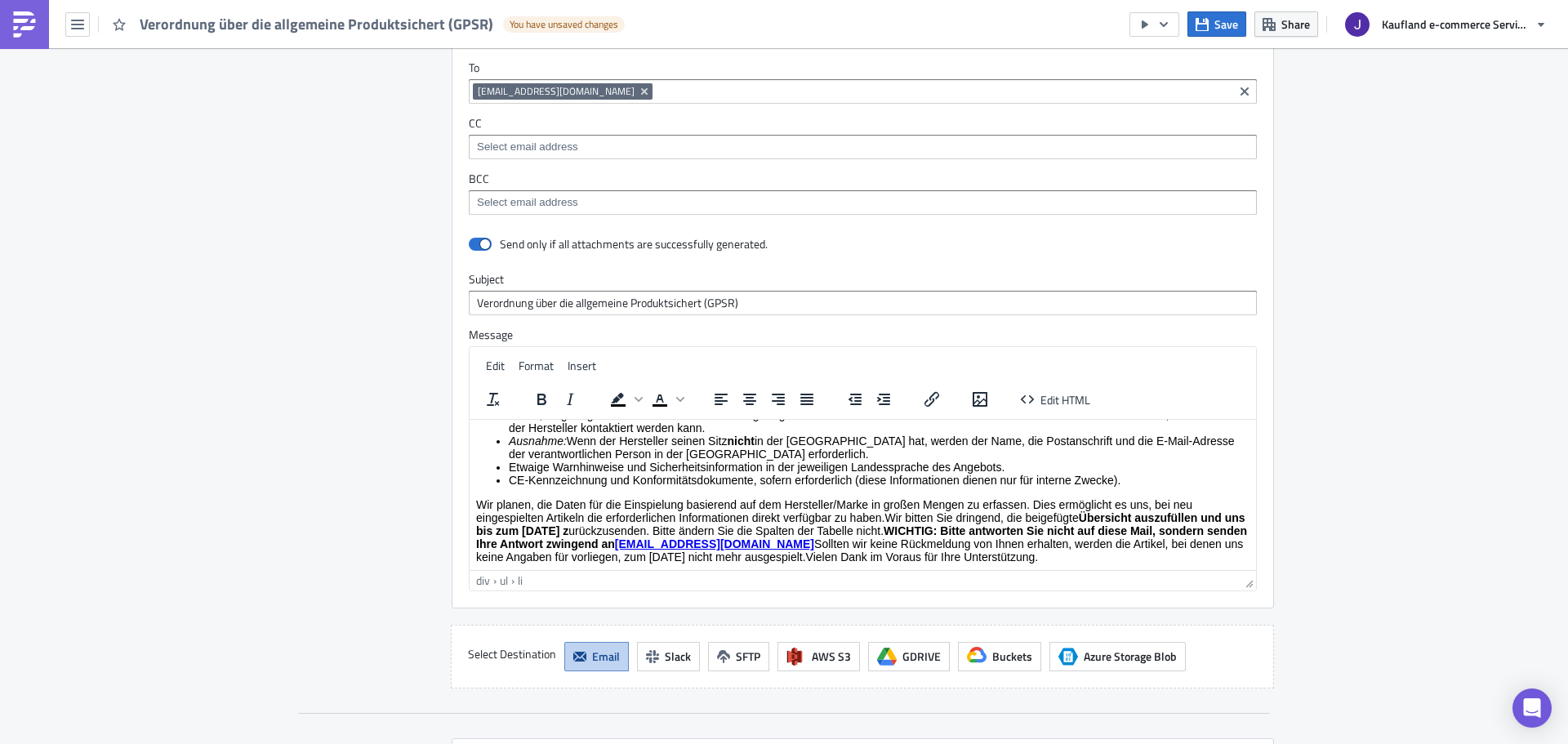
click at [1037, 500] on div "Wir planen, die Daten für die Einspielung basierend auf dem Hersteller/Marke in…" at bounding box center [863, 530] width 773 height 65
click at [1034, 503] on div "Wir planen, die Daten für die Einspielung basierend auf dem Hersteller/Marke in…" at bounding box center [863, 530] width 773 height 65
click at [878, 513] on div "Wir planen, die Daten für die Einspielung basierend auf dem Hersteller/Marke in…" at bounding box center [863, 530] width 773 height 65
click at [883, 514] on div "Wir planen, die Daten für die Einspielung basierend auf dem Hersteller/Marke in…" at bounding box center [863, 530] width 773 height 65
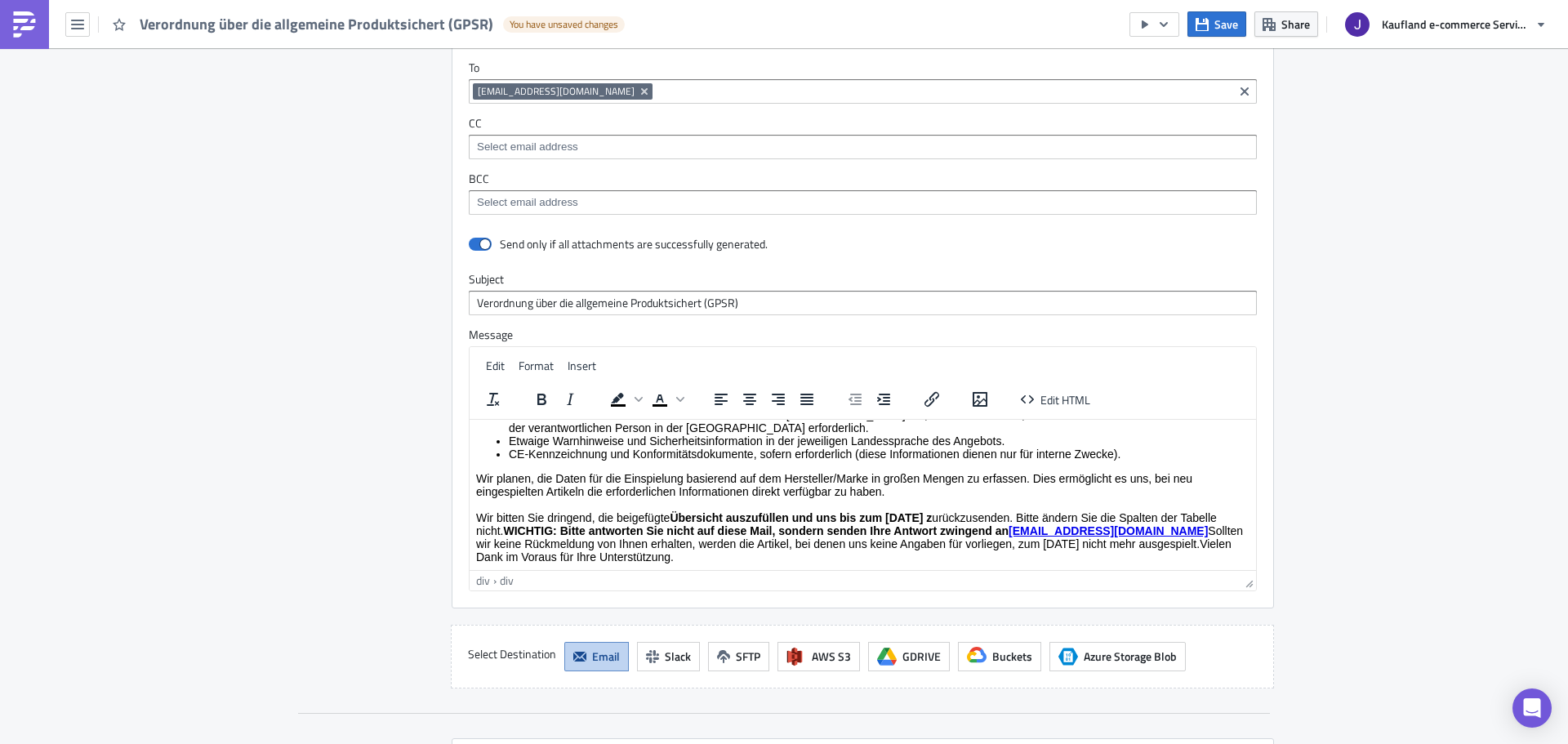
scroll to position [82, 0]
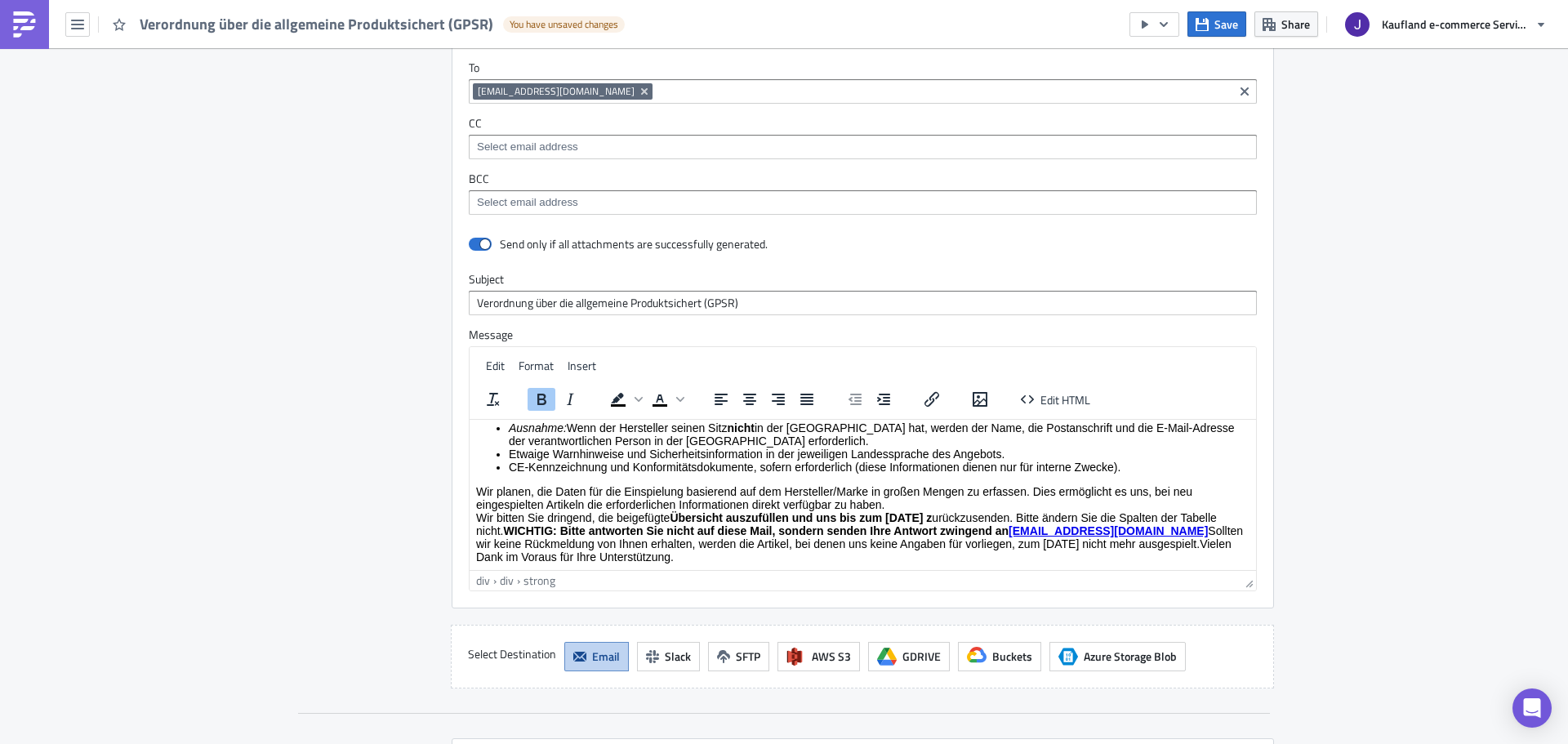
click at [932, 516] on strong "Übersicht auszufüllen und uns bis zum 9. September 2025 z" at bounding box center [800, 518] width 262 height 13
click at [541, 397] on icon "Bold" at bounding box center [542, 399] width 19 height 19
click at [1145, 518] on div "Wir bitten Sie dringend, die beigefügte Übersicht auszufüllen und uns bis zum 9…" at bounding box center [863, 537] width 773 height 52
click at [565, 527] on strong "WICHTIG: Bitte antworten Sie nicht auf diese Mail, sondern senden Ihre Antwort …" at bounding box center [755, 530] width 505 height 13
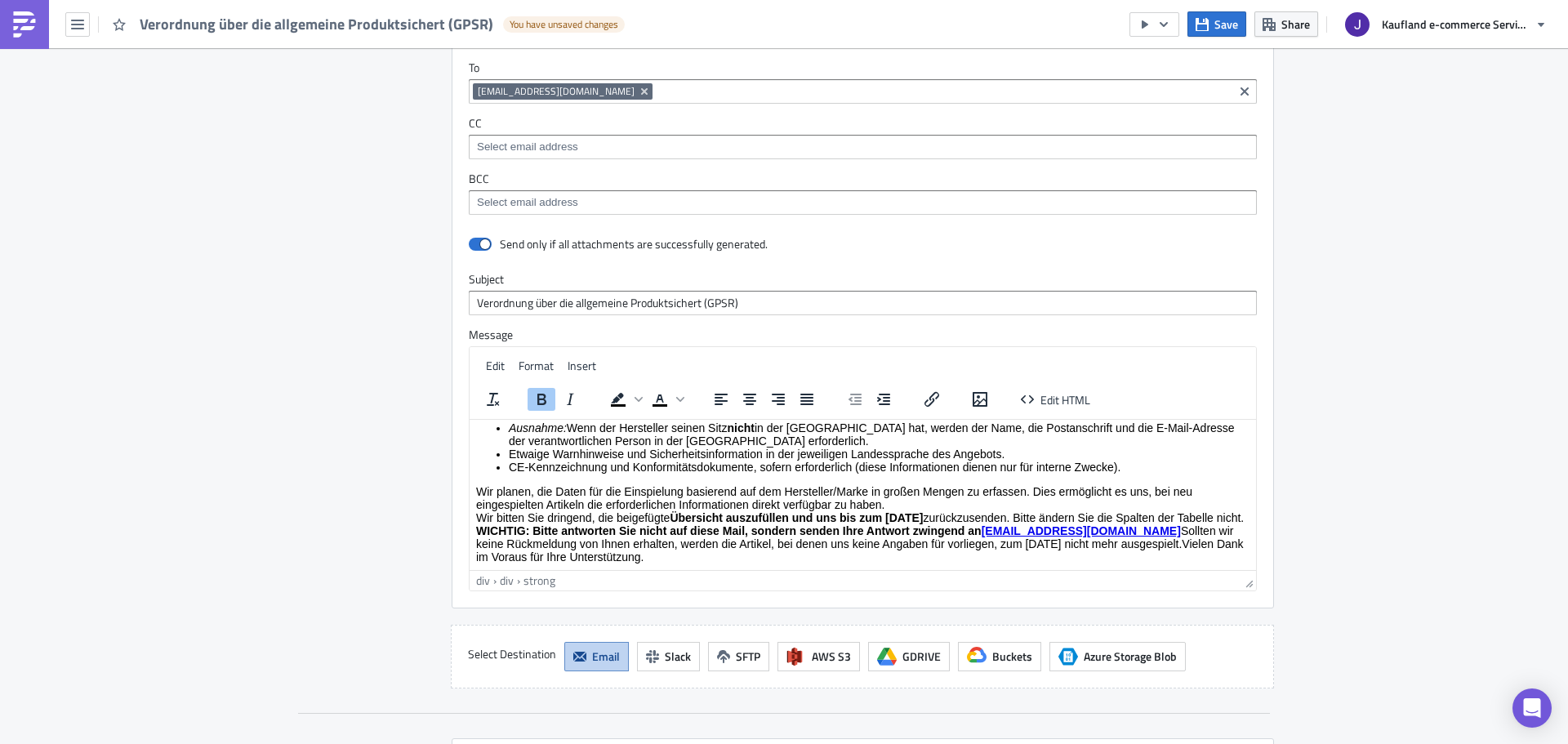
click at [570, 541] on div "WICHTIG: Bitte antworten Sie nicht auf diese Mail, sondern senden Ihre Antwort …" at bounding box center [863, 543] width 773 height 39
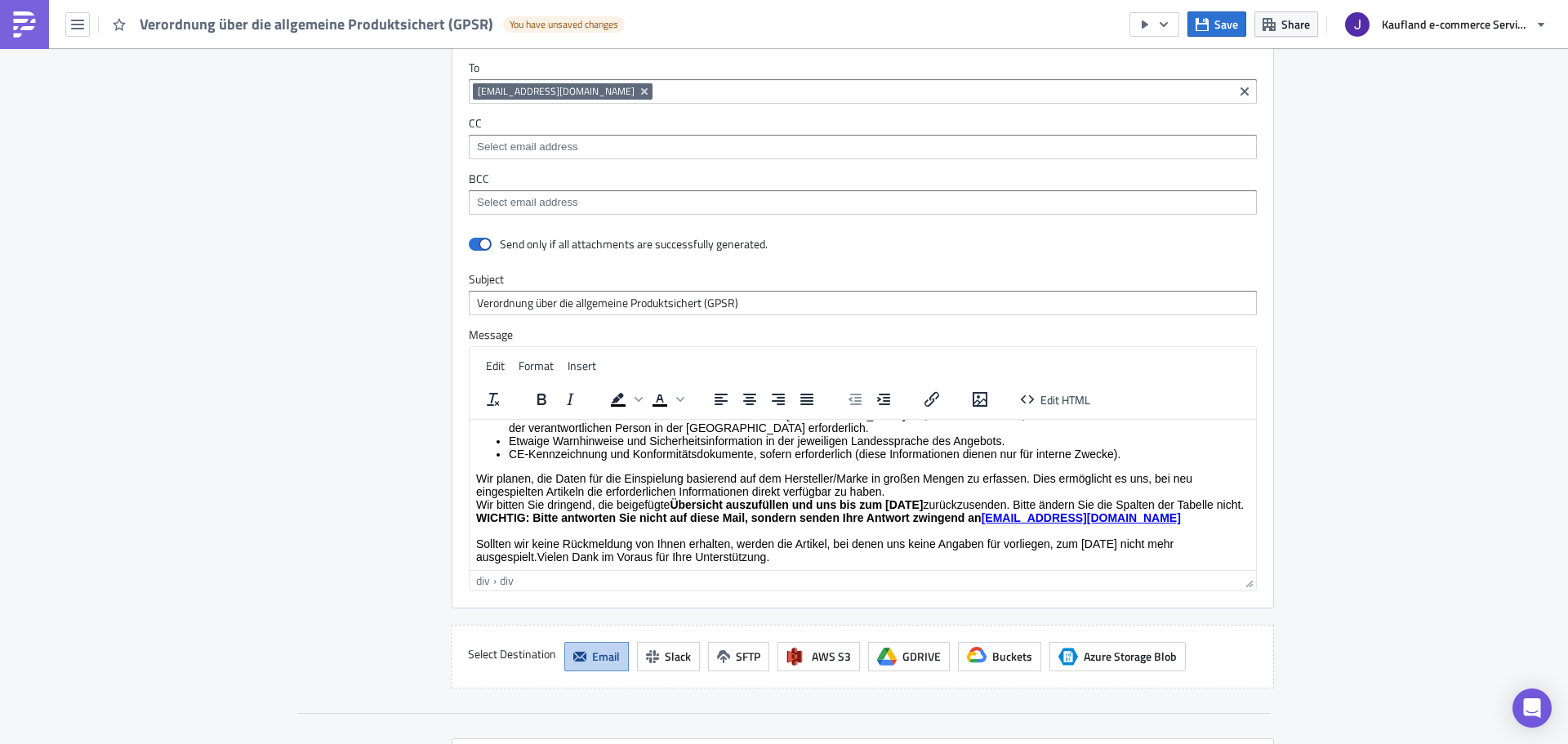
scroll to position [108, 0]
click at [469, 515] on html "Lieber Lieferant, seit dem 13. Dezember 2024 ist die Verordnung über die allgem…" at bounding box center [862, 447] width 786 height 245
click at [472, 516] on html "Lieber Lieferant, seit dem 13. Dezember 2024 ist die Verordnung über die allgem…" at bounding box center [862, 447] width 786 height 245
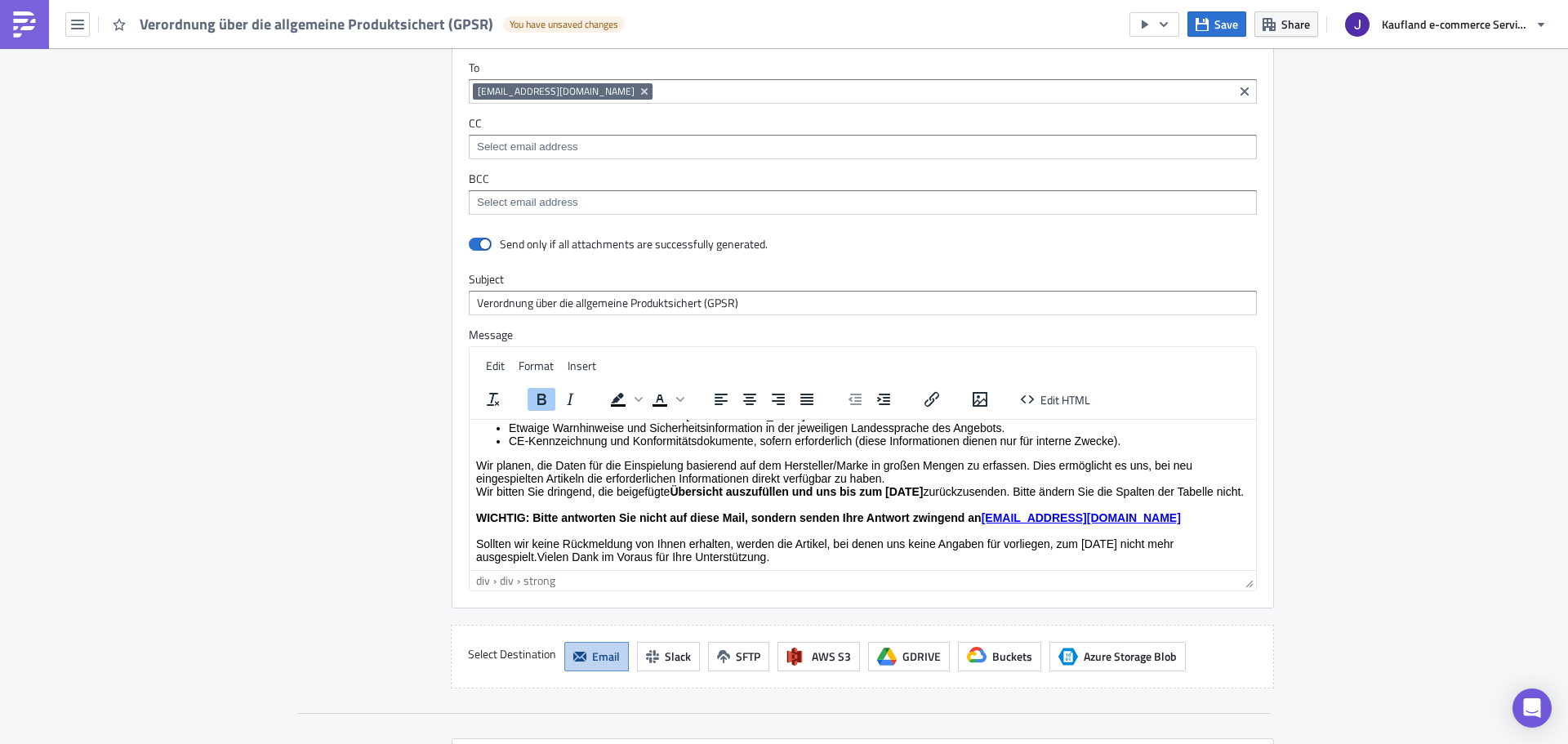
scroll to position [121, 0]
click at [542, 552] on div "Sollten wir keine Rückmeldung von Ihnen erhalten, werden die Artikel, bei denen…" at bounding box center [863, 550] width 773 height 26
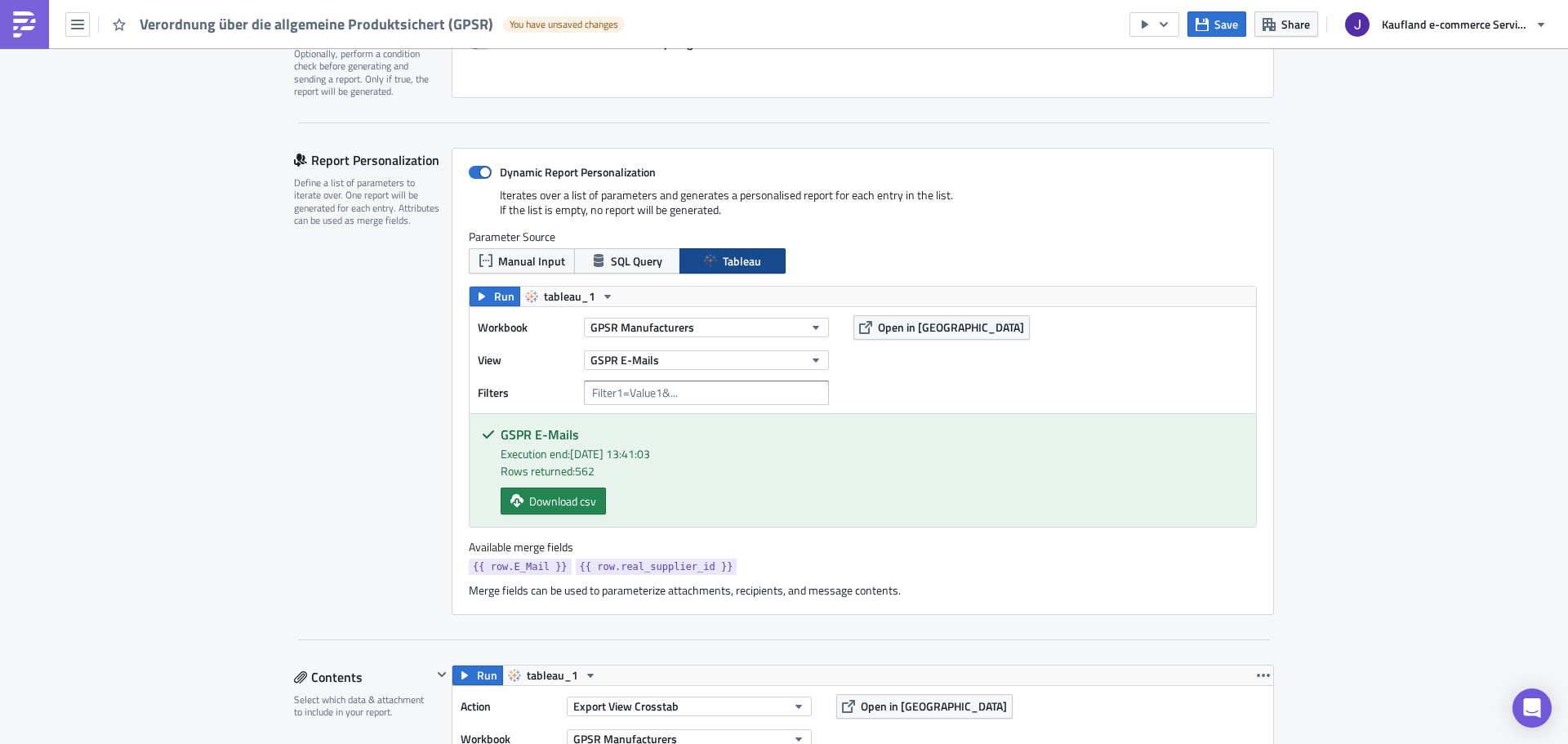
scroll to position [572, 0]
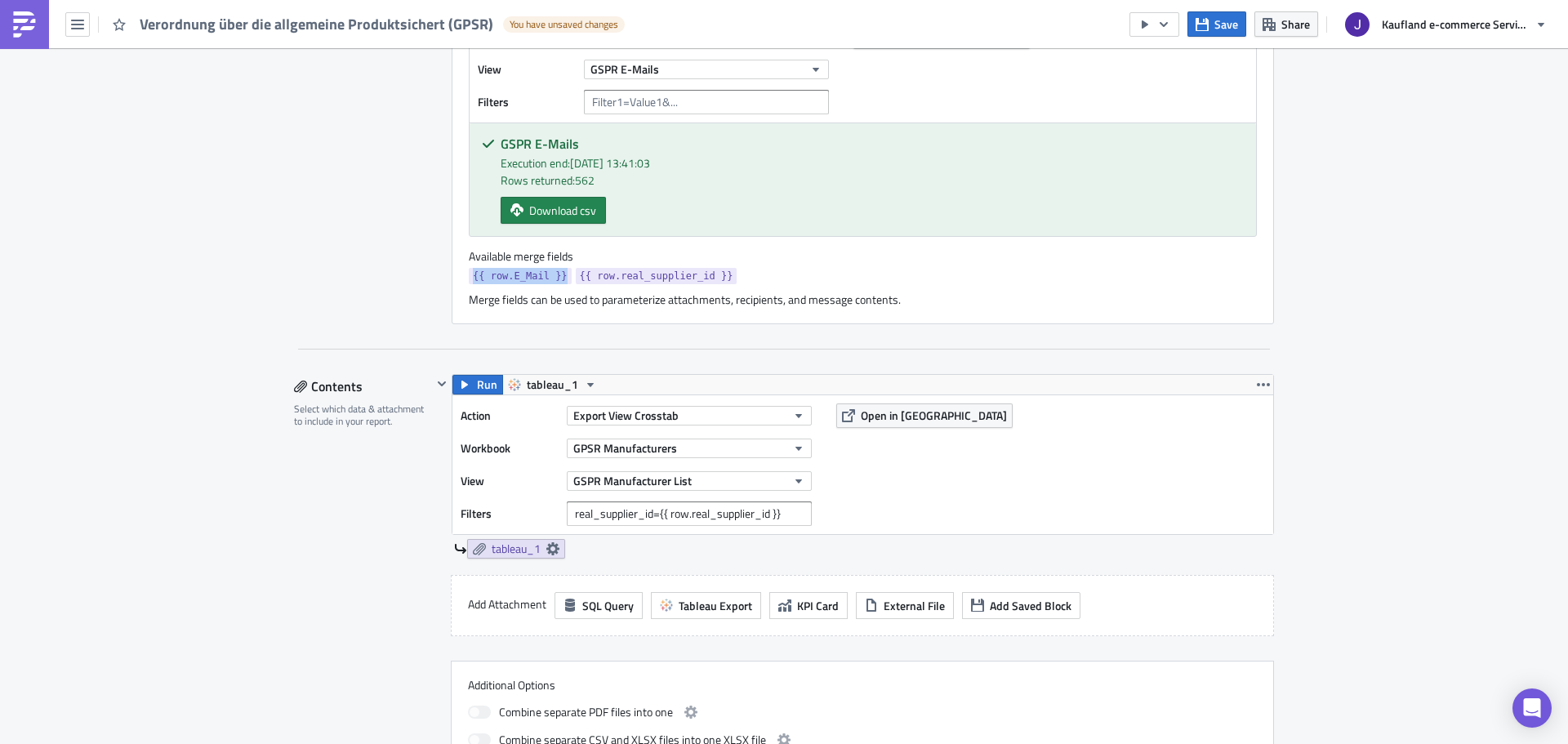
drag, startPoint x: 459, startPoint y: 275, endPoint x: 552, endPoint y: 269, distance: 93.2
click at [552, 269] on div "Dynamic Report Personalization Iterates over a list of parameters and generates…" at bounding box center [862, 90] width 822 height 468
copy span "{{ row.E_Mail }}"
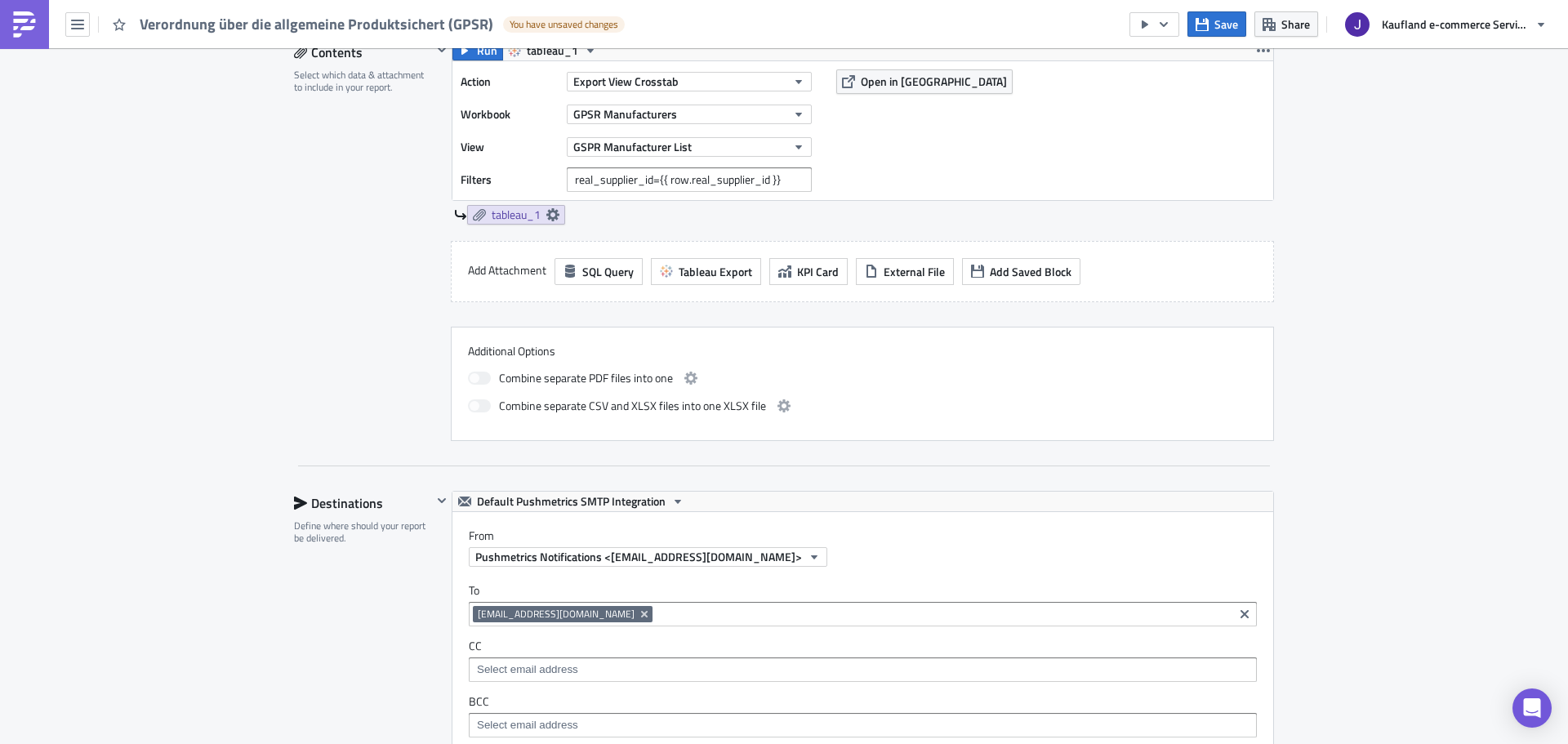
scroll to position [1225, 0]
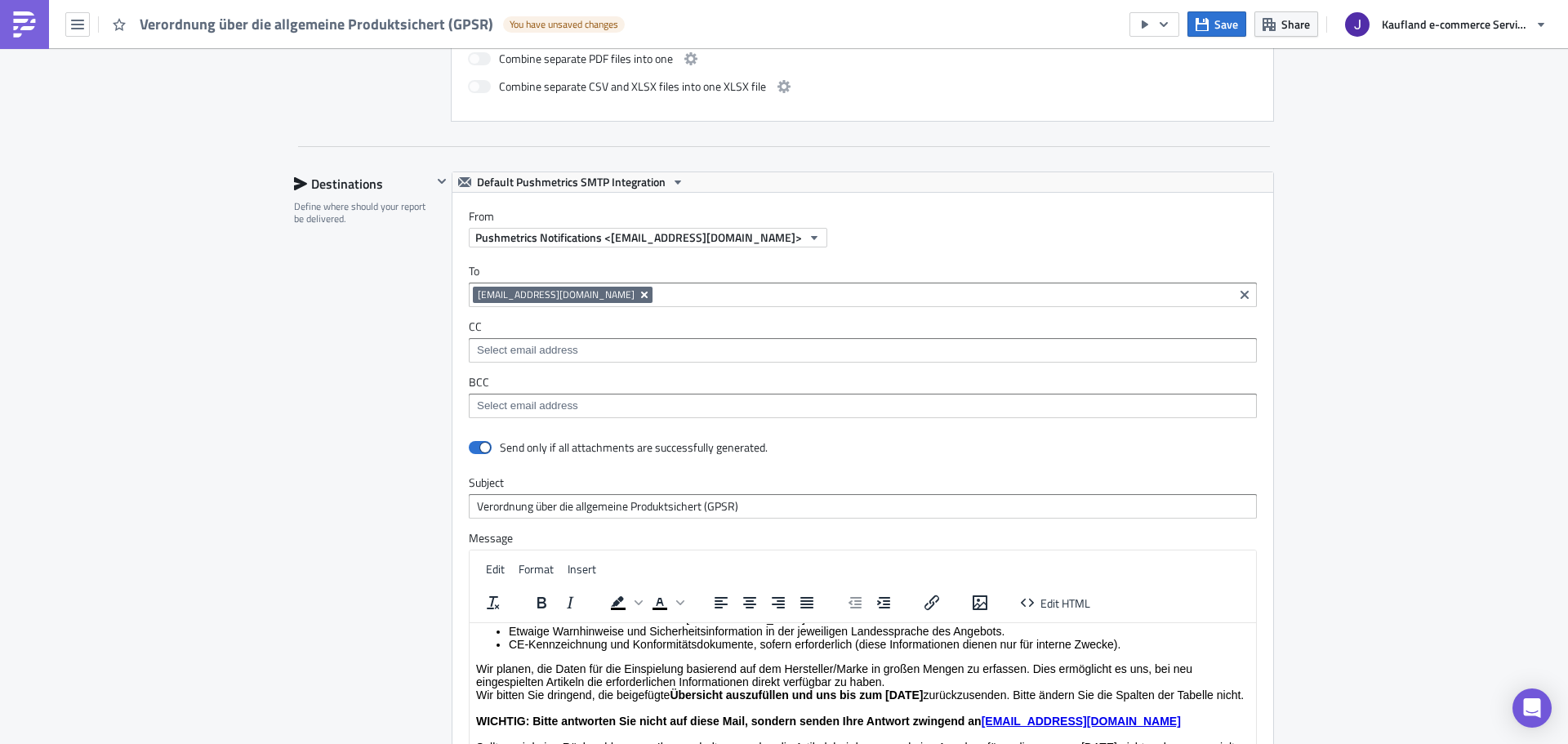
click at [651, 295] on icon "Remove Tag" at bounding box center [645, 295] width 13 height 13
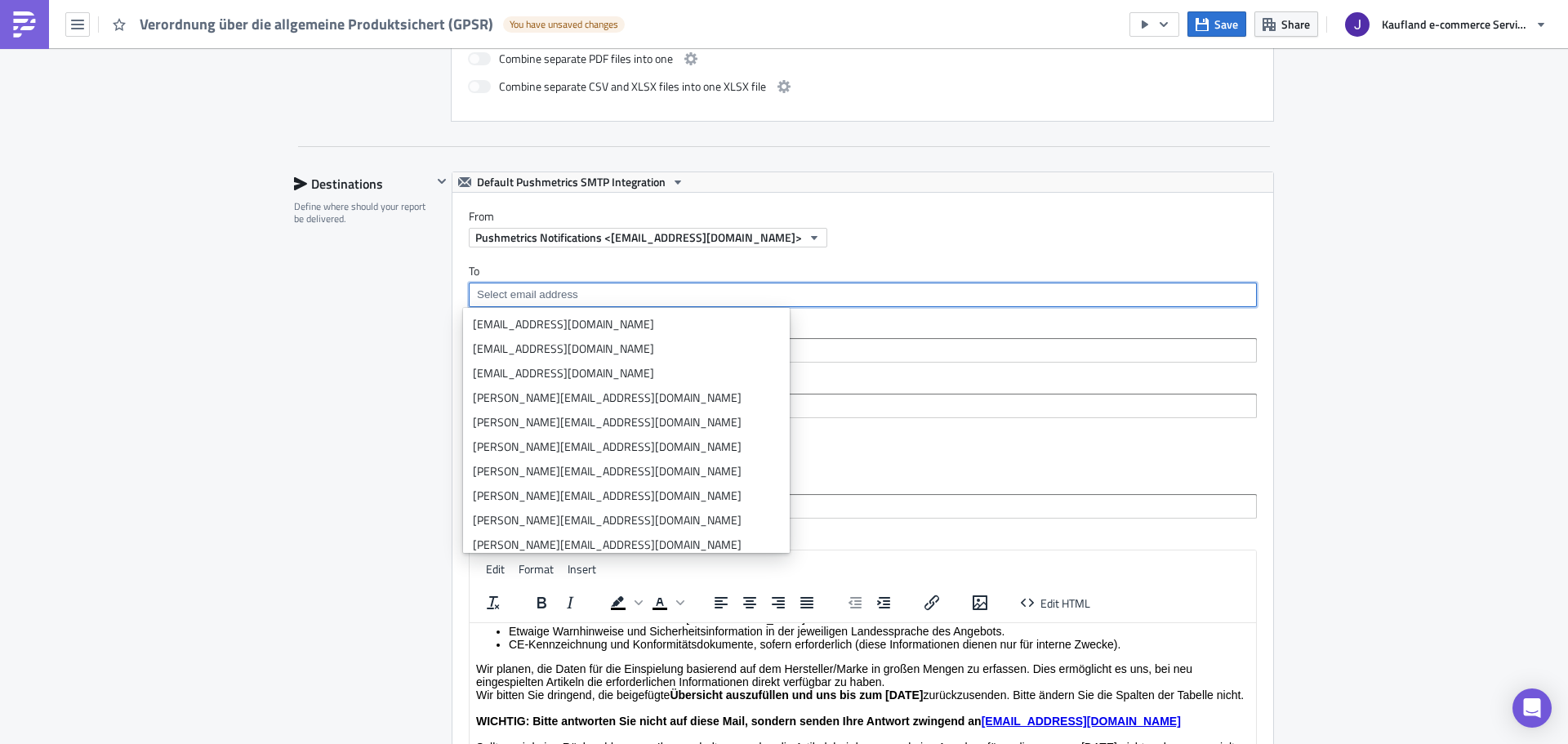
paste input "{{ row.E_Mail }}"
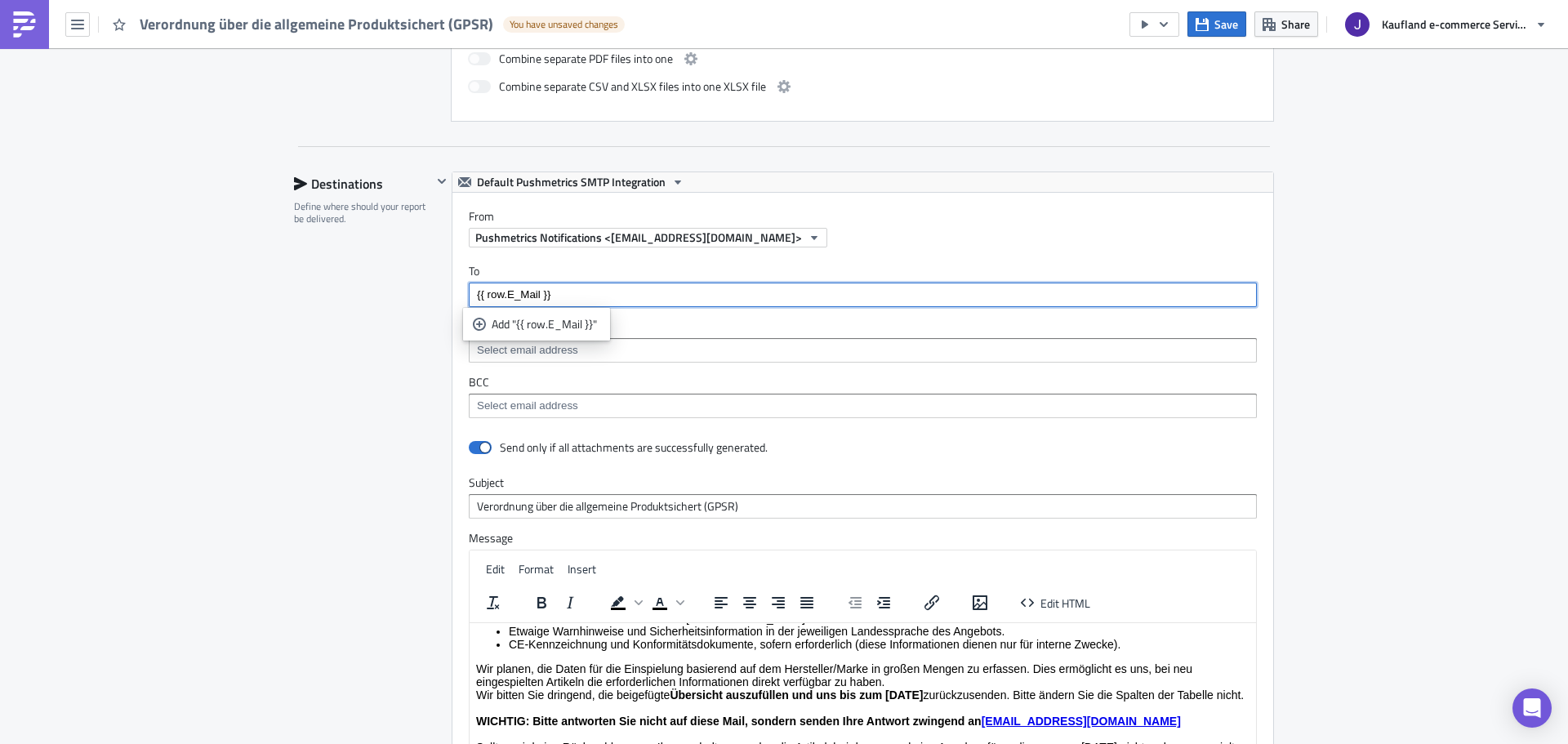
type input "{{ row.E_Mail }}"
click at [664, 350] on input at bounding box center [861, 350] width 778 height 16
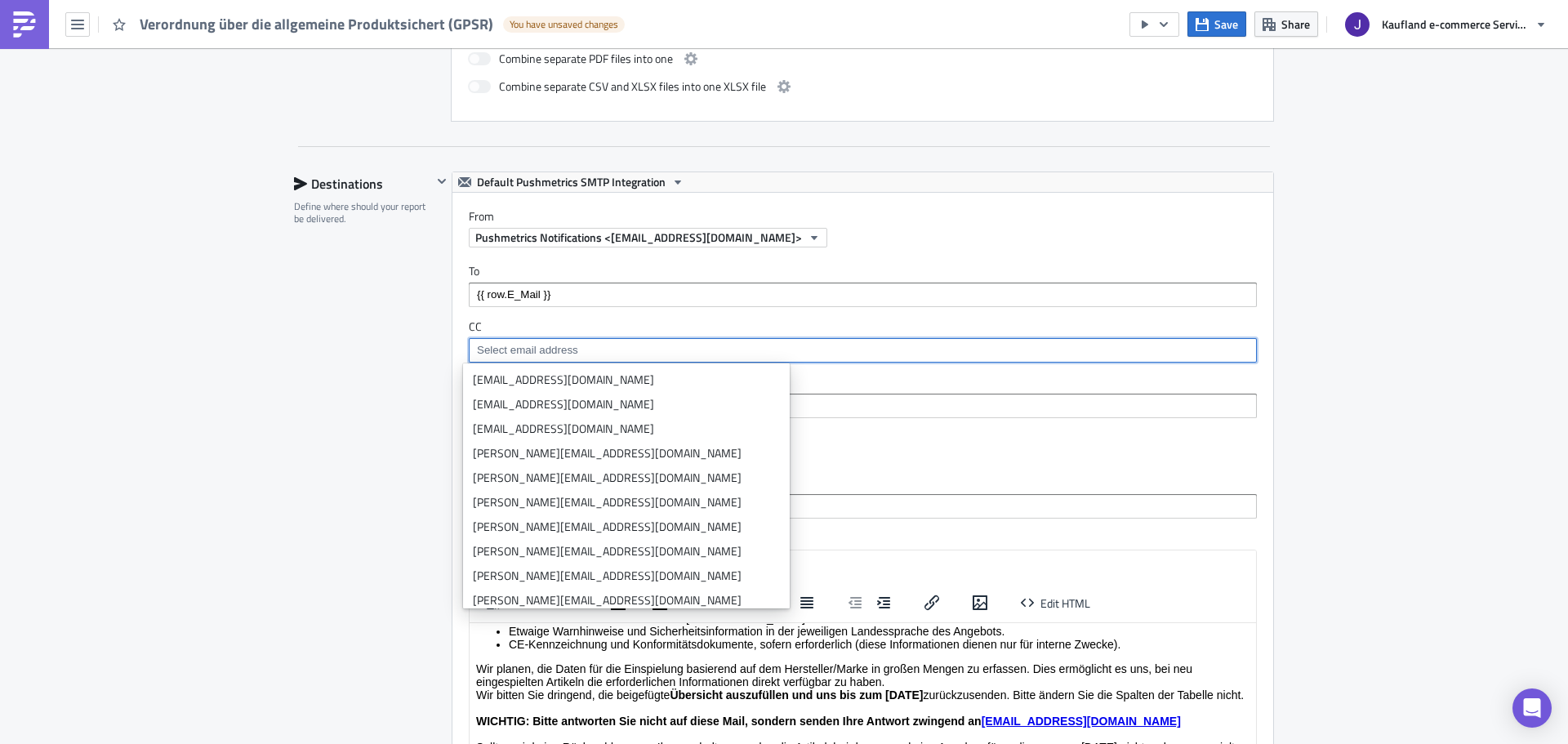
click at [570, 294] on input "{{ row.E_Mail }}" at bounding box center [861, 295] width 778 height 16
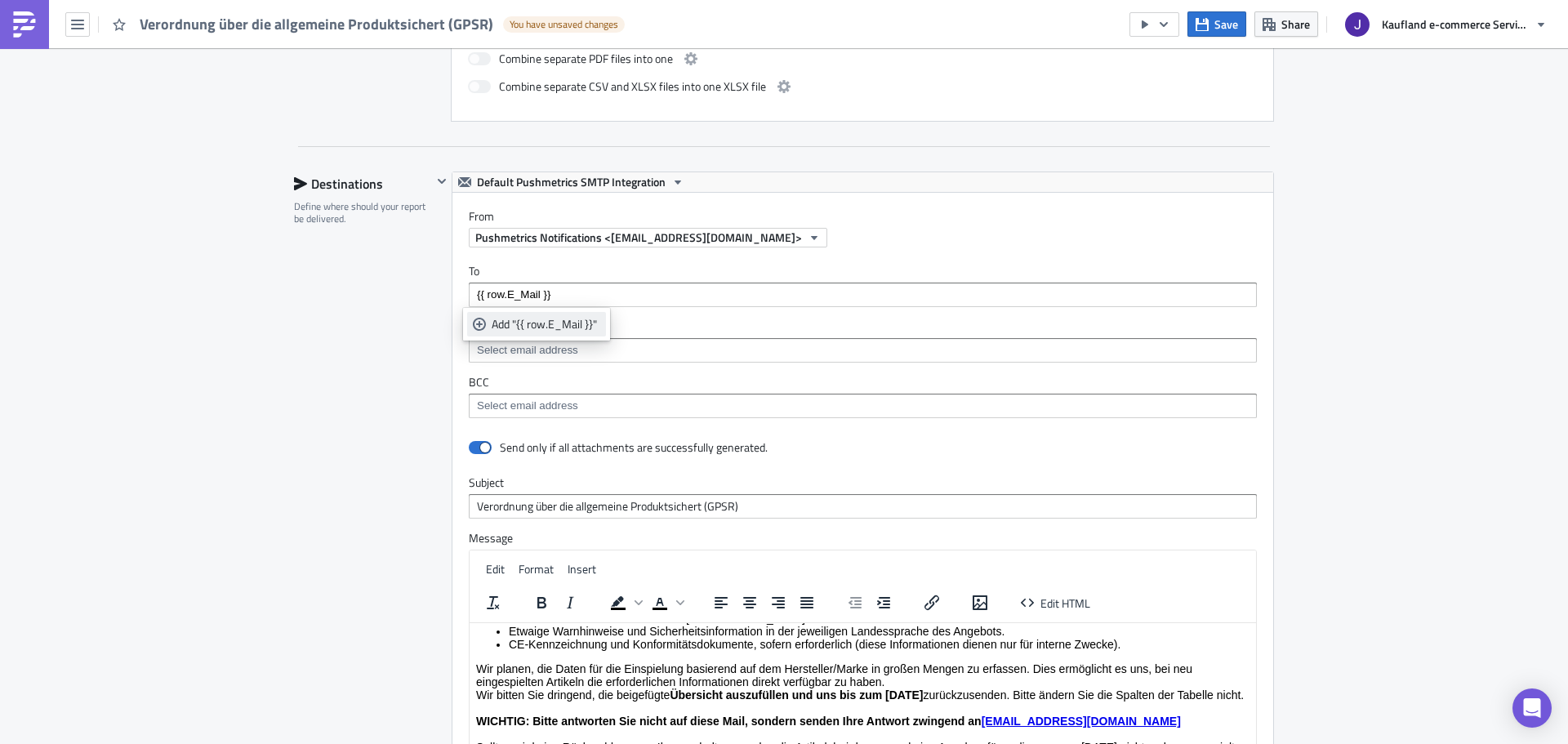
click at [536, 322] on div "Add "{{ row.E_Mail }}"" at bounding box center [545, 324] width 109 height 16
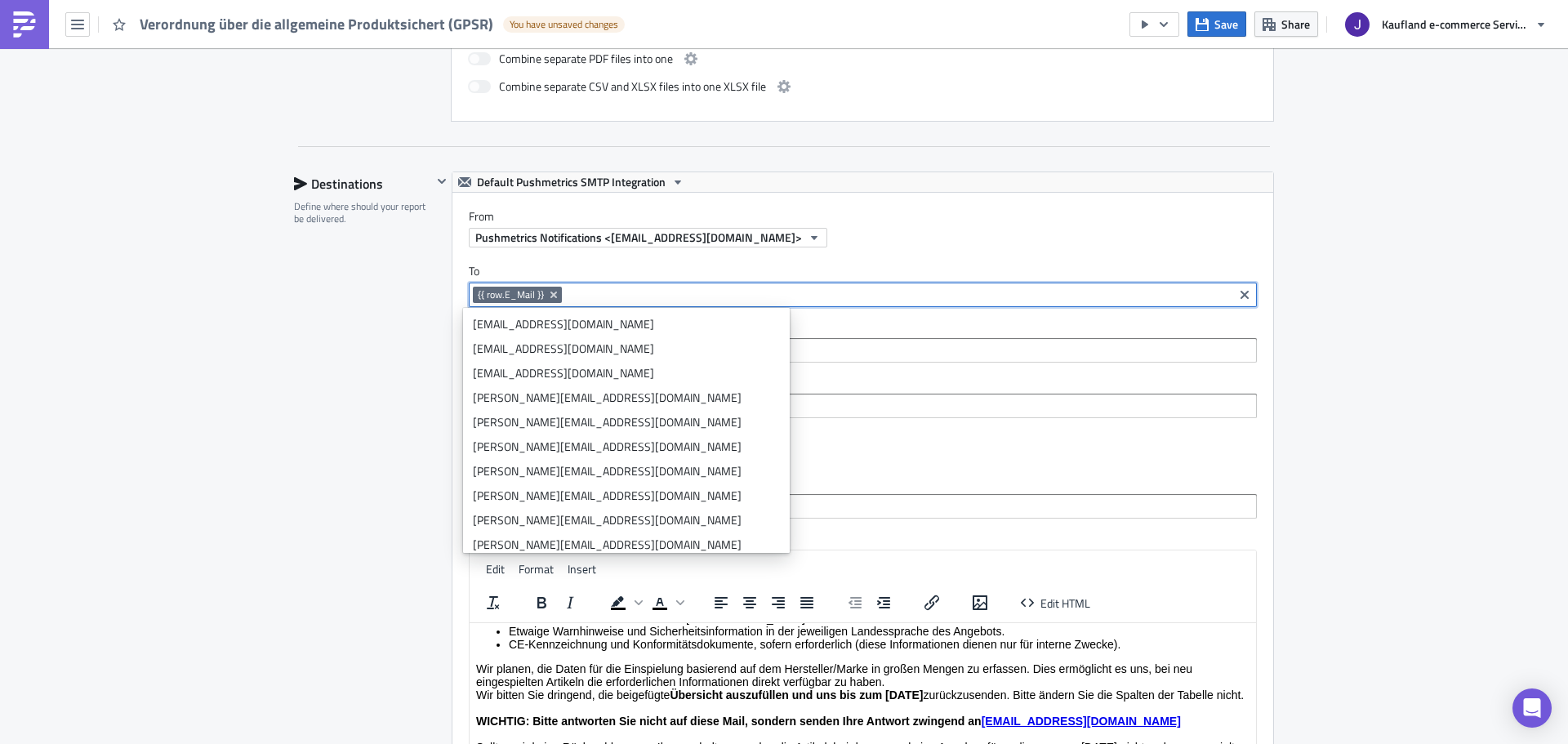
click at [845, 368] on div "To {{ row.E_Mail }} {{ row.E_Mail }} CC BCC" at bounding box center [862, 341] width 821 height 187
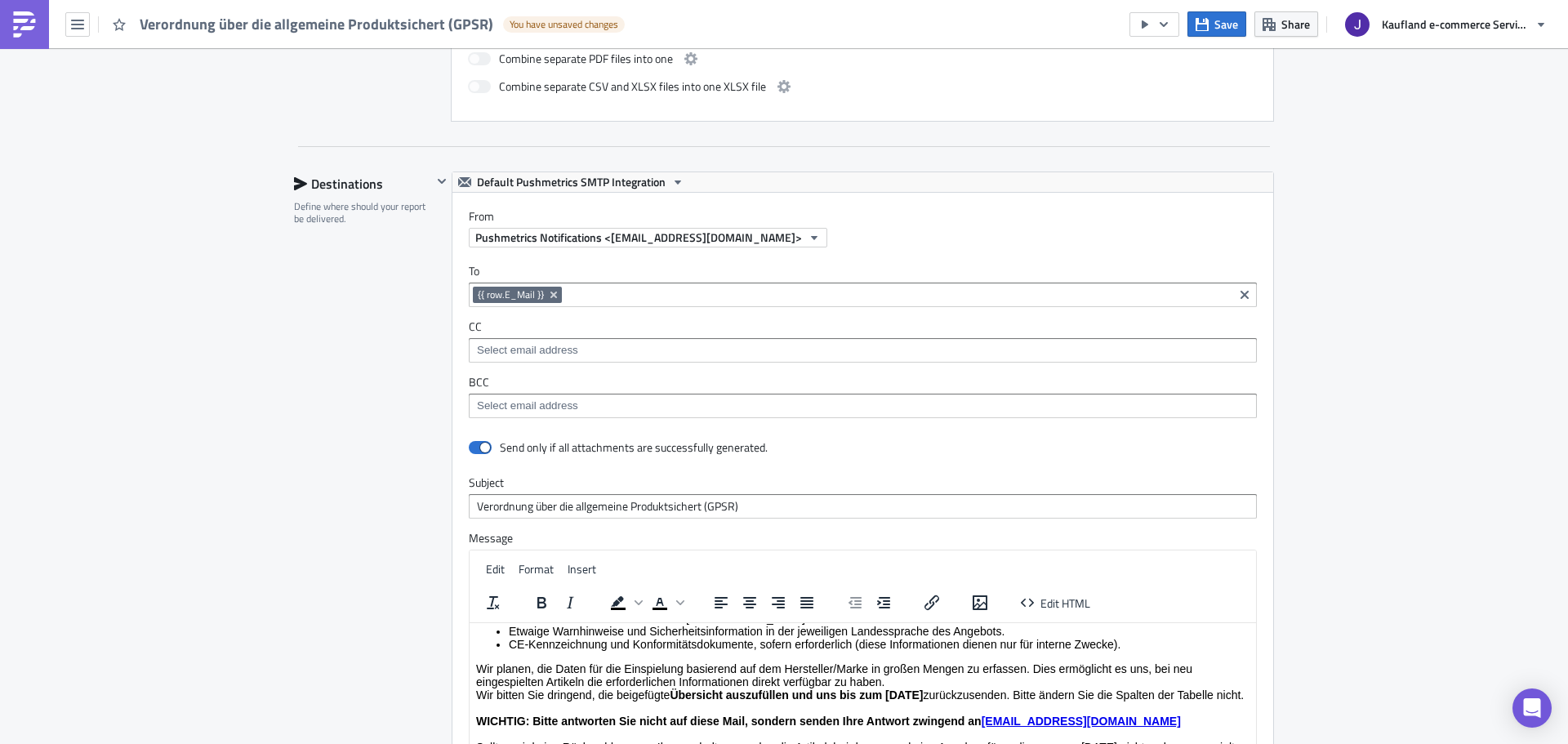
click at [831, 354] on input at bounding box center [861, 350] width 778 height 16
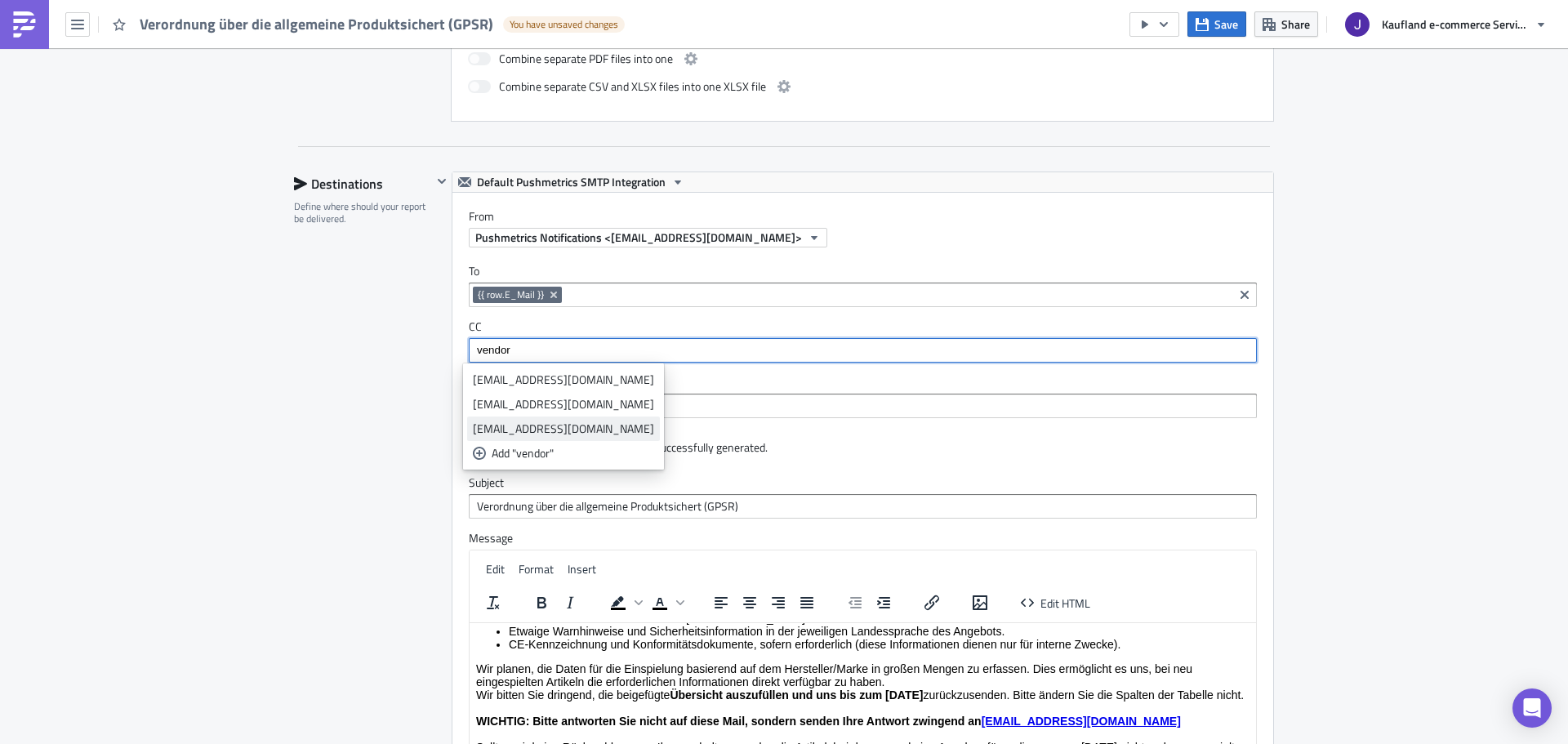
type input "vendor"
click at [548, 424] on div "vendor-support@kaufland-ecommerce.com" at bounding box center [563, 428] width 181 height 16
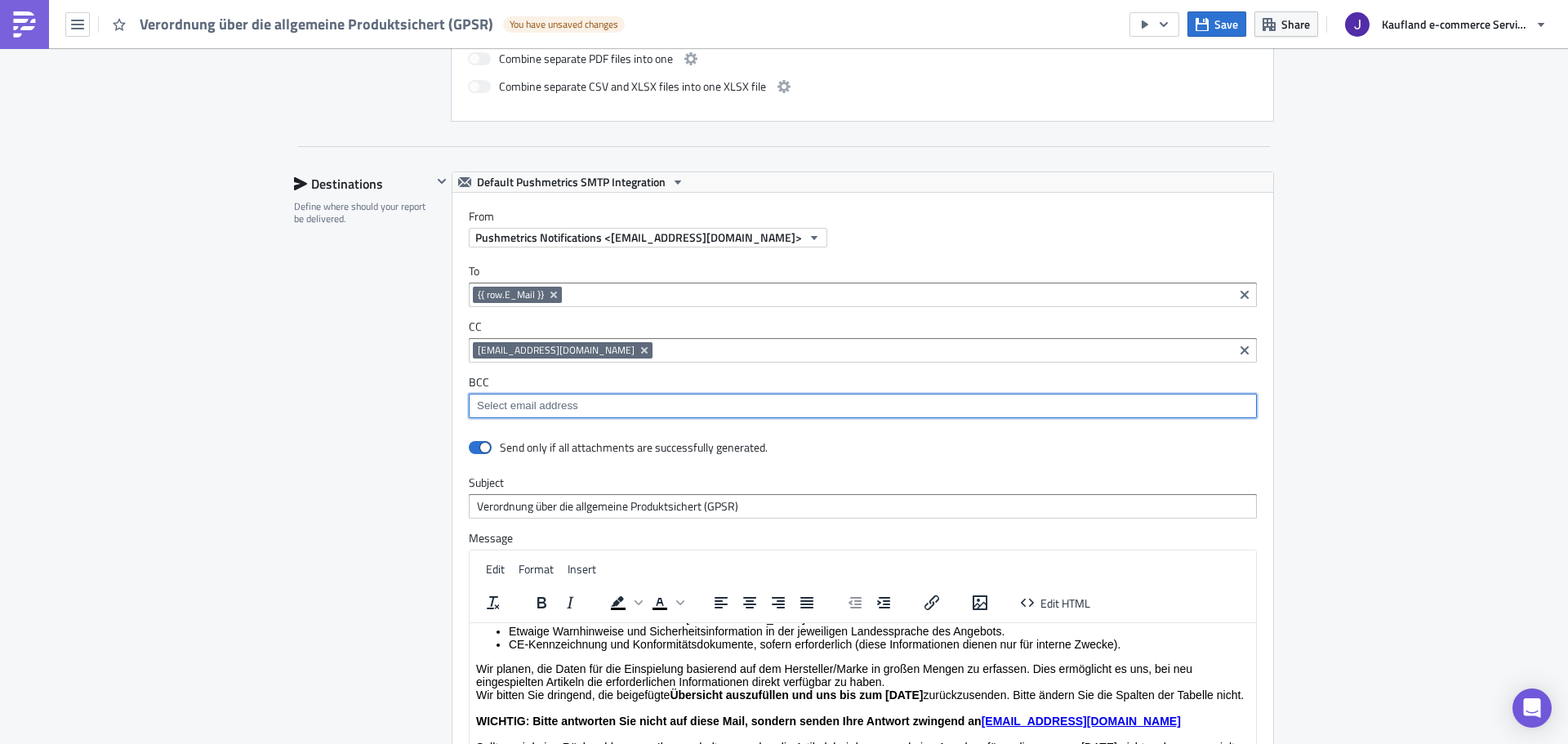
click at [939, 411] on input at bounding box center [861, 405] width 778 height 16
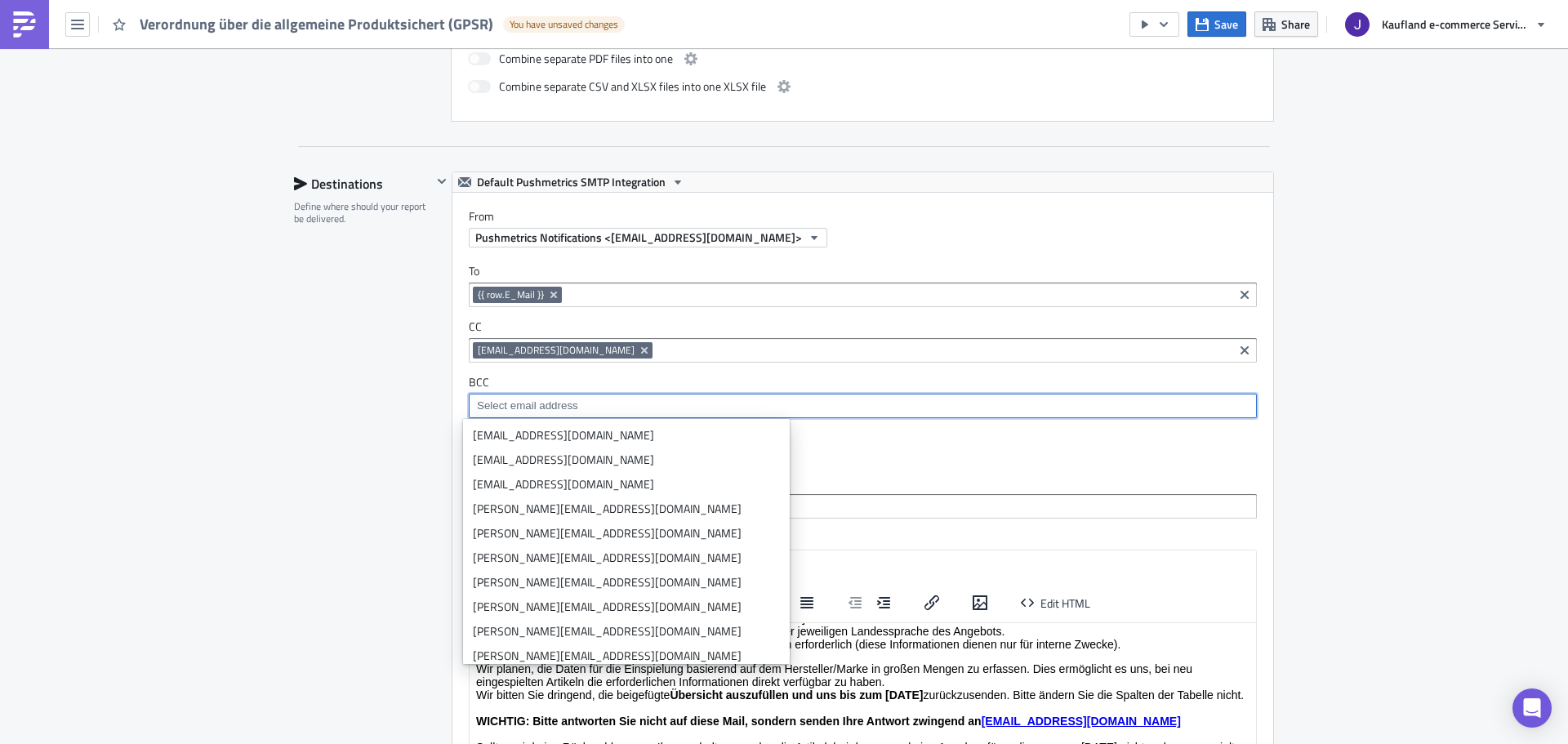
click at [377, 405] on div "Destinations Define where should your report be delivered." at bounding box center [363, 531] width 138 height 721
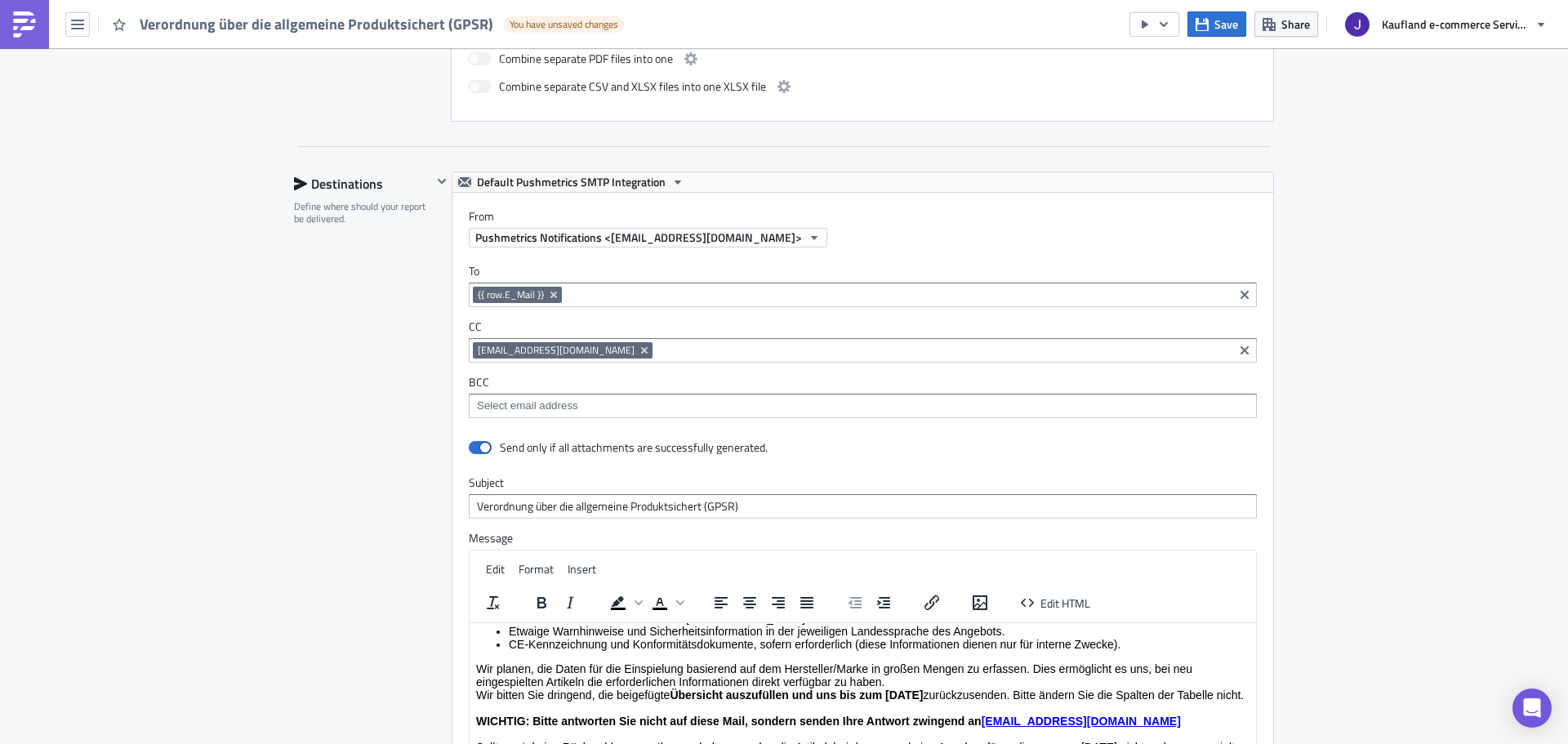
click at [489, 402] on input at bounding box center [861, 405] width 778 height 16
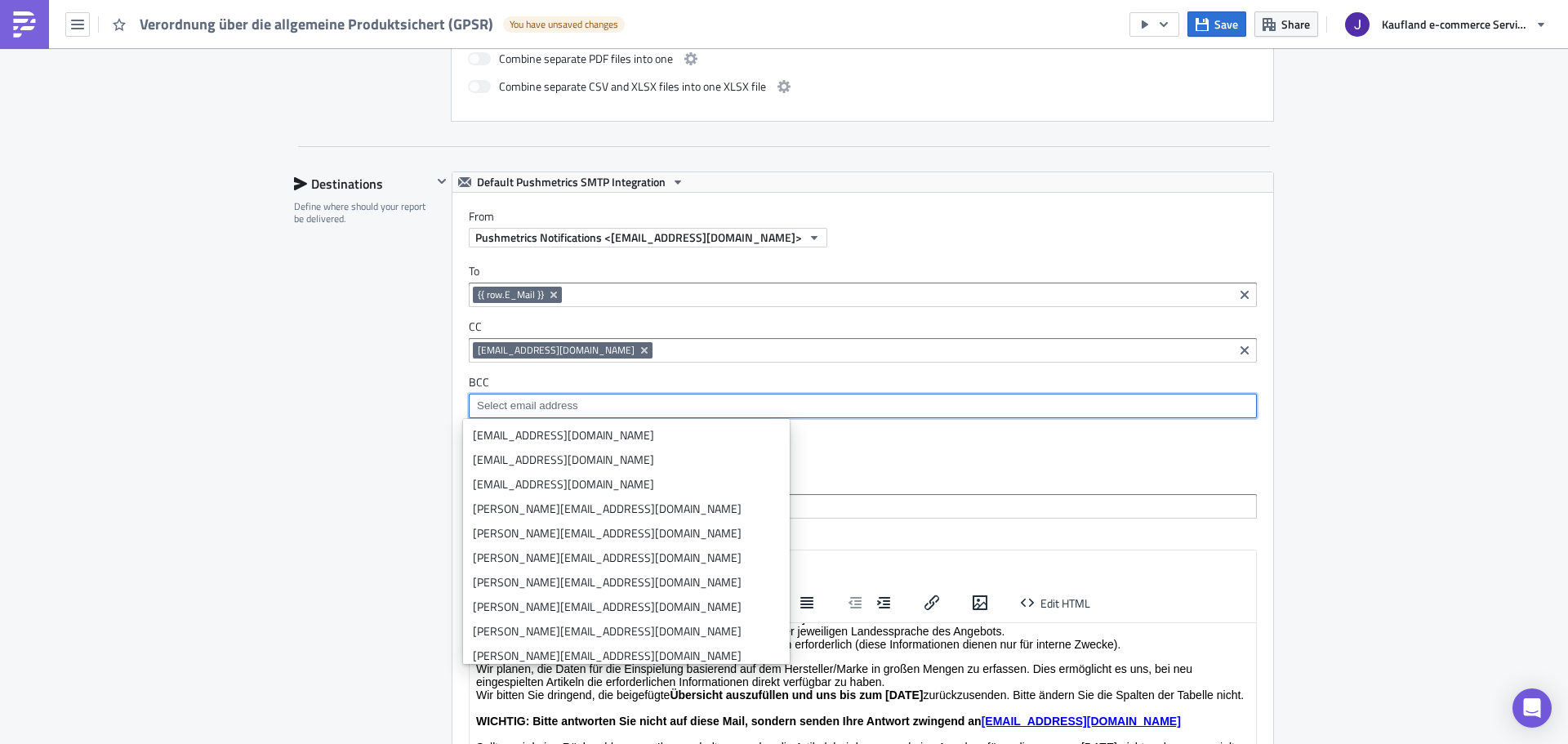
click at [386, 406] on div "Destinations Define where should your report be delivered." at bounding box center [363, 531] width 138 height 721
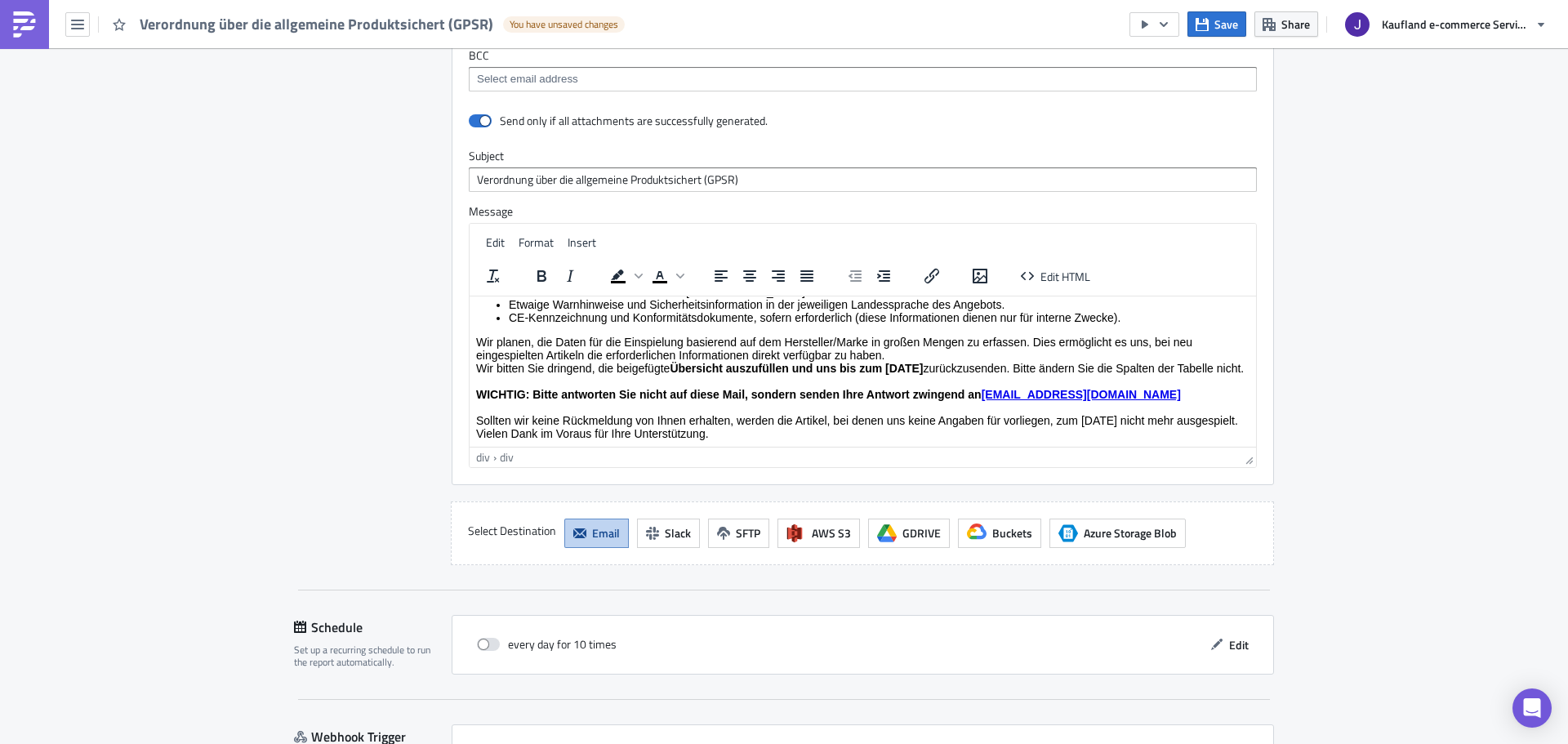
scroll to position [1674, 0]
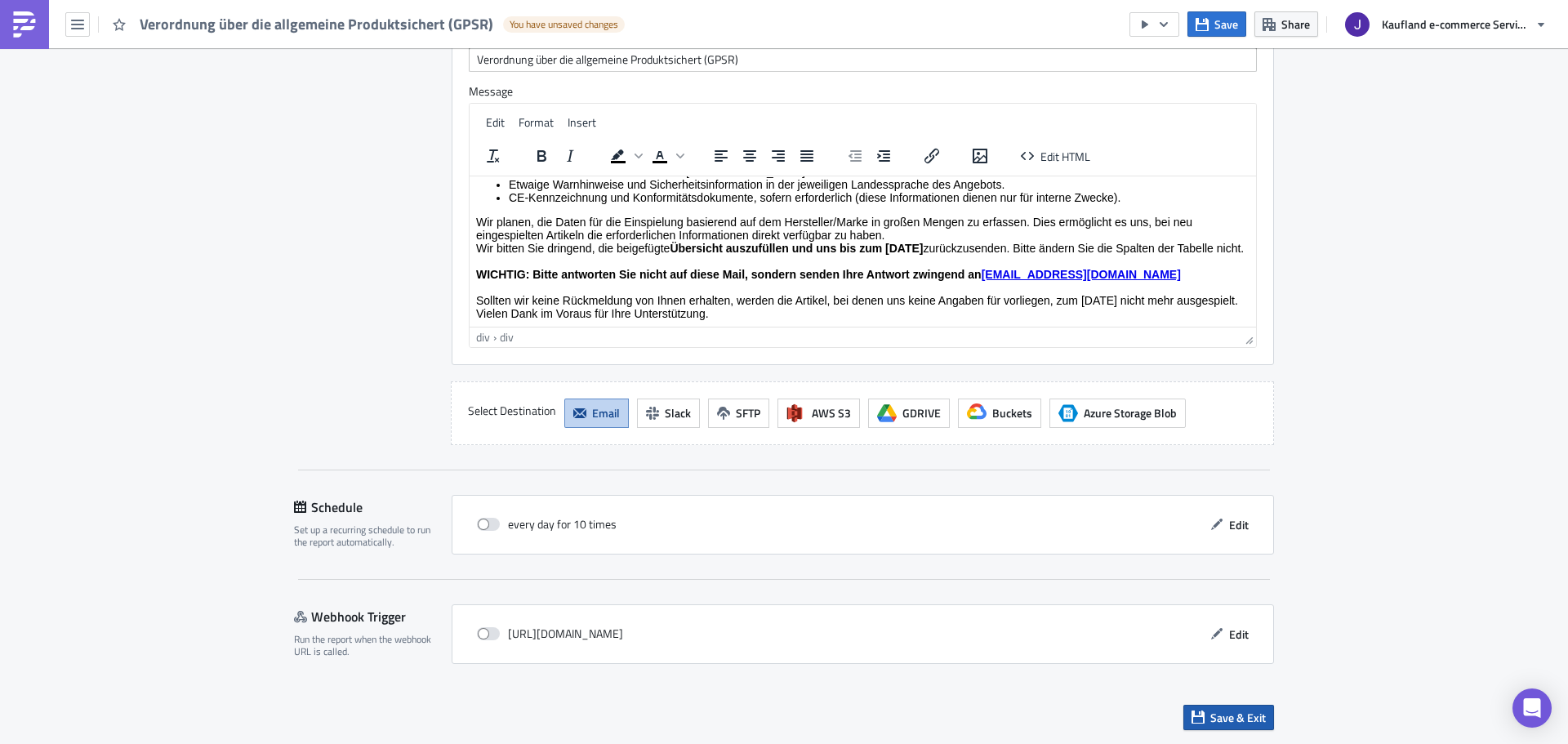
click at [1246, 710] on span "Save & Exit" at bounding box center [1238, 718] width 56 height 17
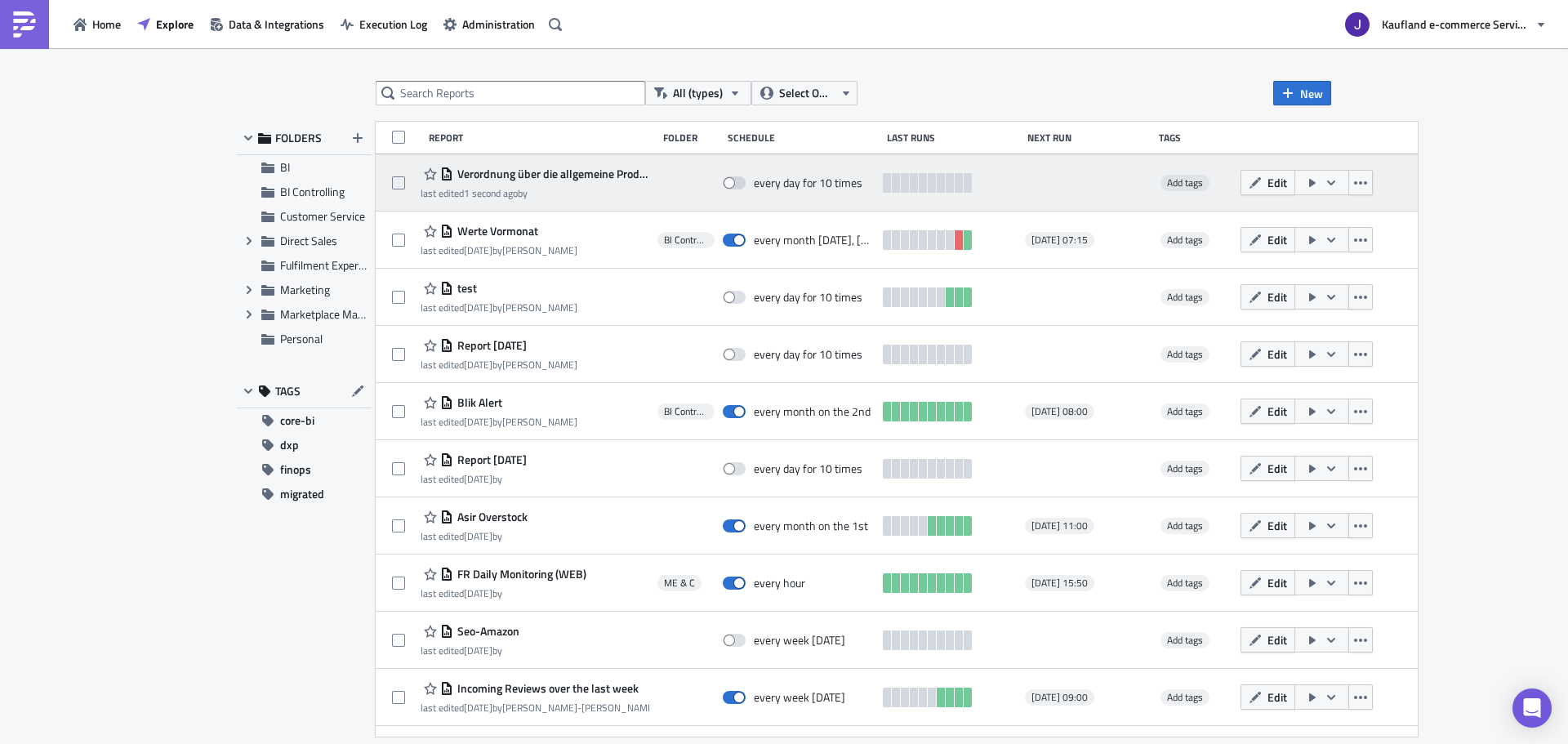
click at [1319, 181] on icon "button" at bounding box center [1312, 183] width 13 height 13
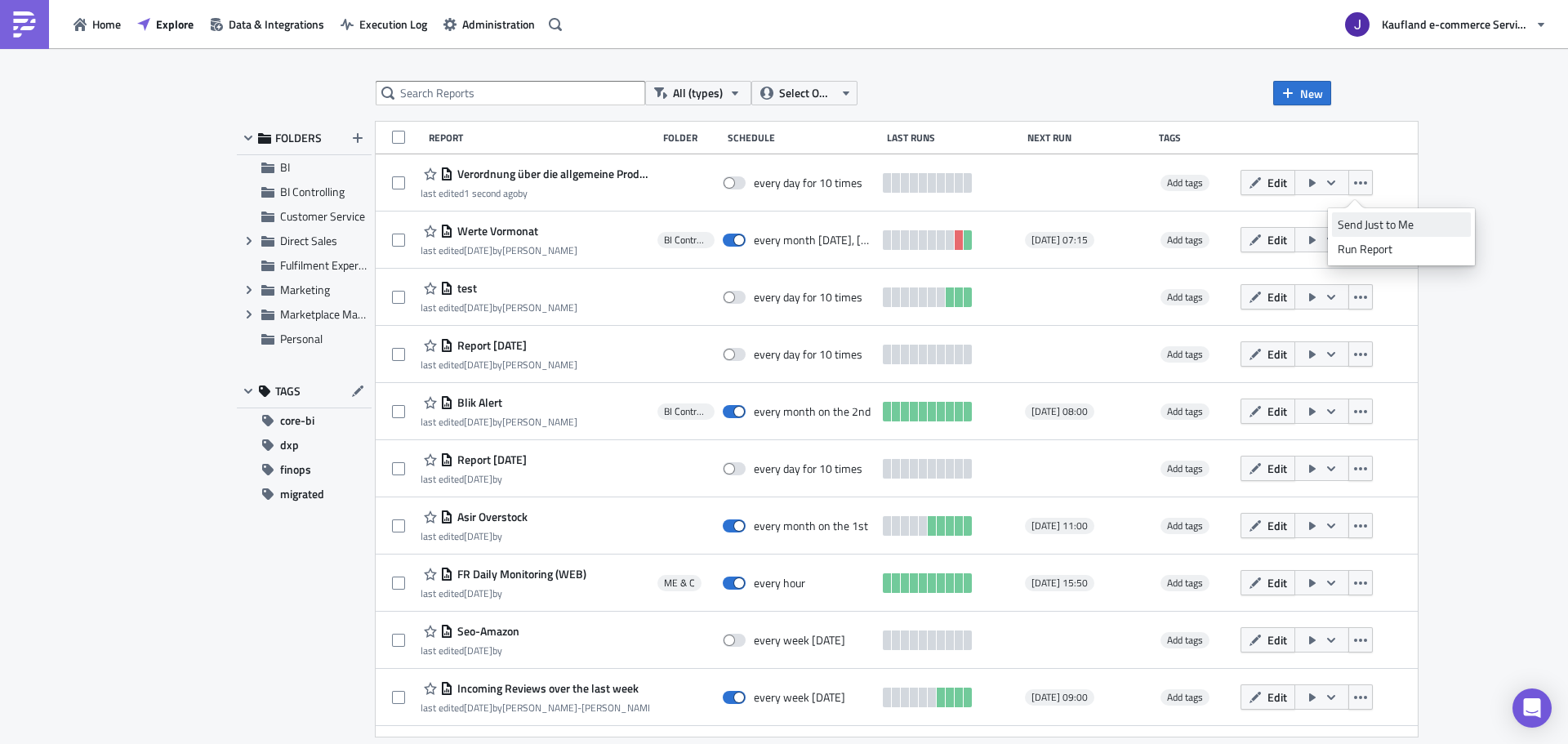
click at [1359, 218] on div "Send Just to Me" at bounding box center [1401, 224] width 127 height 16
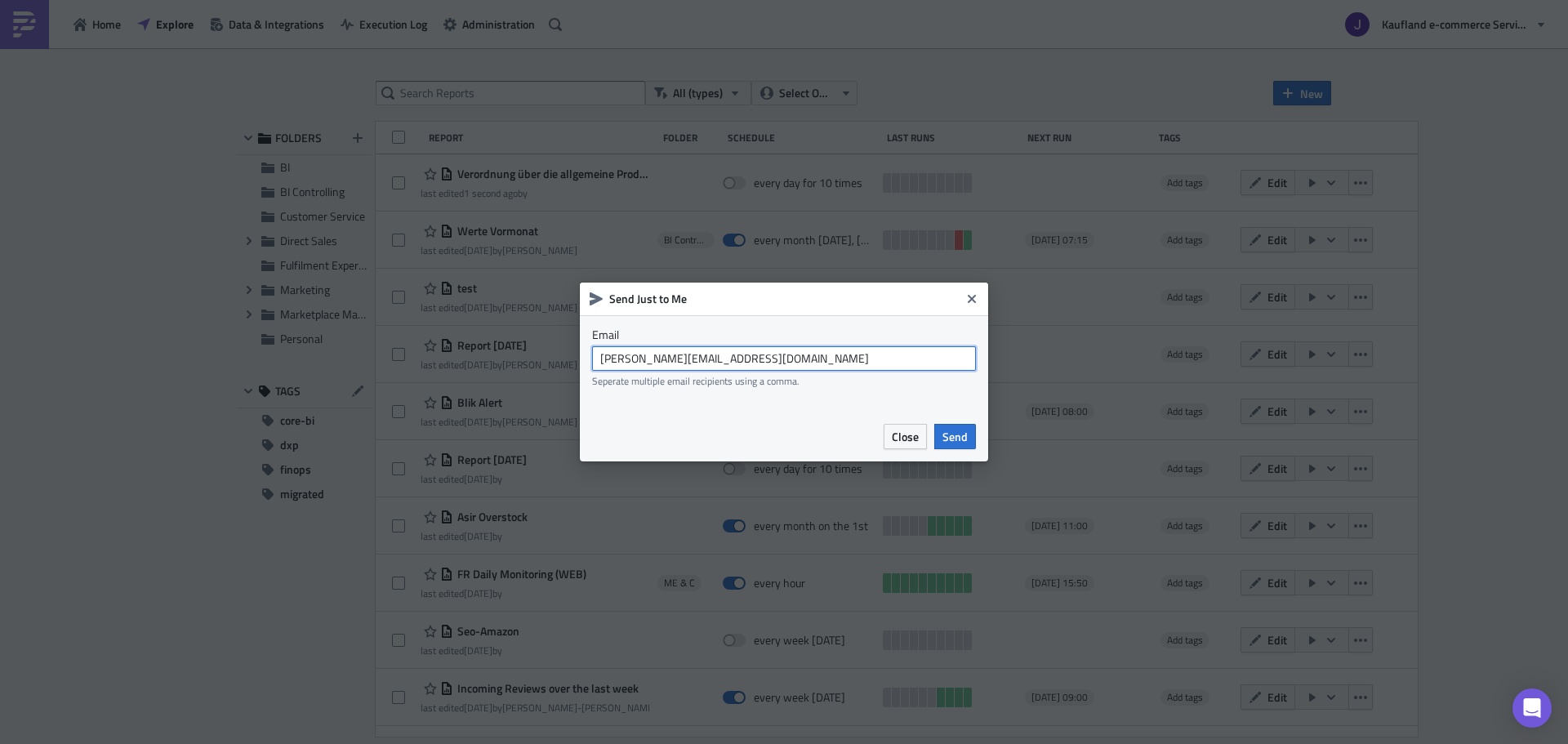
click at [672, 357] on input "[PERSON_NAME][EMAIL_ADDRESS][PERSON_NAME][DOMAIN_NAME]" at bounding box center [783, 358] width 384 height 24
drag, startPoint x: 689, startPoint y: 356, endPoint x: 797, endPoint y: 364, distance: 108.3
click at [797, 364] on input "[EMAIL_ADDRESS][DOMAIN_NAME]" at bounding box center [783, 358] width 384 height 24
type input "[EMAIL_ADDRESS][DOMAIN_NAME]"
click at [967, 443] on span "Send" at bounding box center [955, 437] width 25 height 17
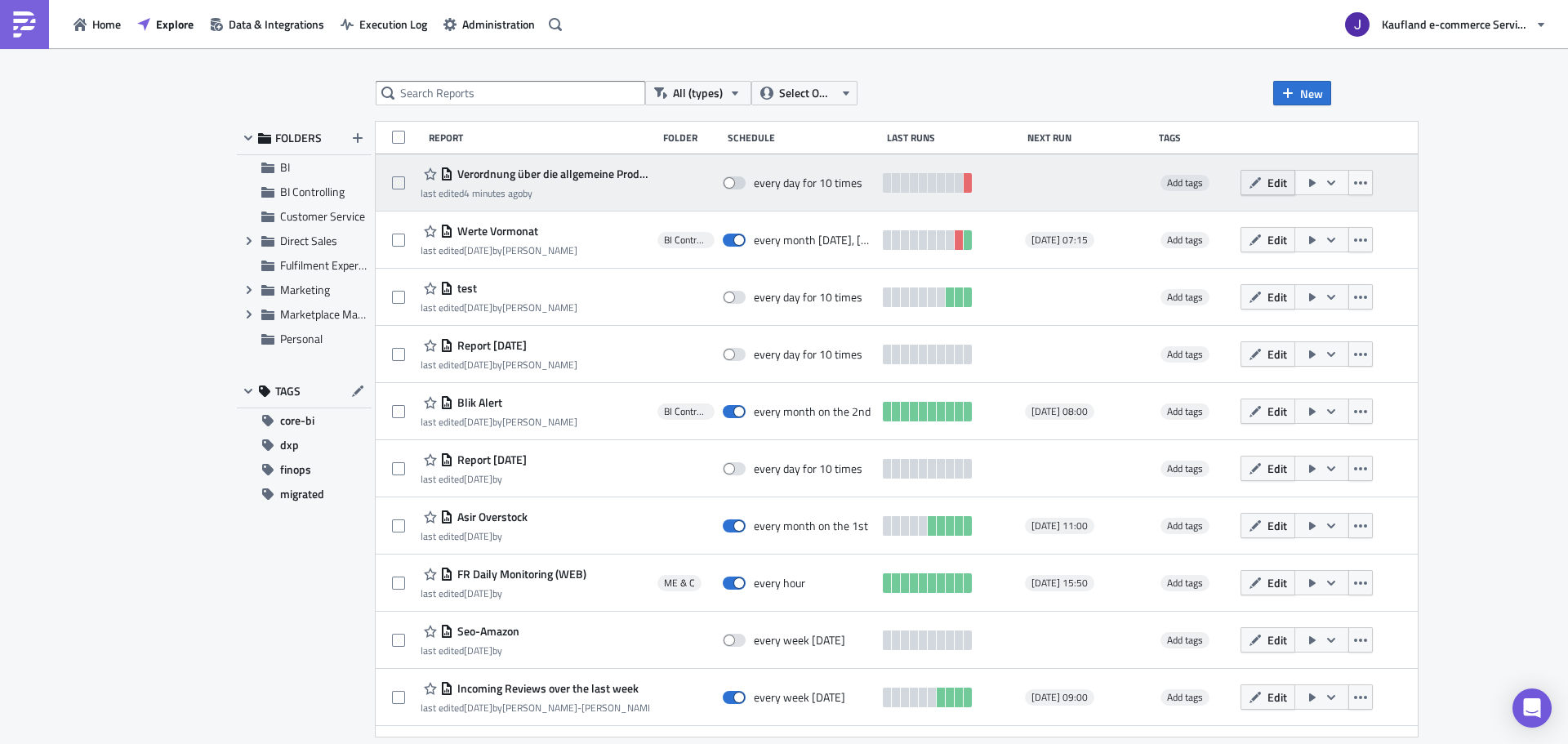
click at [1287, 188] on span "Edit" at bounding box center [1277, 183] width 19 height 17
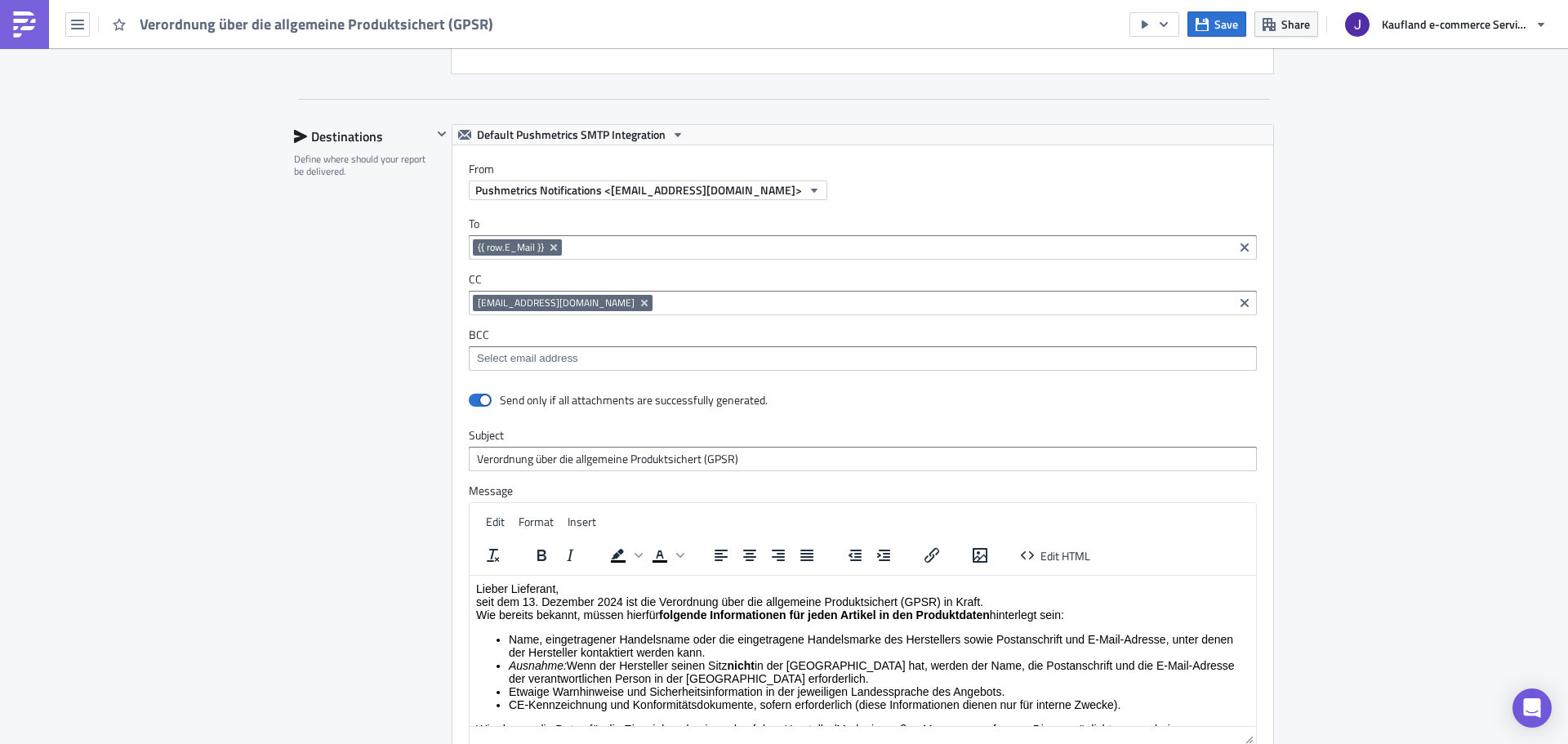
scroll to position [1389, 0]
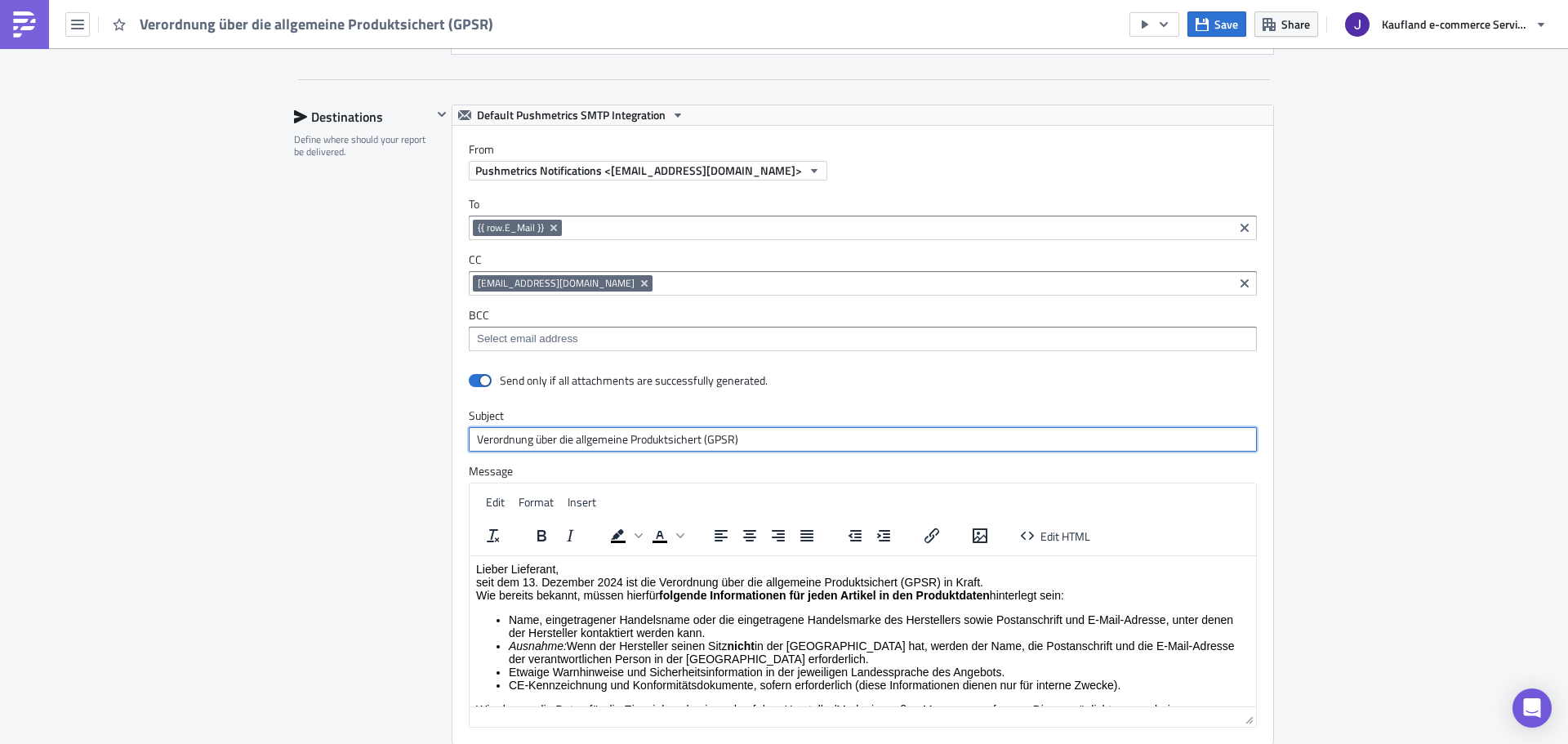
click at [764, 443] on input "Verordnung über die allgemeine Produktsichert (GPSR)" at bounding box center [862, 439] width 788 height 24
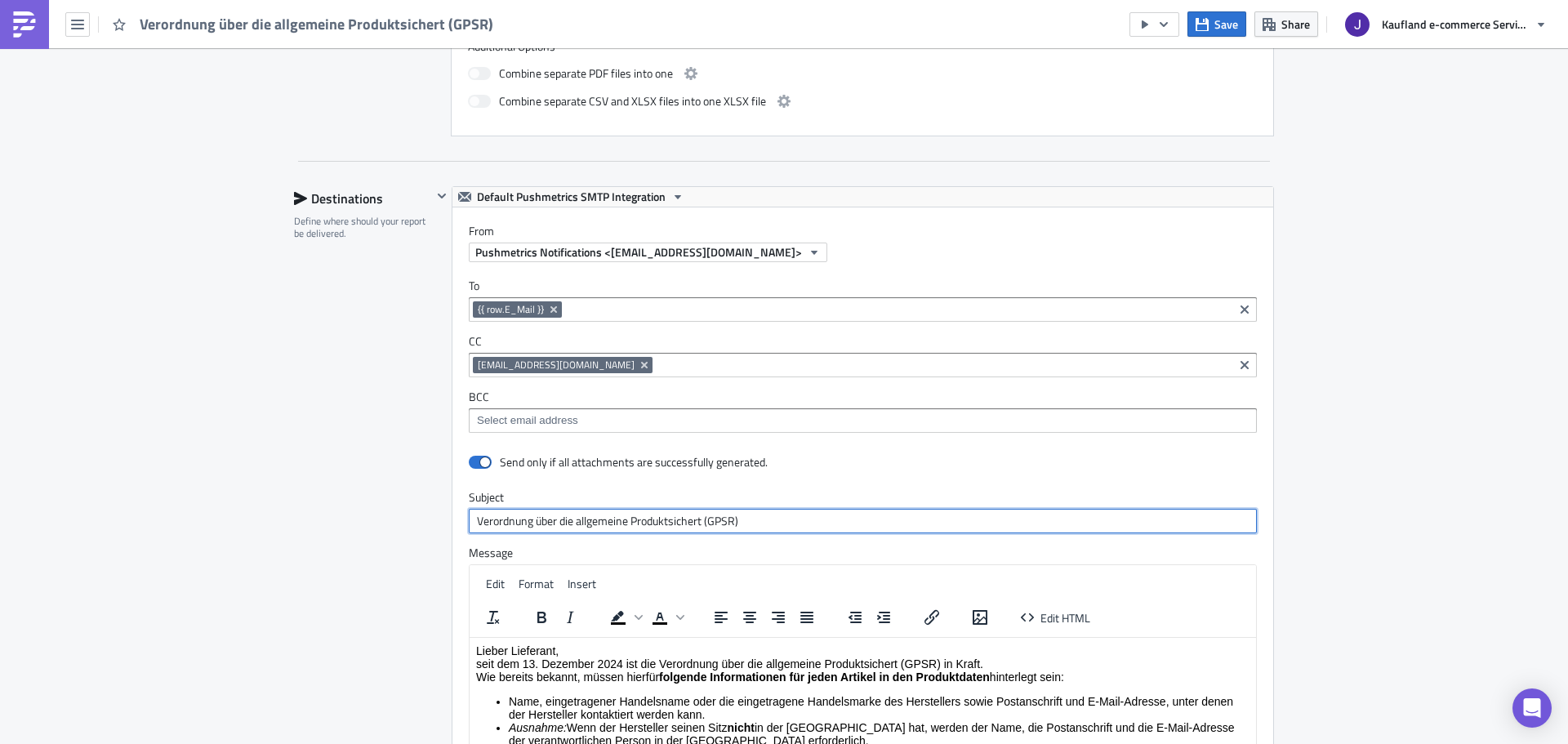
click at [468, 525] on input "Verordnung über die allgemeine Produktsichert (GPSR)" at bounding box center [862, 521] width 788 height 24
click at [719, 525] on input "Verordnung über die allgemeine Produktsichert (GPSR)" at bounding box center [862, 521] width 788 height 24
click at [738, 518] on input "Verordnung über die allgemeine Produktsichert (GPSR)" at bounding box center [862, 521] width 788 height 24
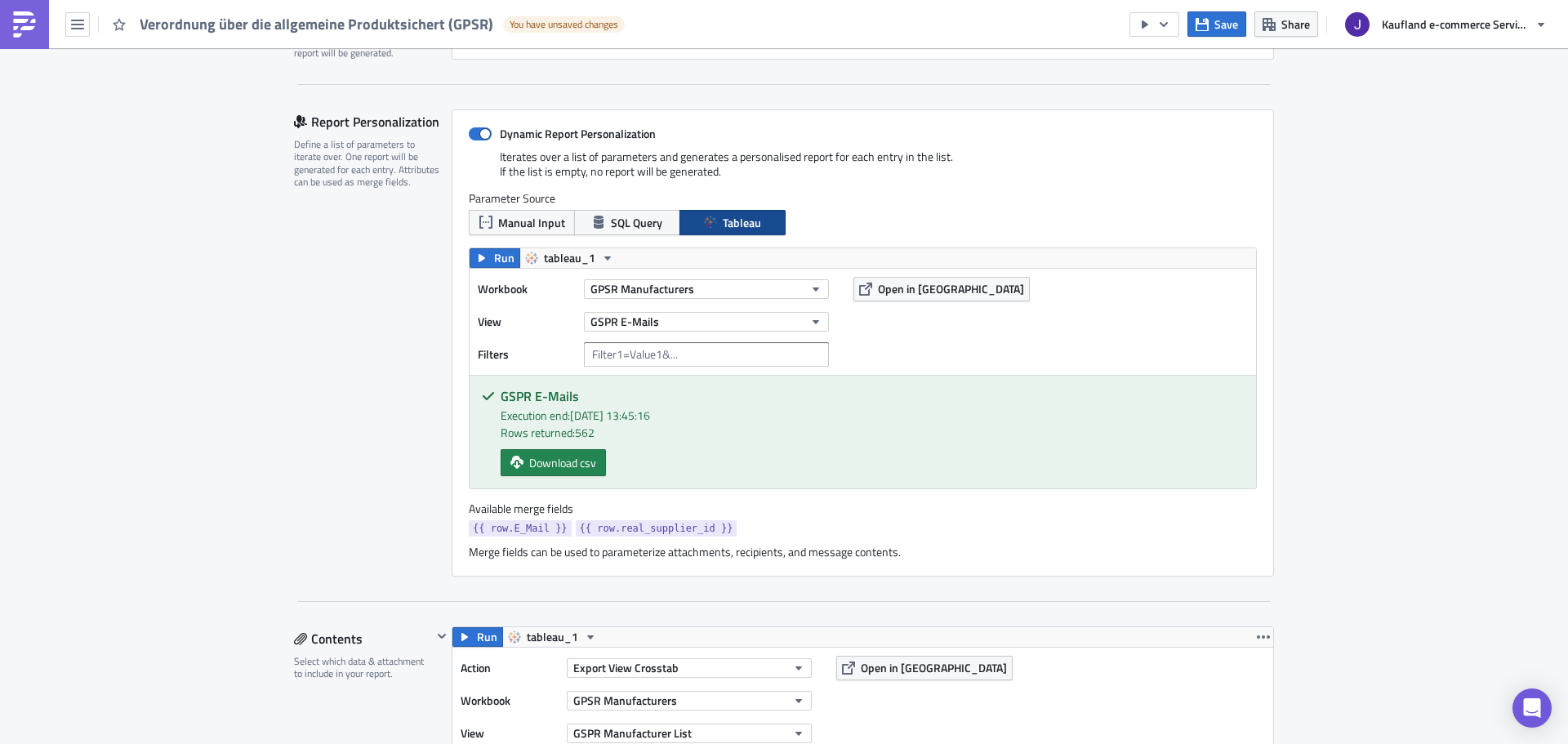
scroll to position [327, 0]
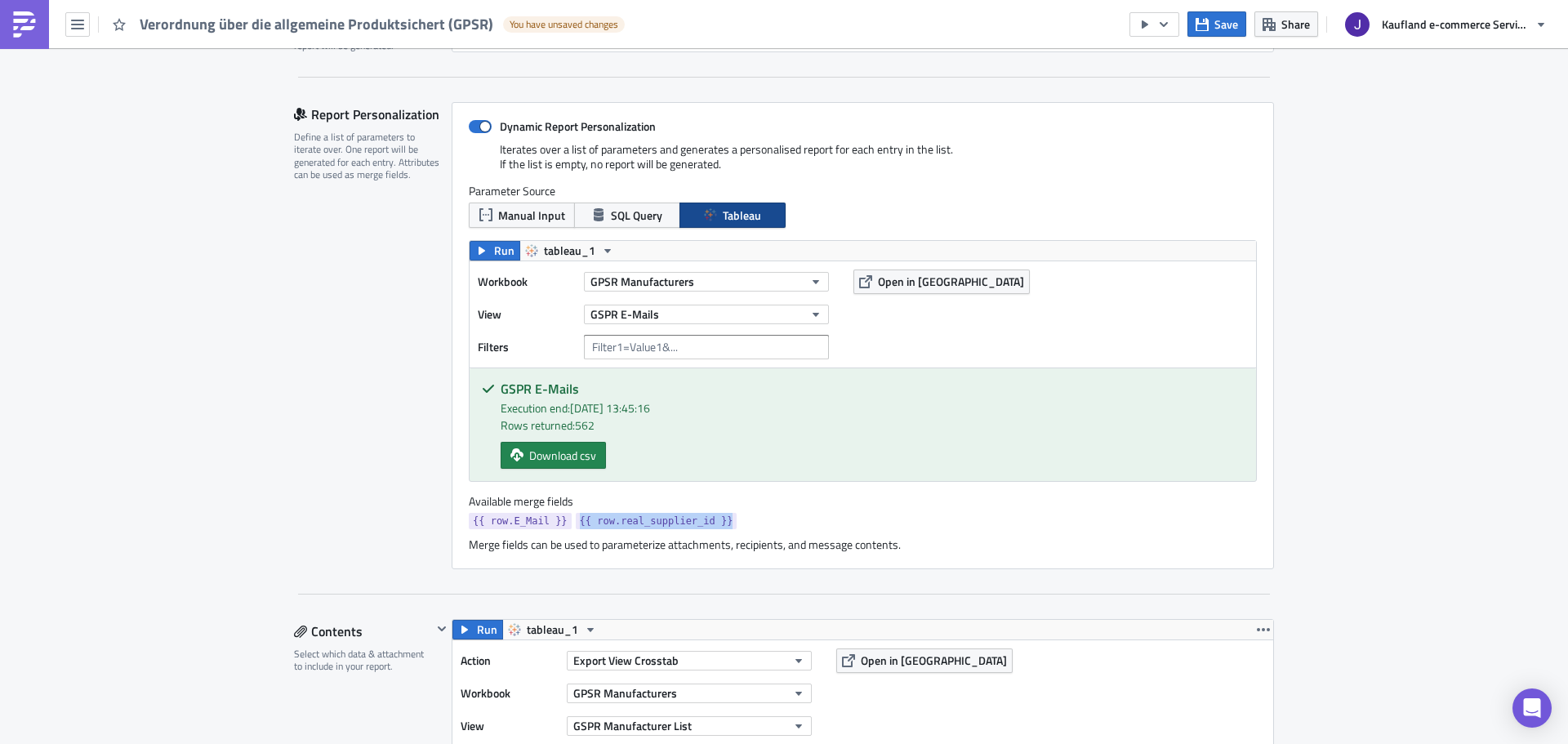
drag, startPoint x: 726, startPoint y: 522, endPoint x: 566, endPoint y: 526, distance: 160.0
click at [566, 526] on div "{{ row.E_Mail }} {{ row.real_supplier_id }}" at bounding box center [862, 523] width 788 height 20
copy span "{{ row.real_supplier_id }}"
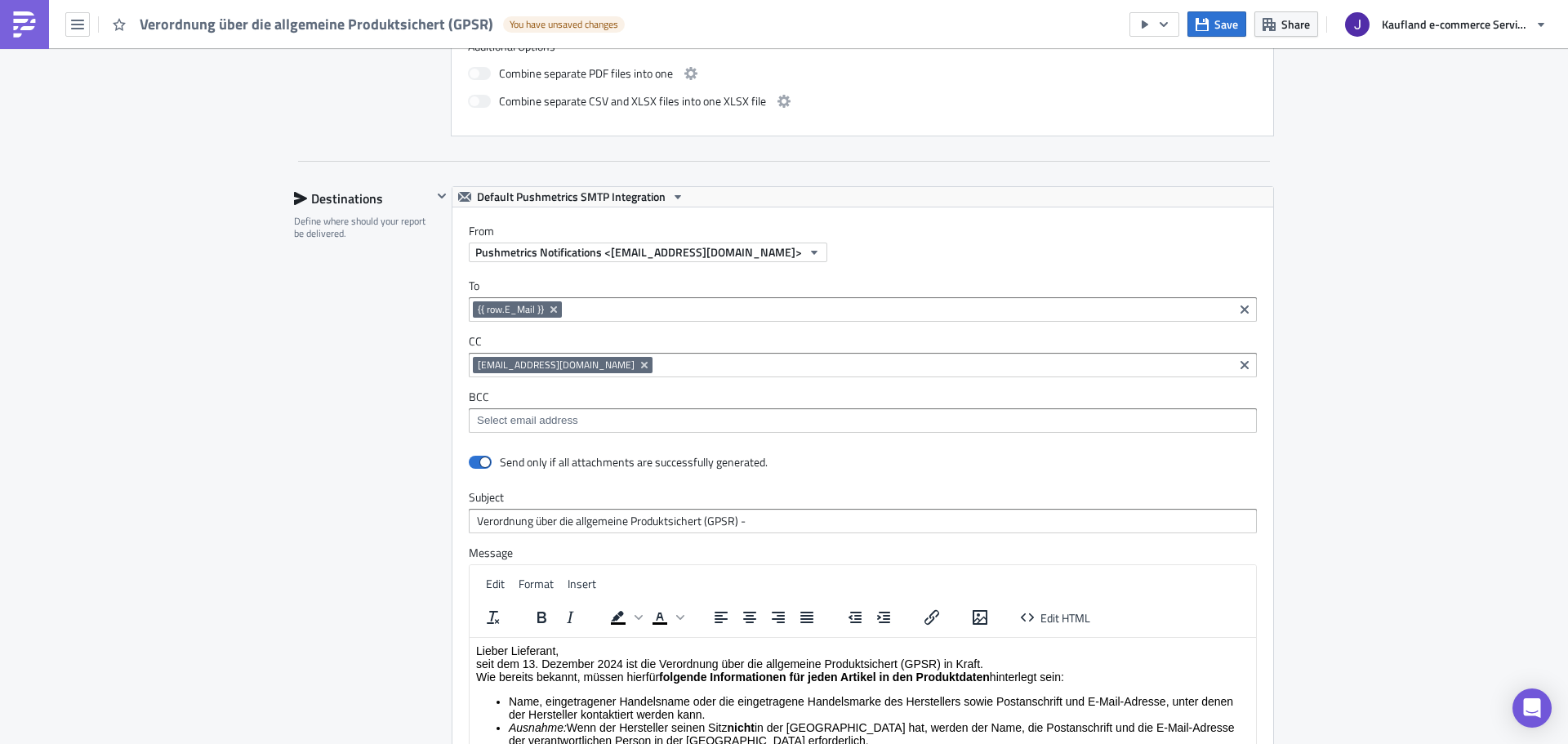
scroll to position [1225, 0]
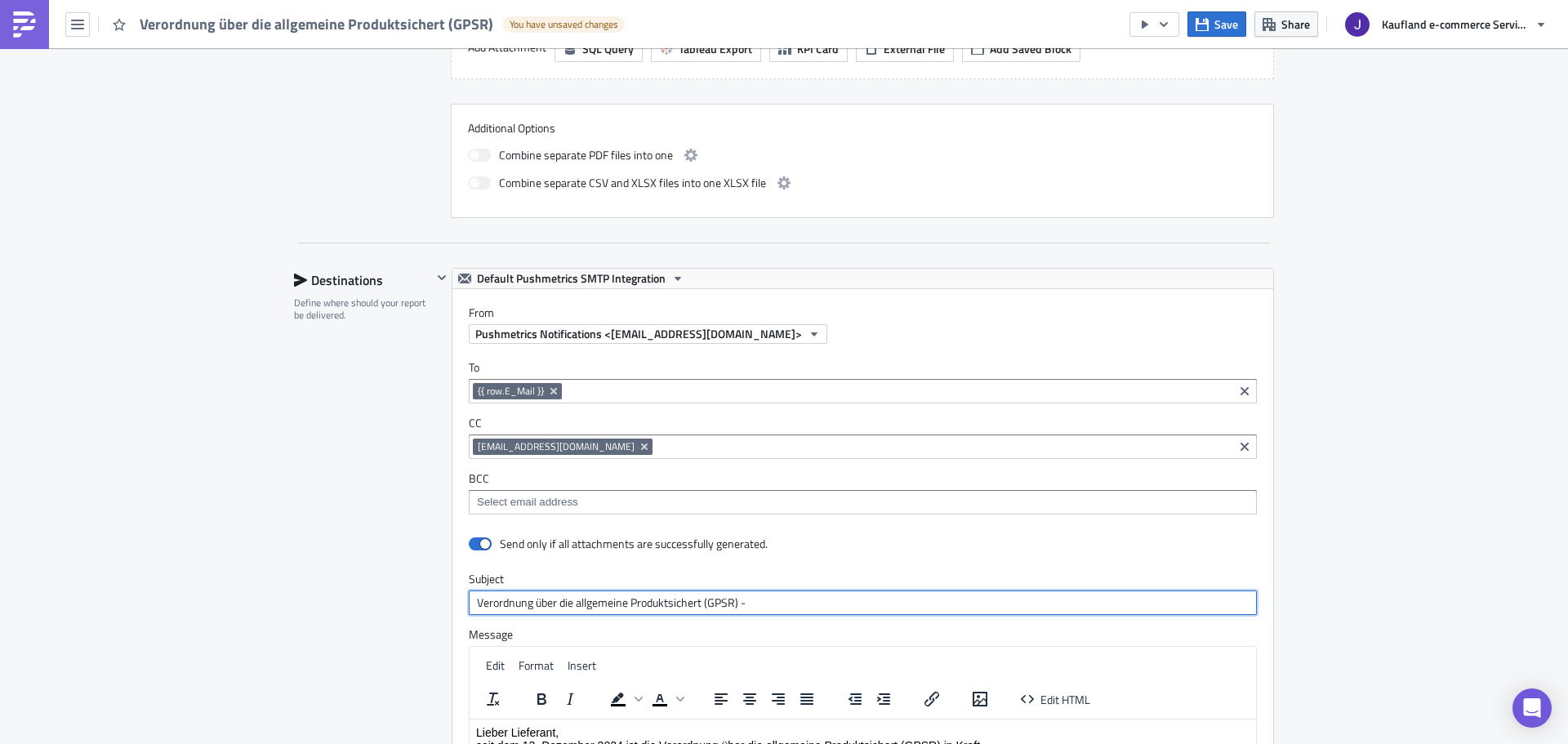
click at [750, 594] on input "Verordnung über die allgemeine Produktsichert (GPSR) -" at bounding box center [862, 603] width 788 height 24
paste input "{{ row.real_supplier_id }}"
click at [749, 602] on input "Verordnung über die allgemeine Produktsichert (GPSR) - {{ row.real_supplier_id …" at bounding box center [862, 603] width 788 height 24
click at [742, 604] on input "Verordnung über die allgemeine Produktsichert (GPSR) - {{ row.real_supplier_id …" at bounding box center [862, 603] width 788 height 24
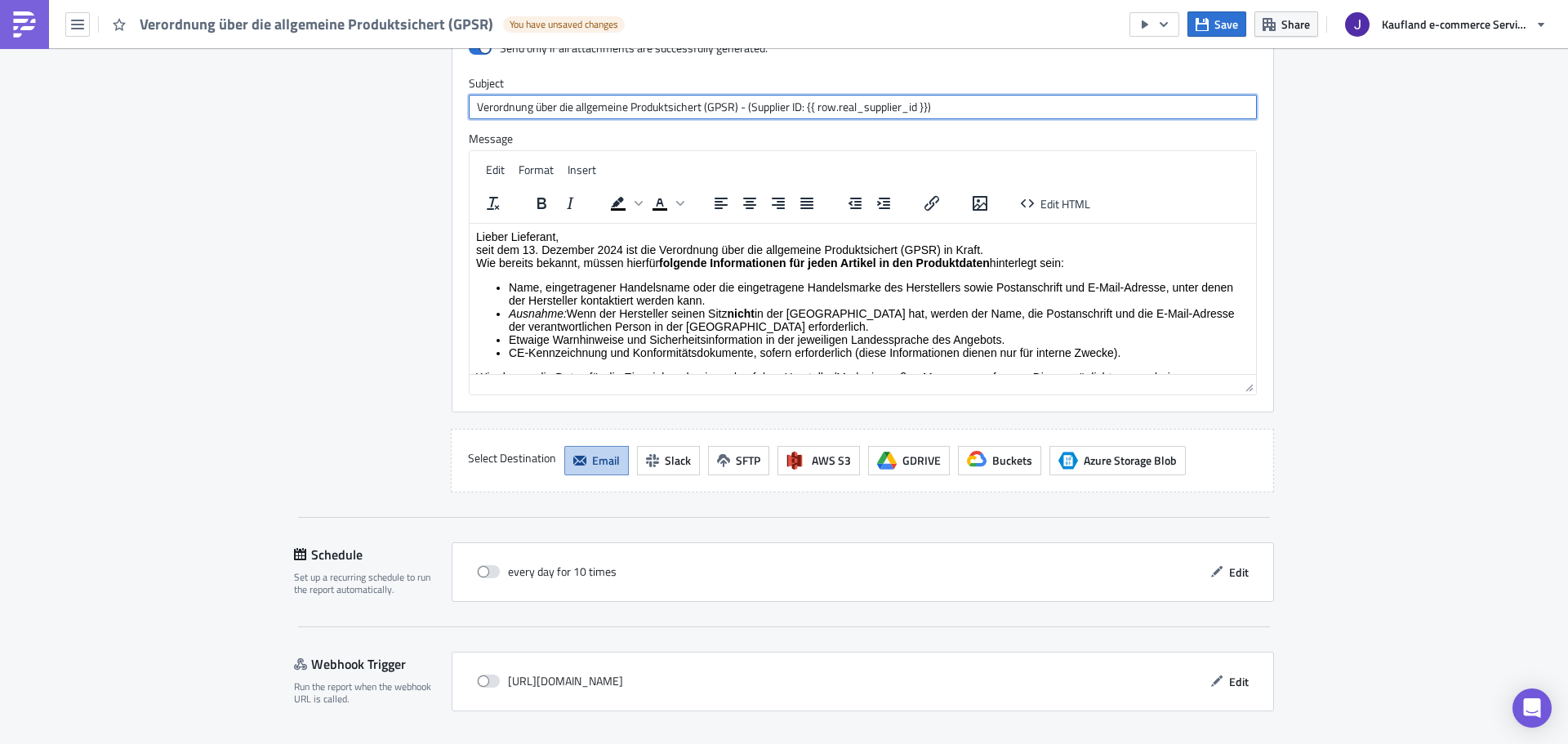
scroll to position [1770, 0]
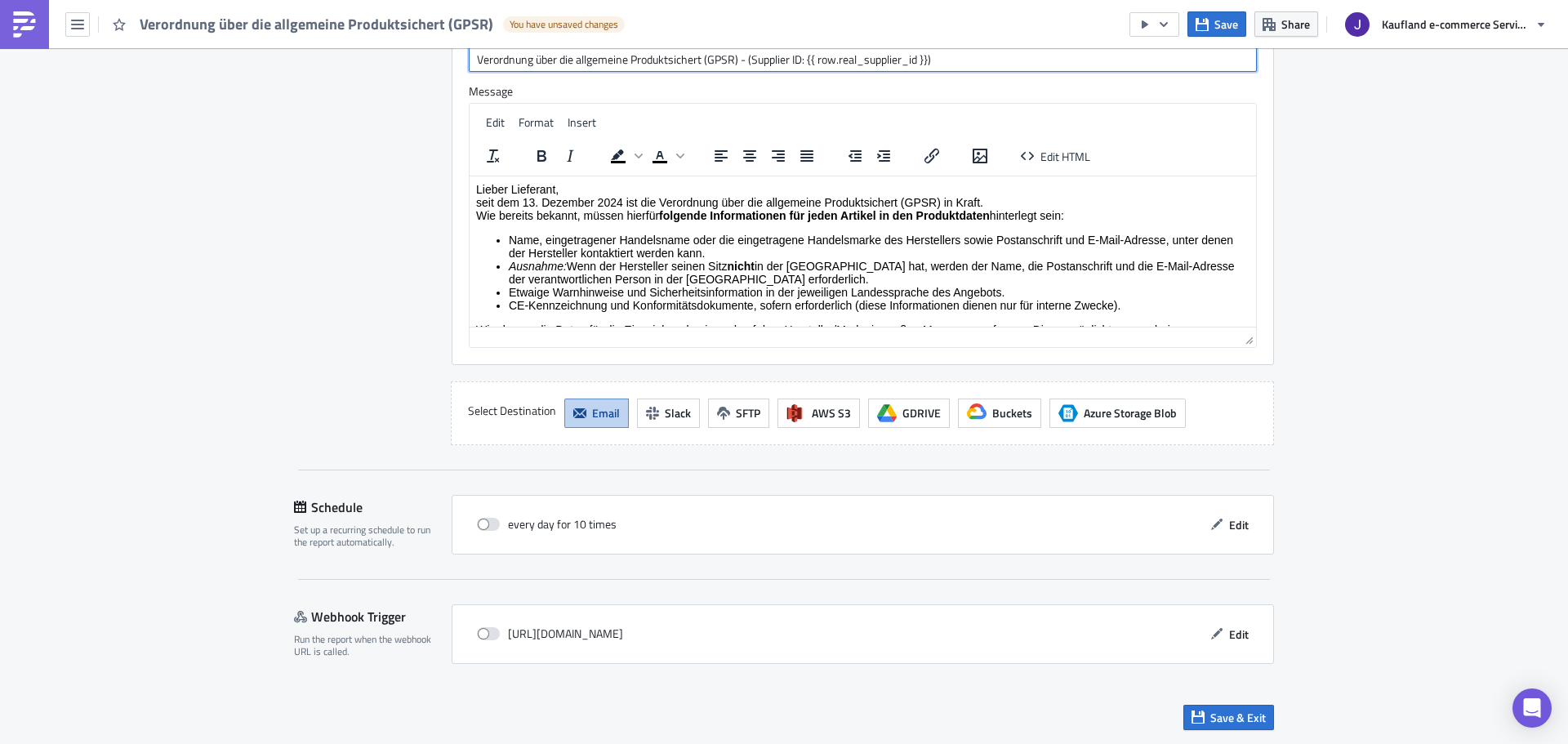
type input "Verordnung über die allgemeine Produktsichert (GPSR) - (Supplier ID: {{ row.rea…"
click at [1158, 734] on div "Save & Exit" at bounding box center [784, 718] width 980 height 58
click at [1191, 712] on icon "button" at bounding box center [1198, 718] width 13 height 13
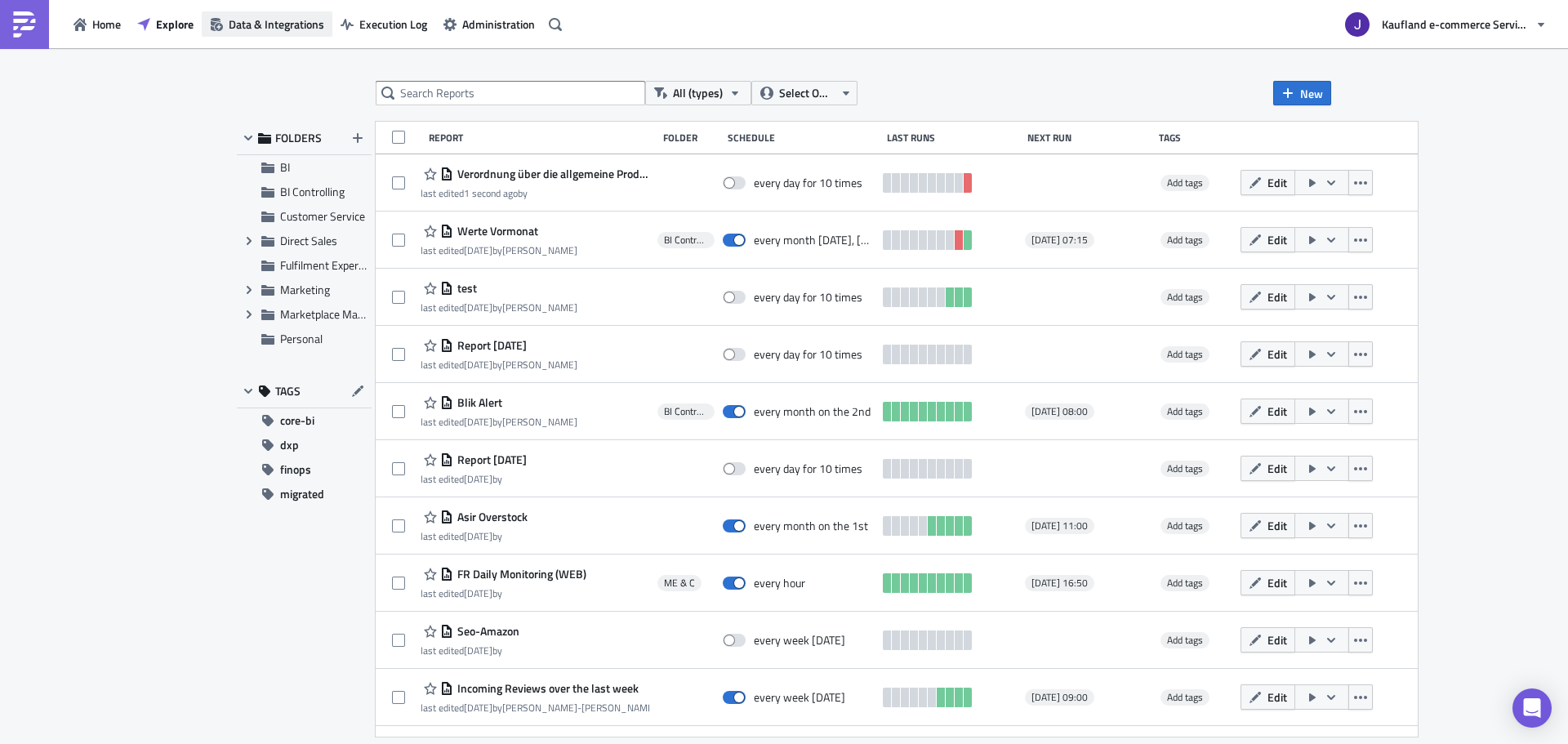
click at [284, 19] on span "Data & Integrations" at bounding box center [276, 24] width 95 height 17
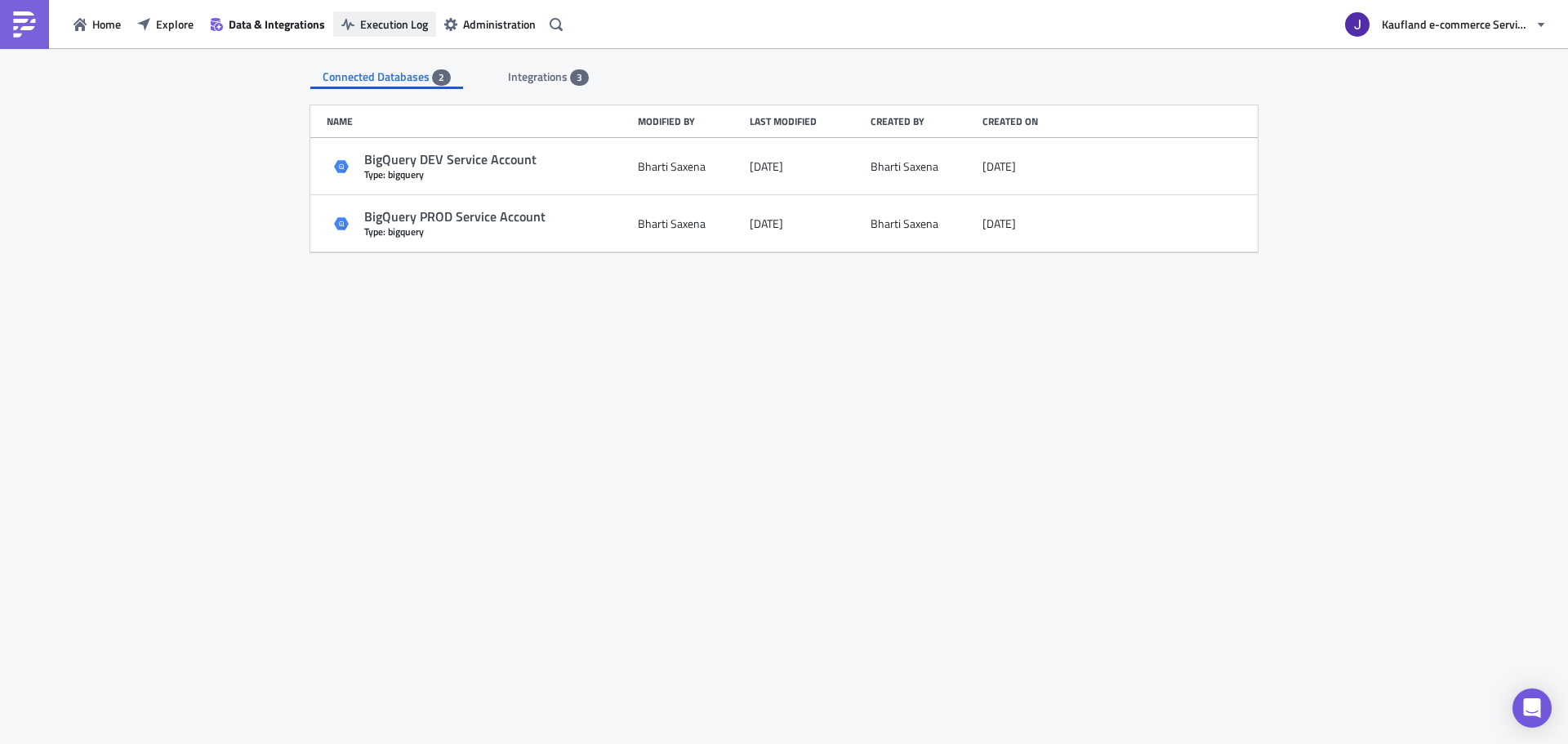
click at [395, 24] on span "Execution Log" at bounding box center [393, 24] width 67 height 17
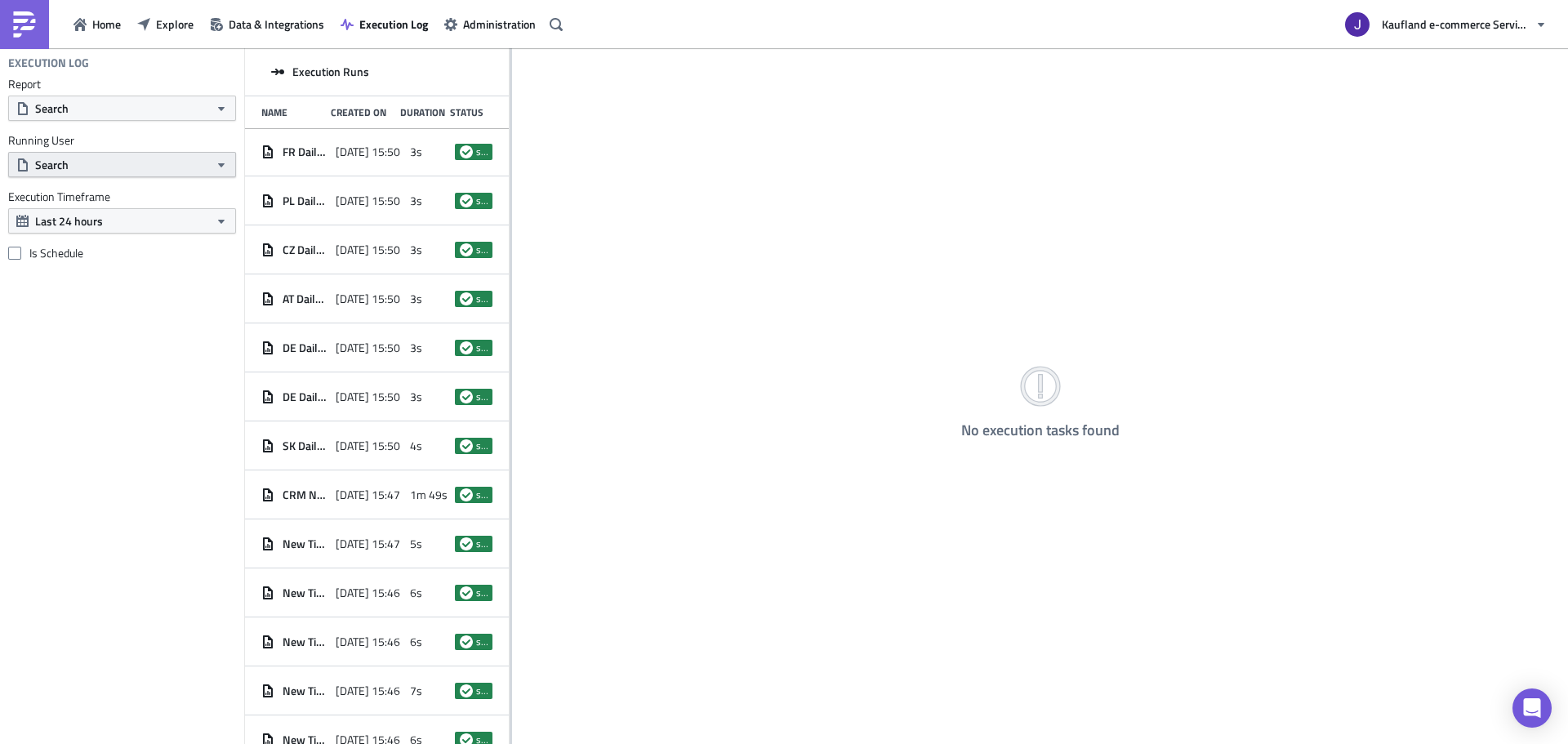
scroll to position [82, 0]
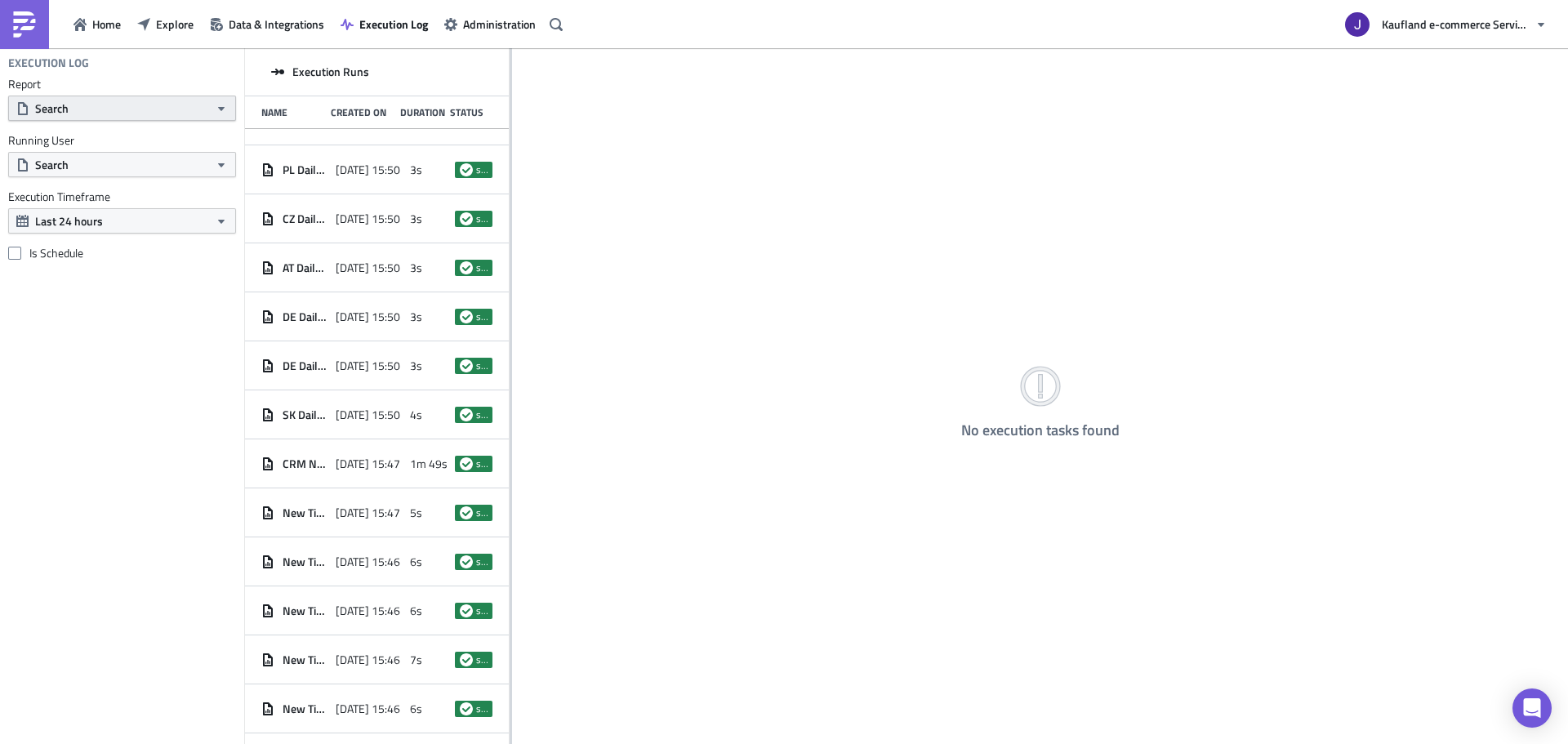
click at [116, 114] on button "Search" at bounding box center [121, 108] width 228 height 25
type input "gpsr"
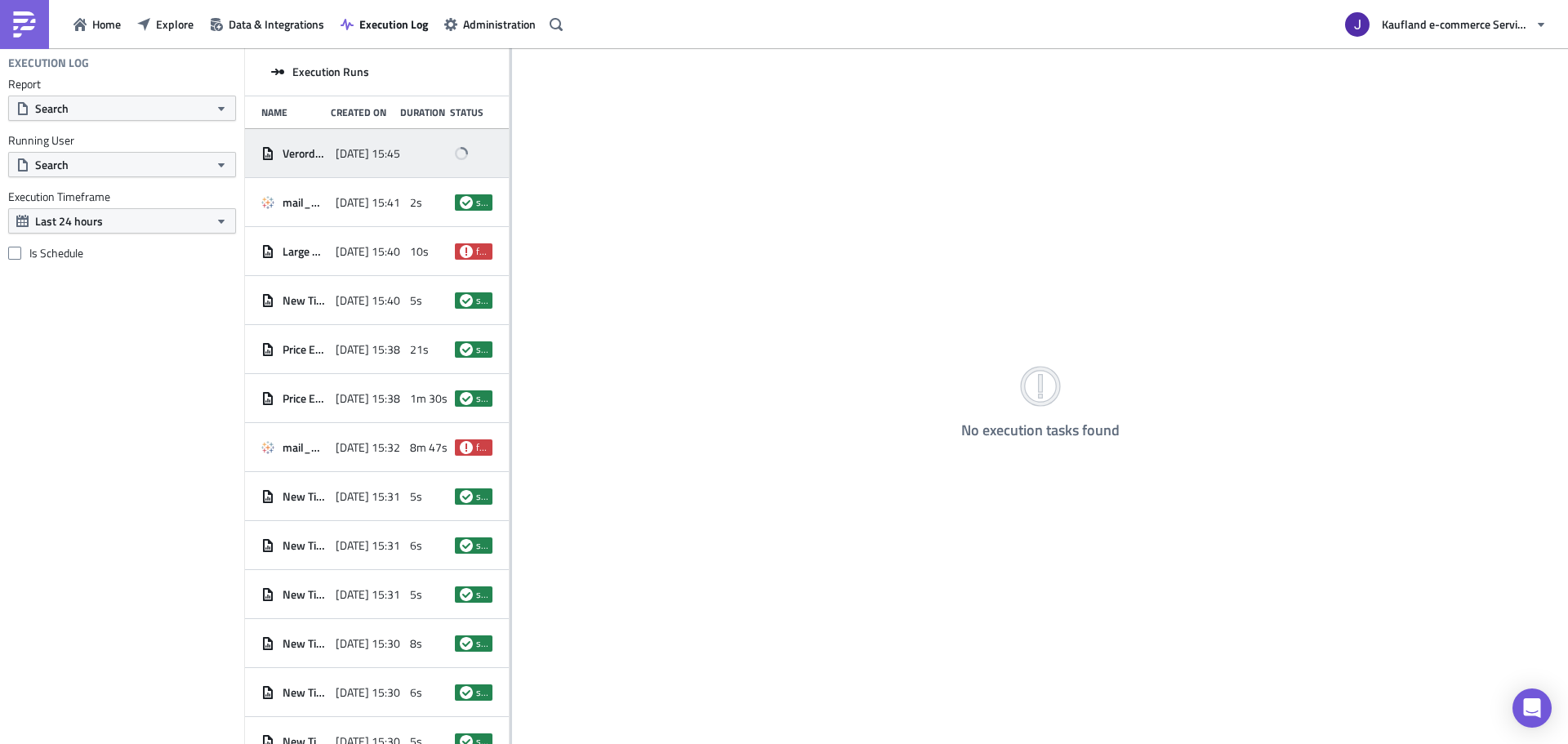
click at [334, 169] on div "Verordnung über die allgemeine Produktsichert (GPSR) [DATE] 15:45" at bounding box center [377, 153] width 264 height 49
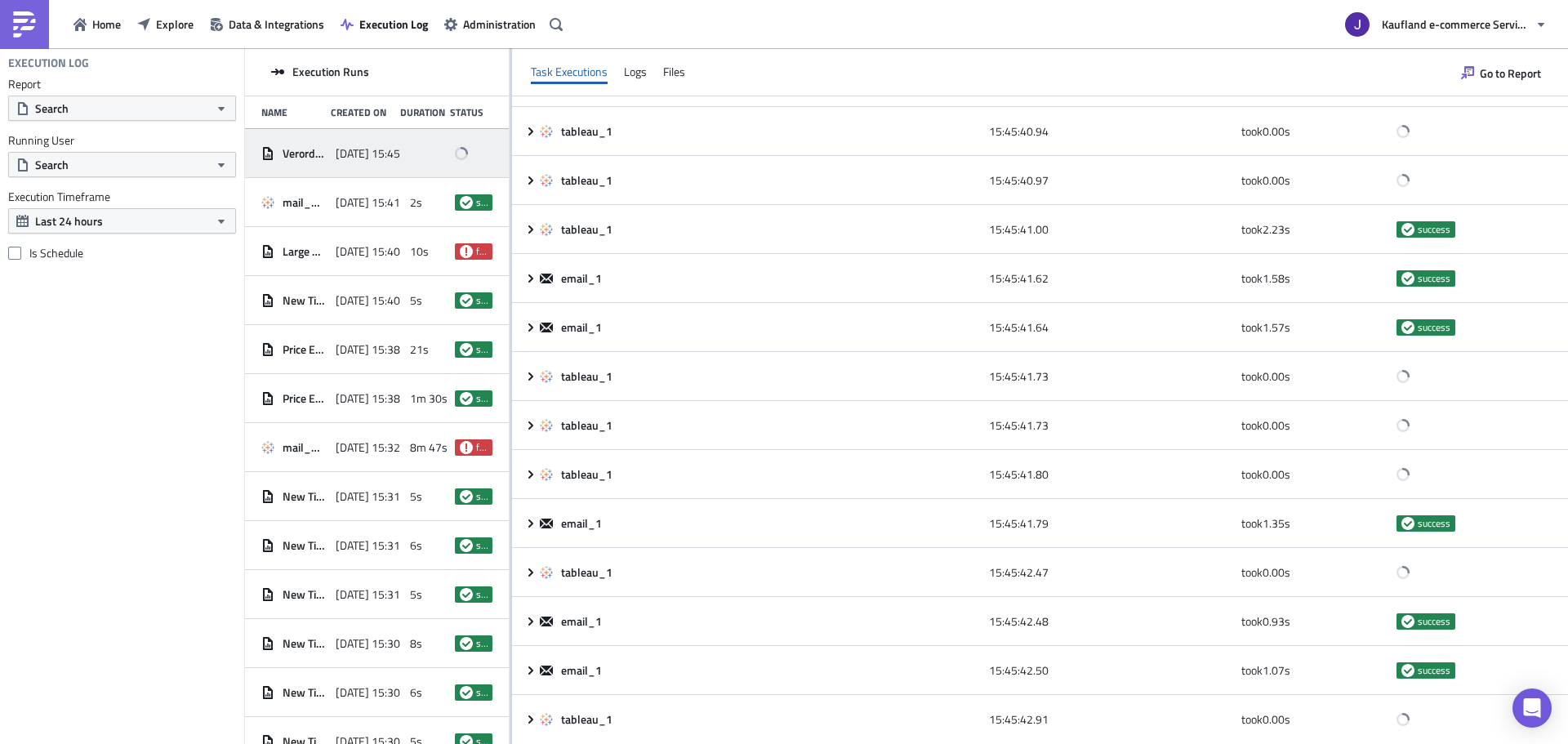
scroll to position [6951, 0]
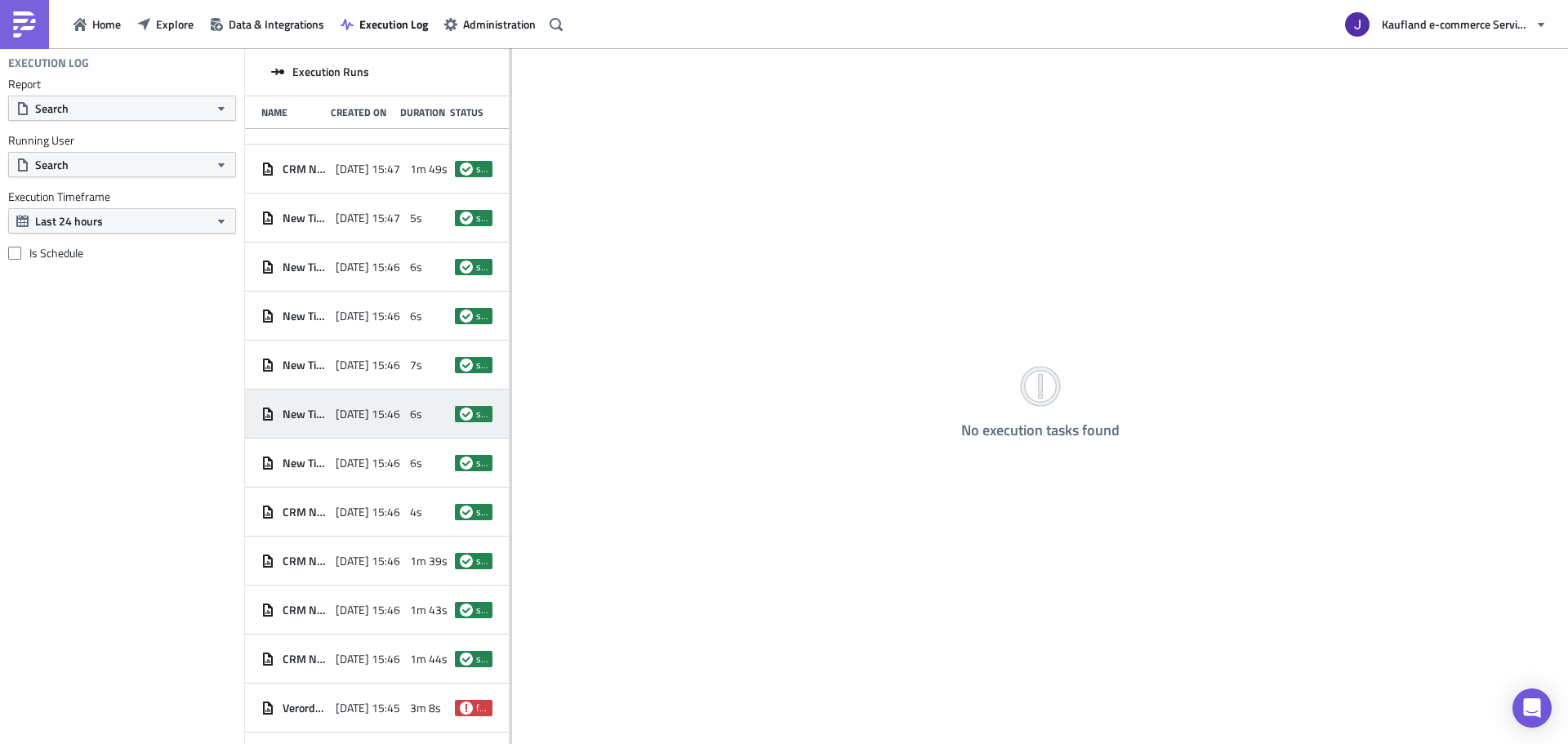
scroll to position [403, 0]
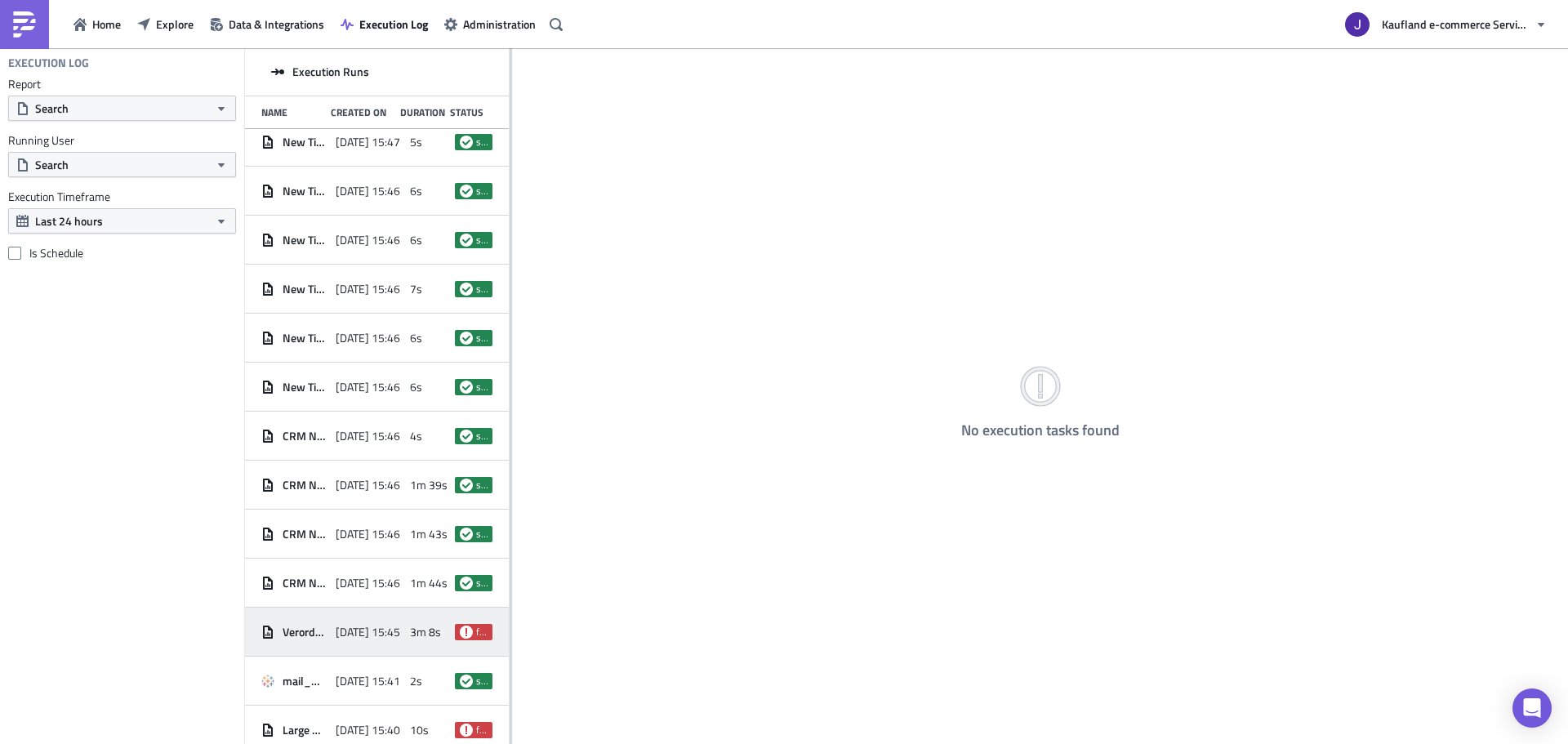
click at [341, 635] on span "[DATE] 15:45" at bounding box center [367, 631] width 64 height 14
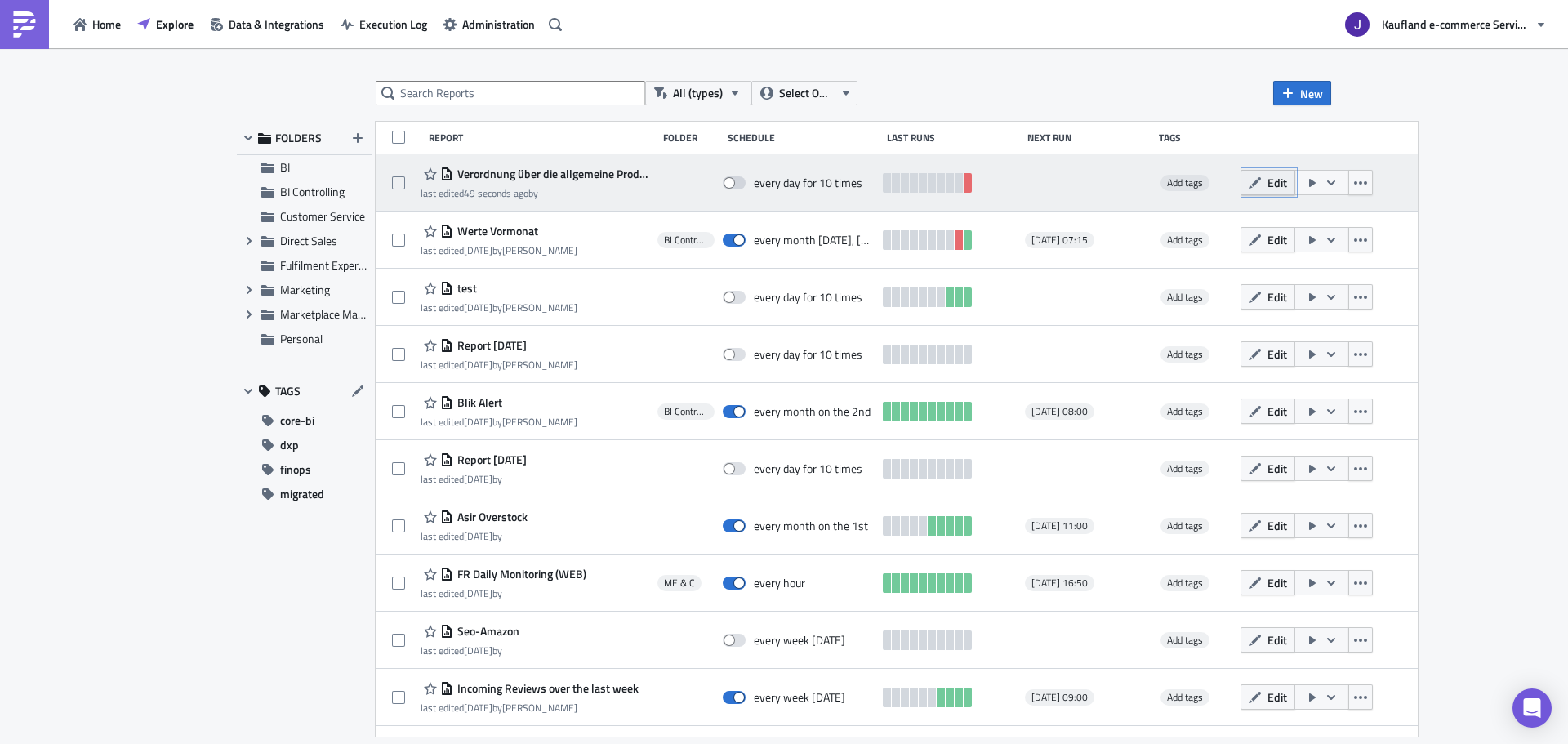
click at [1280, 192] on button "Edit" at bounding box center [1267, 183] width 55 height 25
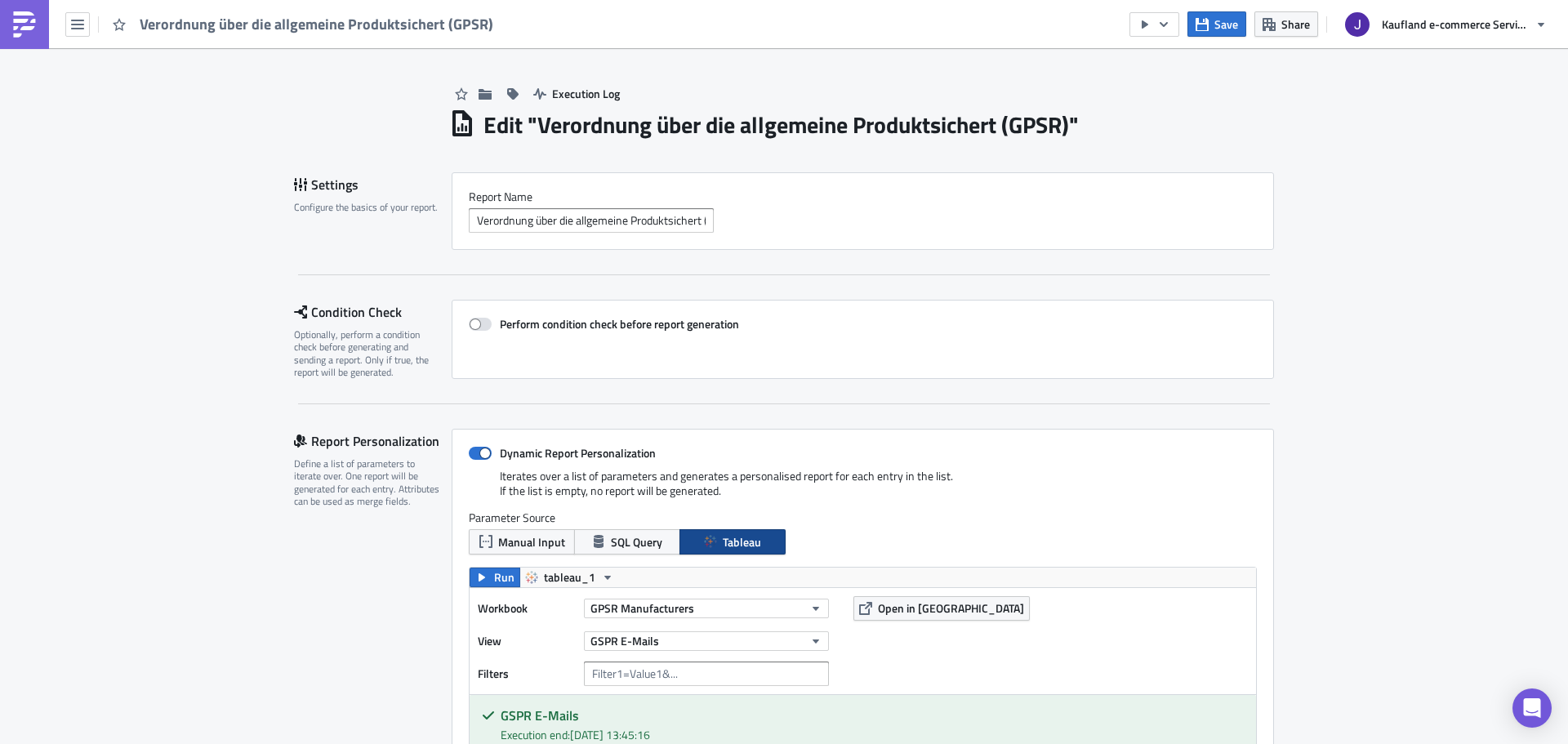
click at [38, 12] on link at bounding box center [24, 24] width 49 height 49
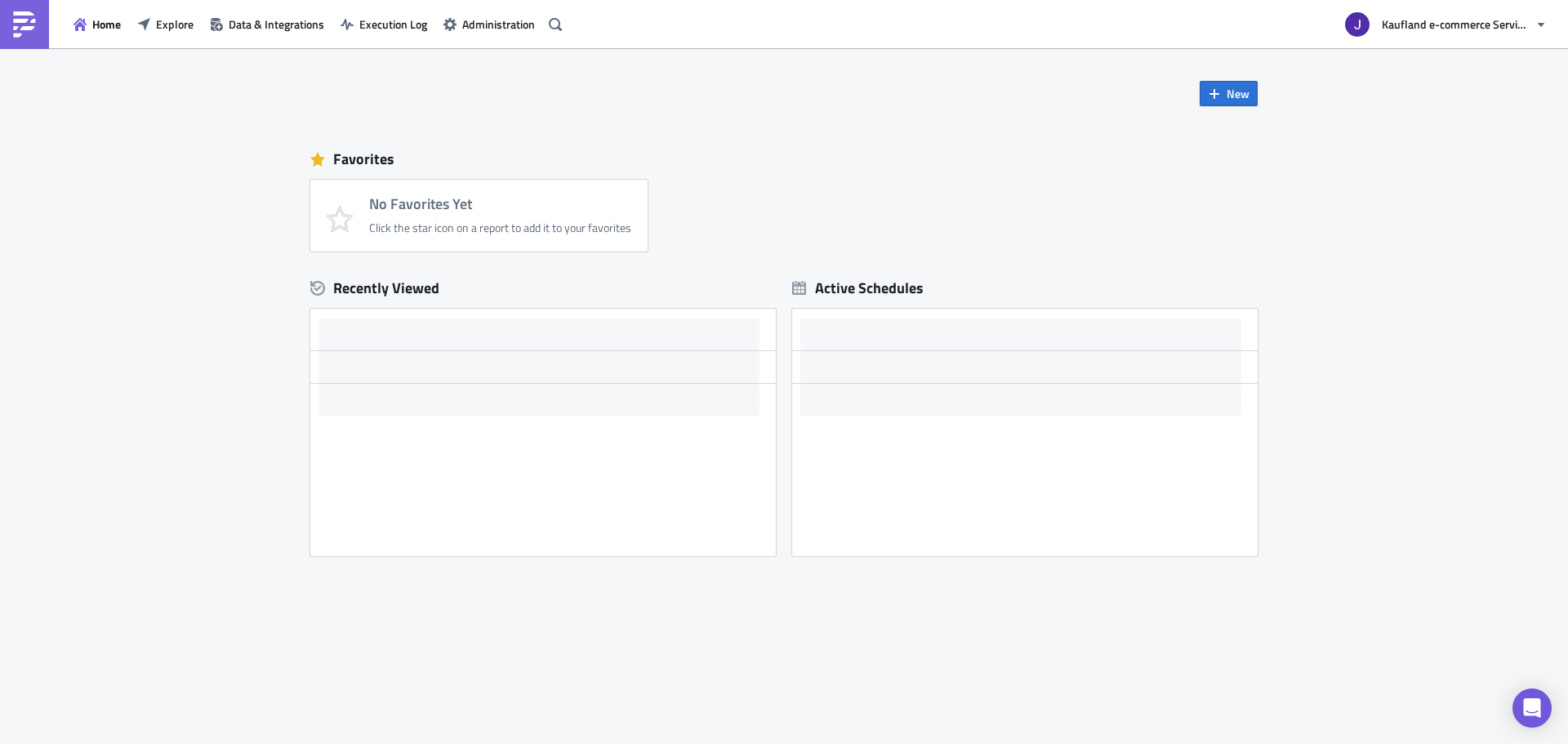
click at [365, 37] on div "Home Explore Data & Integrations Execution Log Administration" at bounding box center [284, 24] width 568 height 48
click at [376, 23] on span "Execution Log" at bounding box center [392, 24] width 67 height 17
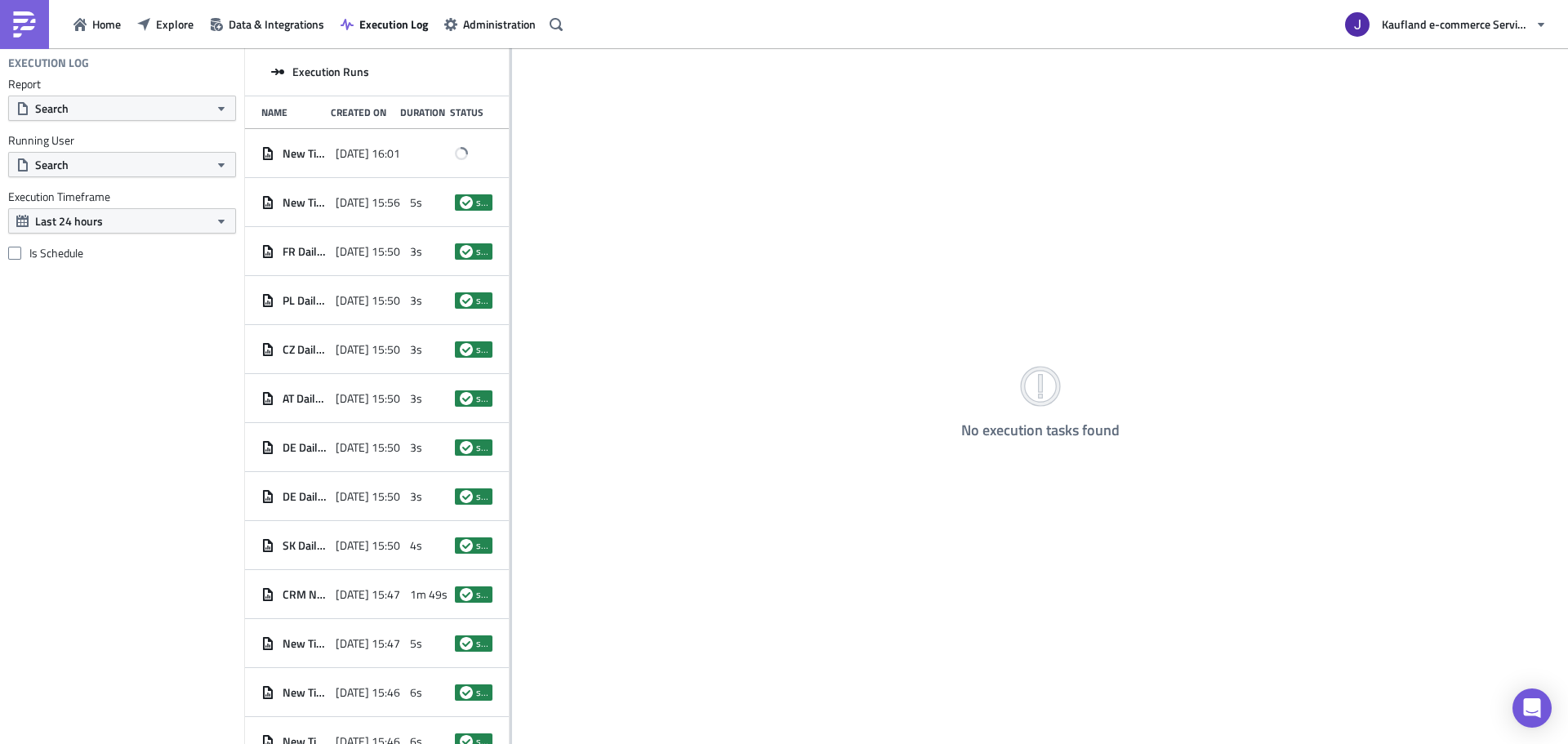
click at [72, 121] on div "Report Search Running User Search Execution Timeframe Last 24 hours Is Schedule" at bounding box center [122, 168] width 244 height 184
click at [79, 115] on button "Search" at bounding box center [121, 108] width 228 height 25
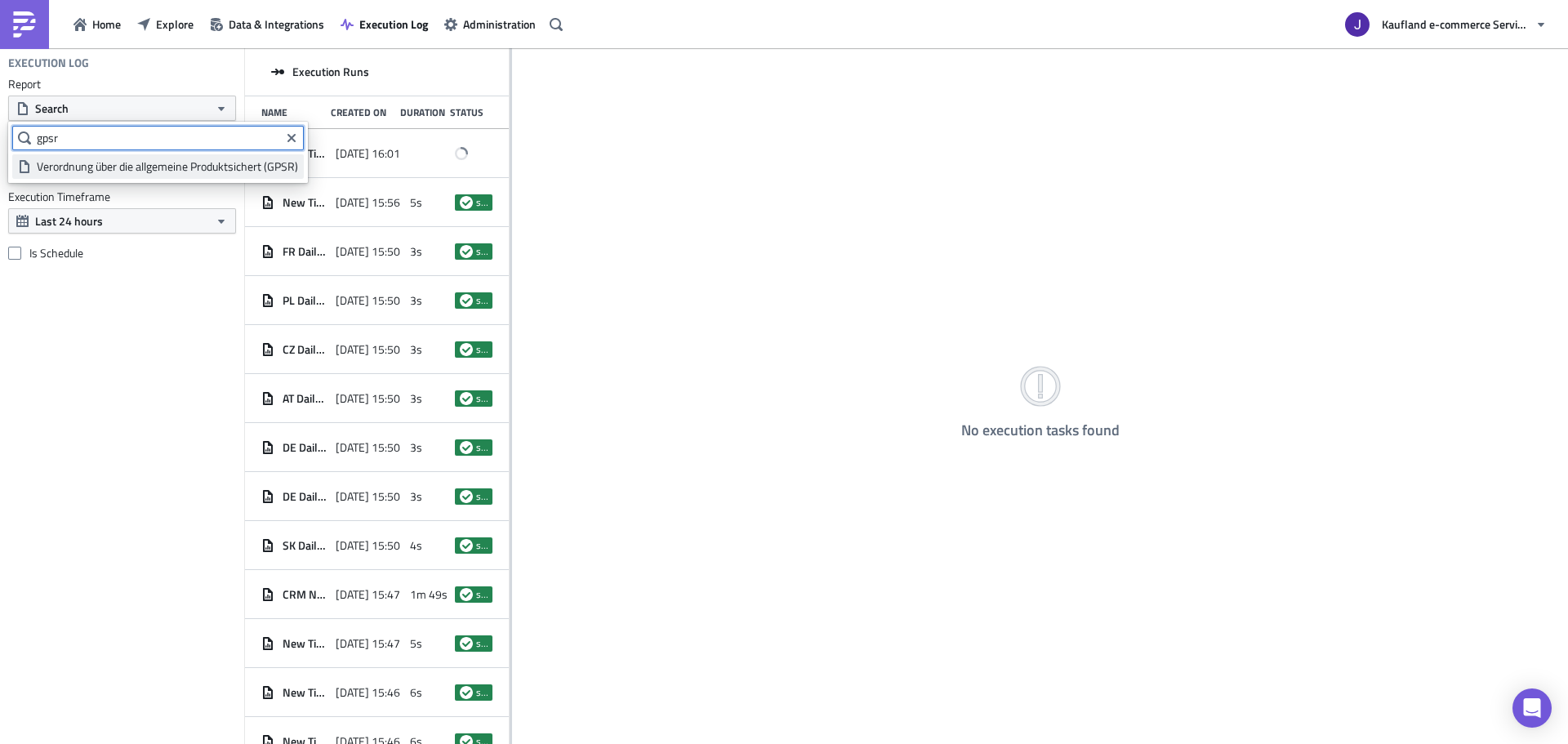
type input "gpsr"
click at [66, 163] on div "Verordnung über die allgemeine Produktsichert (GPSR)" at bounding box center [167, 167] width 262 height 16
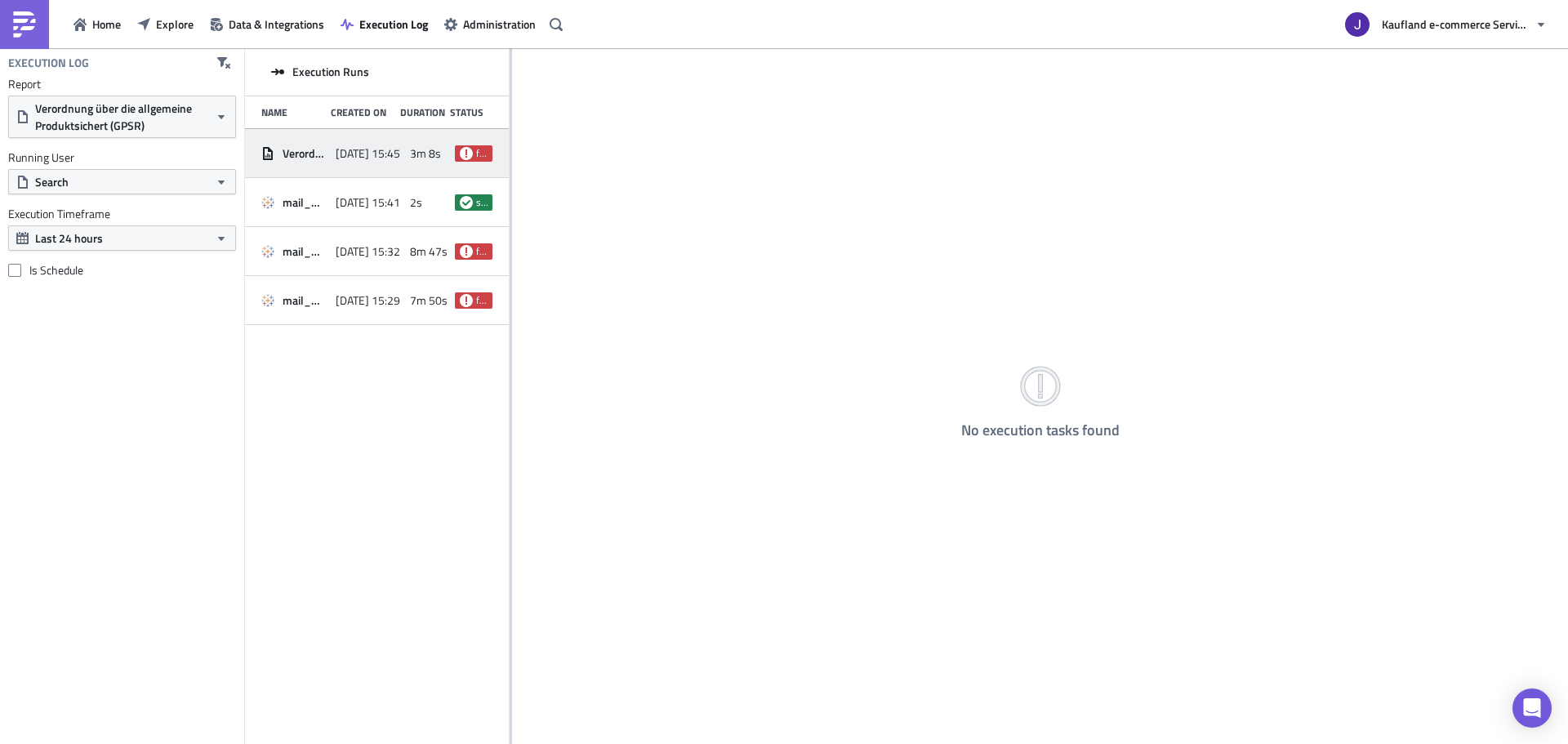
click at [375, 154] on span "[DATE] 15:45" at bounding box center [367, 153] width 64 height 14
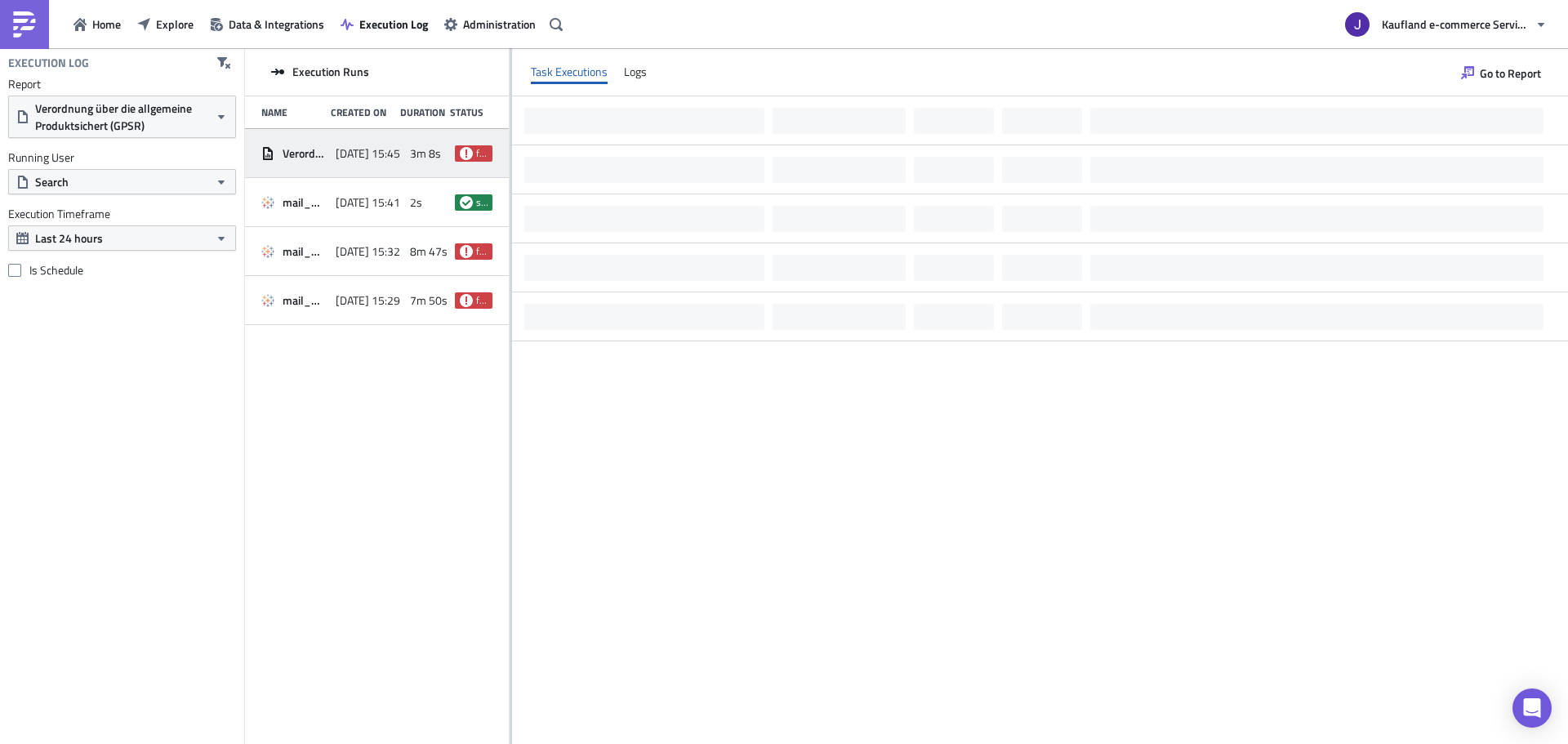
click at [968, 501] on div at bounding box center [1040, 420] width 1056 height 647
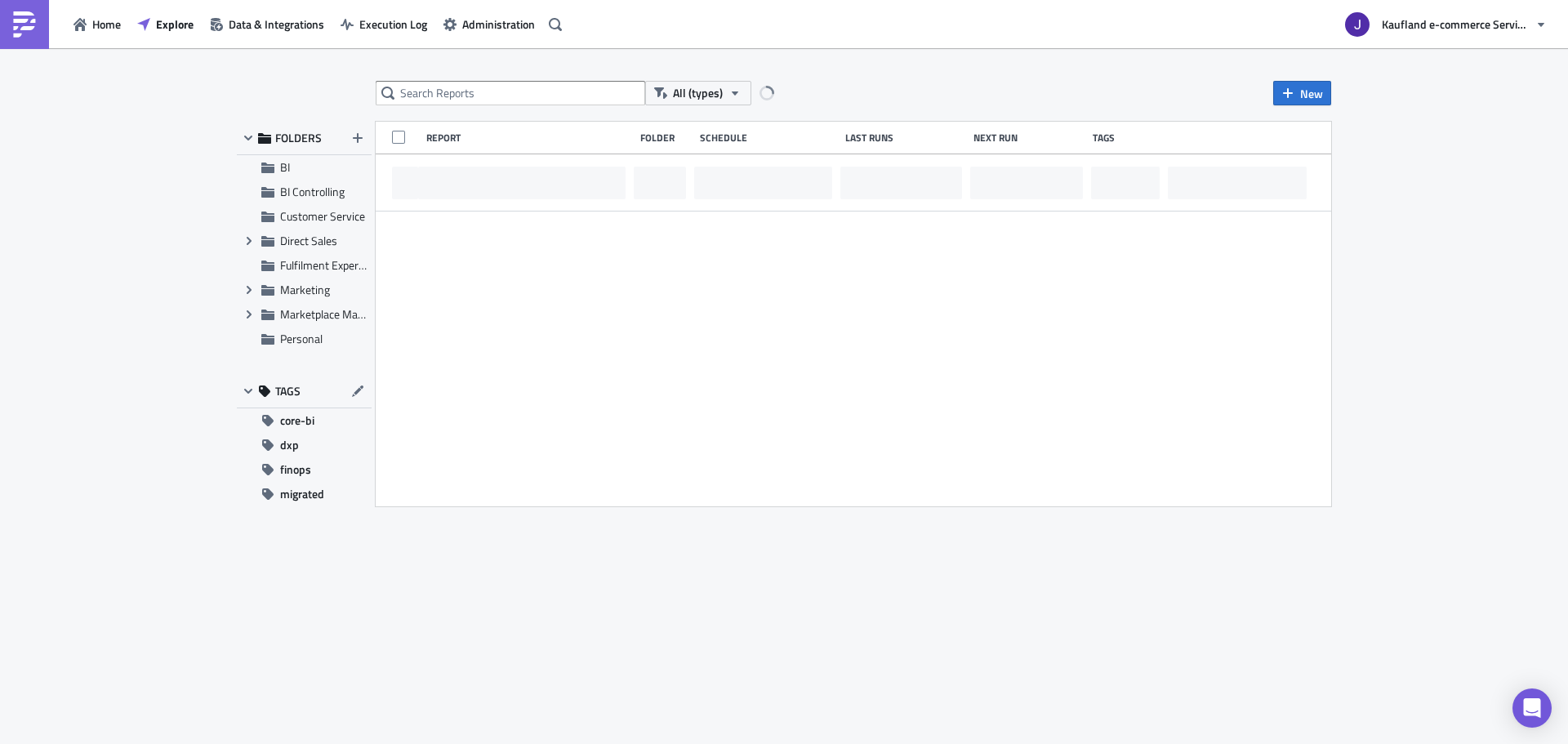
click at [396, 73] on div "All (types) New FOLDERS BI BI Controlling Customer Service Expand group Direct …" at bounding box center [784, 398] width 1568 height 699
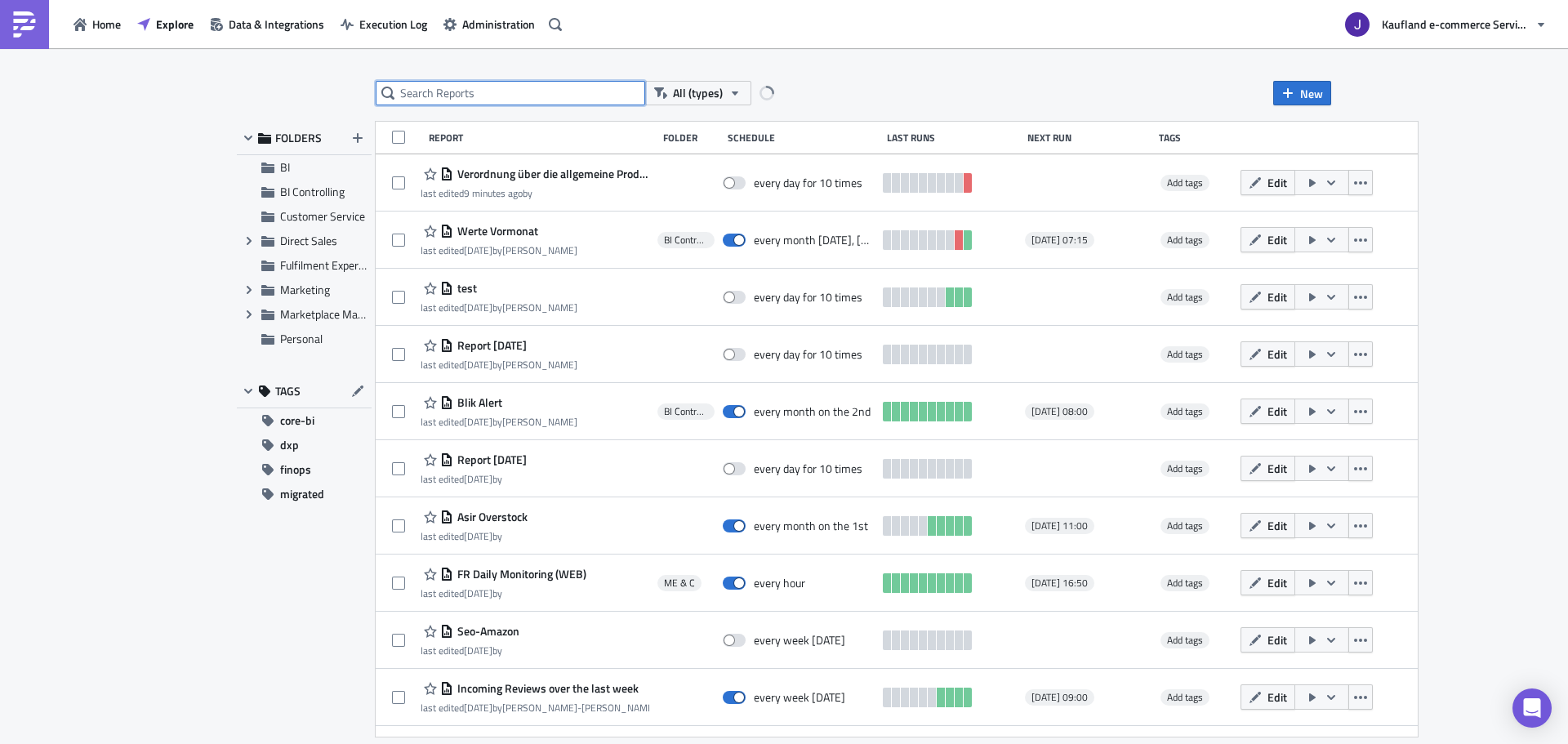
click at [411, 84] on input "text" at bounding box center [510, 92] width 269 height 24
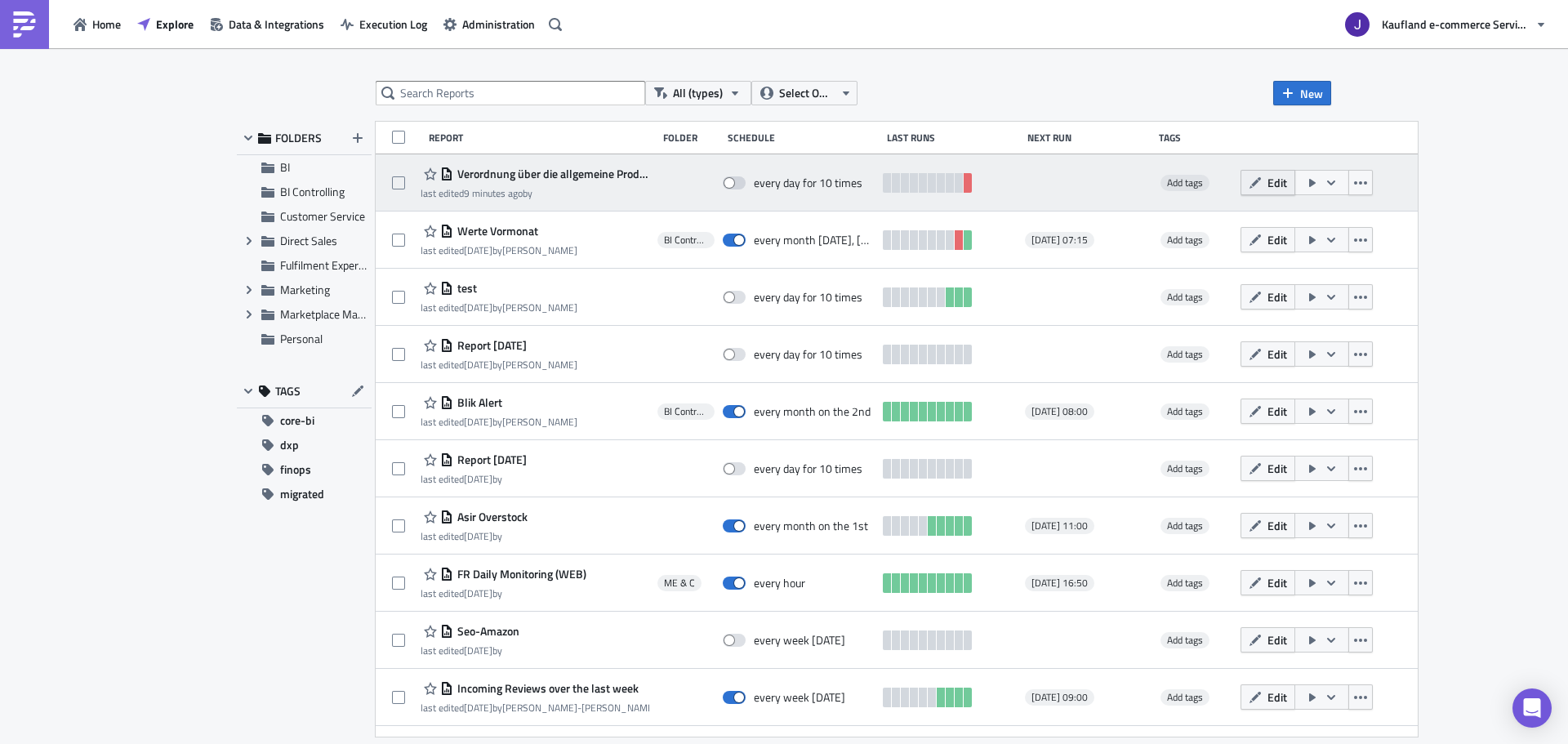
click at [1261, 181] on icon "button" at bounding box center [1255, 183] width 13 height 13
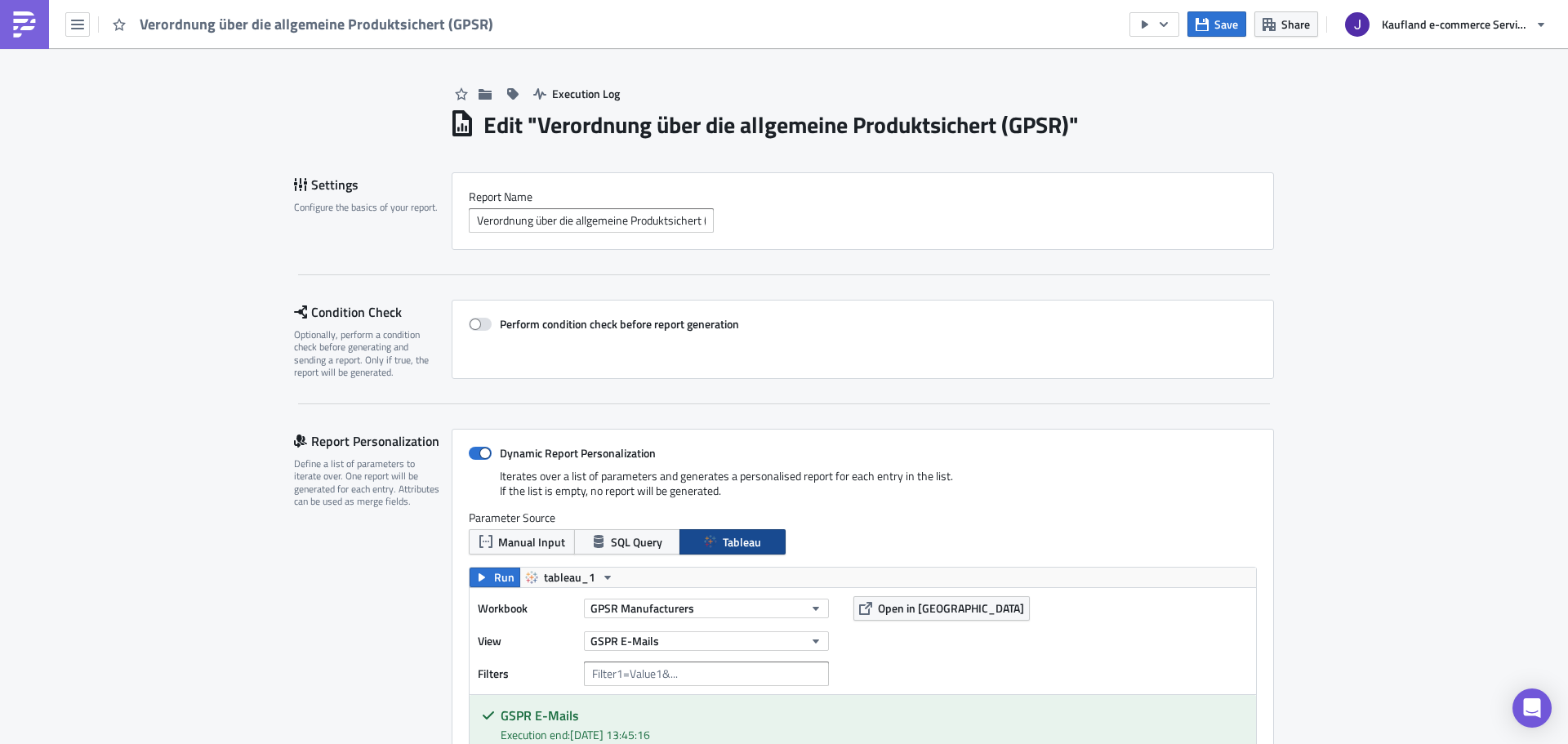
scroll to position [245, 0]
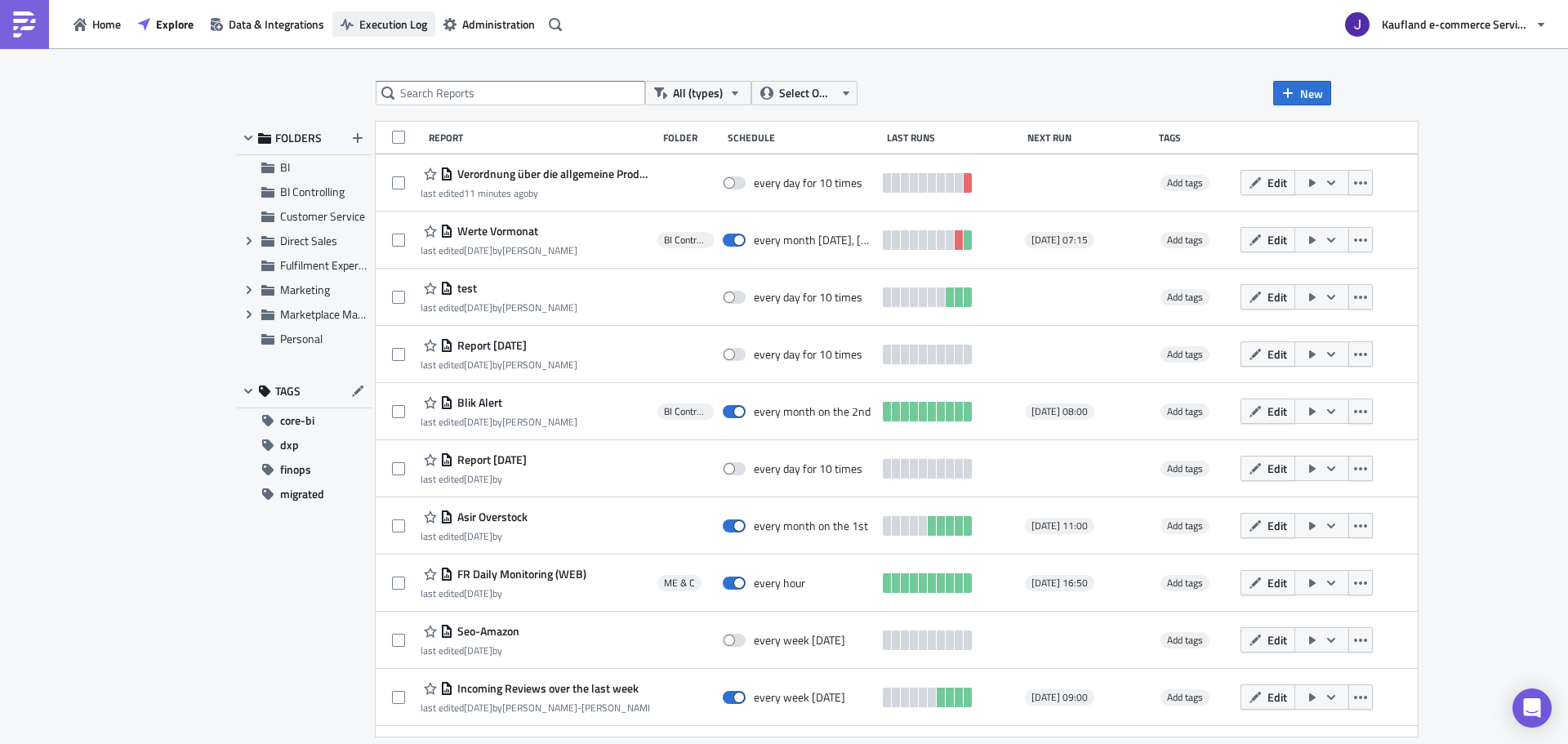
click at [337, 24] on button "Execution Log" at bounding box center [383, 24] width 103 height 25
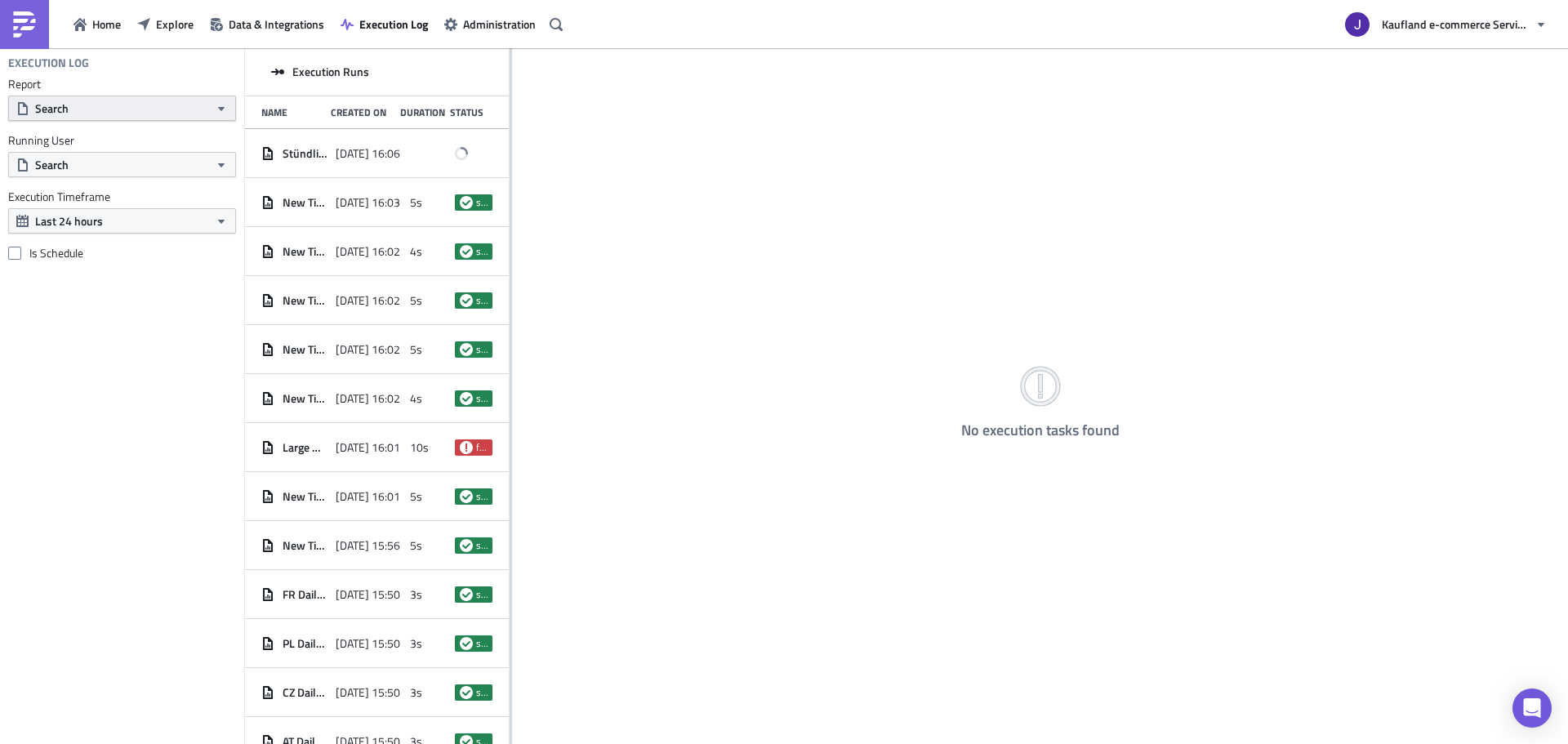
click at [71, 107] on button "Search" at bounding box center [121, 108] width 228 height 25
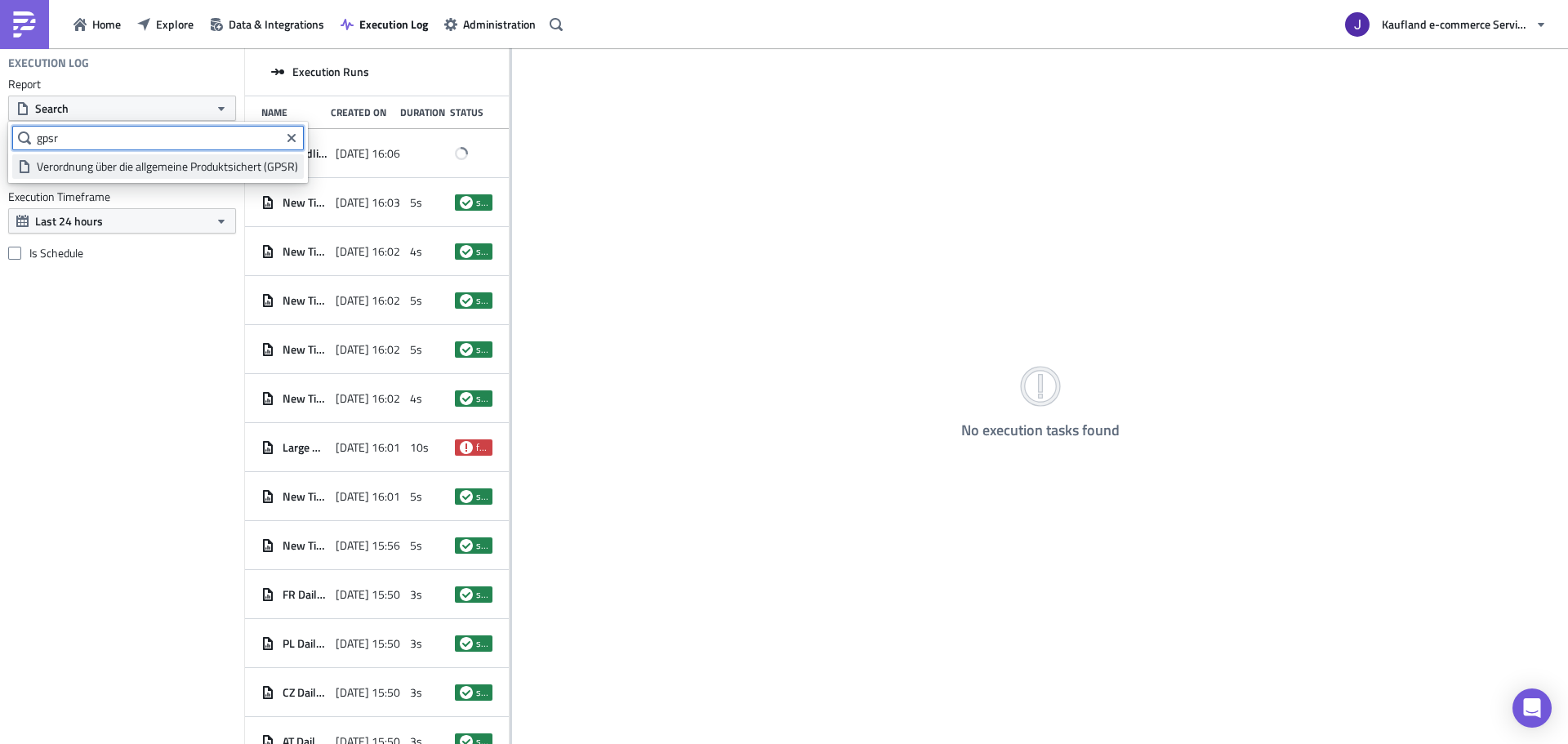
type input "gpsr"
click at [106, 170] on div "Verordnung über die allgemeine Produktsichert (GPSR)" at bounding box center [167, 167] width 262 height 16
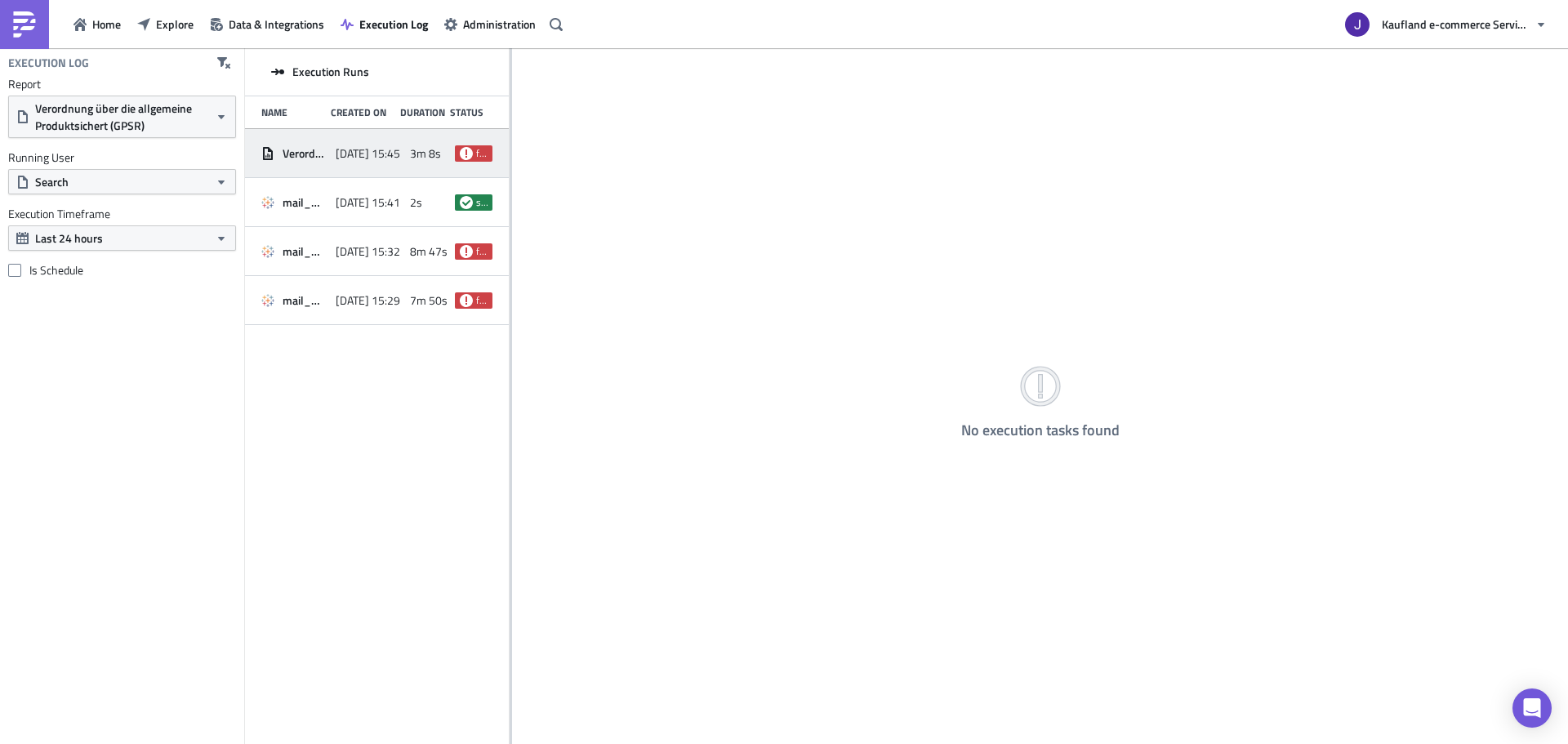
click at [329, 154] on div "Verordnung über die allgemeine Produktsichert (GPSR) 2025-09-03 15:45 3m 8s fai…" at bounding box center [377, 153] width 264 height 49
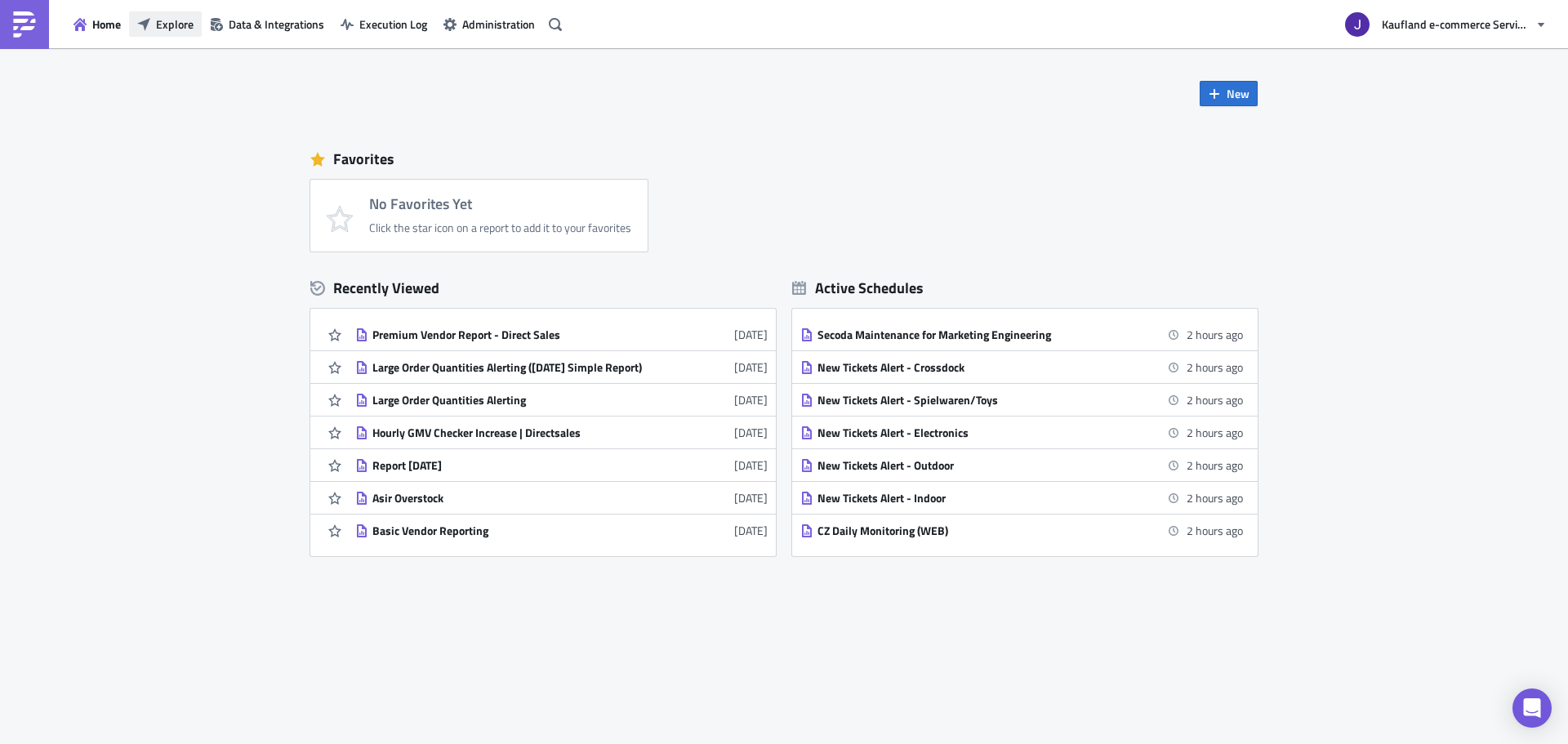
click at [166, 24] on span "Explore" at bounding box center [174, 24] width 38 height 17
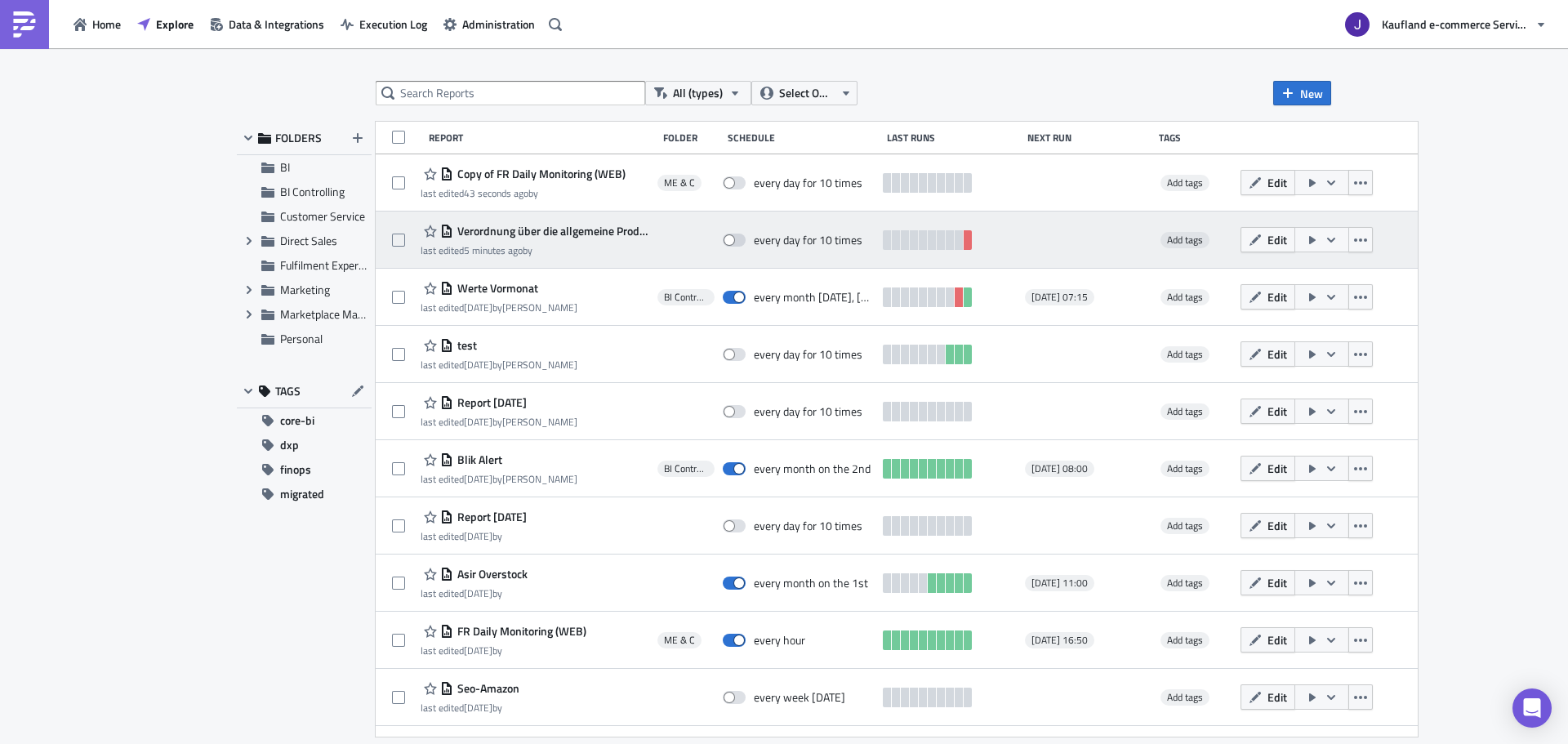
click at [1319, 243] on icon "button" at bounding box center [1312, 241] width 13 height 13
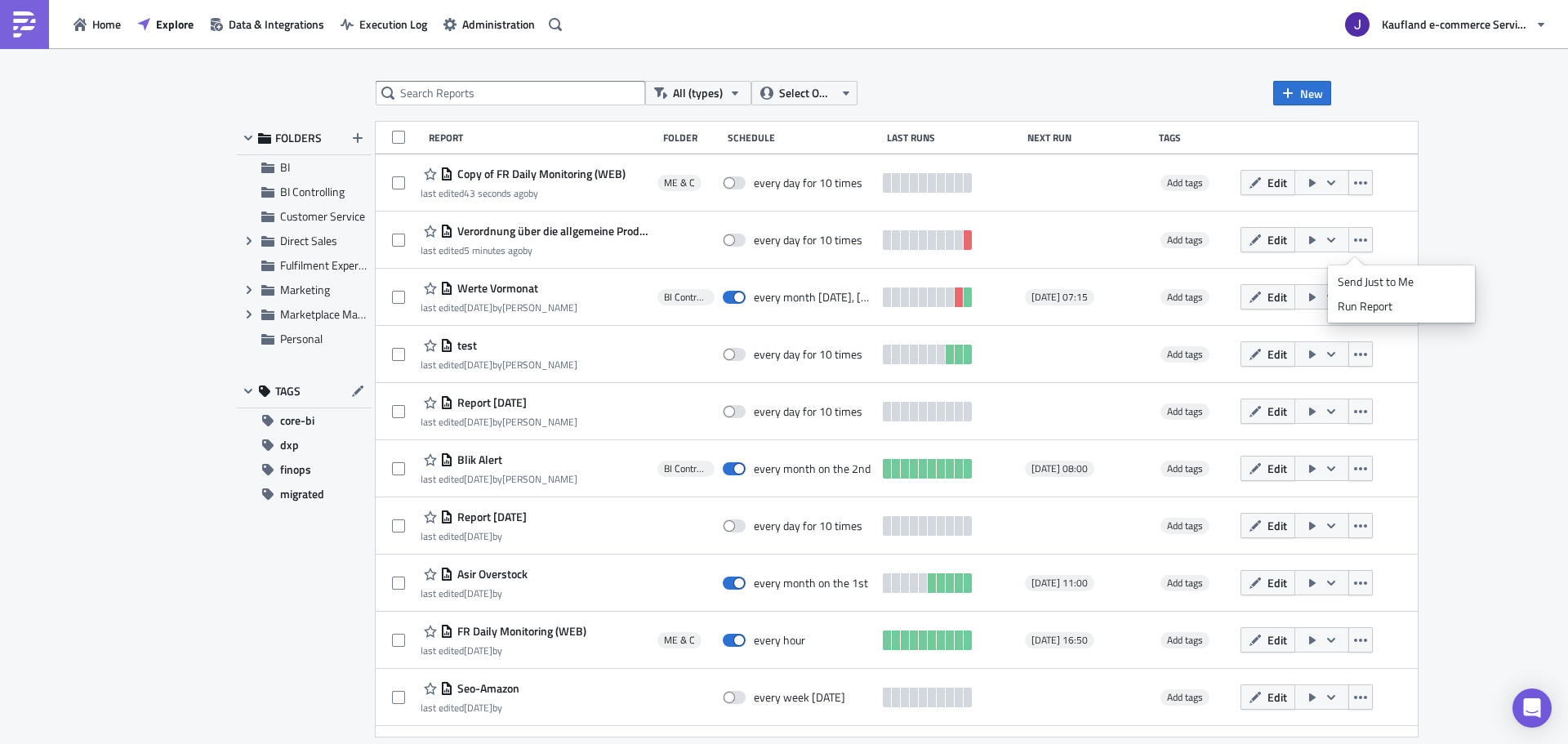
click at [296, 58] on div "All (types) Select Owner New FOLDERS BI BI Controlling Customer Service Expand …" at bounding box center [784, 398] width 1568 height 699
click at [368, 22] on span "Execution Log" at bounding box center [392, 24] width 67 height 17
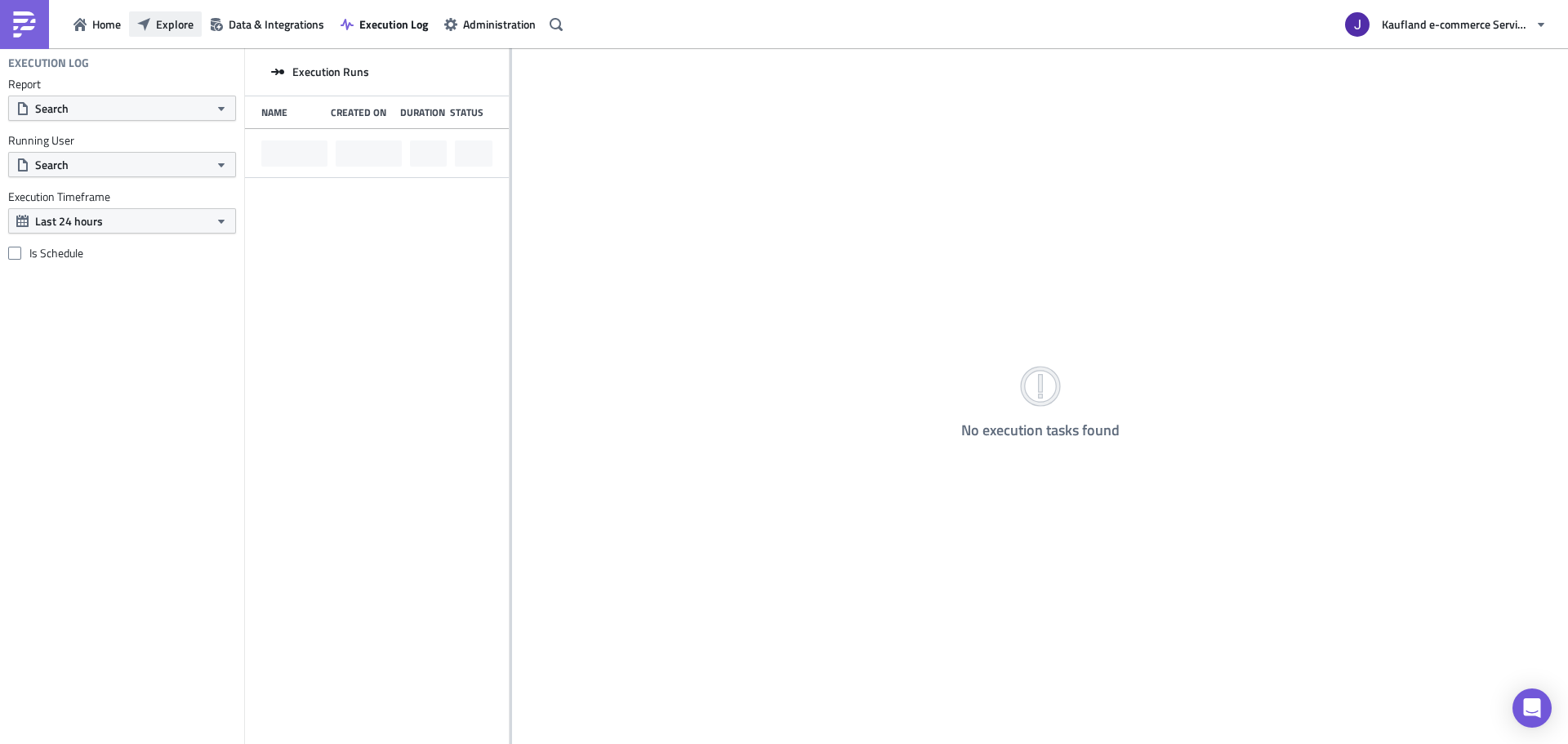
click at [162, 28] on span "Explore" at bounding box center [174, 24] width 38 height 17
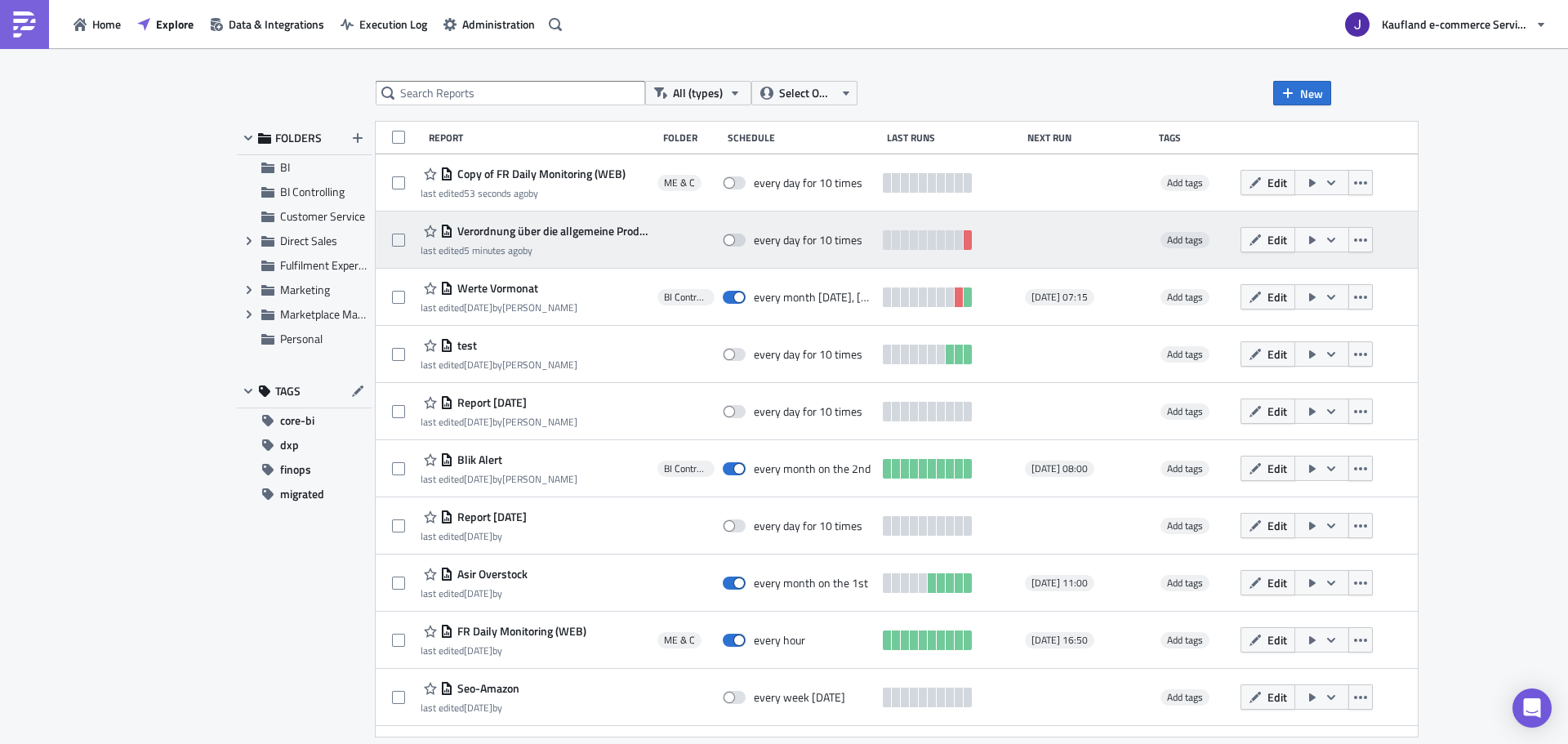
click at [1319, 241] on icon "button" at bounding box center [1312, 241] width 13 height 13
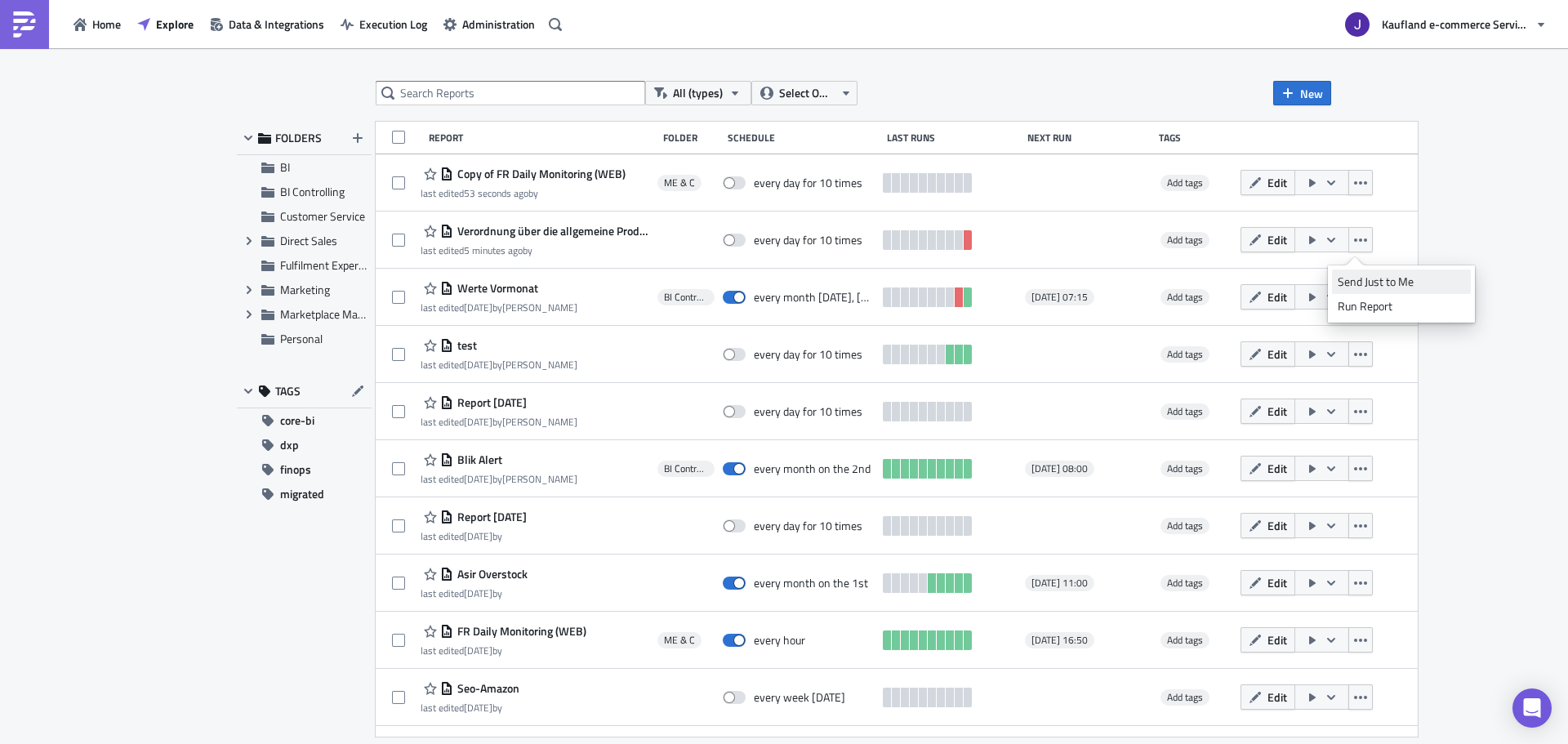
click at [1353, 275] on div "Send Just to Me" at bounding box center [1401, 281] width 127 height 16
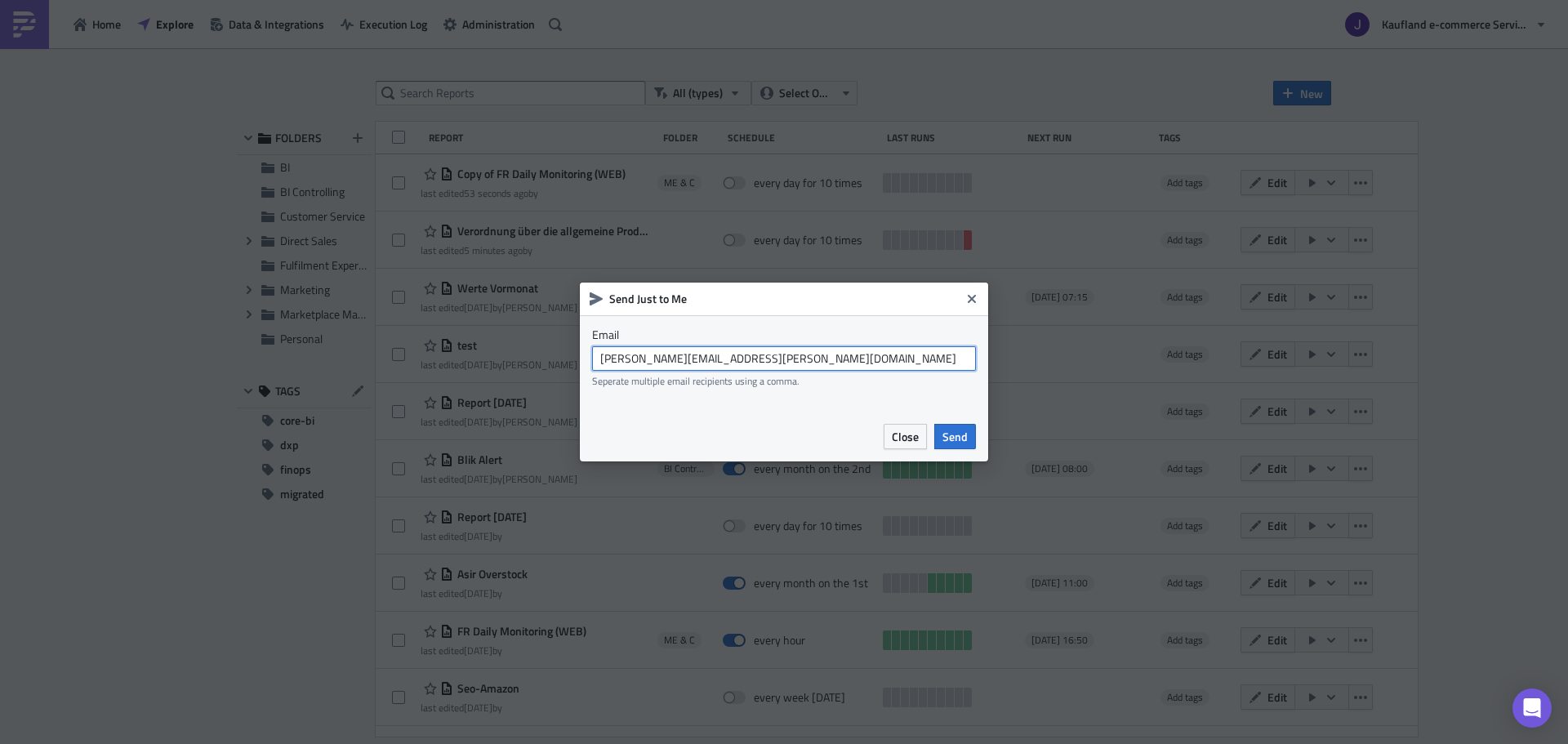
click at [655, 357] on input "[PERSON_NAME][EMAIL_ADDRESS][PERSON_NAME][DOMAIN_NAME]" at bounding box center [783, 358] width 384 height 24
click at [672, 361] on input "[PERSON_NAME][EMAIL_ADDRESS][PERSON_NAME][DOMAIN_NAME]" at bounding box center [783, 358] width 384 height 24
drag, startPoint x: 695, startPoint y: 359, endPoint x: 762, endPoint y: 361, distance: 67.0
click at [762, 361] on input "[EMAIL_ADDRESS][DOMAIN_NAME]" at bounding box center [783, 358] width 384 height 24
type input "[EMAIL_ADDRESS][DOMAIN_NAME]"
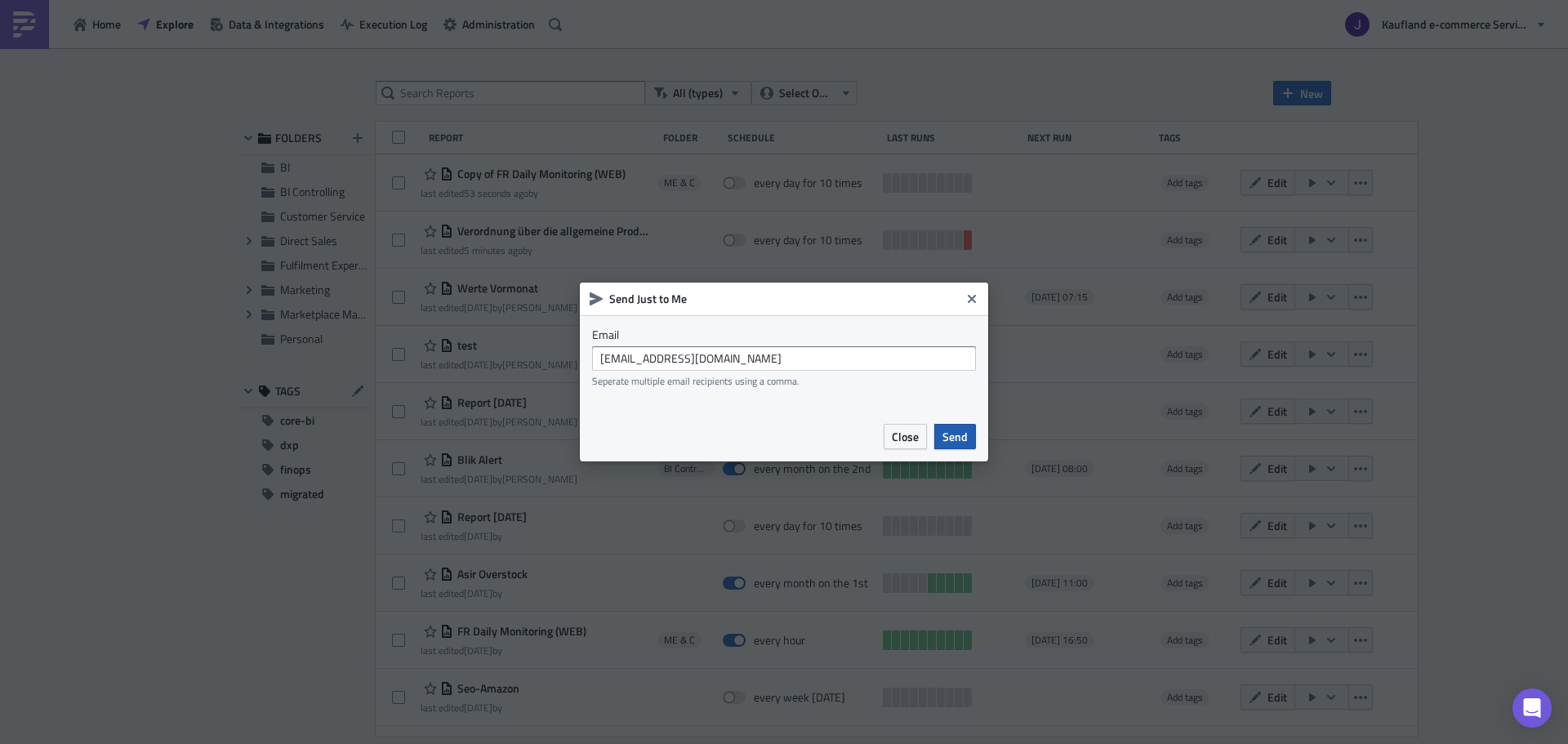
click at [953, 441] on span "Send" at bounding box center [955, 437] width 25 height 17
